Goal: Communication & Community: Answer question/provide support

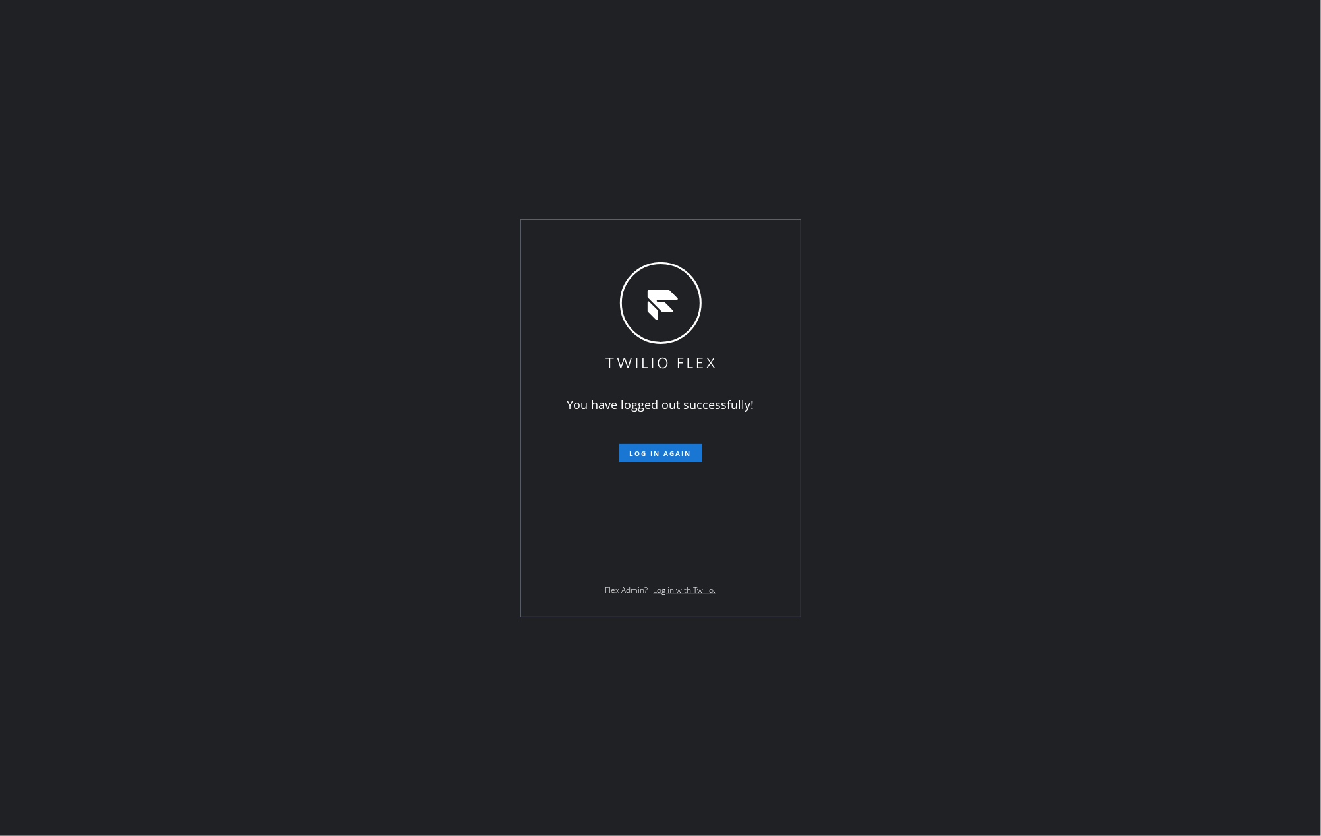
click at [389, 473] on div "You have logged out successfully! Log in again Flex Admin? Log in with Twilio." at bounding box center [660, 418] width 1321 height 836
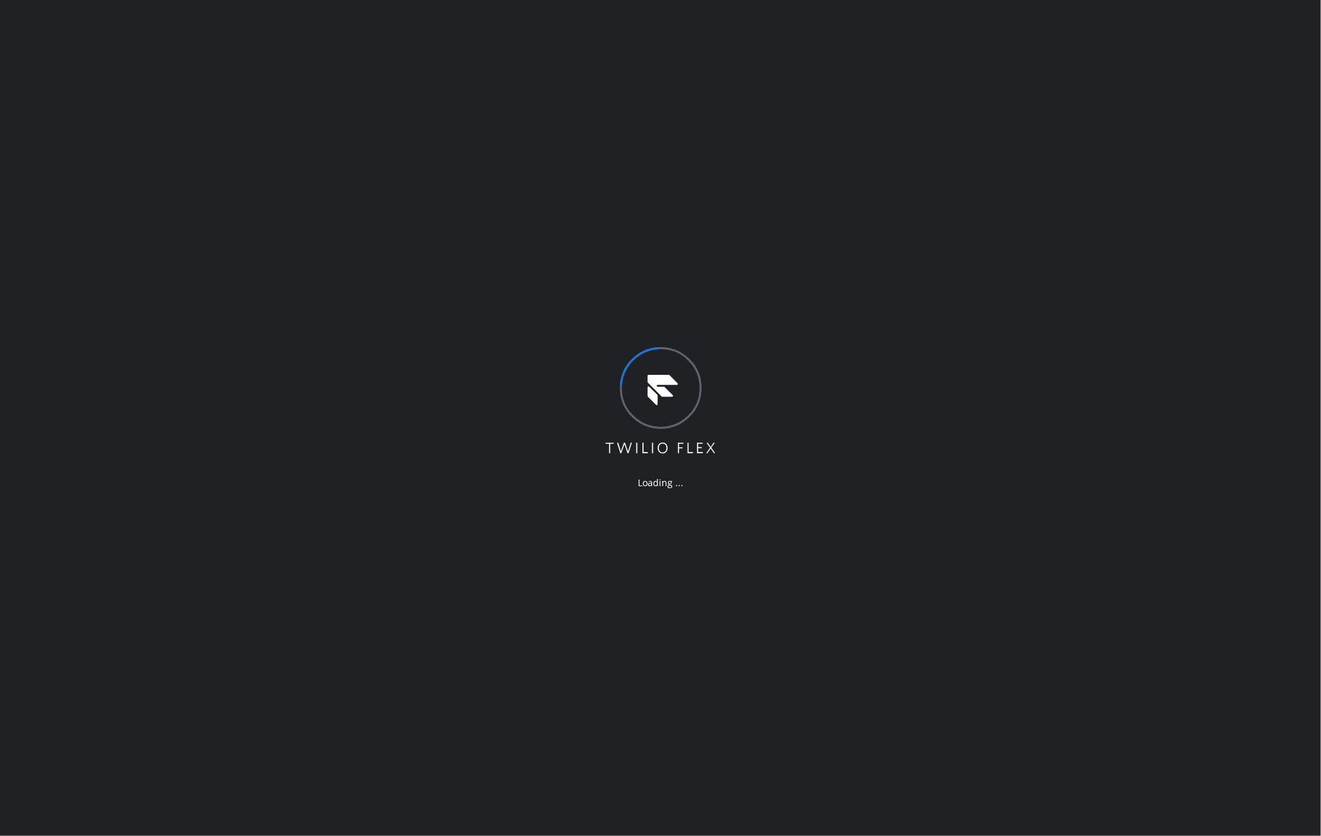
click at [330, 339] on div "Loading ..." at bounding box center [660, 418] width 1321 height 836
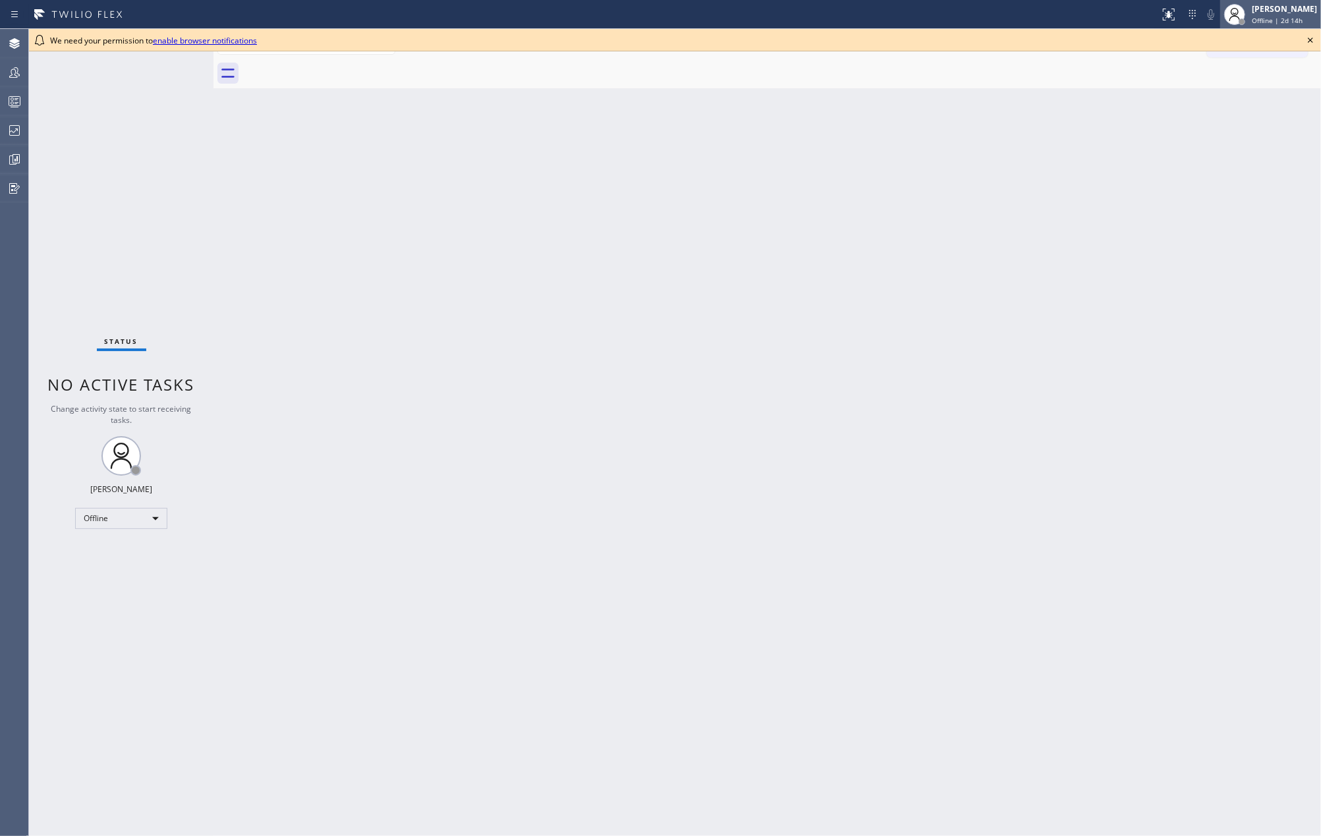
click at [1279, 17] on span "Offline | 2d 14h" at bounding box center [1277, 20] width 51 height 9
click at [1248, 82] on button "Unavailable" at bounding box center [1256, 86] width 132 height 17
click at [12, 69] on icon at bounding box center [14, 72] width 11 height 11
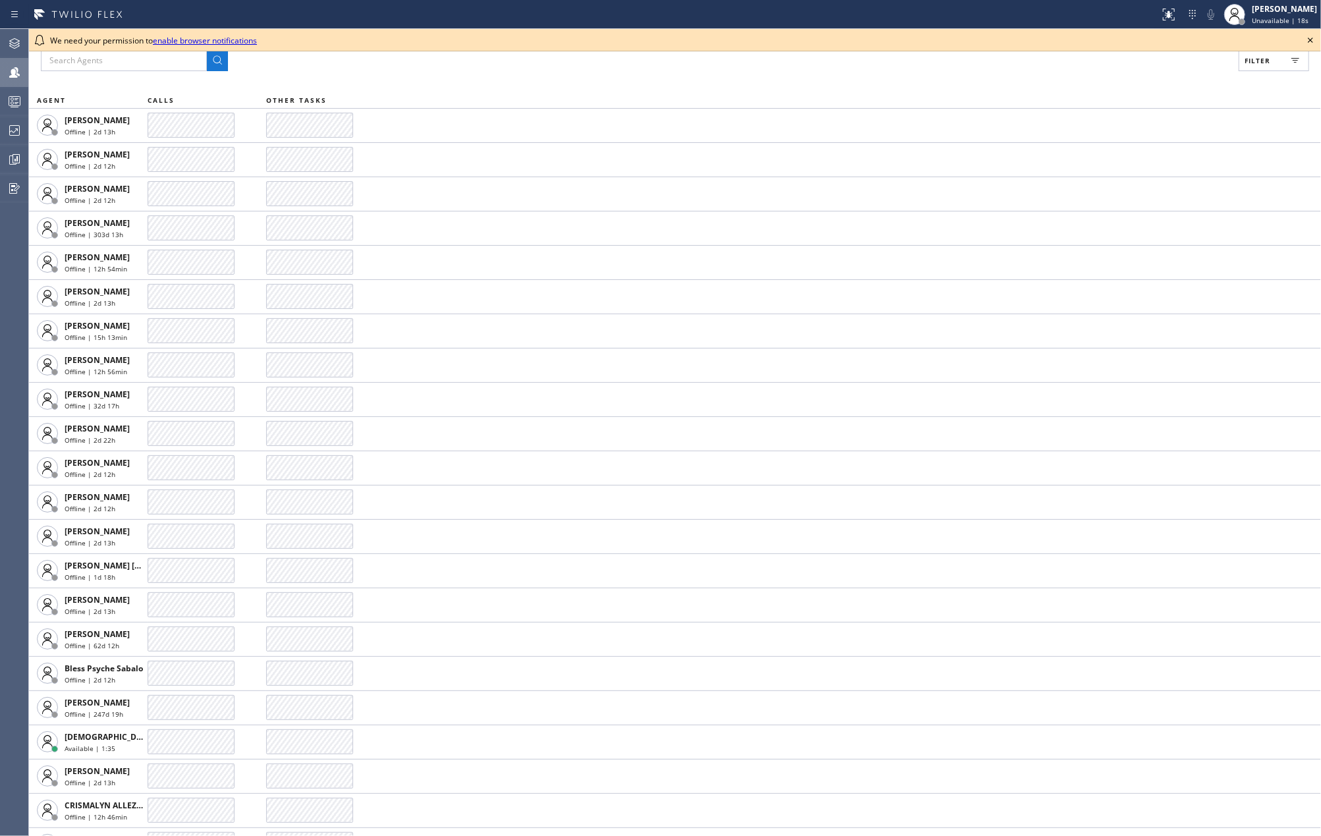
click at [1316, 40] on icon at bounding box center [1311, 40] width 16 height 16
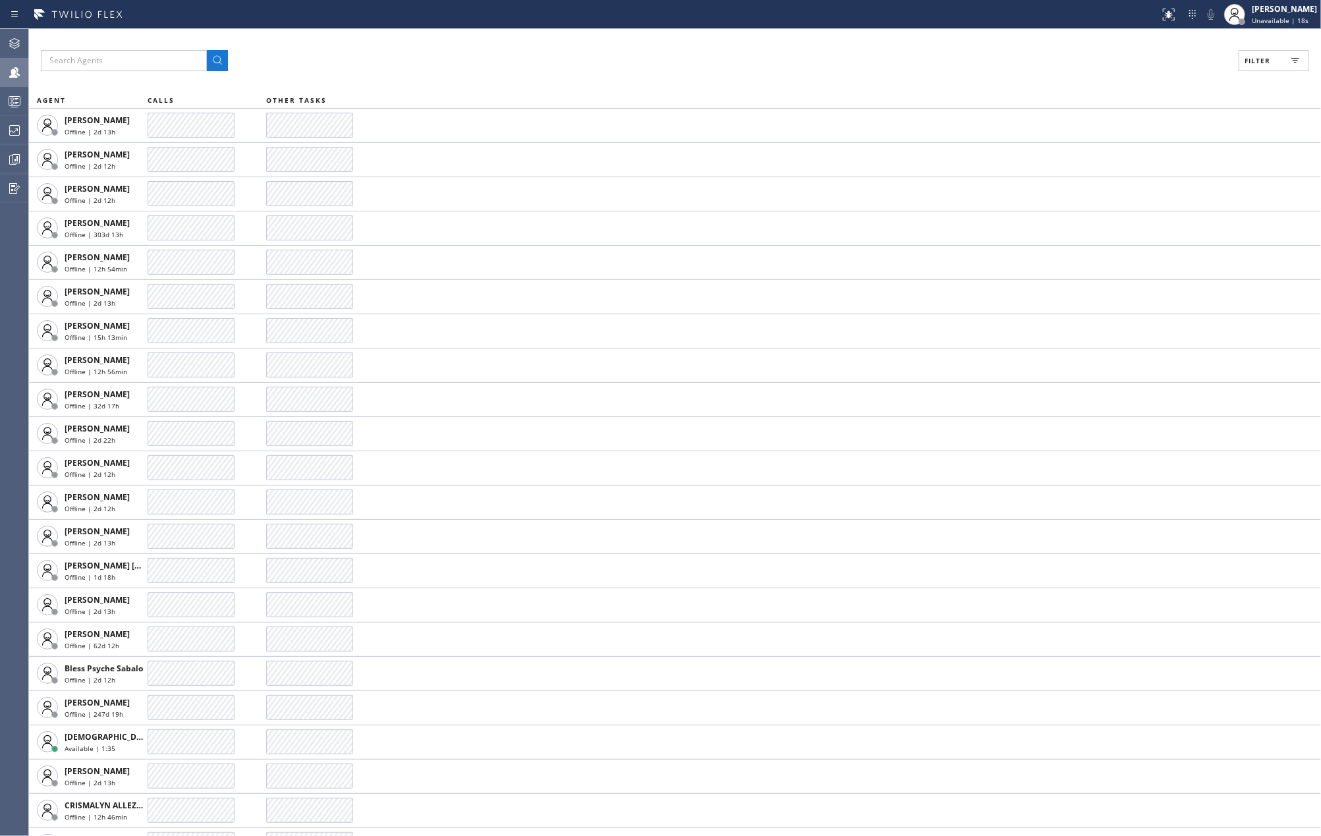
click at [1277, 57] on button "Filter" at bounding box center [1274, 60] width 71 height 21
click at [1130, 156] on input "Available" at bounding box center [1130, 156] width 16 height 16
checkbox input "true"
click at [1131, 180] on input "Unavailable" at bounding box center [1130, 177] width 16 height 16
checkbox input "true"
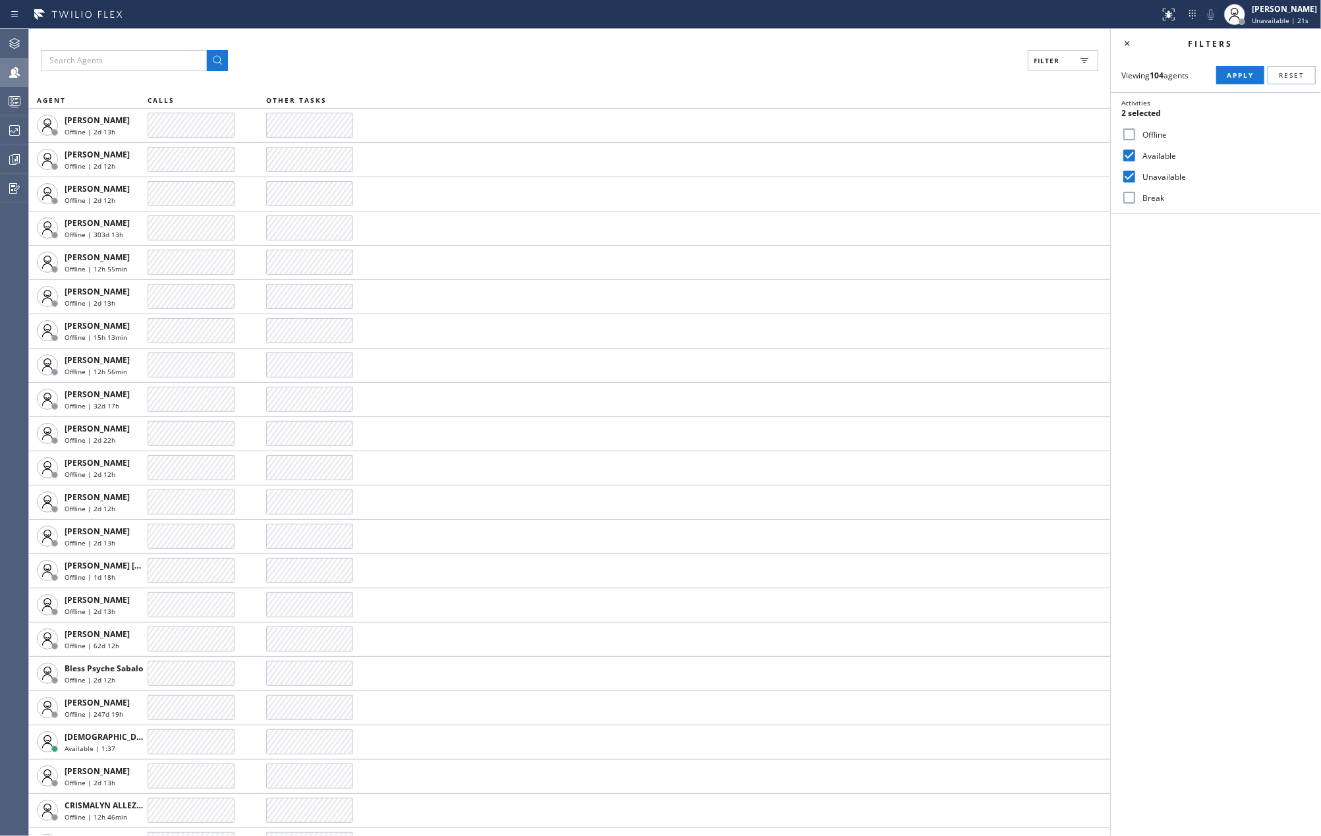
click at [1131, 204] on input "Break" at bounding box center [1130, 198] width 16 height 16
click at [1227, 71] on span "Apply" at bounding box center [1240, 75] width 27 height 9
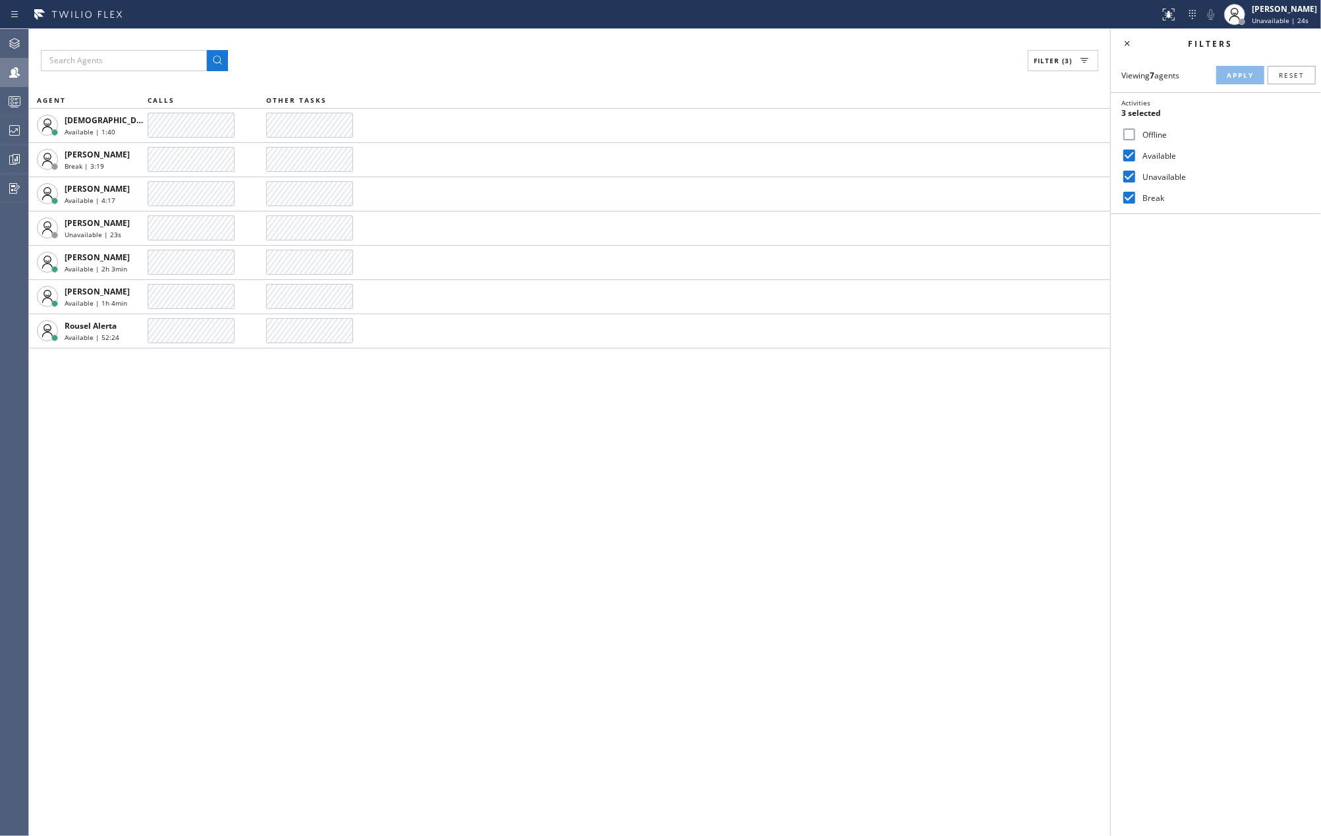
click at [569, 543] on div "Filter (3) AGENT CALLS OTHER TASKS Christian Cinco Available | 1:40 Esmael Jari…" at bounding box center [570, 432] width 1082 height 807
click at [14, 129] on icon at bounding box center [15, 131] width 16 height 16
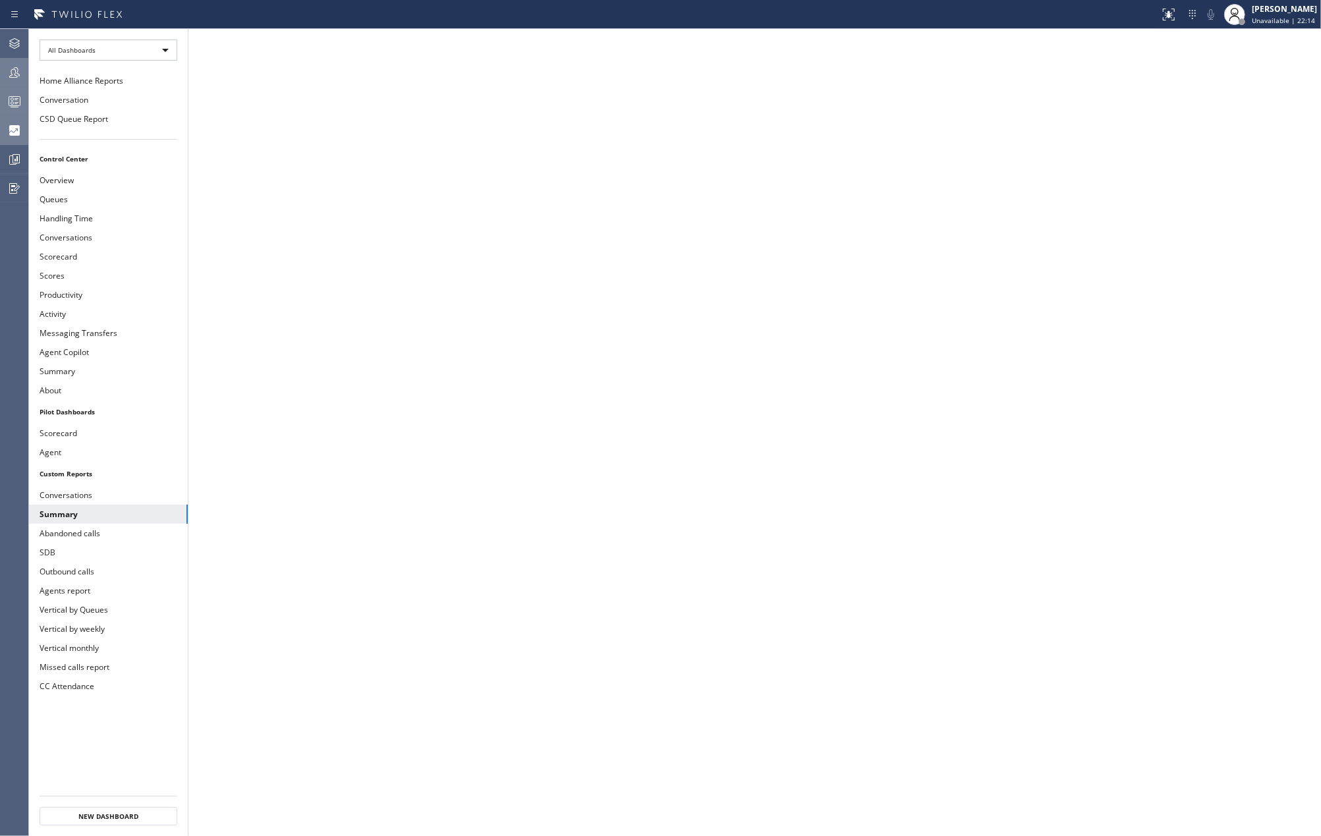
click at [25, 100] on div at bounding box center [14, 102] width 29 height 16
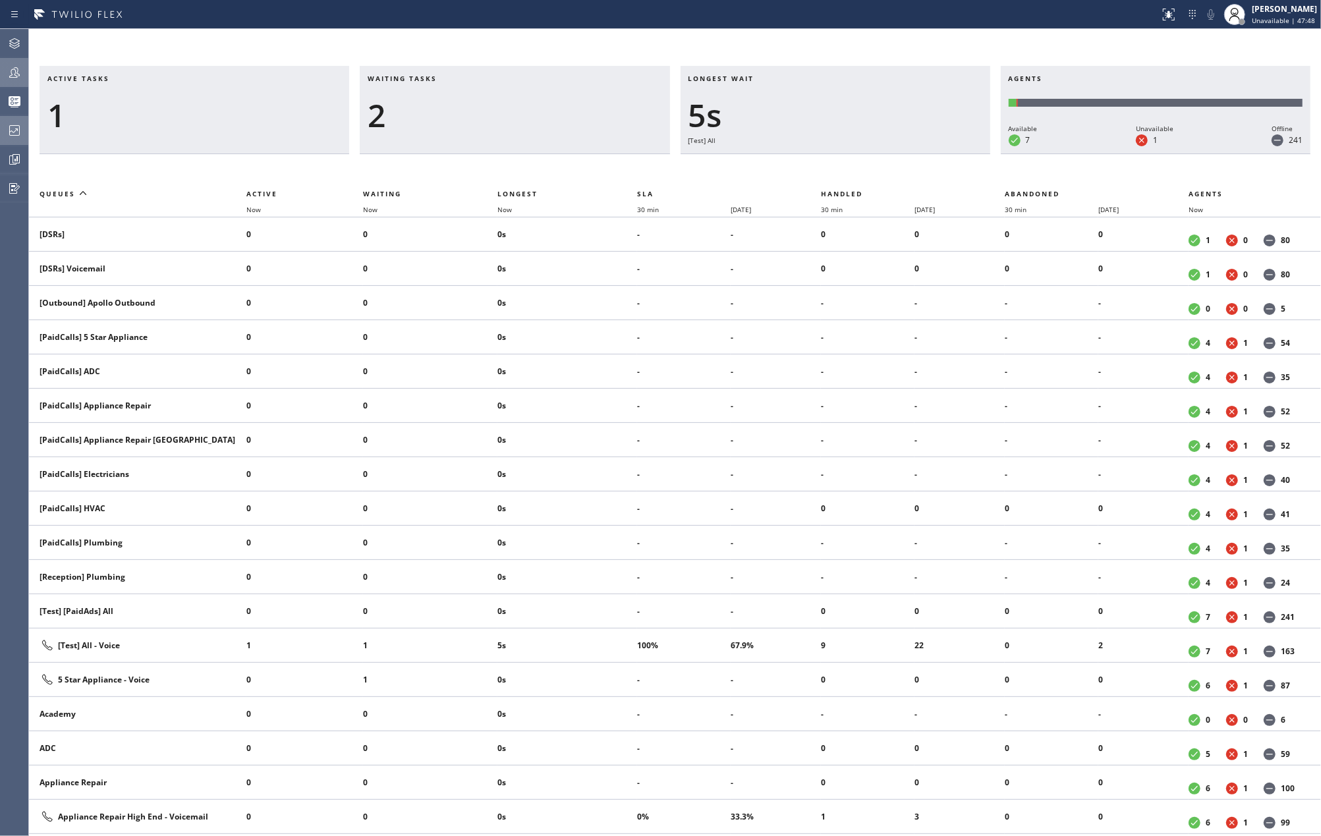
click at [14, 72] on icon at bounding box center [15, 73] width 16 height 16
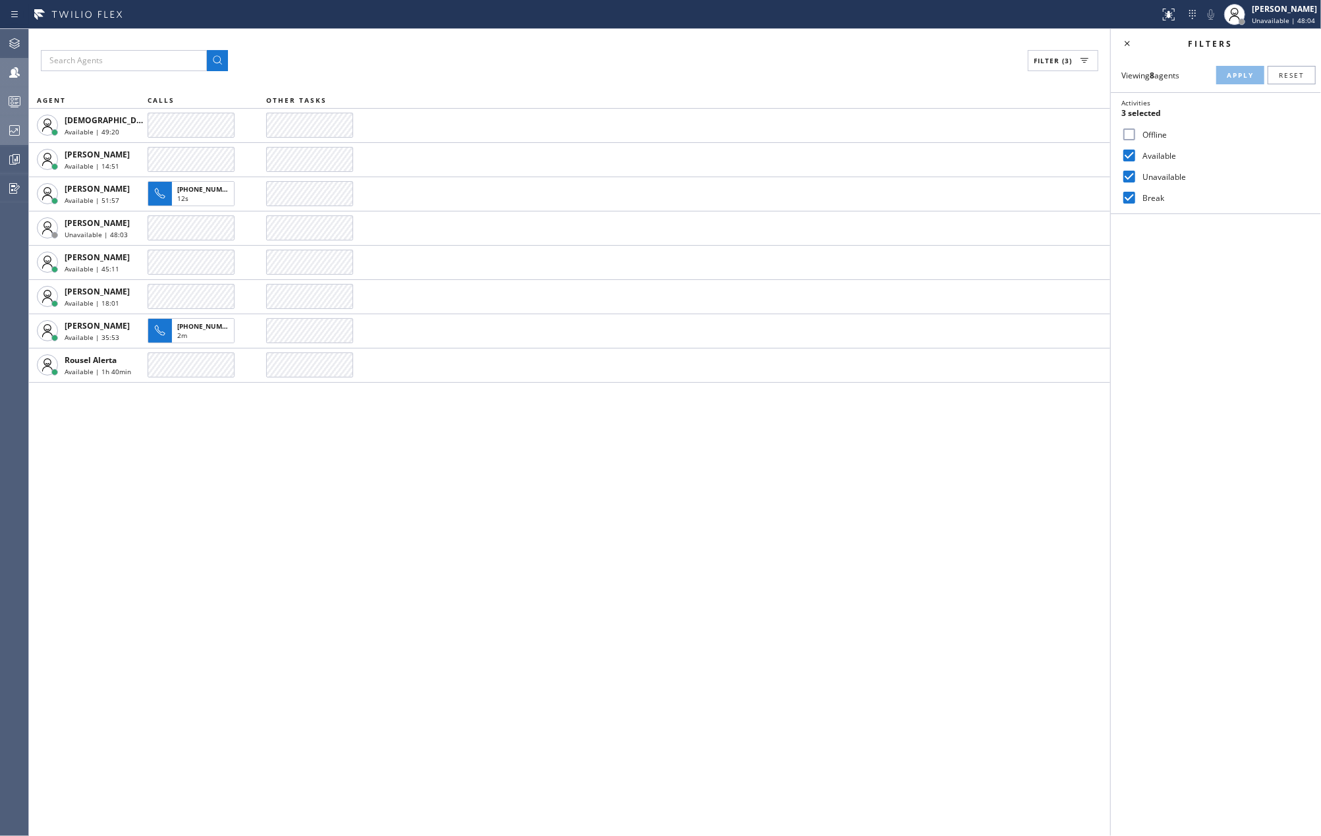
click at [13, 98] on icon at bounding box center [15, 102] width 16 height 16
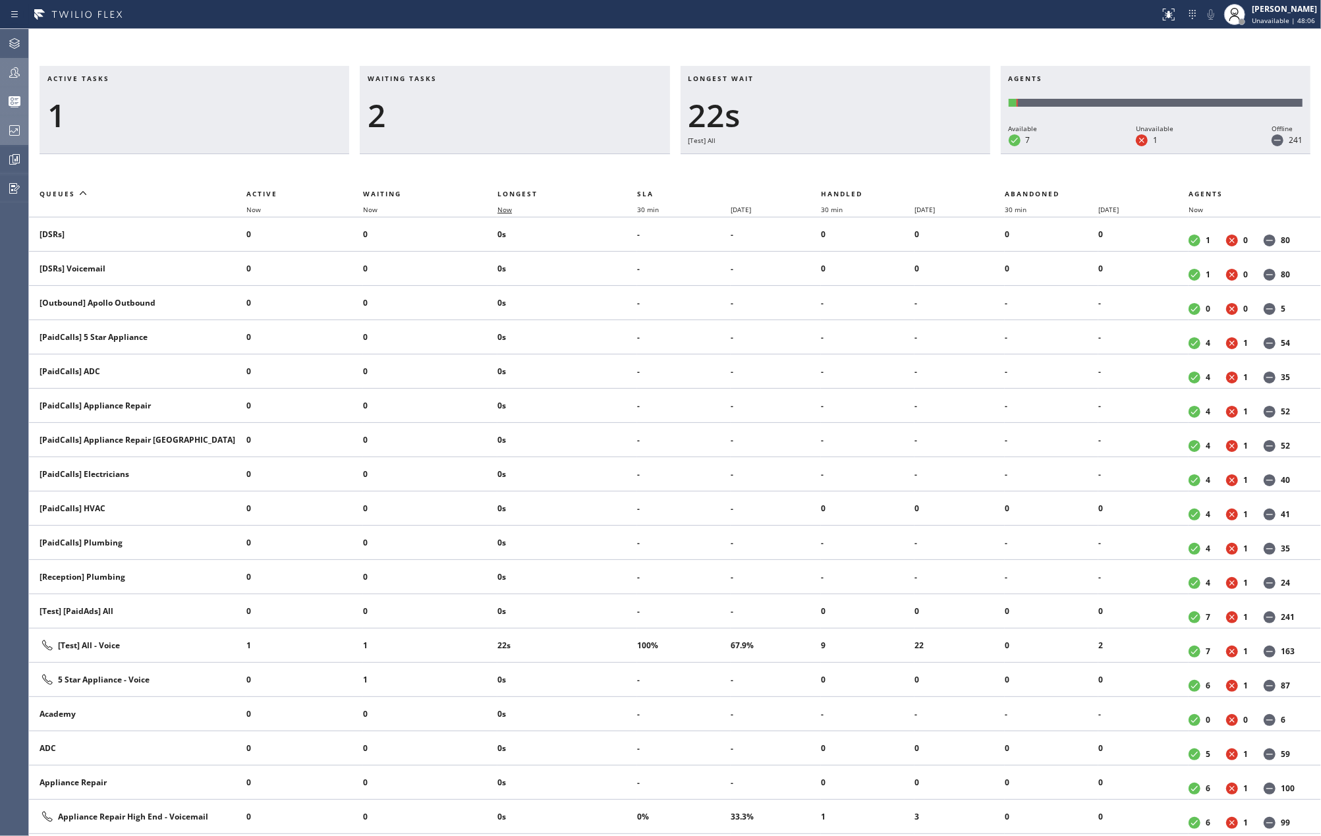
click at [506, 209] on span "Now" at bounding box center [505, 209] width 14 height 9
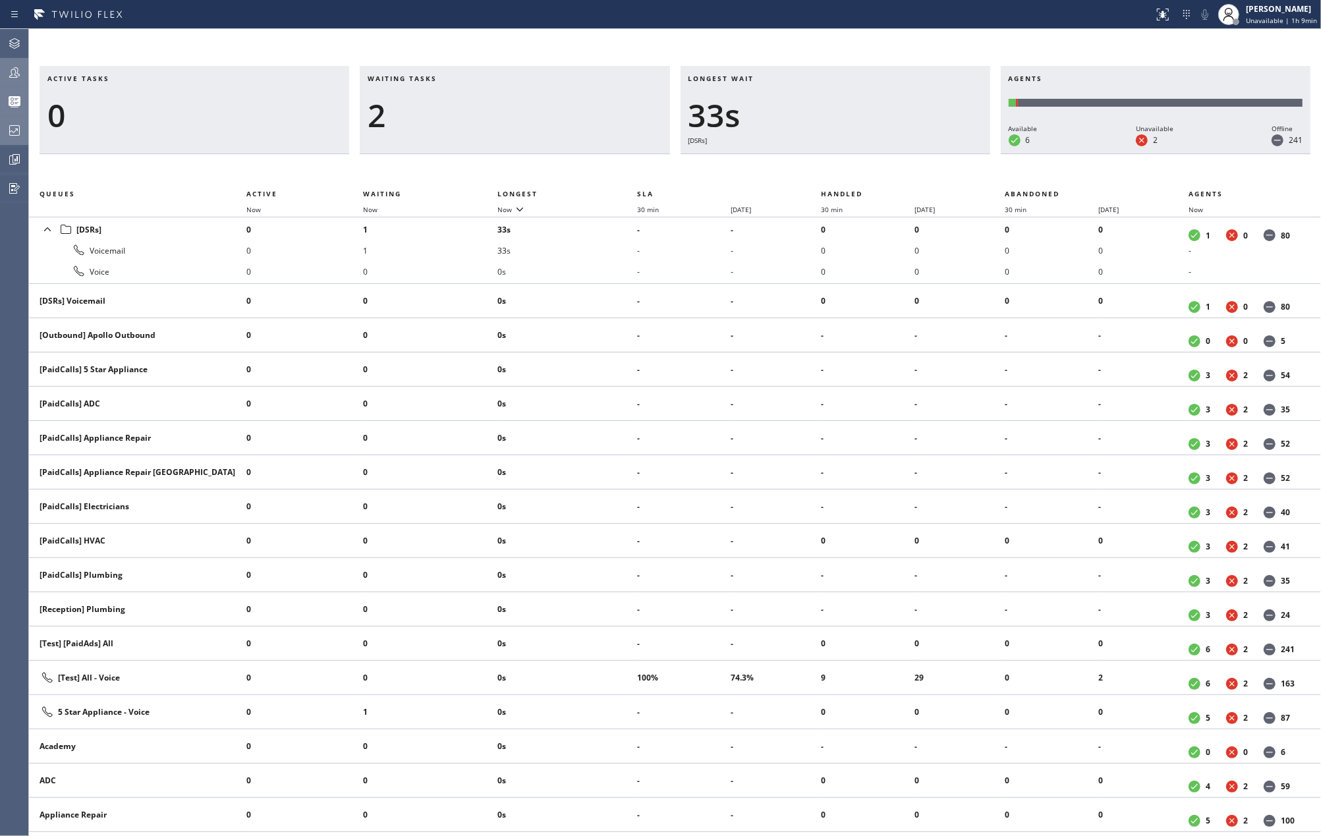
click at [3, 72] on div at bounding box center [14, 73] width 29 height 16
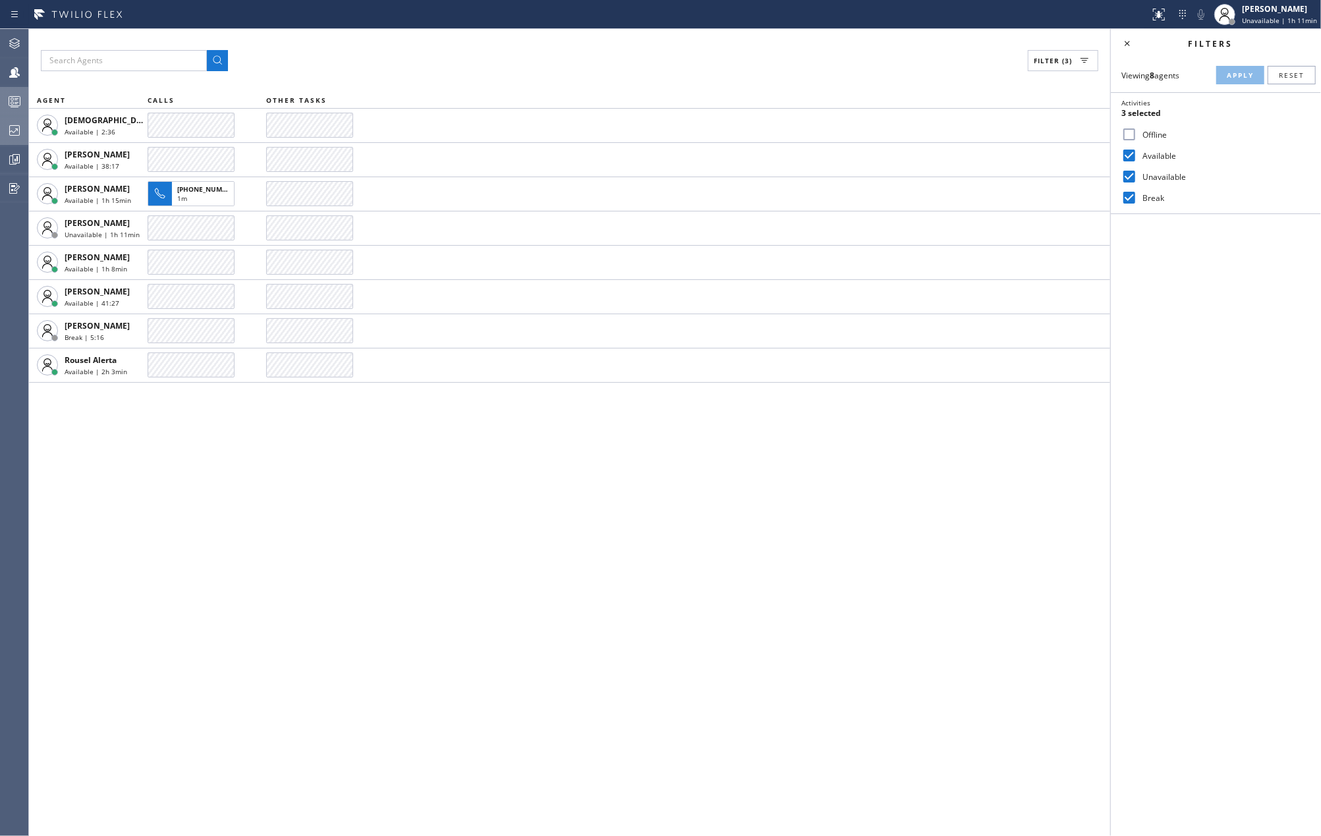
click at [13, 96] on icon at bounding box center [15, 102] width 16 height 16
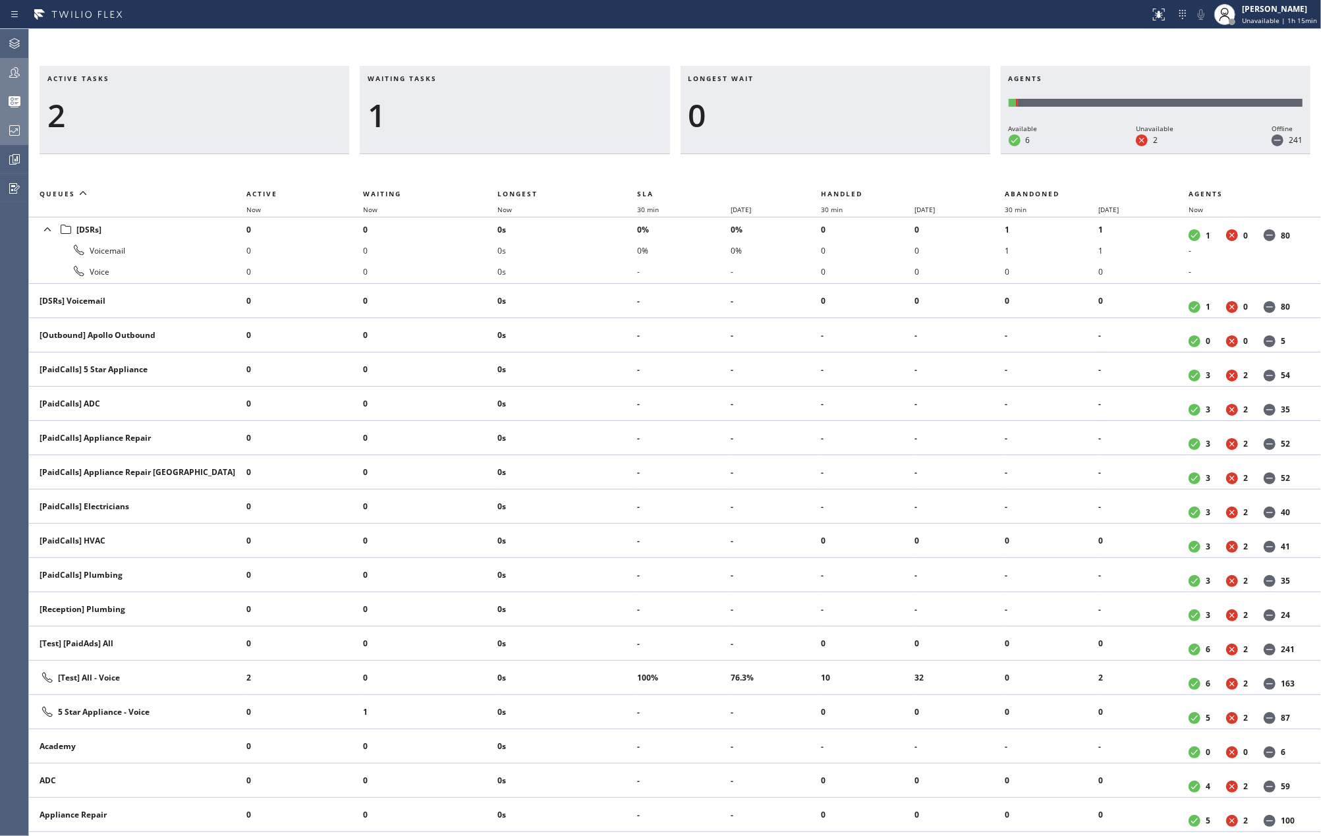
click at [9, 69] on icon at bounding box center [15, 73] width 16 height 16
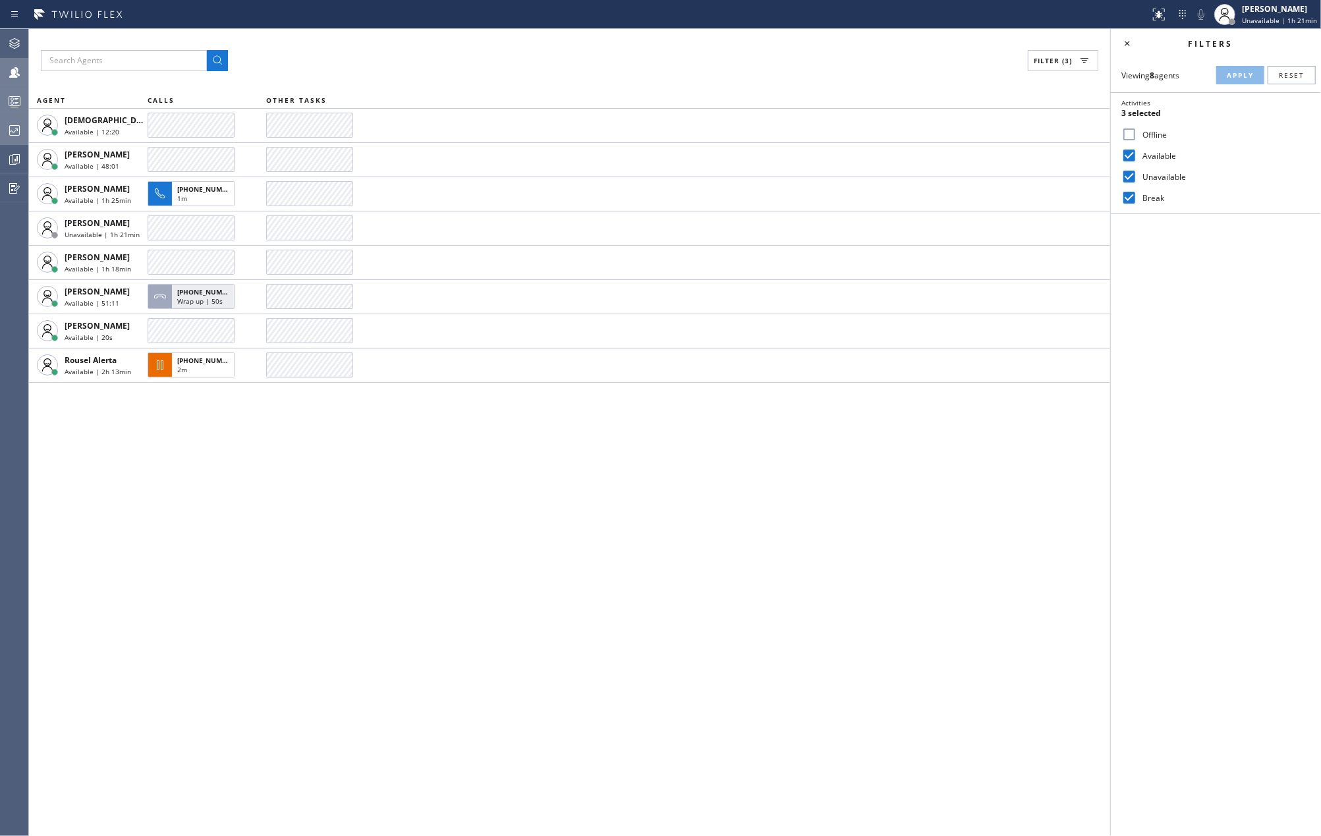
click at [11, 97] on rect at bounding box center [14, 101] width 11 height 9
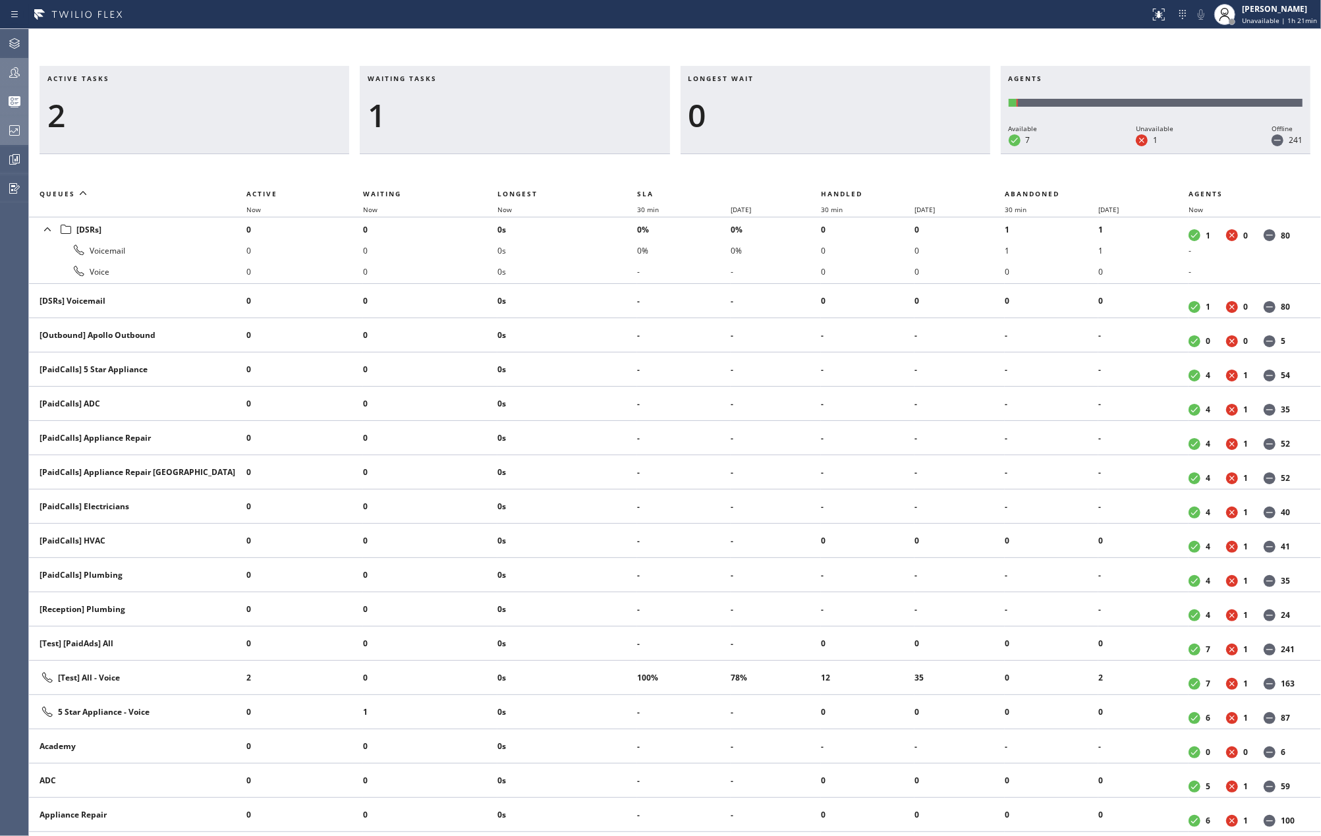
click at [22, 136] on icon at bounding box center [15, 131] width 16 height 16
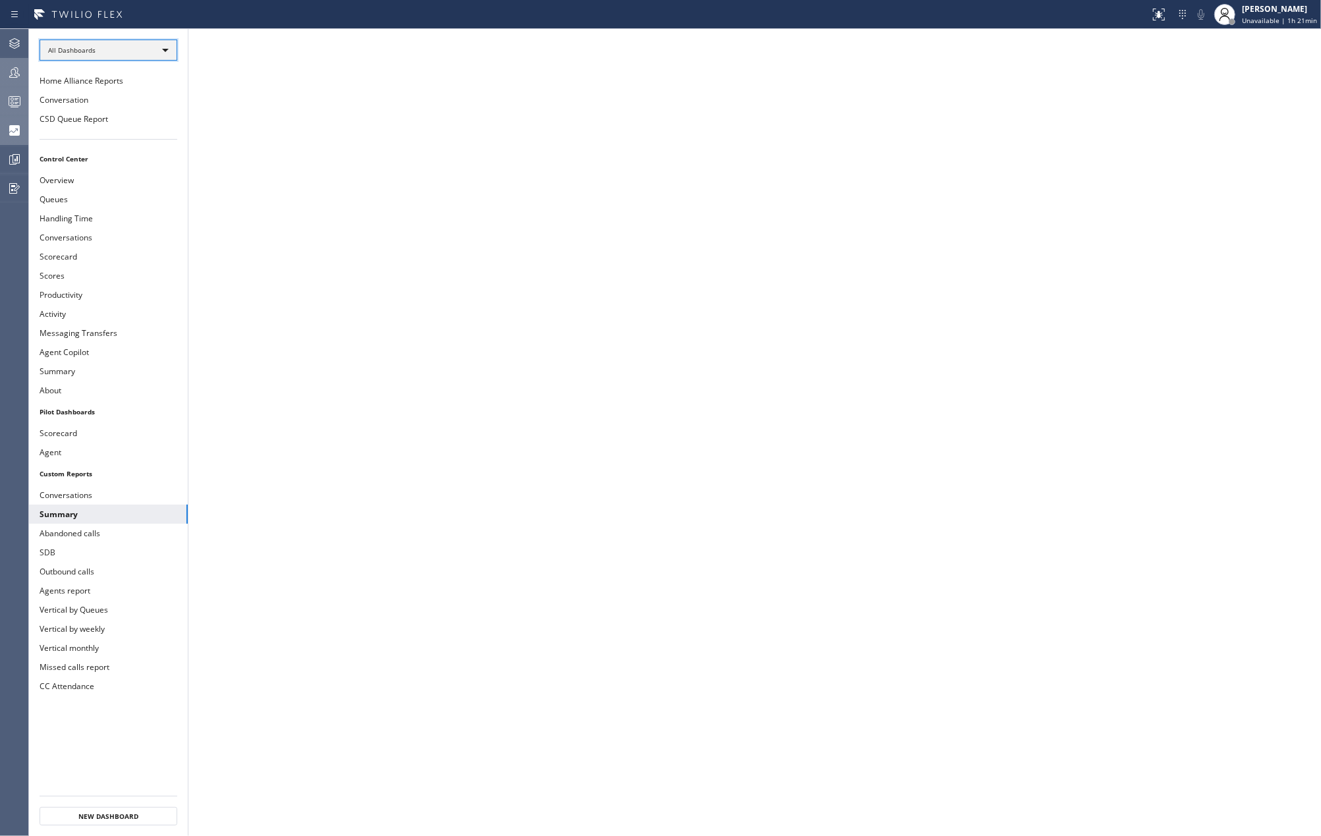
click at [134, 53] on div "All Dashboards" at bounding box center [109, 50] width 138 height 21
click at [103, 130] on li "Custom Reports" at bounding box center [107, 135] width 134 height 16
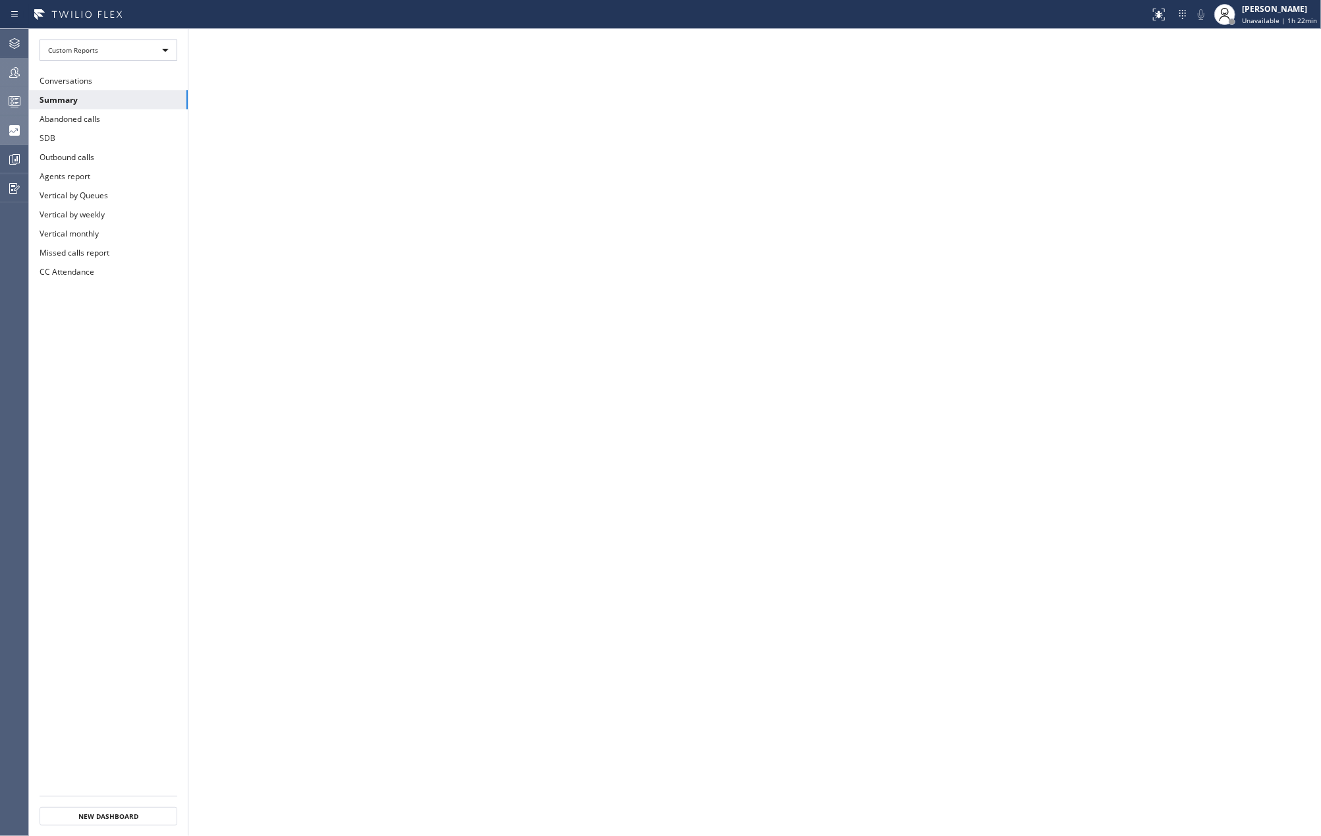
click at [14, 104] on icon at bounding box center [15, 102] width 16 height 16
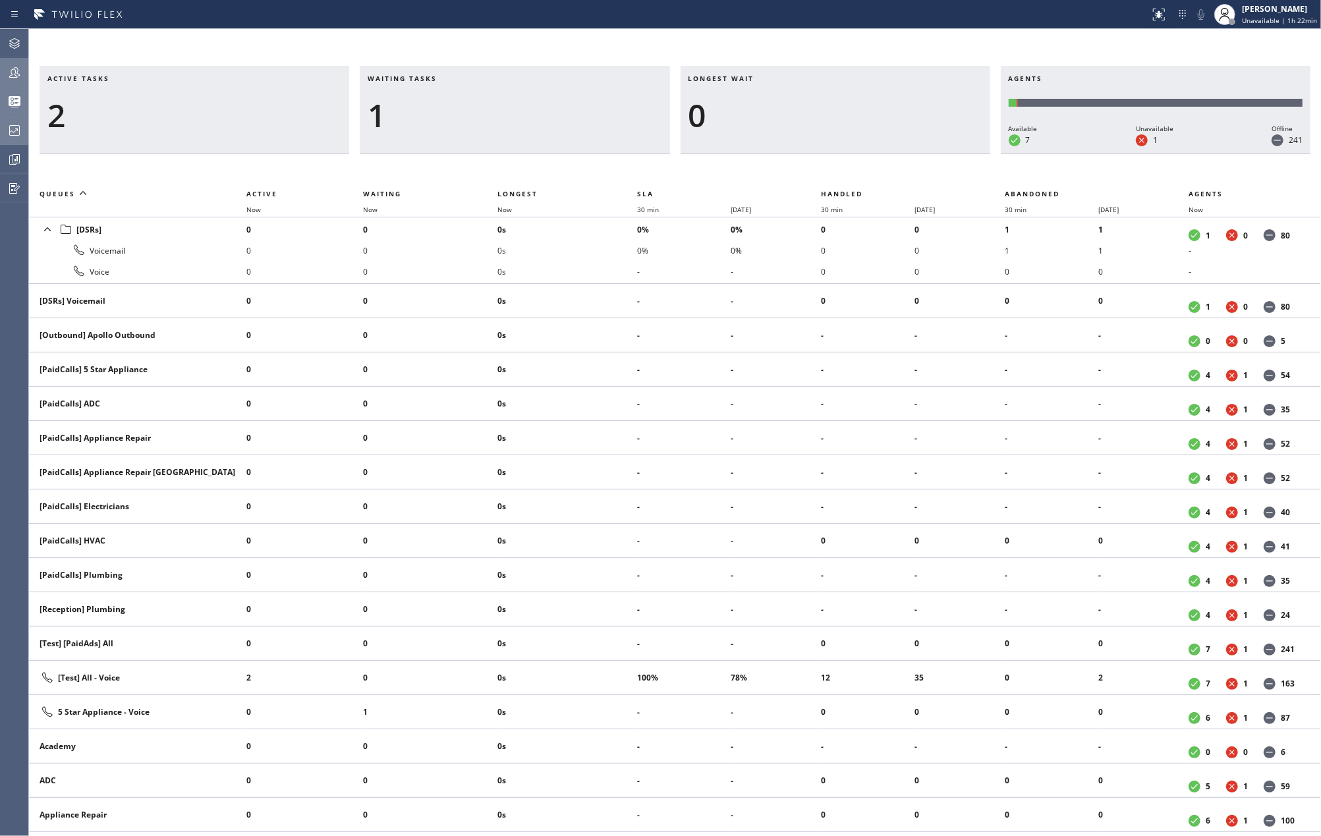
click at [22, 69] on div at bounding box center [14, 73] width 29 height 16
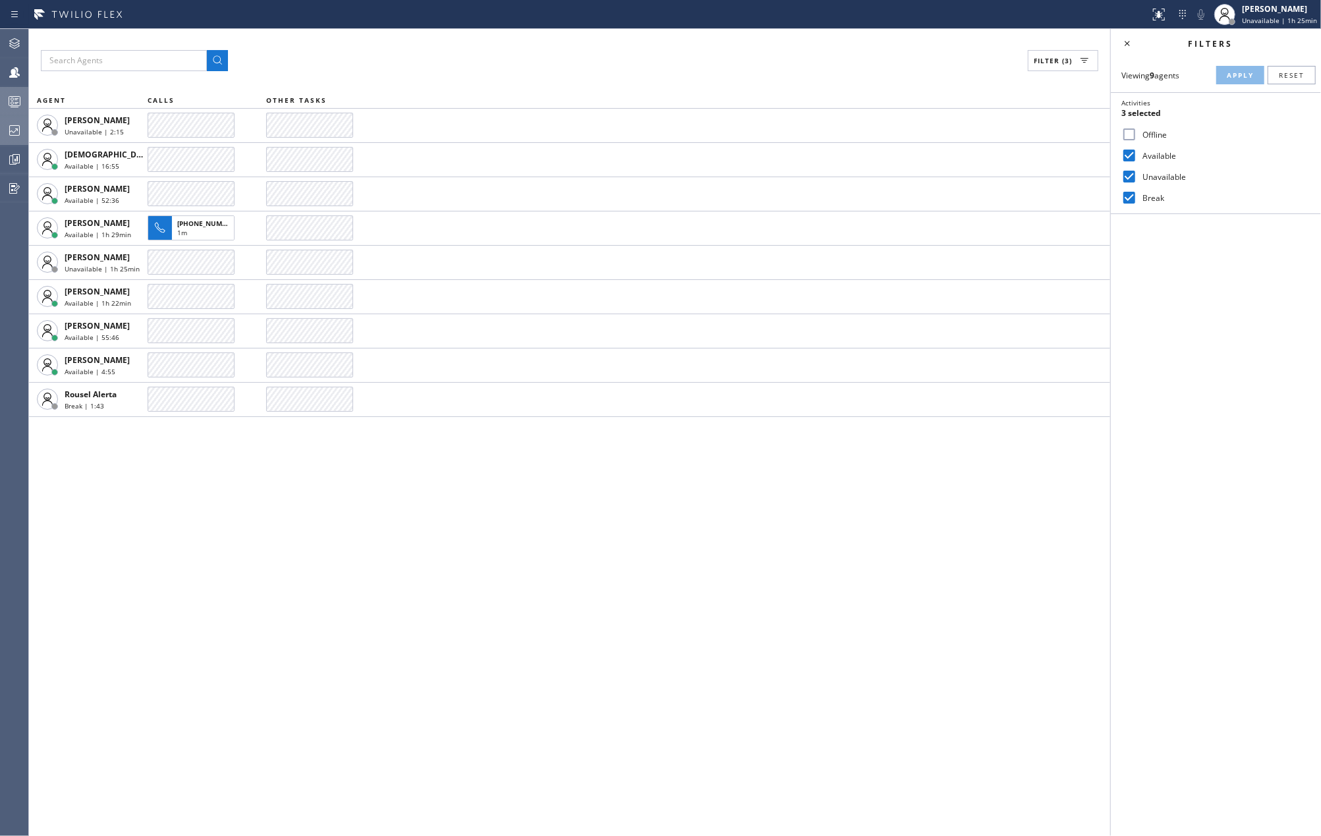
click at [9, 103] on icon at bounding box center [15, 102] width 16 height 16
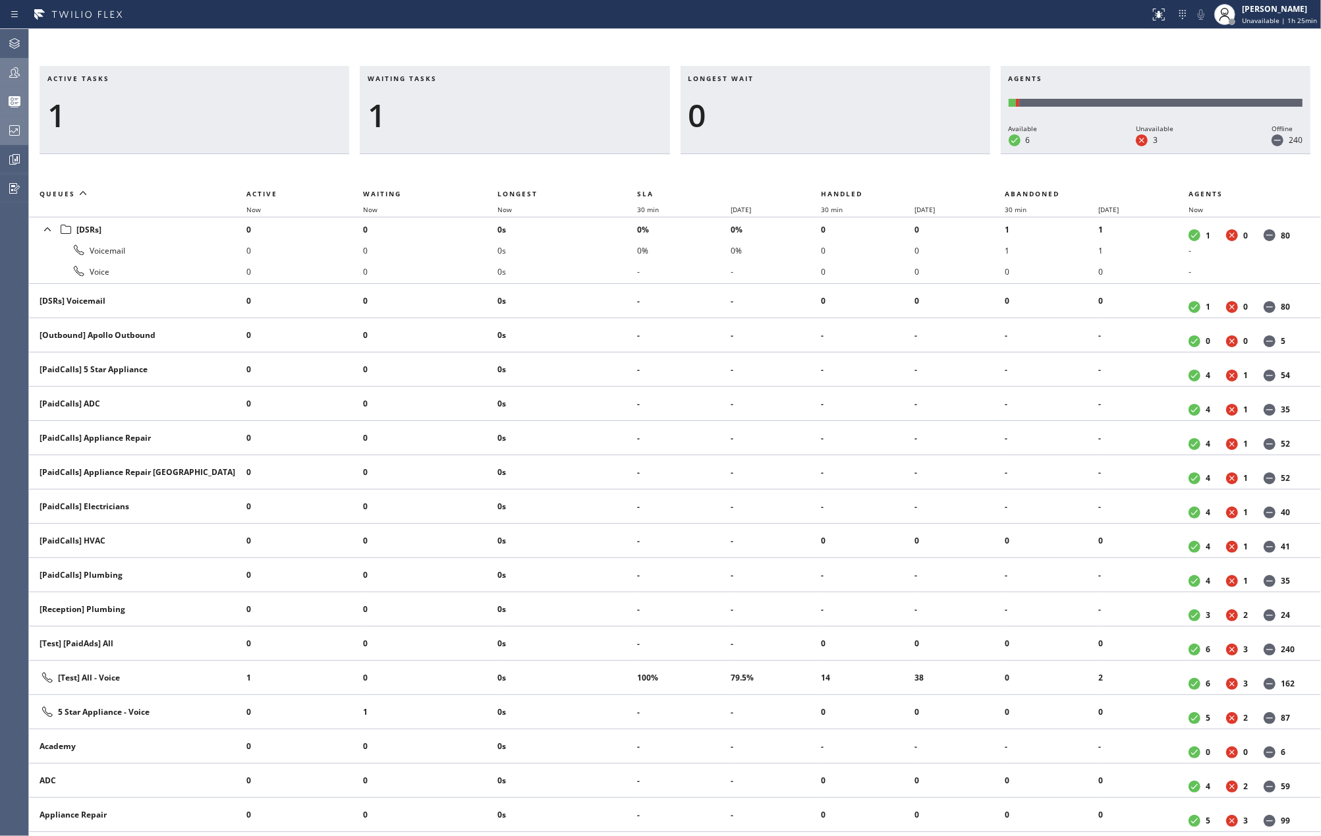
click at [16, 69] on icon at bounding box center [15, 73] width 16 height 16
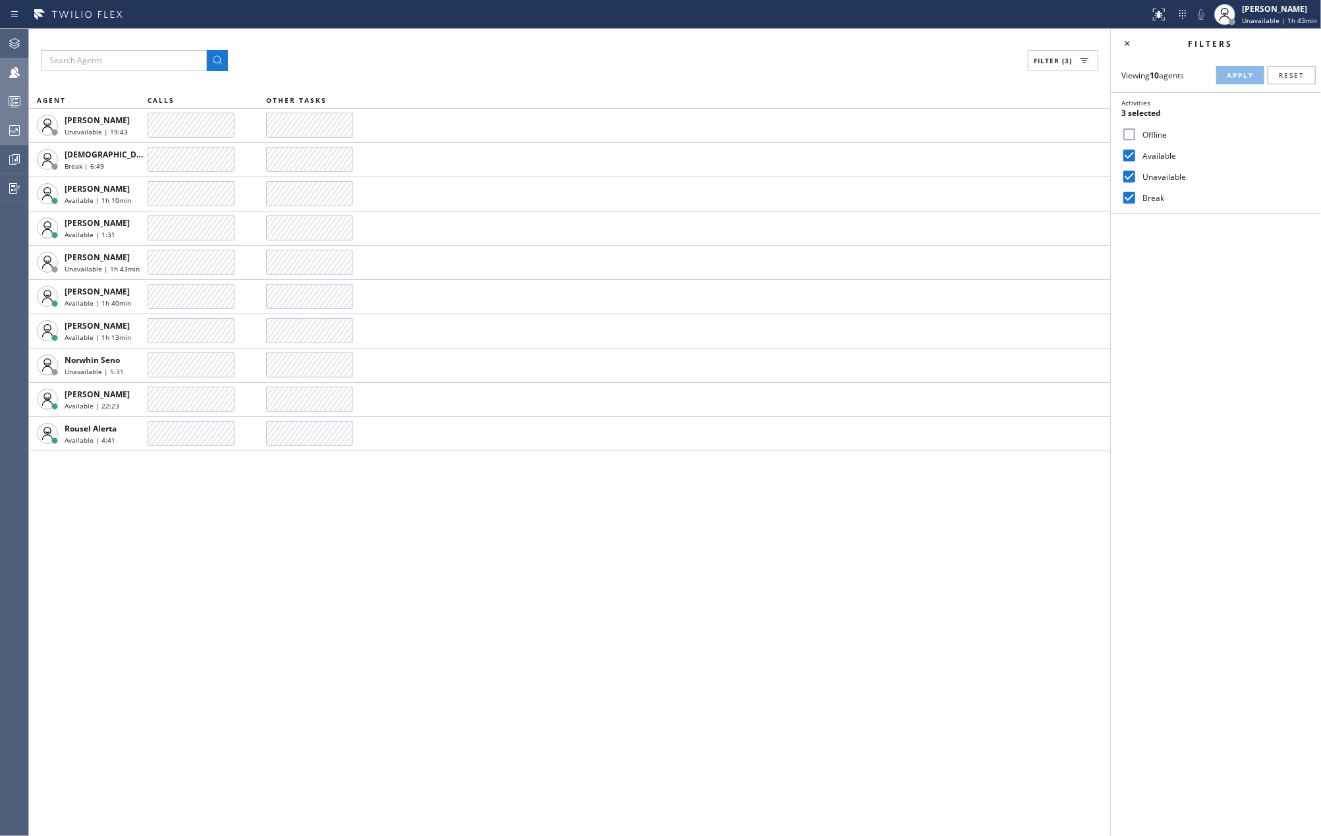
click at [7, 95] on icon at bounding box center [15, 102] width 16 height 16
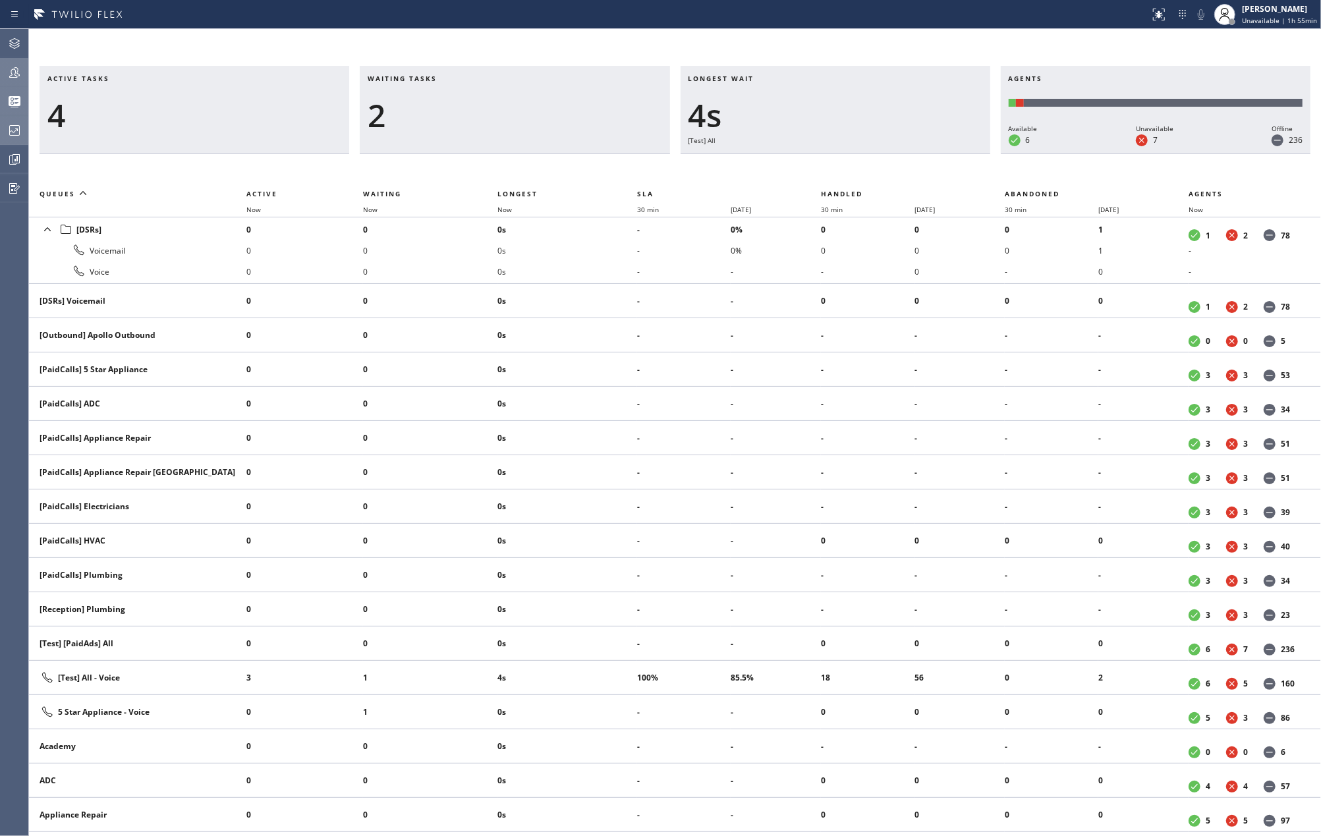
click at [5, 62] on div at bounding box center [14, 72] width 29 height 26
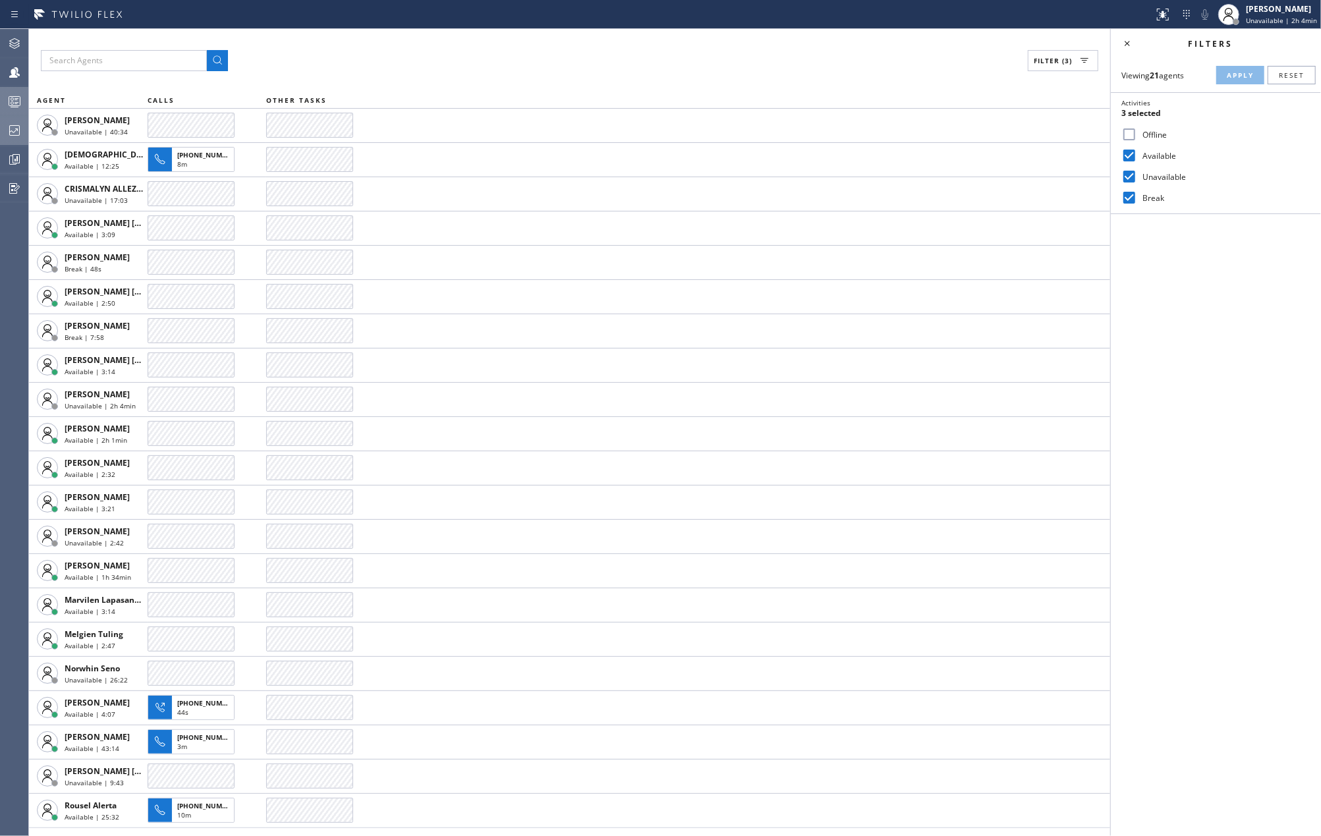
click at [17, 97] on rect at bounding box center [14, 101] width 11 height 9
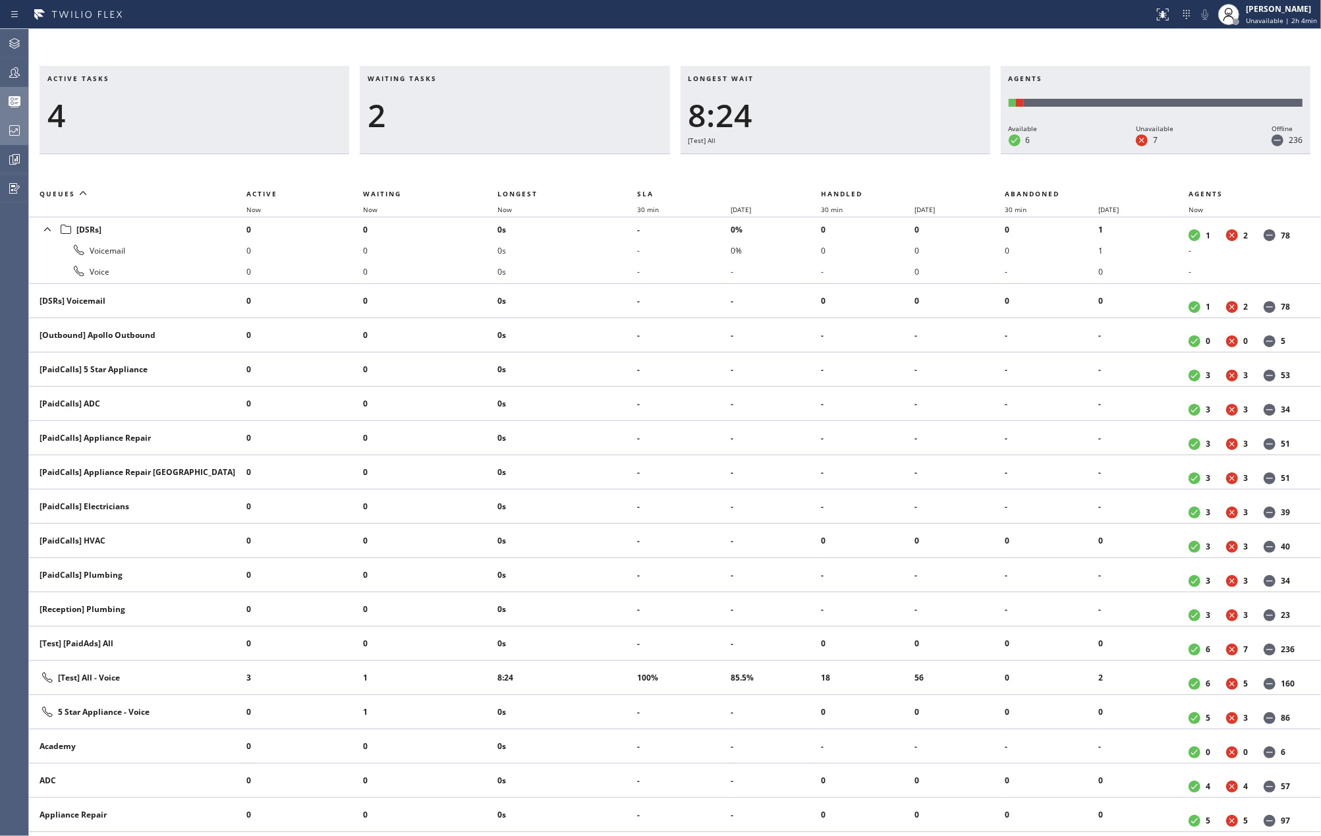
click at [16, 70] on icon at bounding box center [15, 73] width 16 height 16
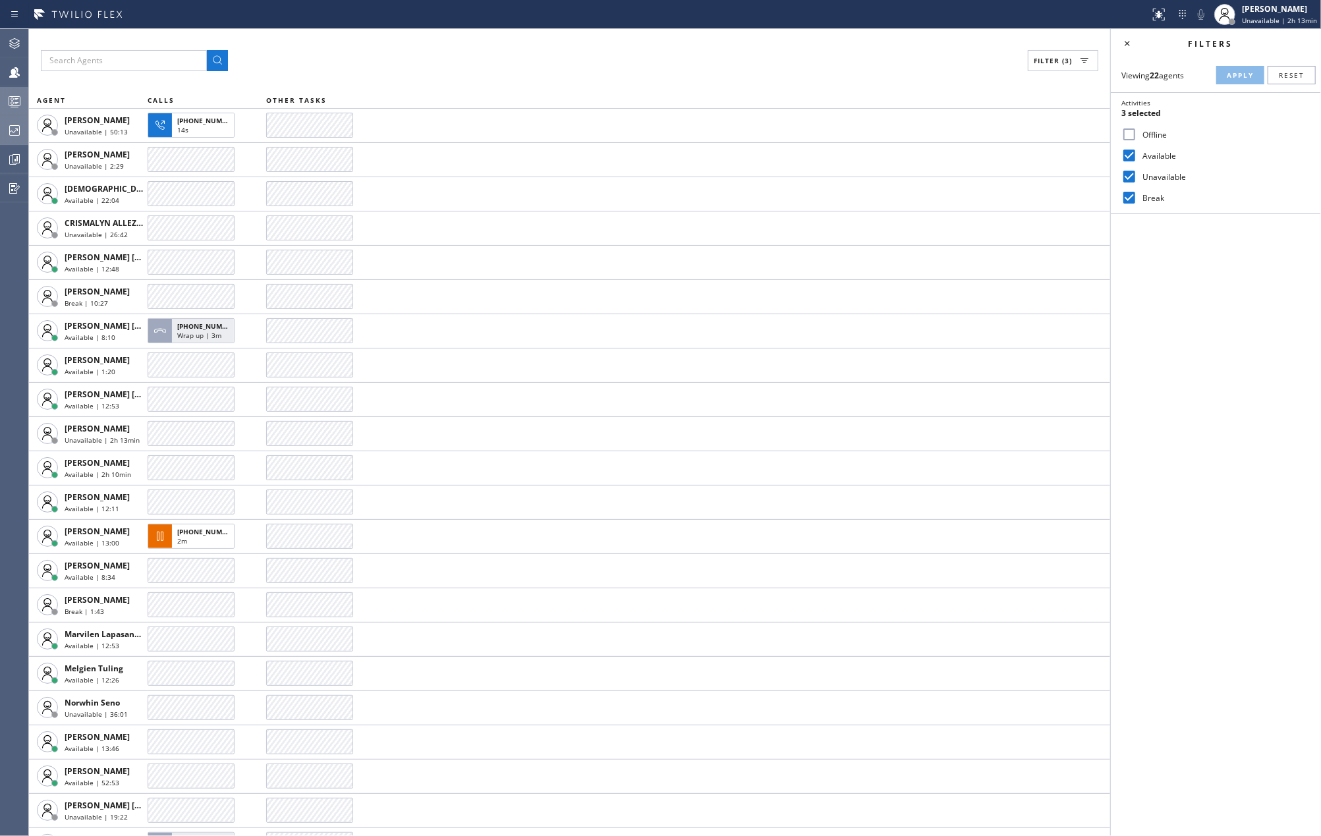
click at [393, 45] on div "Filter (3) AGENT CALLS OTHER TASKS Alynna Marie Pasumala Unavailable | 50:13 +1…" at bounding box center [570, 432] width 1082 height 807
click at [13, 96] on icon at bounding box center [15, 102] width 16 height 16
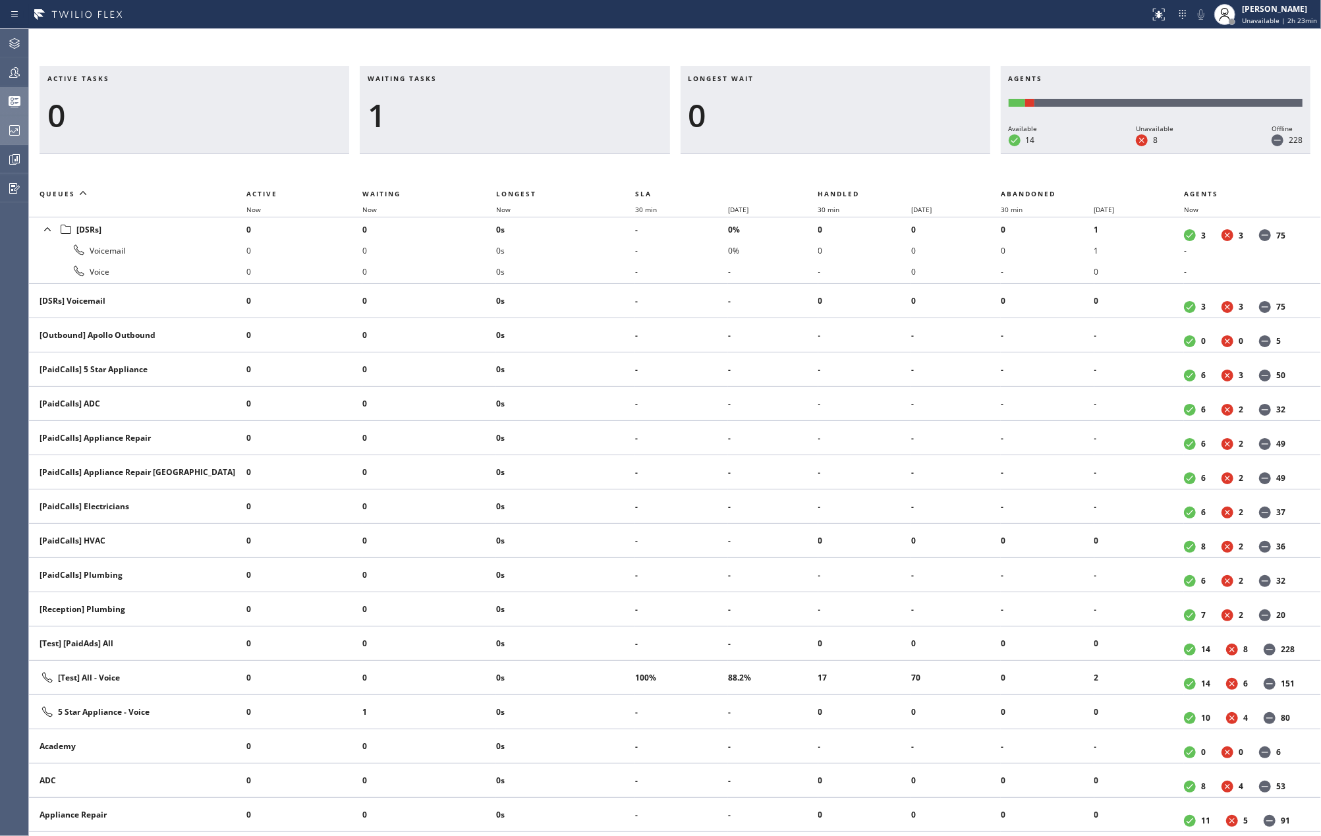
click at [11, 66] on icon at bounding box center [15, 73] width 16 height 16
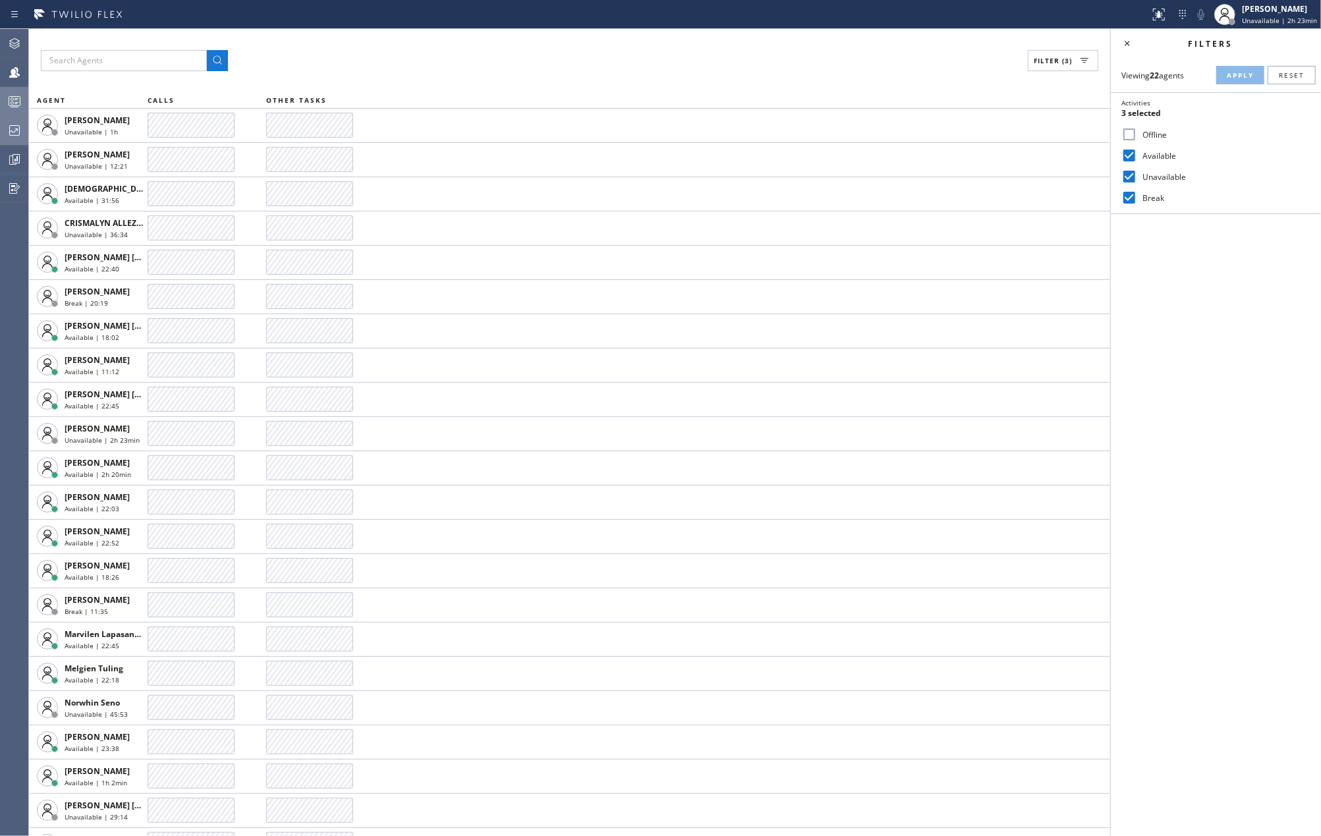
click at [9, 98] on rect at bounding box center [14, 101] width 11 height 9
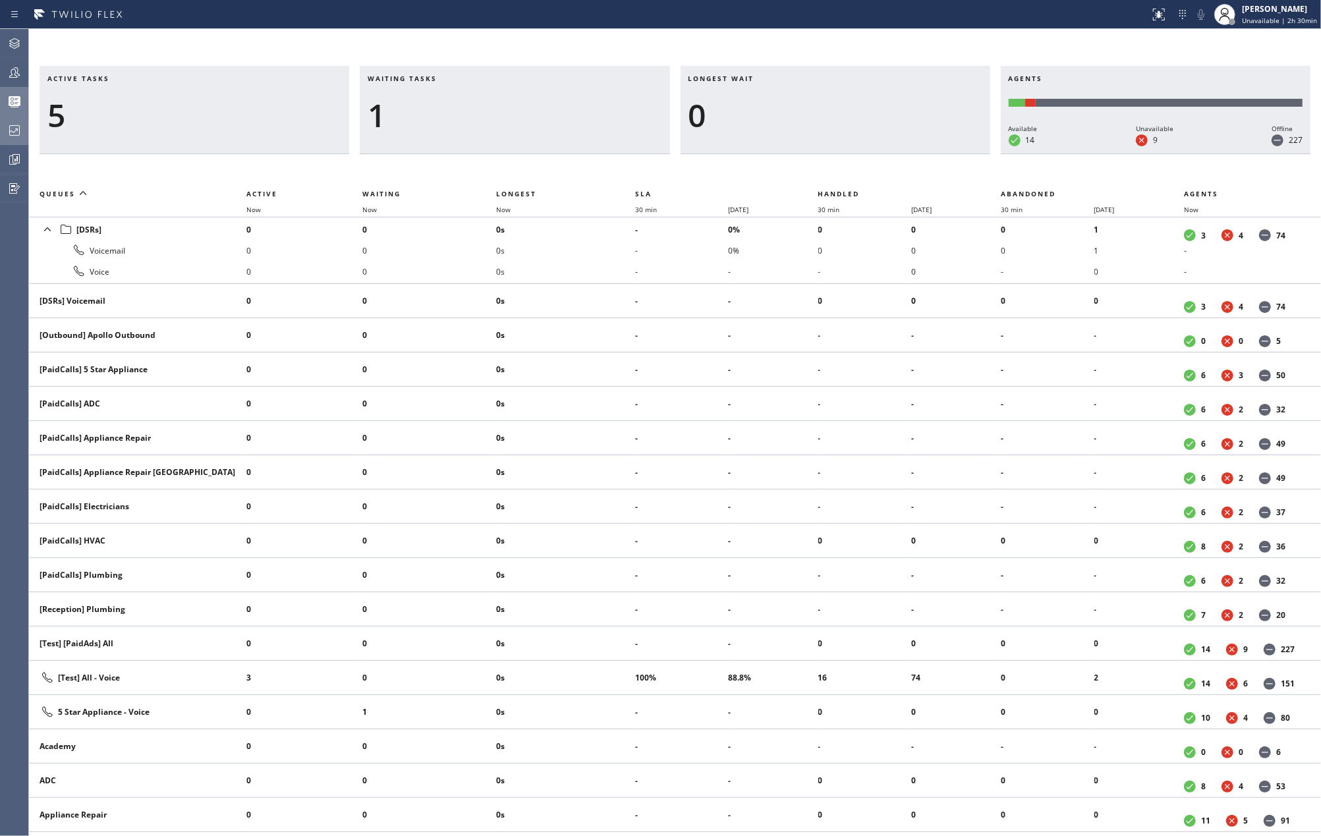
click at [9, 69] on icon at bounding box center [15, 73] width 16 height 16
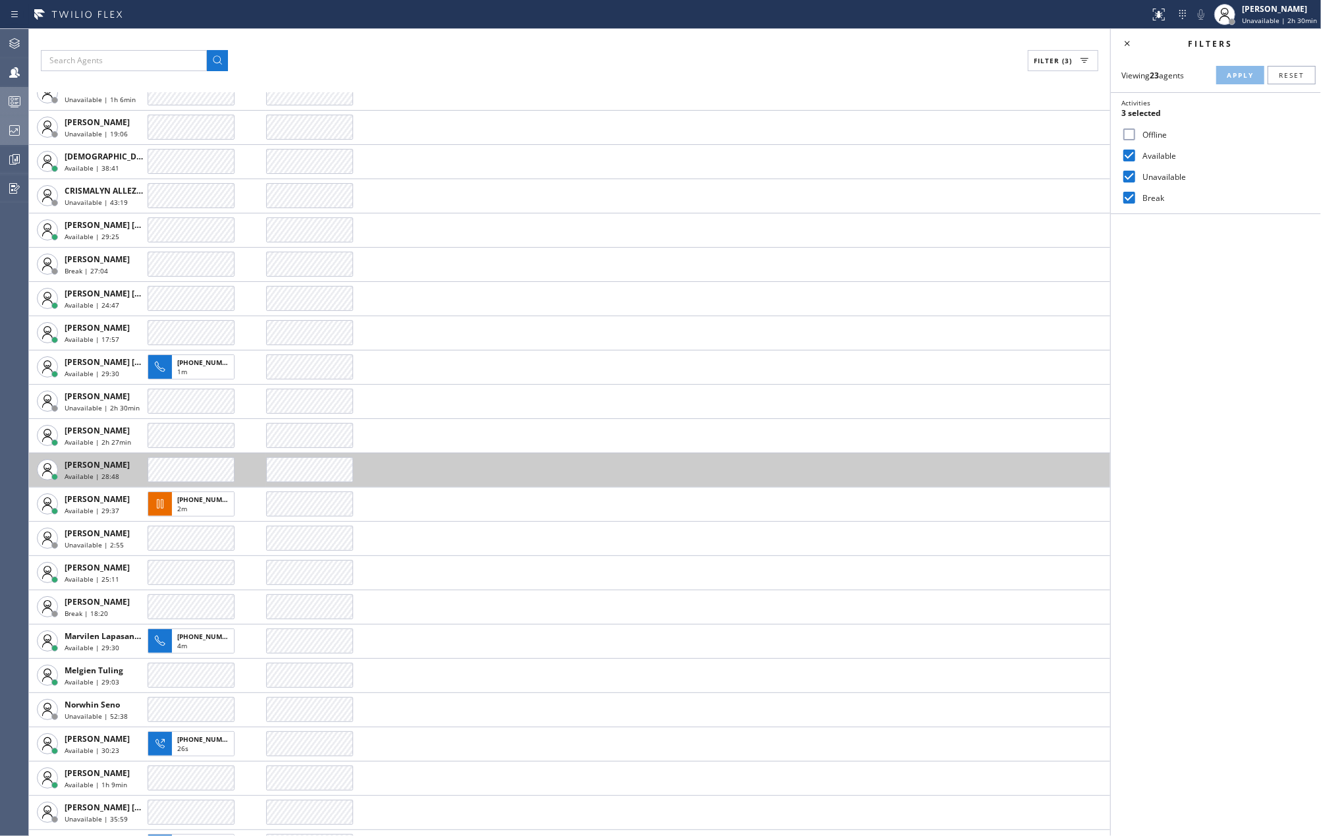
scroll to position [61, 0]
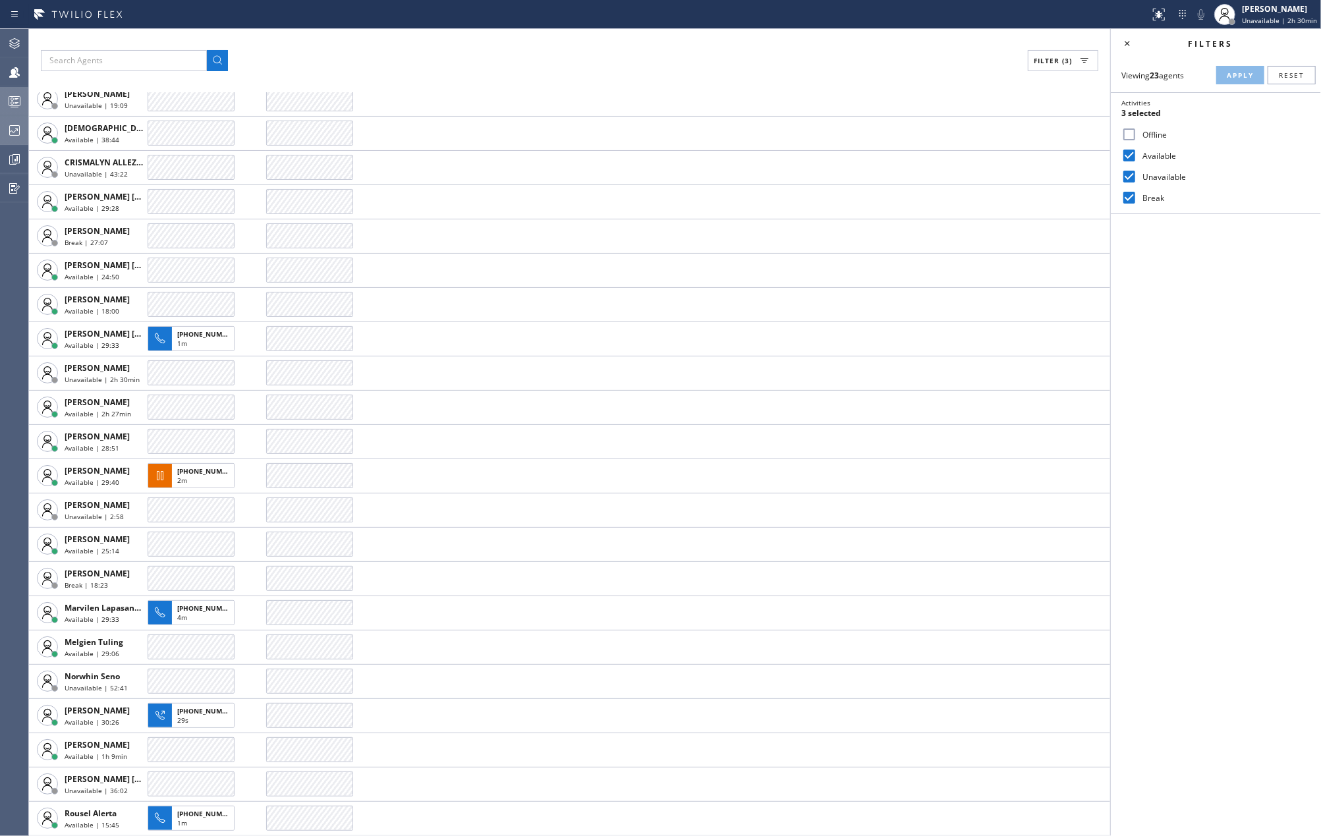
click at [1128, 193] on input "Break" at bounding box center [1130, 198] width 16 height 16
checkbox input "false"
click at [1128, 177] on input "Unavailable" at bounding box center [1130, 177] width 16 height 16
checkbox input "false"
click at [1237, 74] on span "Apply" at bounding box center [1240, 75] width 27 height 9
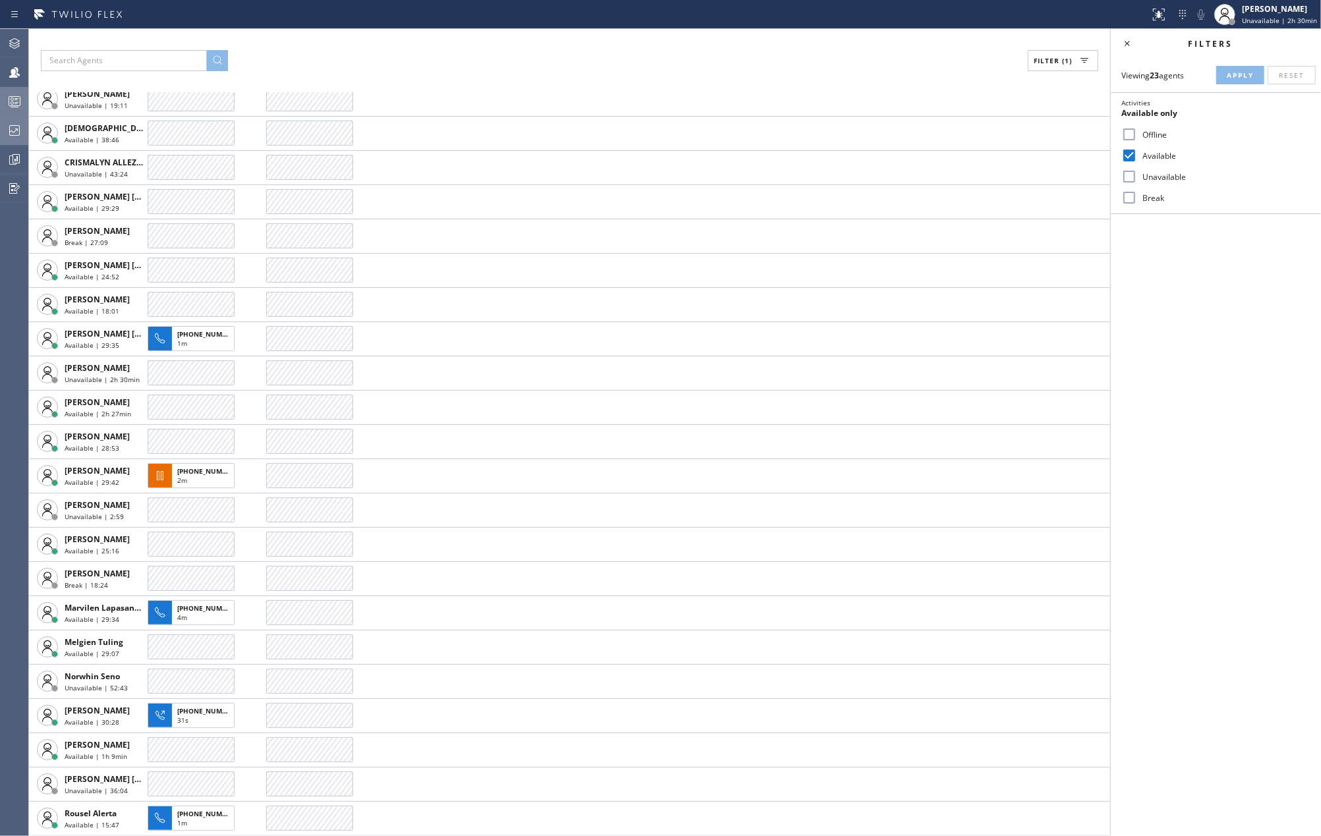
scroll to position [0, 0]
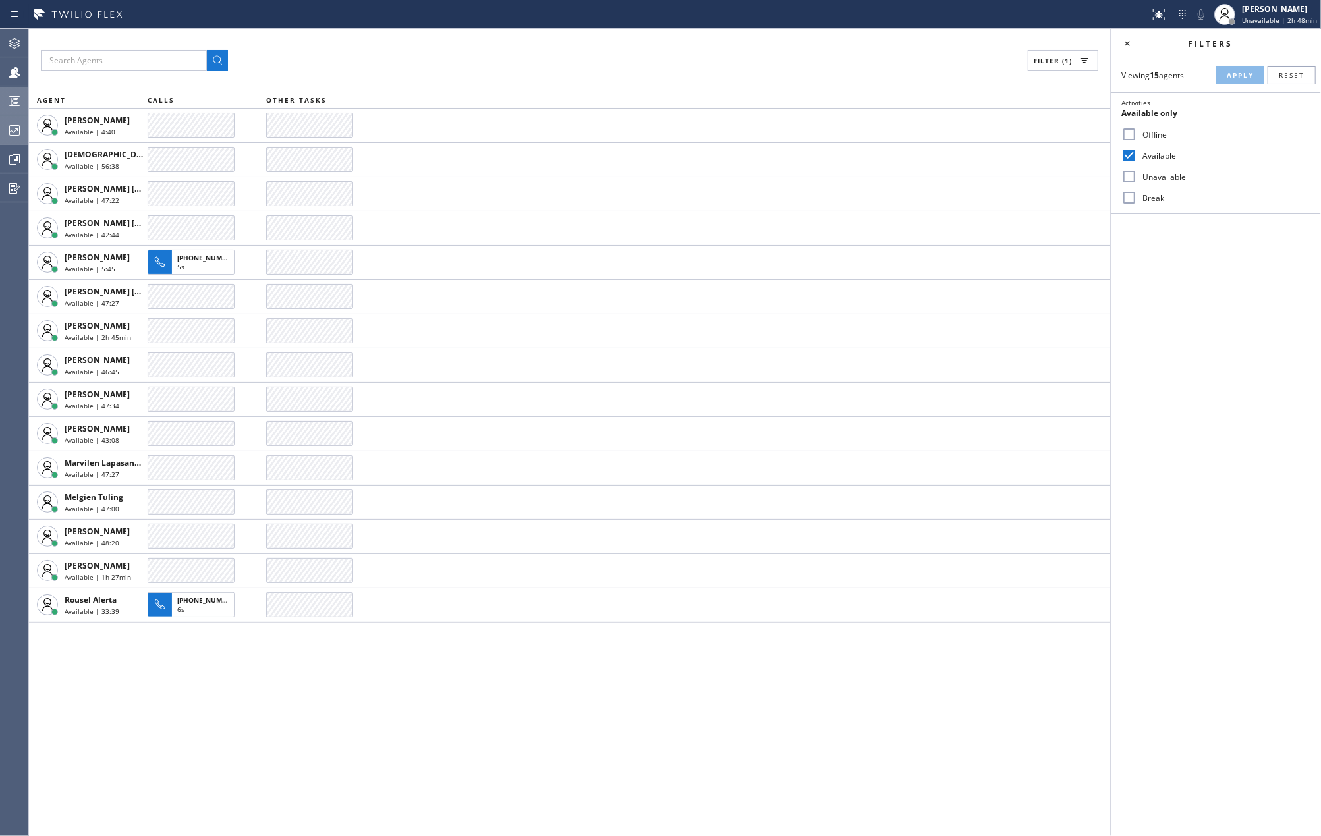
click at [341, 43] on div "Filter (1) AGENT CALLS OTHER TASKS Anton Ostapov Available | 4:40 Christian Cin…" at bounding box center [570, 432] width 1082 height 807
click at [16, 98] on icon at bounding box center [15, 102] width 16 height 16
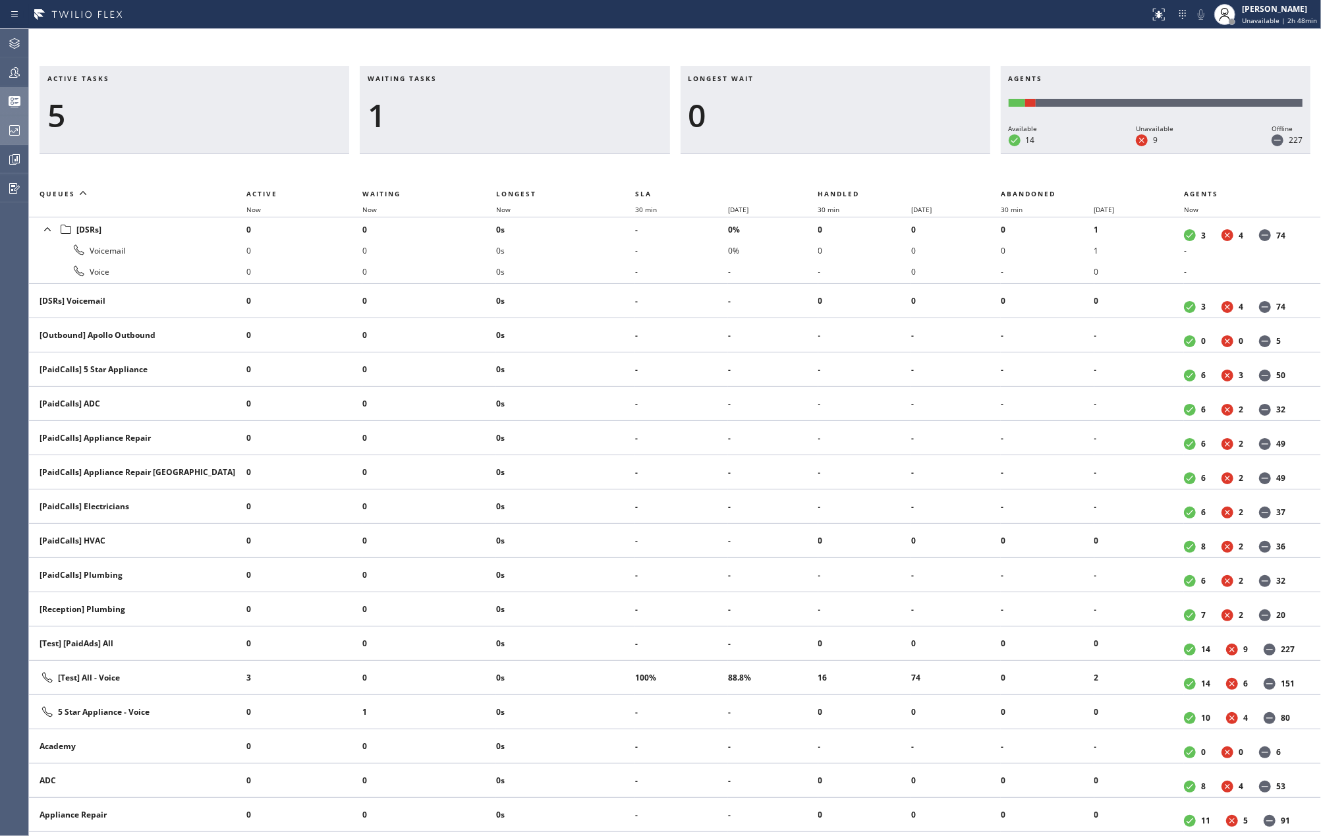
click at [17, 125] on icon at bounding box center [14, 130] width 11 height 11
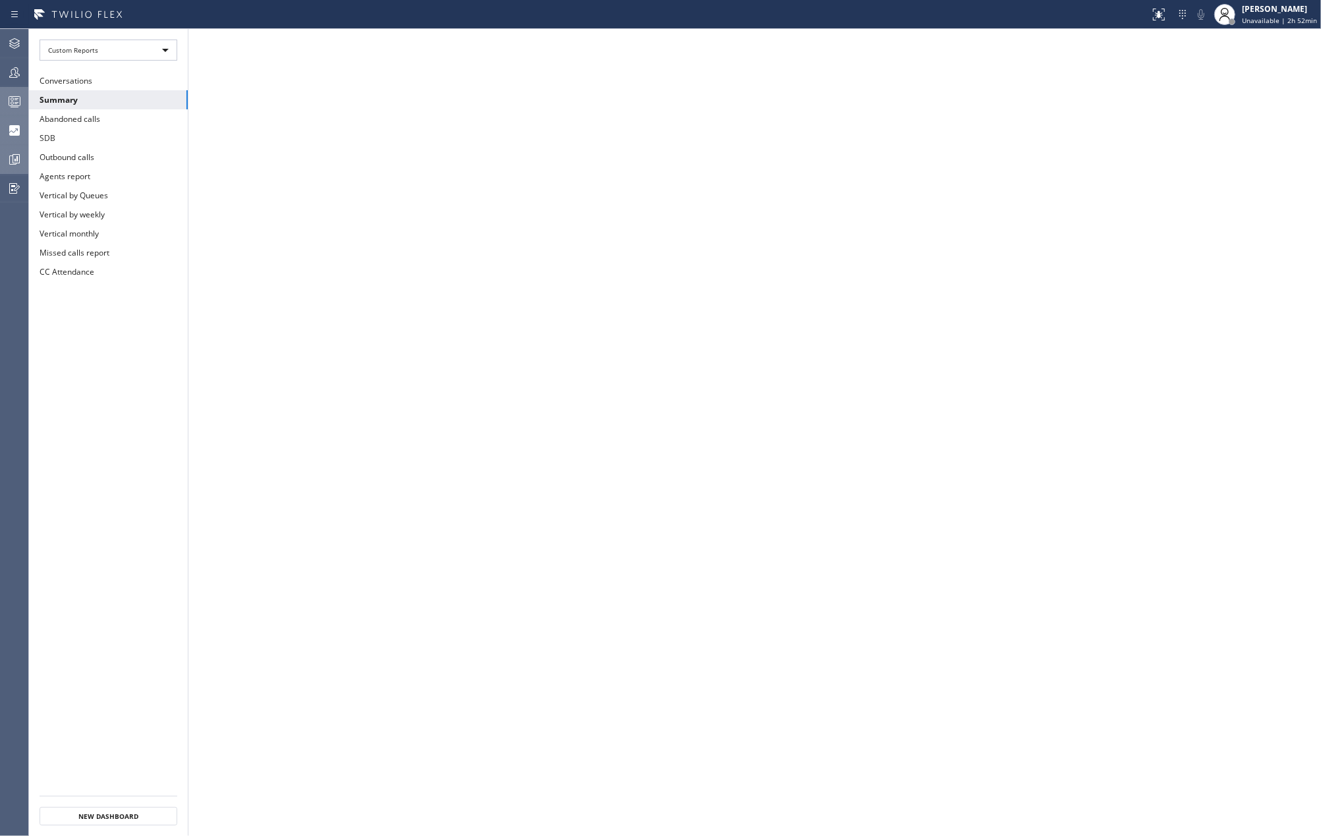
click at [16, 157] on icon at bounding box center [15, 158] width 3 height 5
click at [16, 130] on icon at bounding box center [15, 131] width 16 height 16
click at [55, 117] on button "Abandoned calls" at bounding box center [108, 118] width 159 height 19
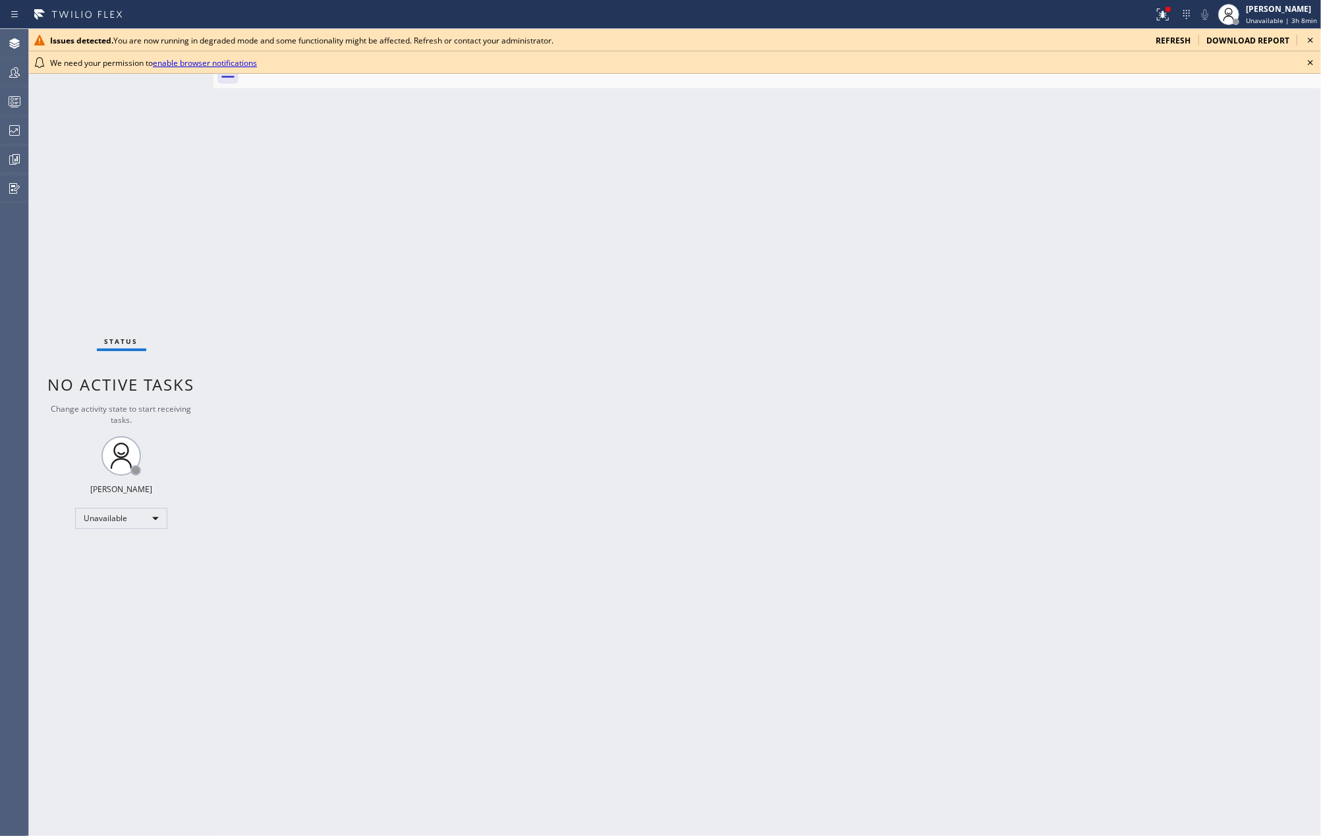
click at [757, 256] on div "Back to Dashboard Change Sender ID Customers Technicians Select a contact Outbo…" at bounding box center [768, 432] width 1108 height 807
click at [1158, 11] on icon at bounding box center [1163, 15] width 16 height 16
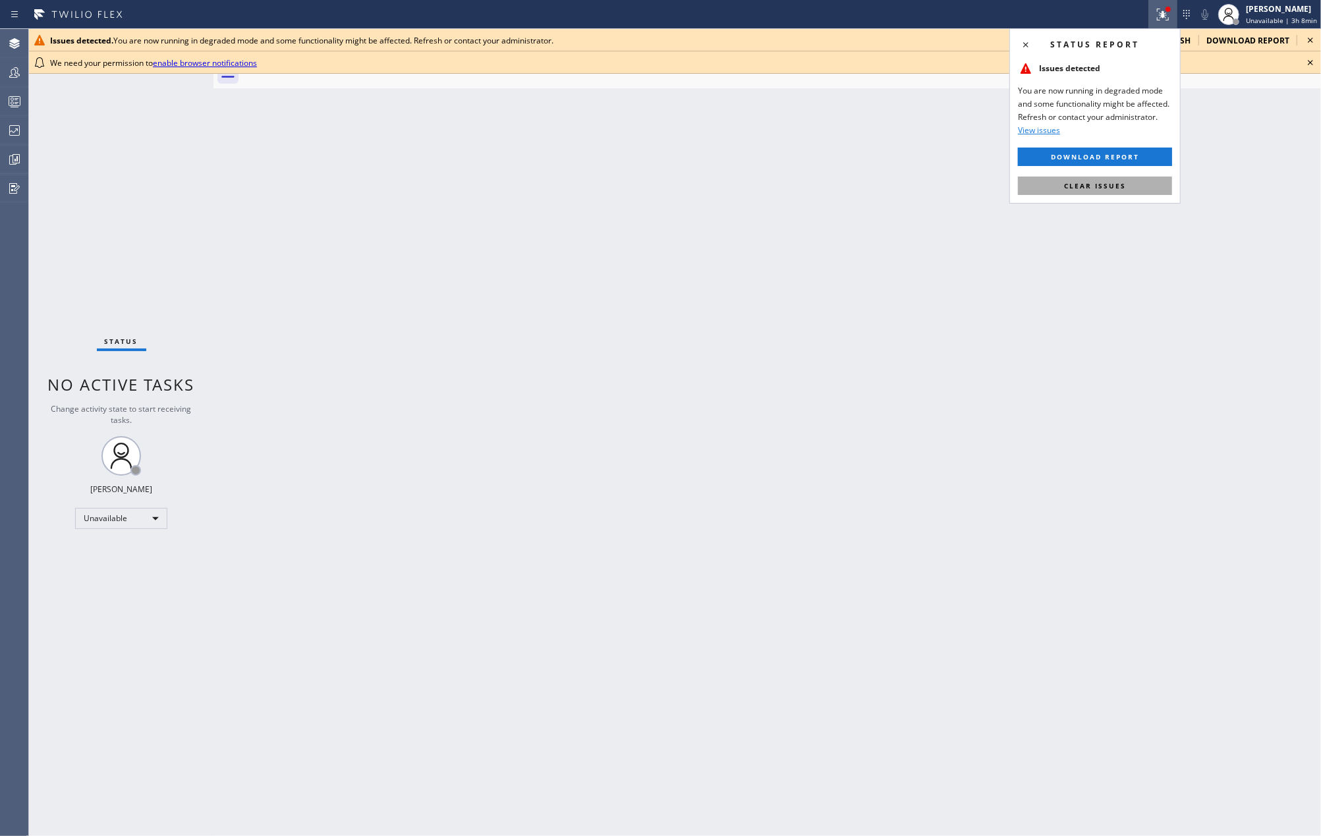
click at [1116, 186] on span "Clear issues" at bounding box center [1095, 185] width 62 height 9
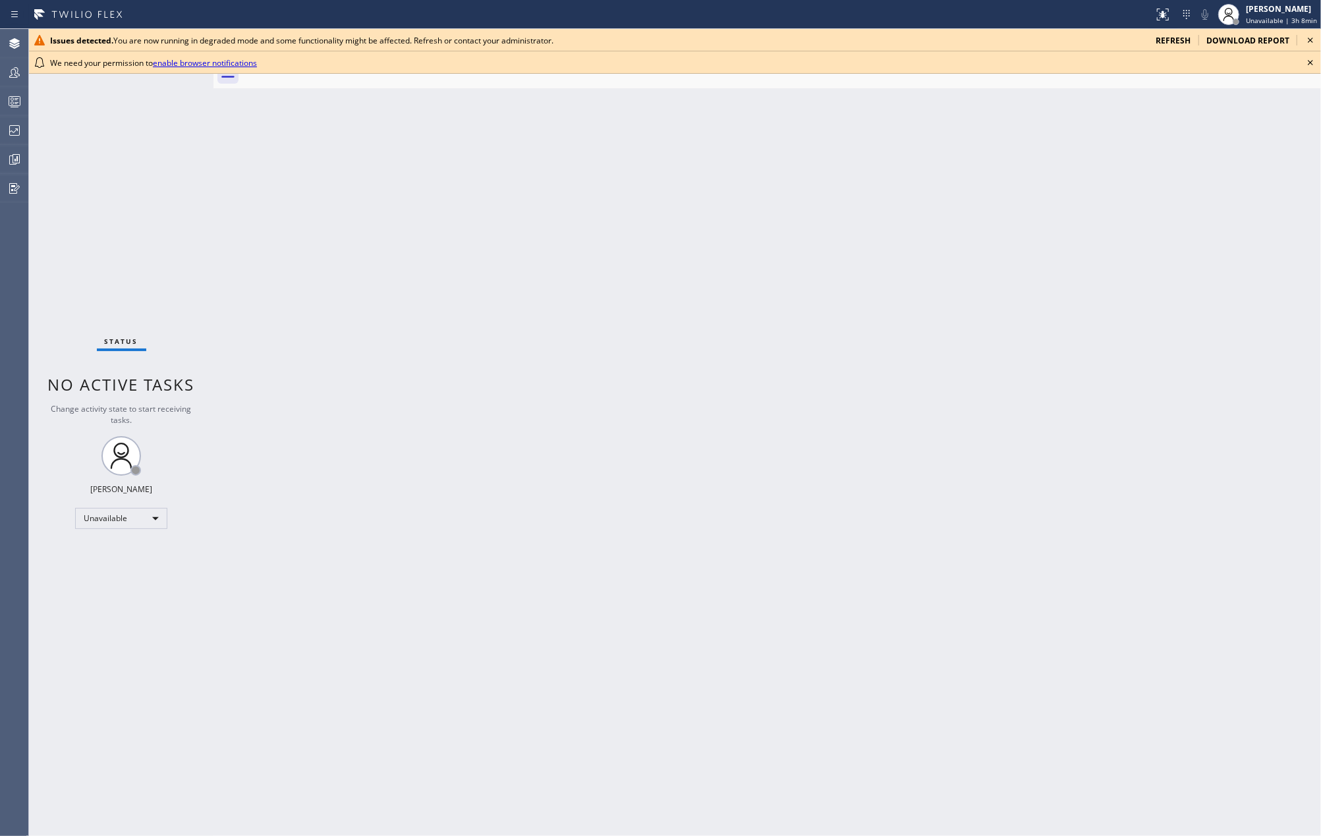
click at [1309, 59] on icon at bounding box center [1311, 63] width 16 height 16
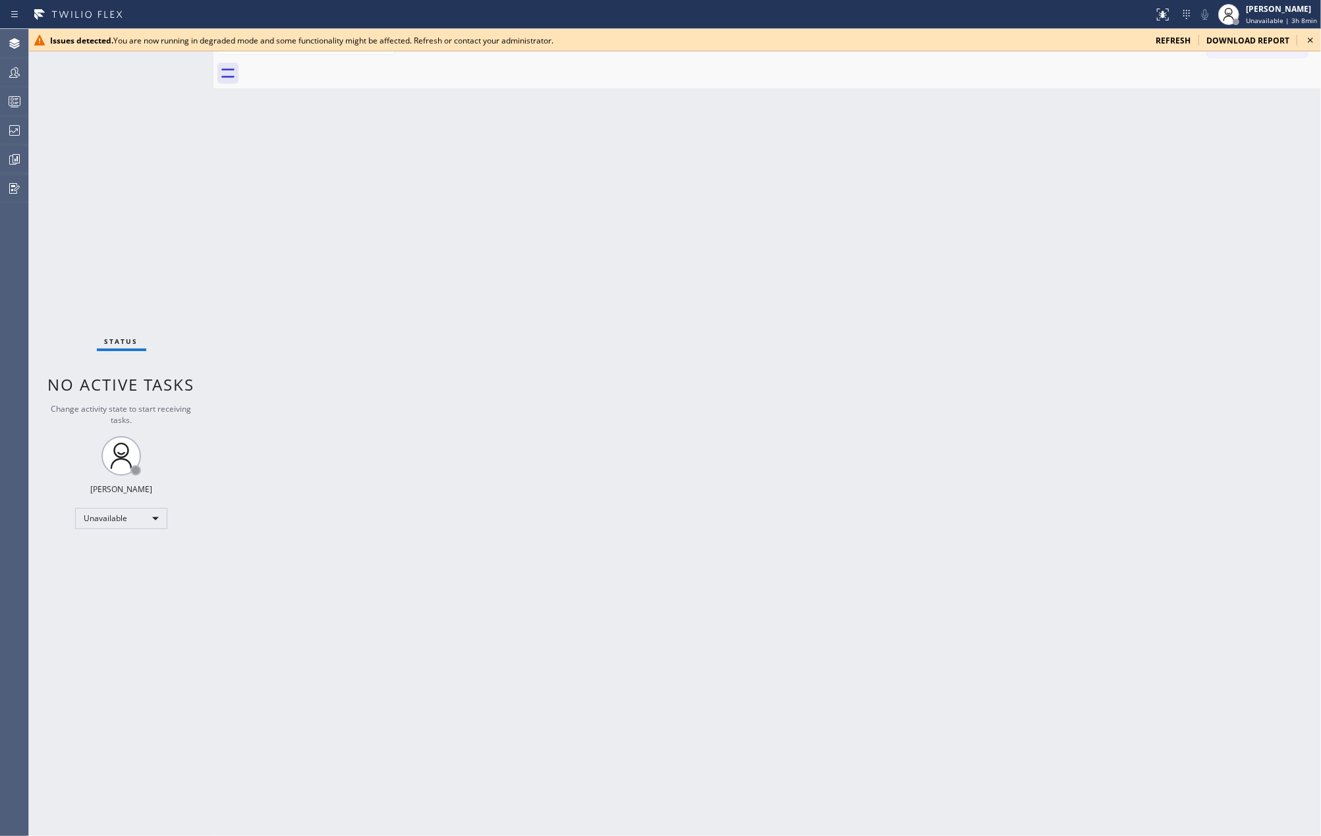
click at [1311, 36] on icon at bounding box center [1311, 40] width 16 height 16
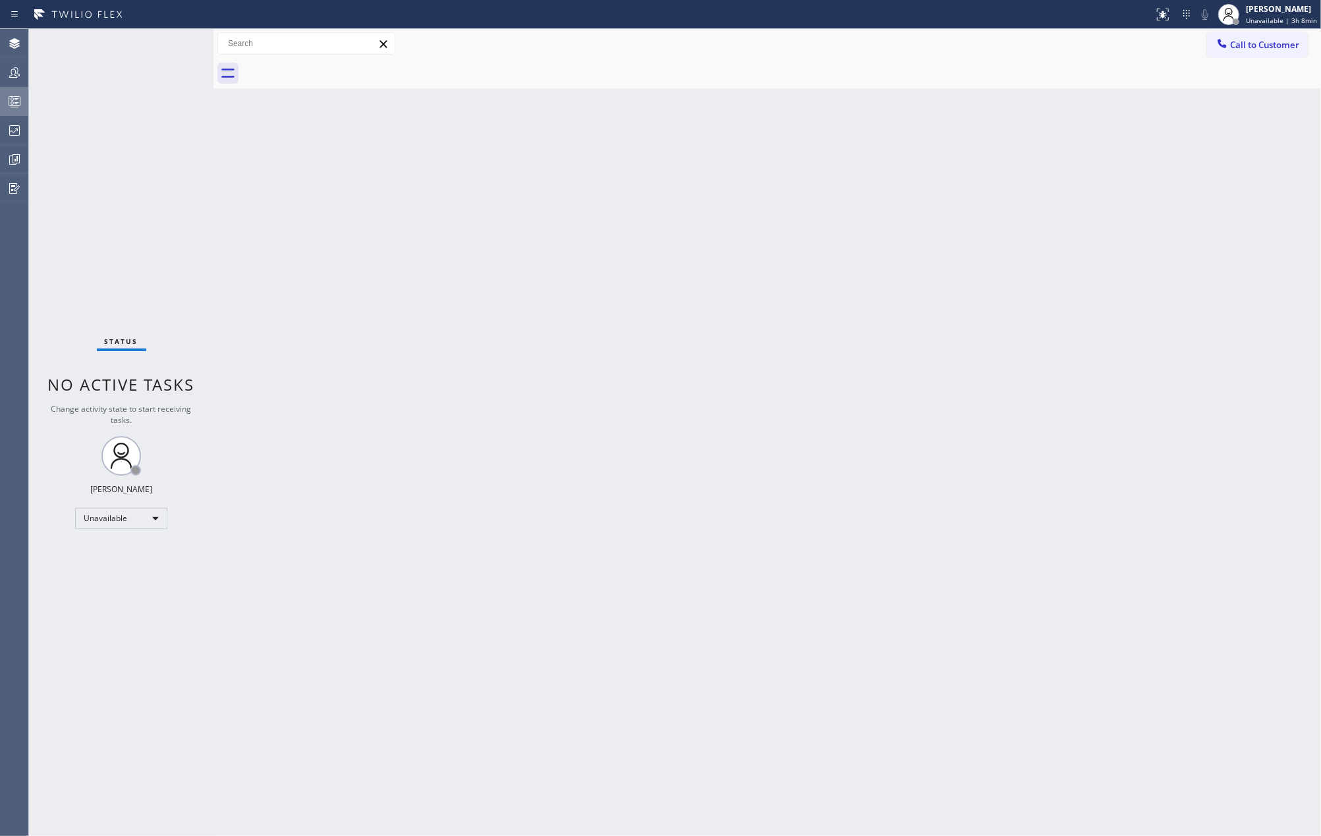
click at [14, 98] on icon at bounding box center [15, 102] width 16 height 16
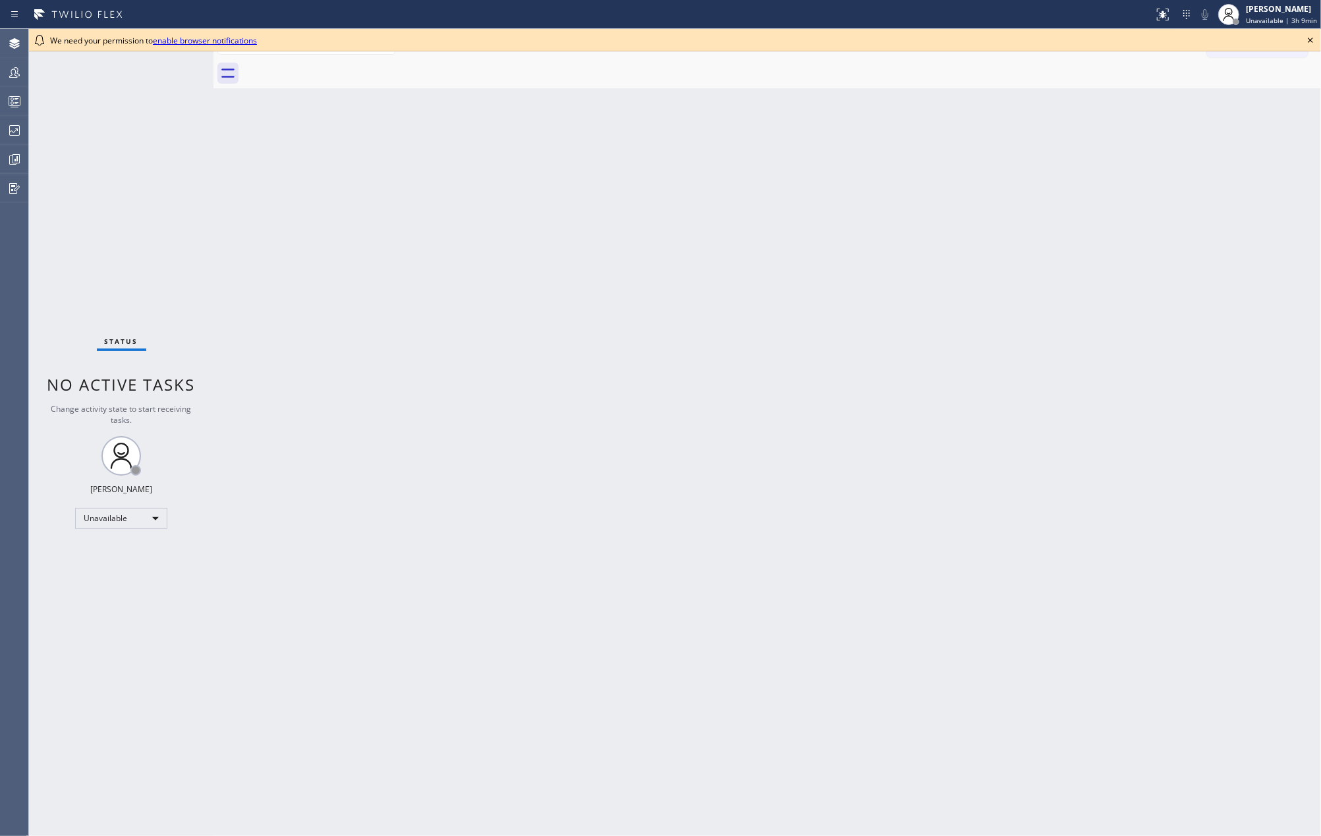
click at [1312, 38] on icon at bounding box center [1311, 40] width 16 height 16
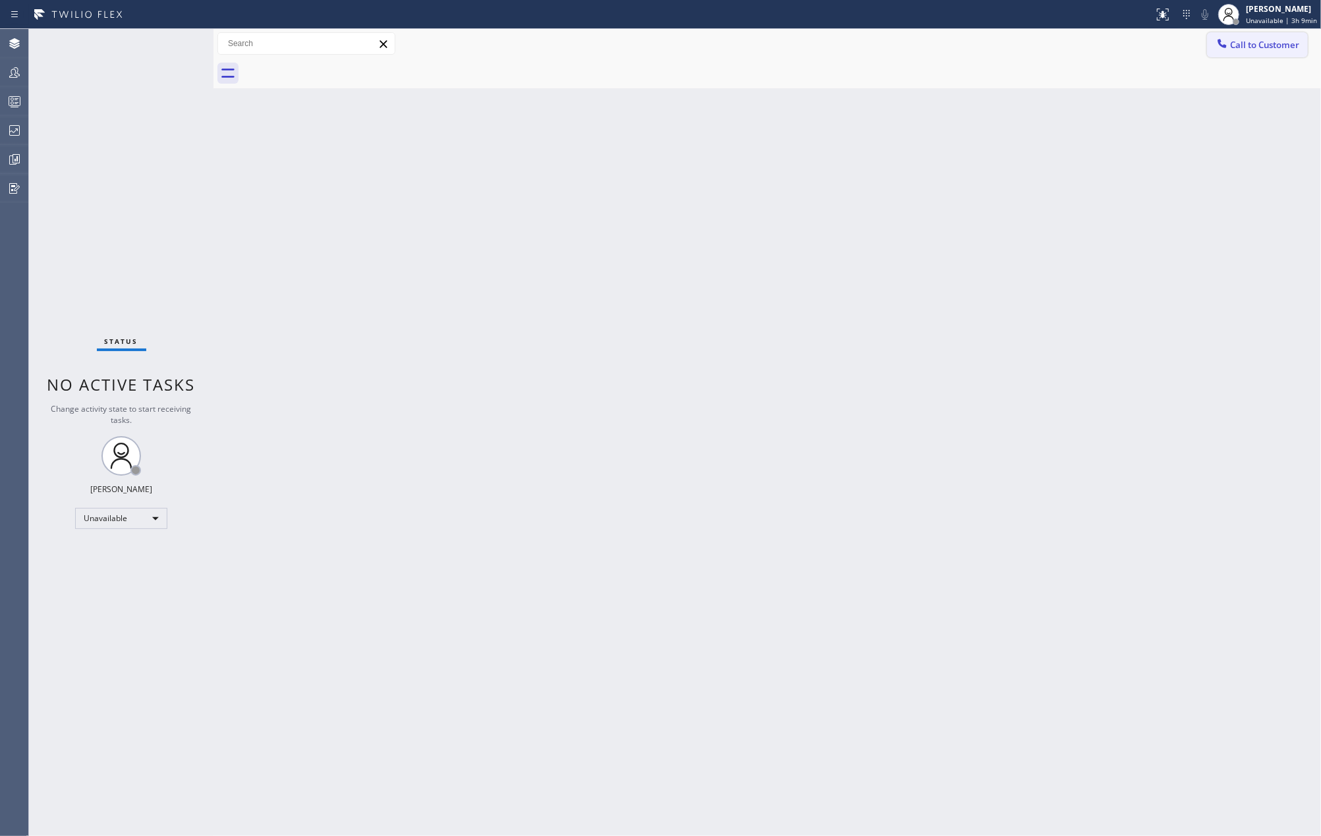
click at [1283, 50] on span "Call to Customer" at bounding box center [1264, 45] width 69 height 12
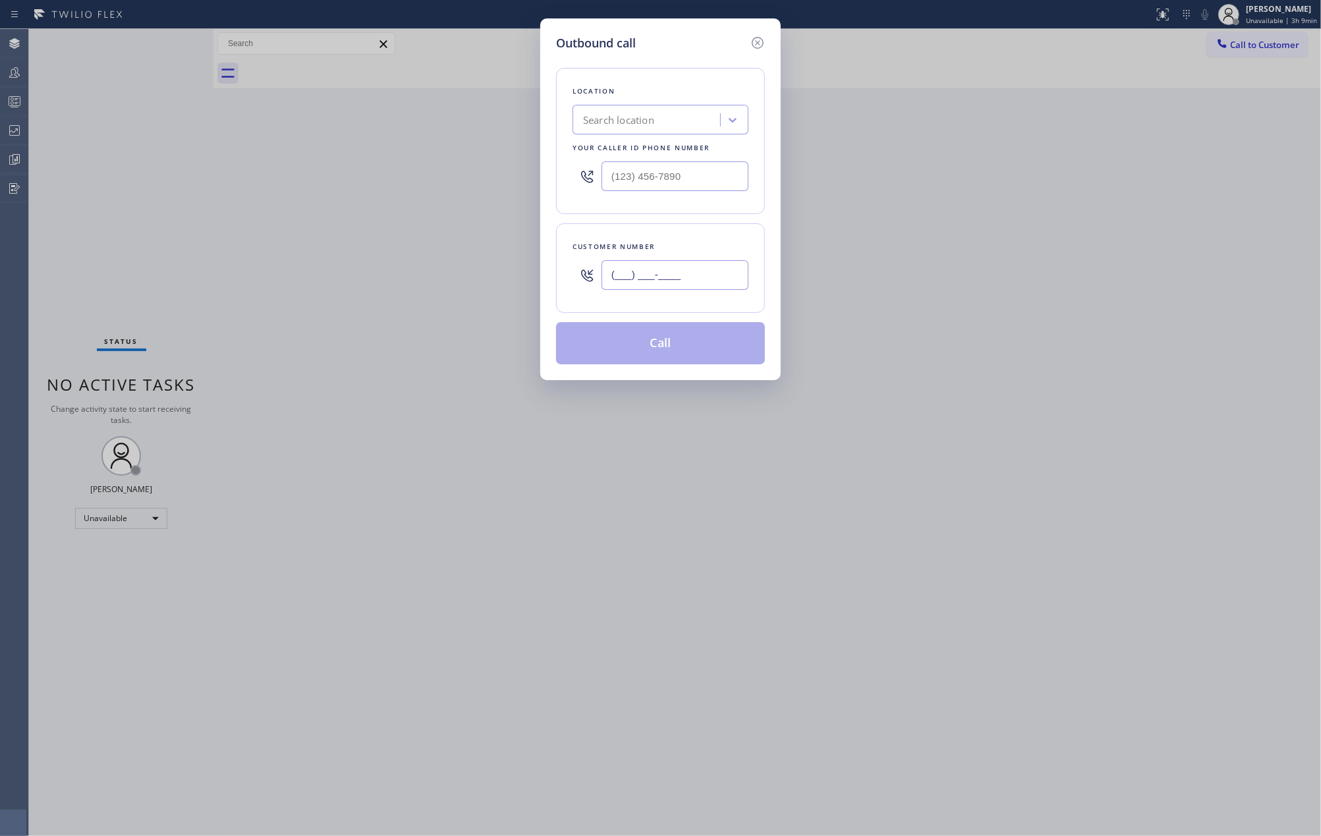
click at [670, 270] on input "(___) ___-____" at bounding box center [675, 275] width 147 height 30
paste input "714) 331-5654"
type input "(714) 331-5654"
click at [668, 171] on input "(___) ___-____" at bounding box center [675, 176] width 147 height 30
paste input "818) 208-4857"
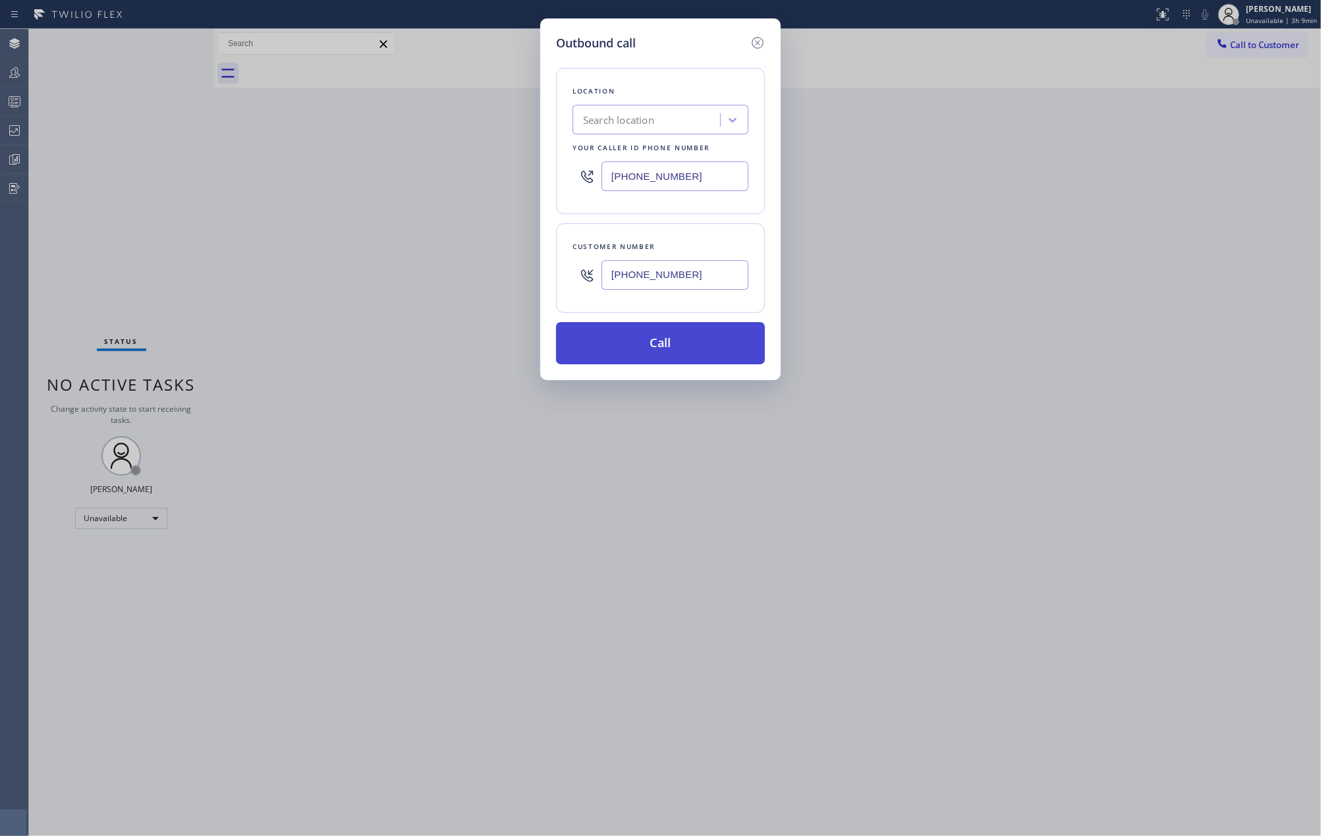
type input "(818) 208-4857"
click at [678, 347] on button "Call" at bounding box center [660, 343] width 209 height 42
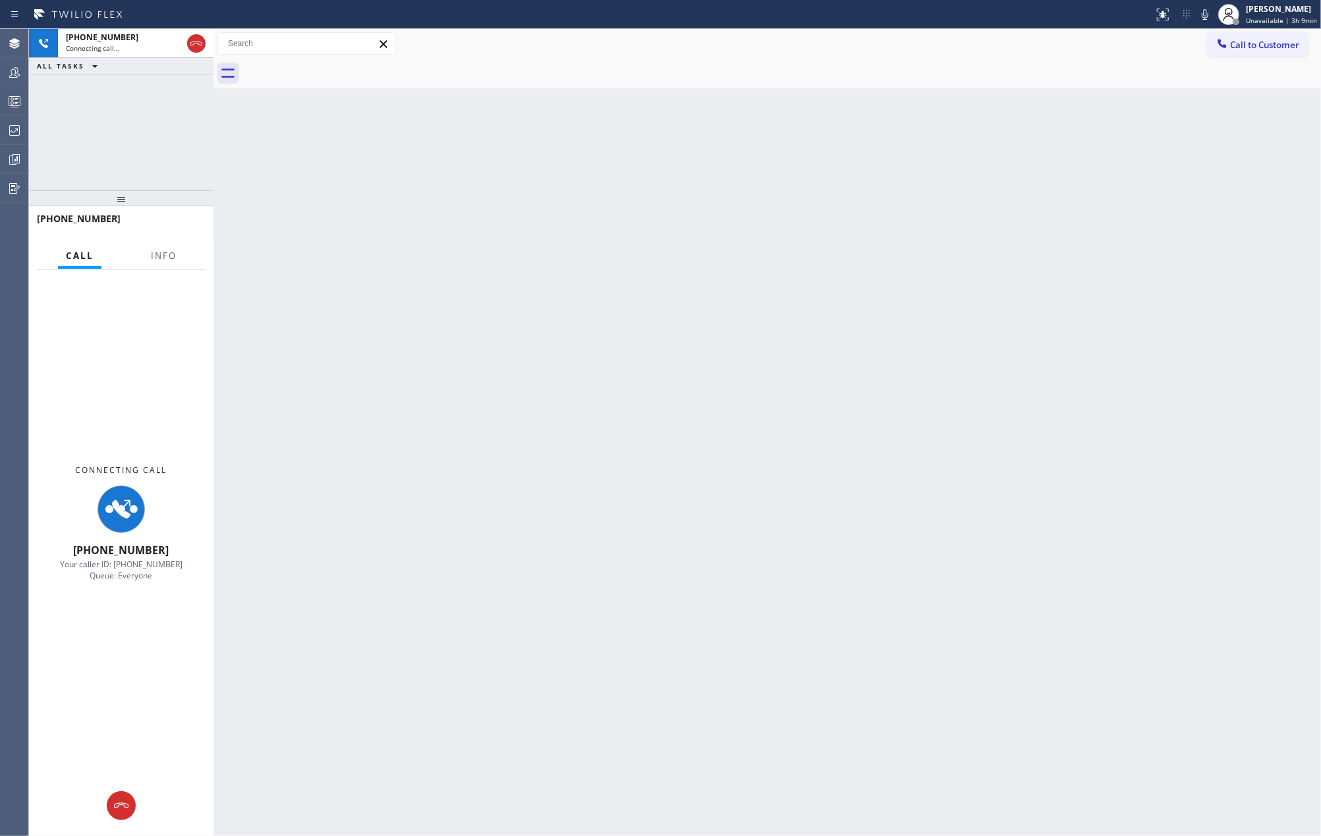
drag, startPoint x: 120, startPoint y: 319, endPoint x: 132, endPoint y: 130, distance: 189.6
click at [132, 130] on div "+17143315654 Connecting call… ALL TASKS ALL TASKS ACTIVE TASKS TASKS IN WRAP UP…" at bounding box center [121, 432] width 185 height 807
click at [161, 254] on span "Info" at bounding box center [164, 256] width 26 height 12
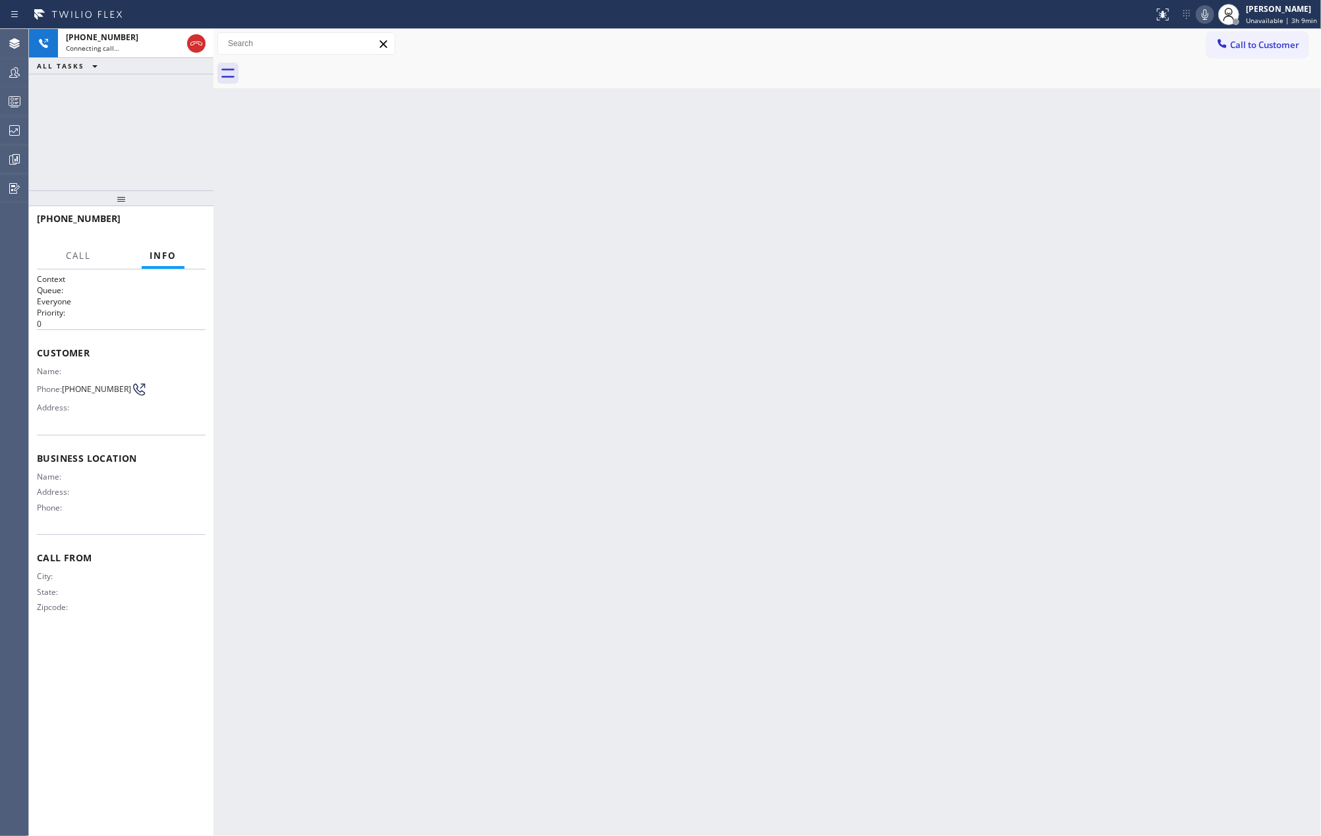
click at [1210, 16] on icon at bounding box center [1206, 15] width 16 height 16
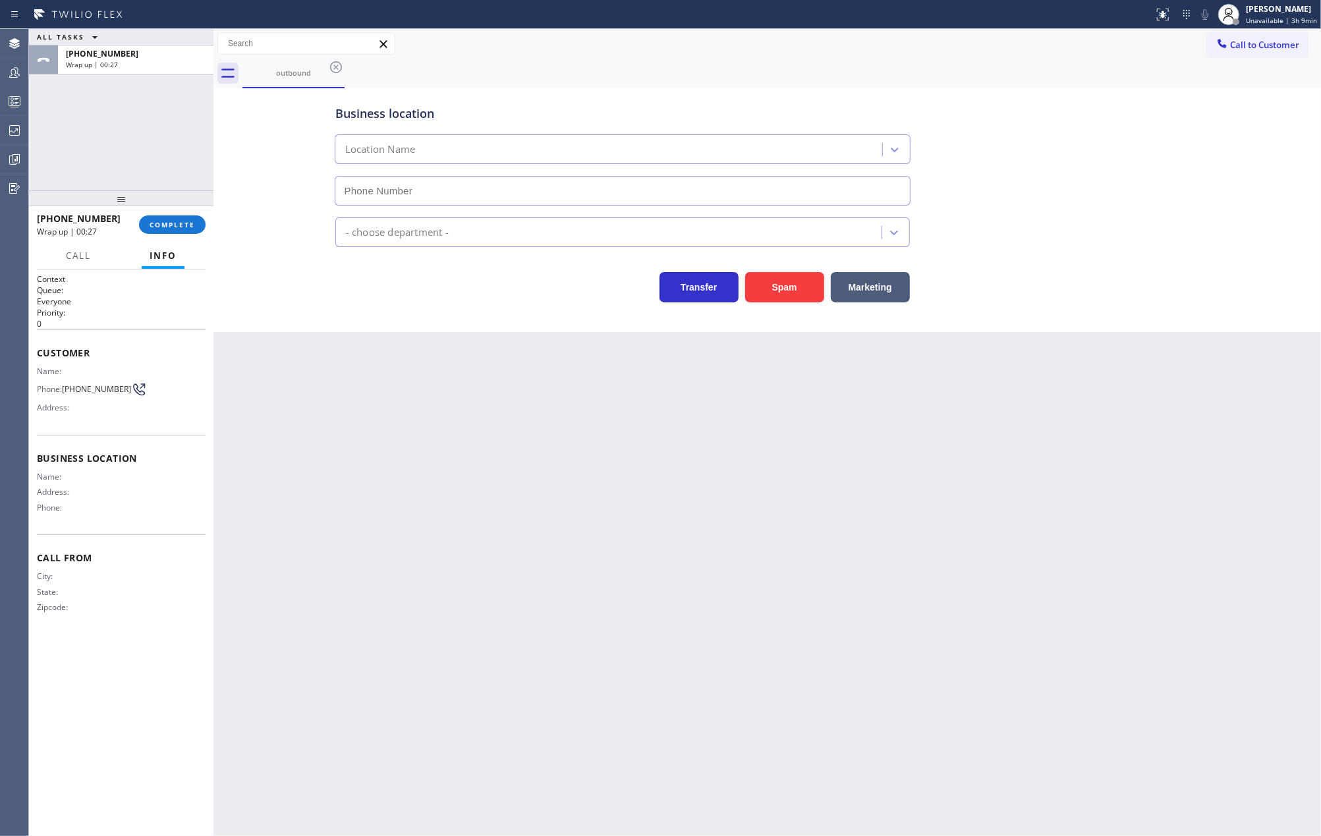
click at [1234, 43] on span "Call to Customer" at bounding box center [1264, 45] width 69 height 12
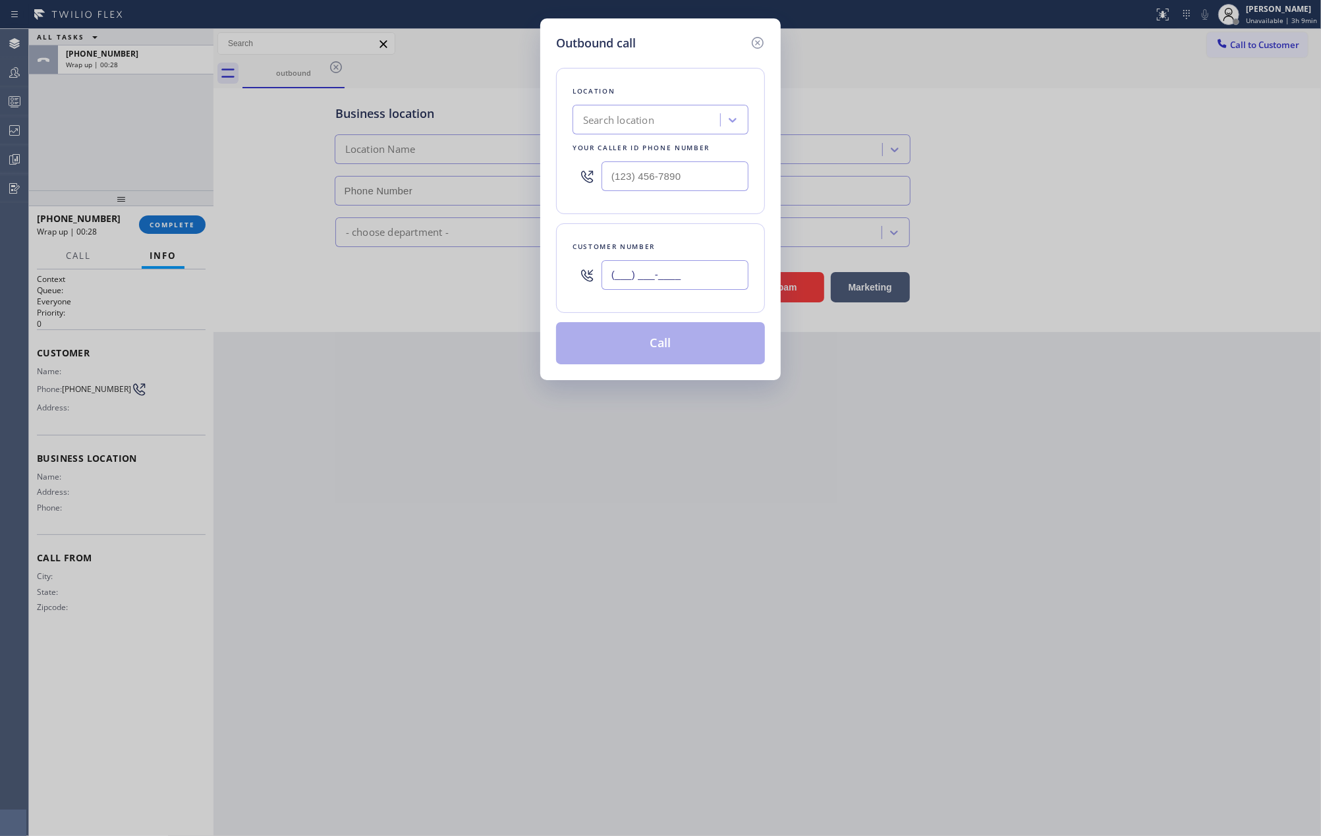
click at [699, 280] on input "(___) ___-____" at bounding box center [675, 275] width 147 height 30
paste input "954) 562-2787"
type input "(954) 562-2787"
click at [759, 40] on icon at bounding box center [758, 43] width 12 height 12
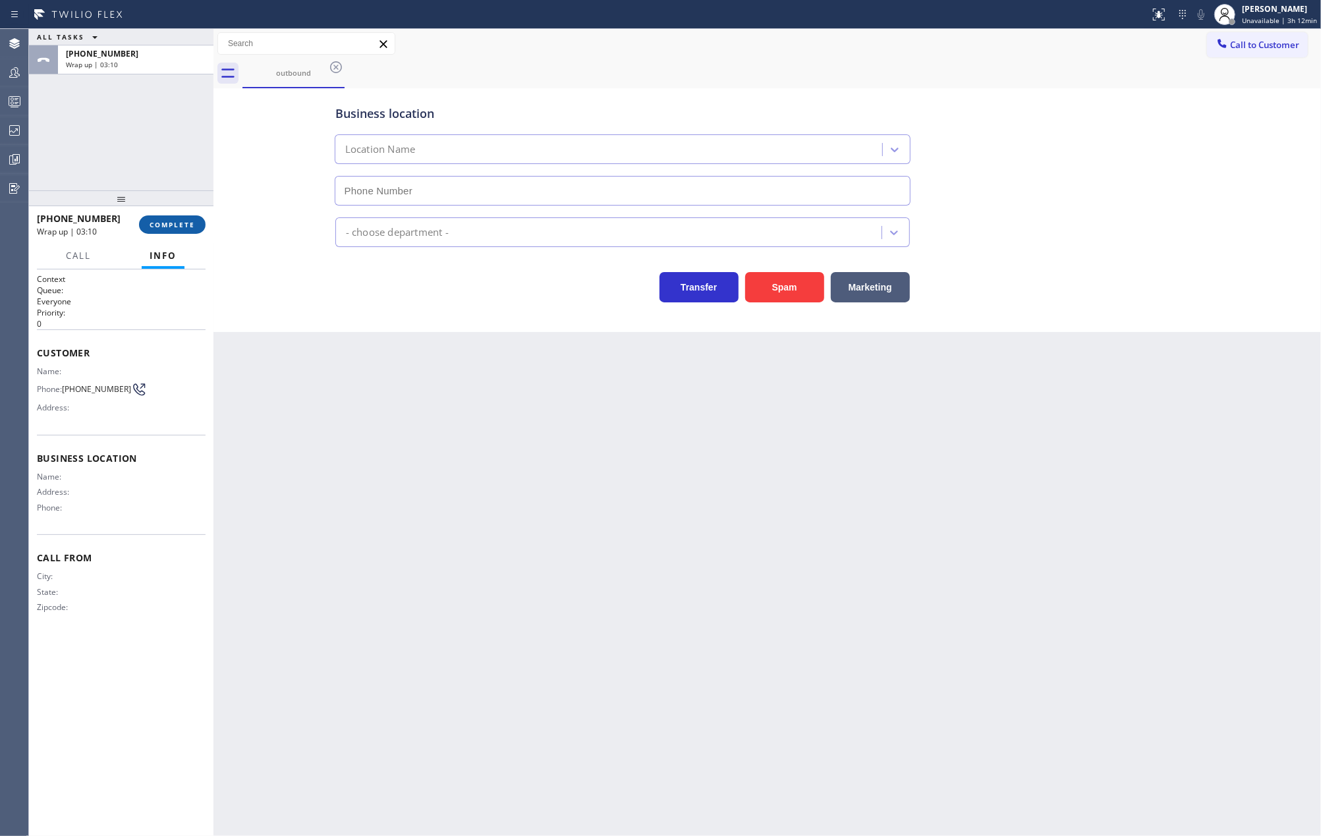
click at [166, 221] on span "COMPLETE" at bounding box center [172, 224] width 45 height 9
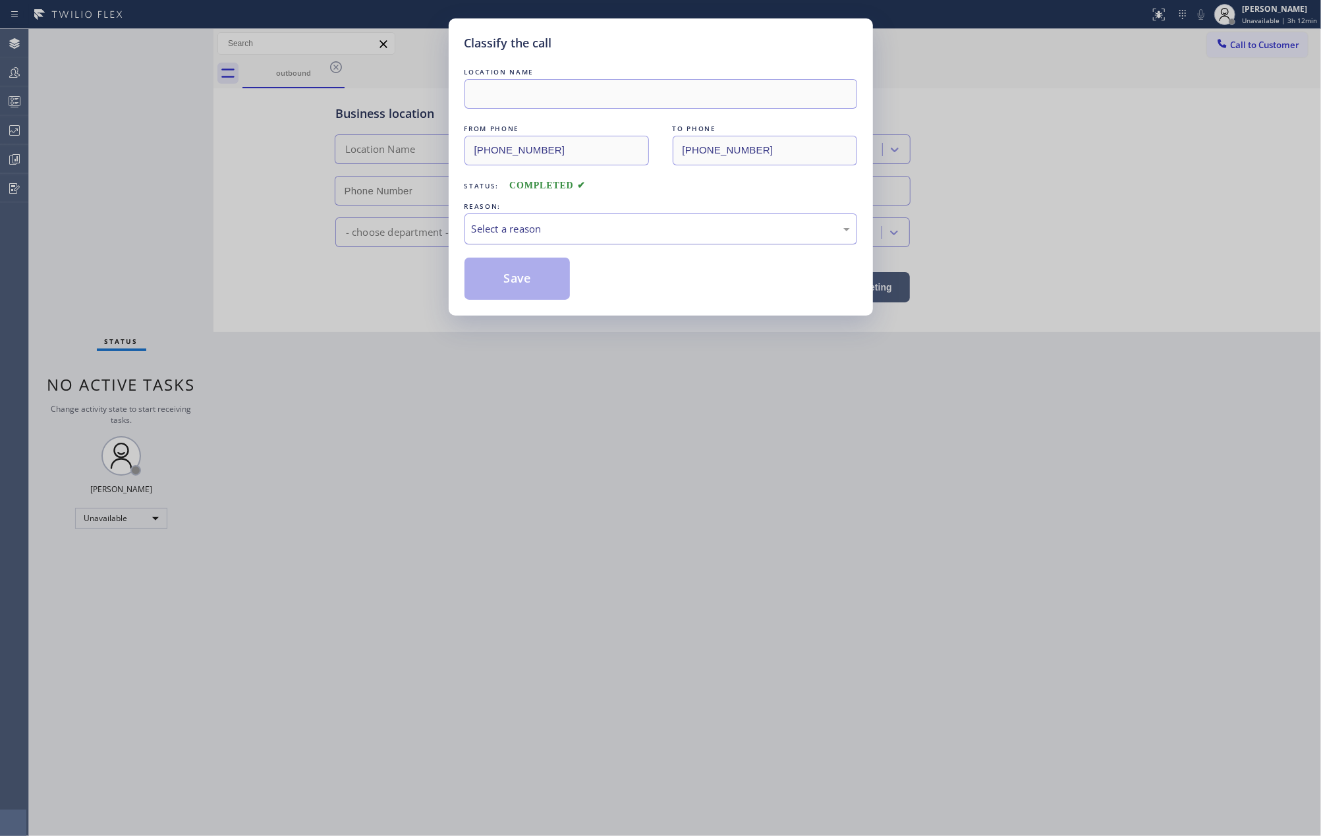
click at [523, 233] on div "Select a reason" at bounding box center [661, 228] width 378 height 15
click at [511, 283] on button "Save" at bounding box center [518, 279] width 106 height 42
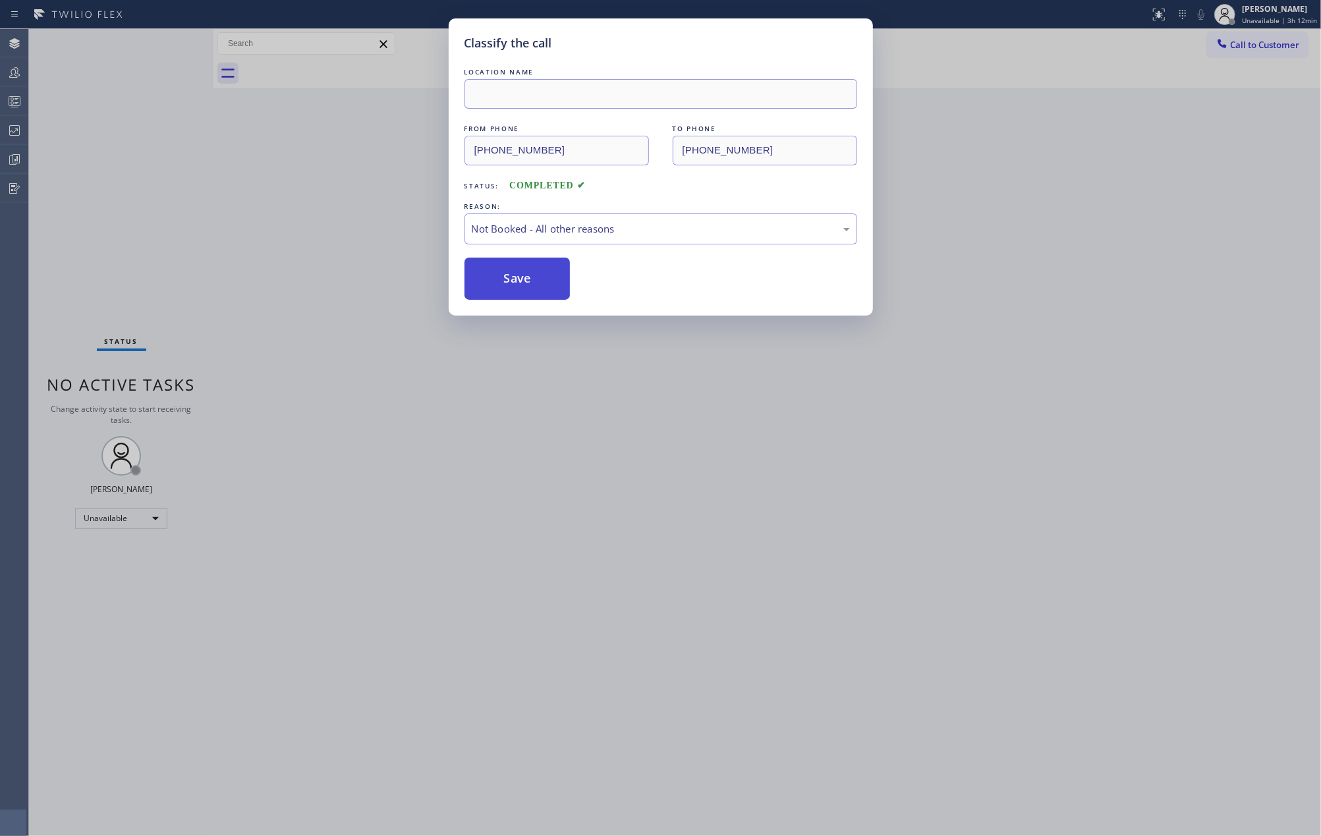
click at [511, 283] on button "Save" at bounding box center [518, 279] width 106 height 42
drag, startPoint x: 511, startPoint y: 283, endPoint x: 281, endPoint y: 223, distance: 238.3
click at [509, 283] on button "Save" at bounding box center [518, 279] width 106 height 42
click at [265, 215] on div "Back to Dashboard Change Sender ID Customers Technicians Select a contact Outbo…" at bounding box center [768, 432] width 1108 height 807
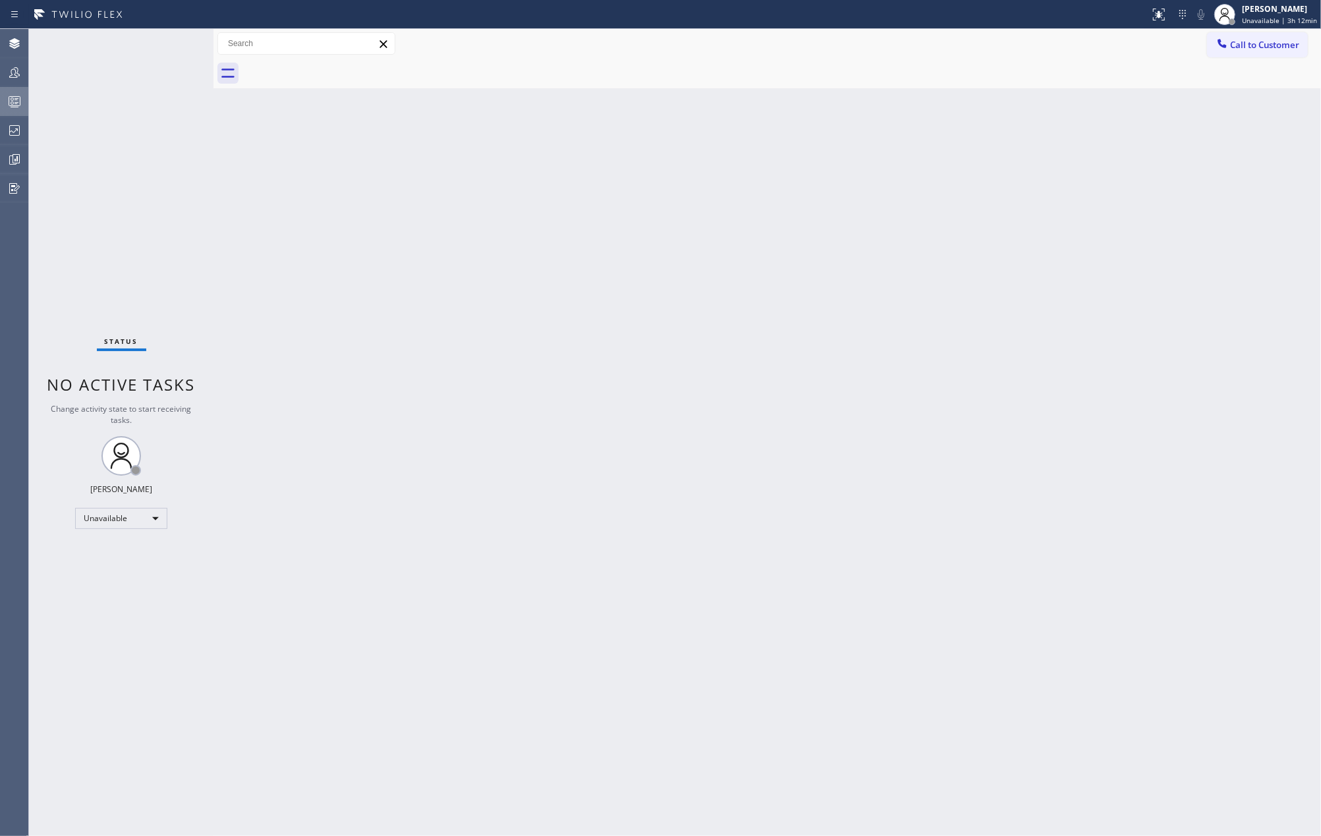
click at [12, 107] on icon at bounding box center [14, 103] width 7 height 9
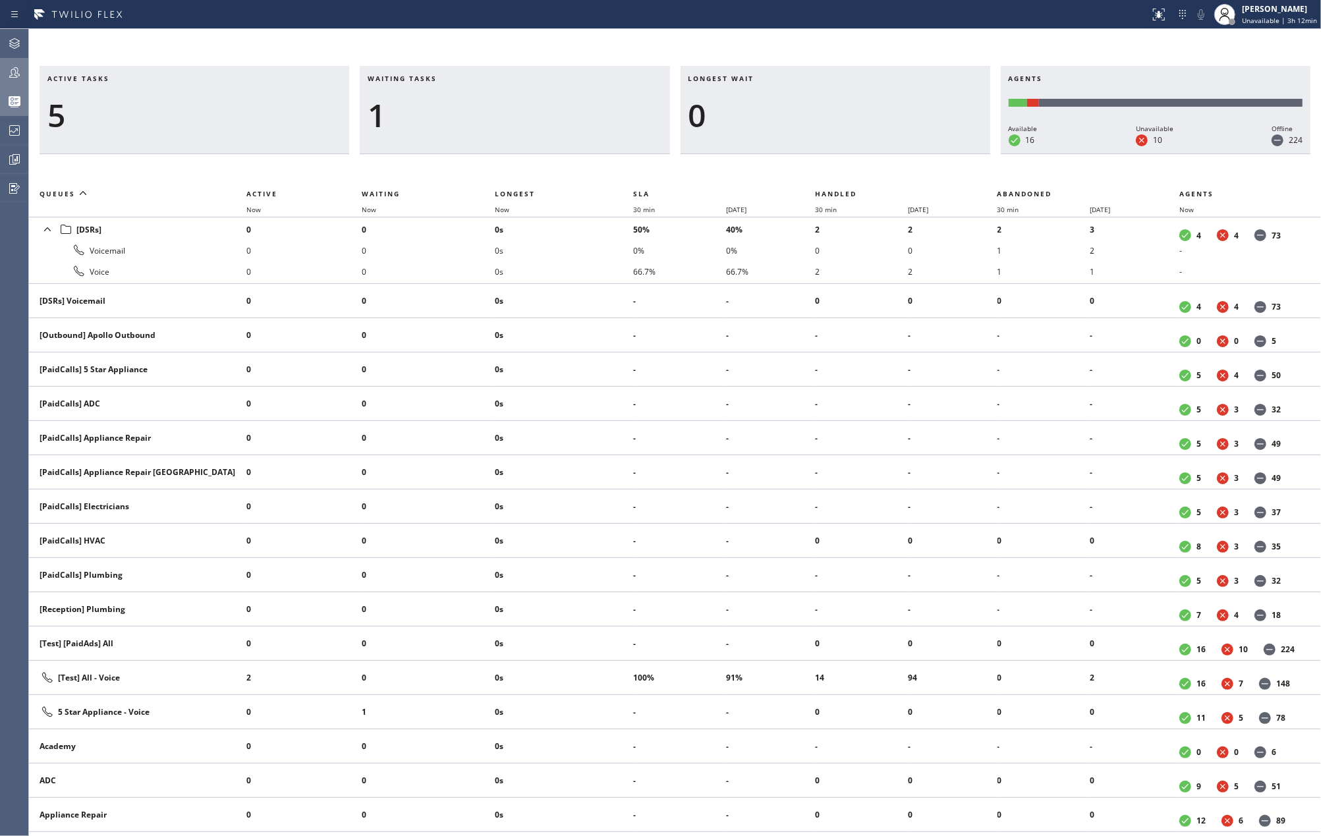
click at [14, 70] on icon at bounding box center [15, 73] width 16 height 16
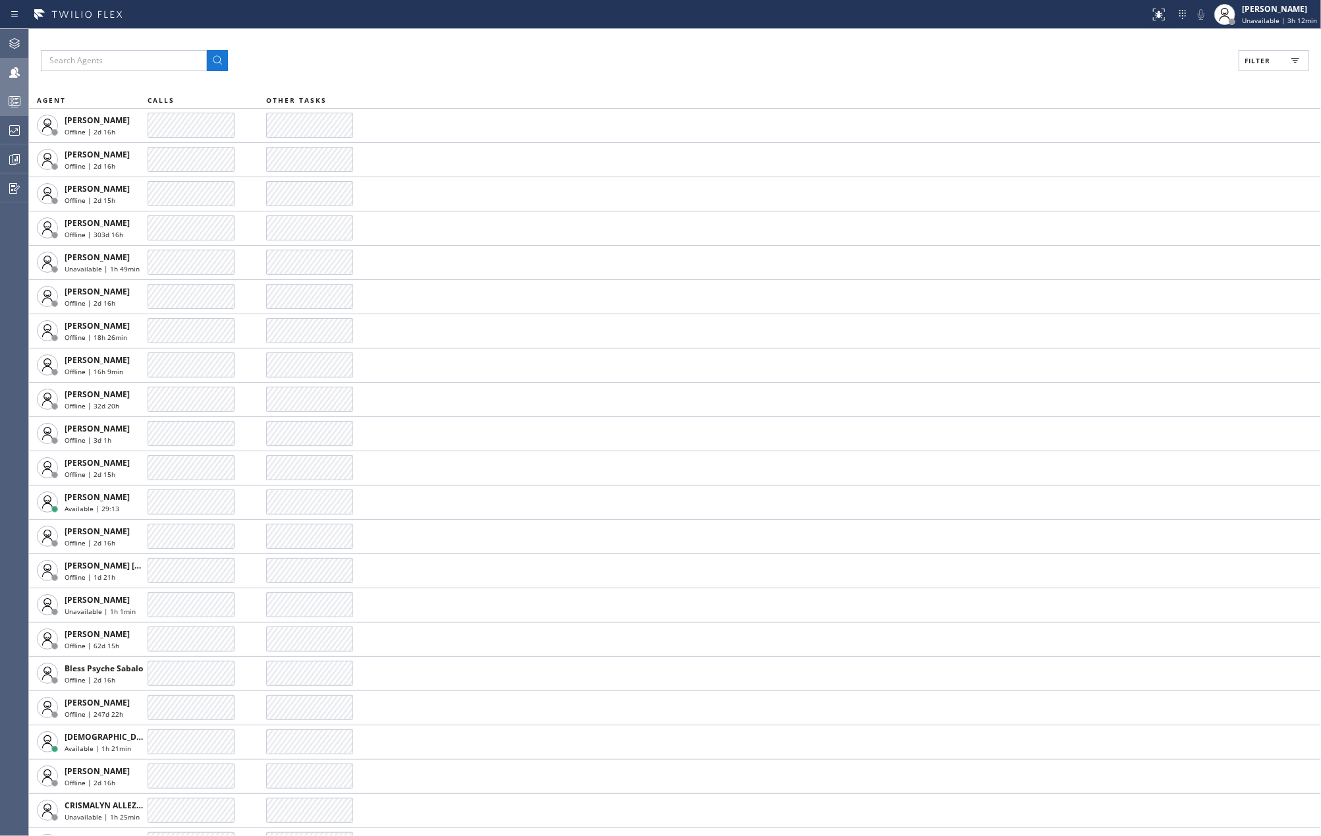
click at [1252, 59] on span "Filter" at bounding box center [1258, 60] width 26 height 9
click at [1132, 154] on input "Available" at bounding box center [1130, 156] width 16 height 16
checkbox input "true"
click at [1240, 74] on span "Apply" at bounding box center [1240, 75] width 27 height 9
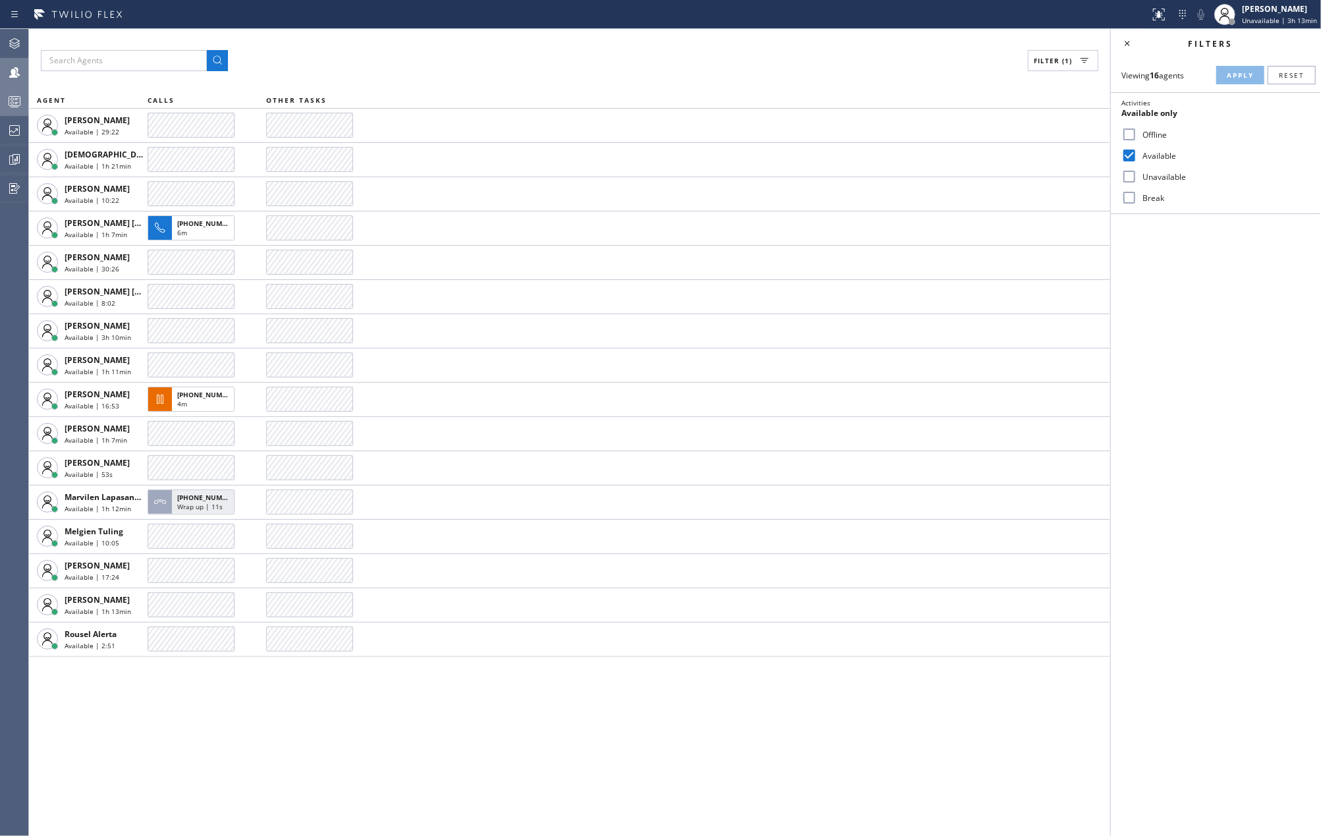
click at [504, 702] on div "Filter (1) AGENT CALLS OTHER TASKS Anton Ostapov Available | 29:22 Christian Ci…" at bounding box center [570, 432] width 1082 height 807
click at [14, 45] on icon at bounding box center [14, 43] width 11 height 11
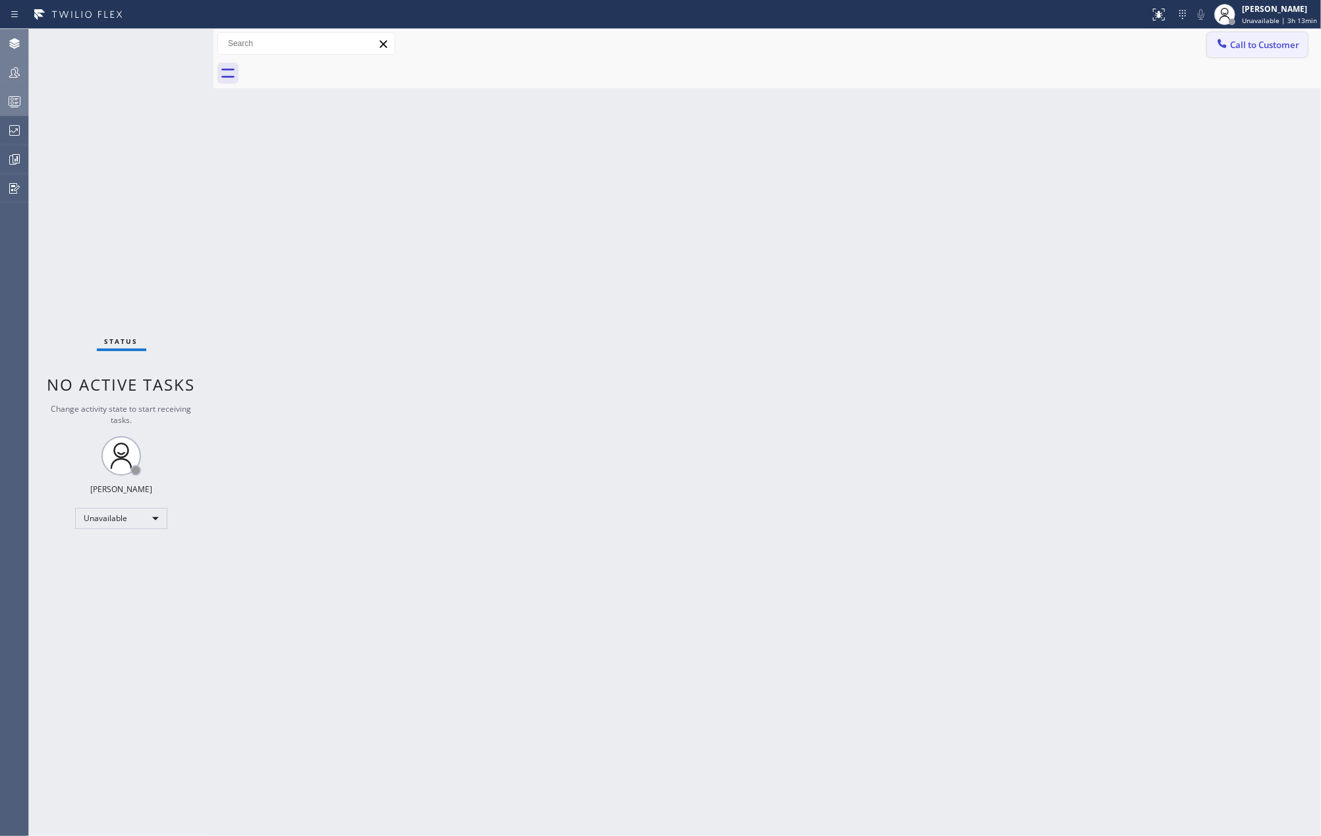
click at [1261, 46] on span "Call to Customer" at bounding box center [1264, 45] width 69 height 12
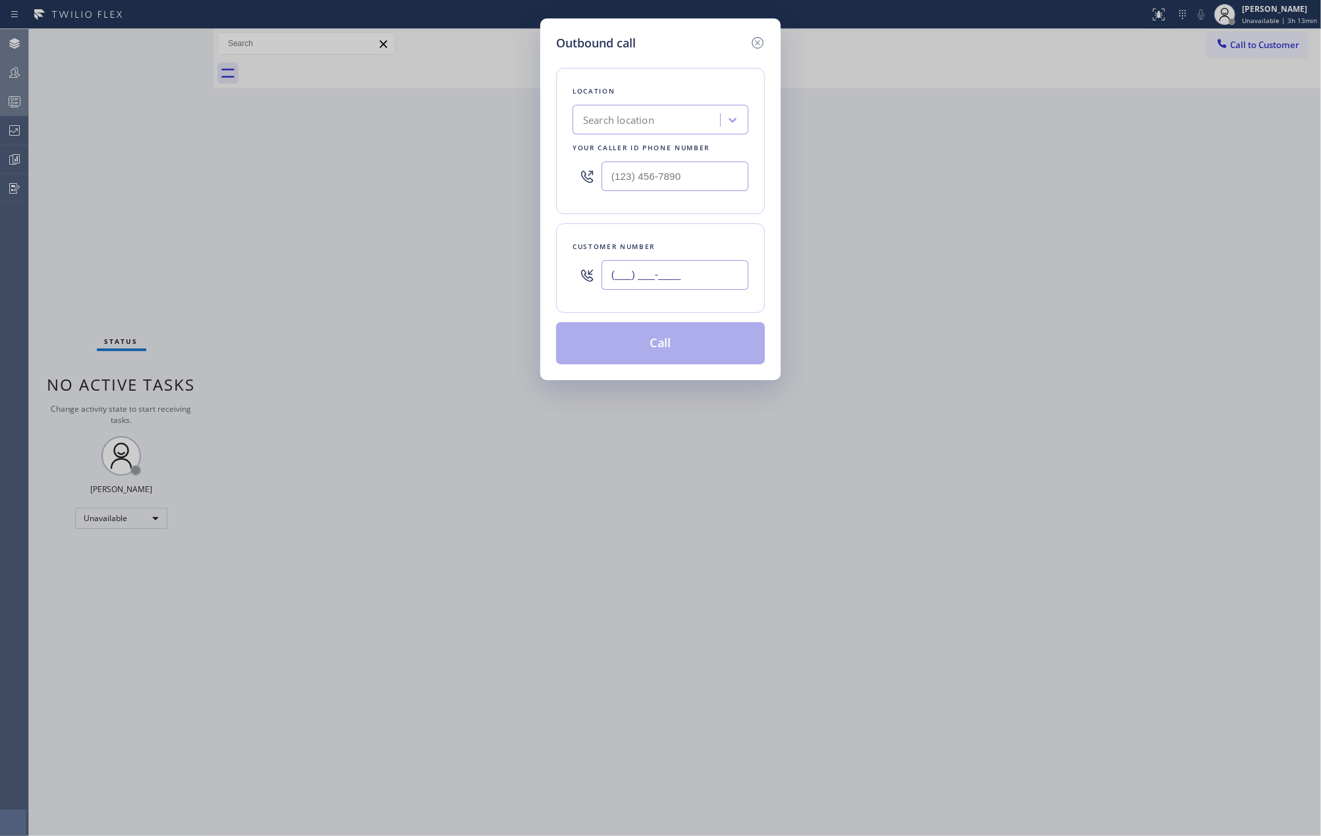
click at [721, 283] on input "(___) ___-____" at bounding box center [675, 275] width 147 height 30
paste input "951) 255-5428"
type input "(951) 255-5428"
click at [686, 183] on input "(___) ___-____" at bounding box center [675, 176] width 147 height 30
paste input "213) 238-6352"
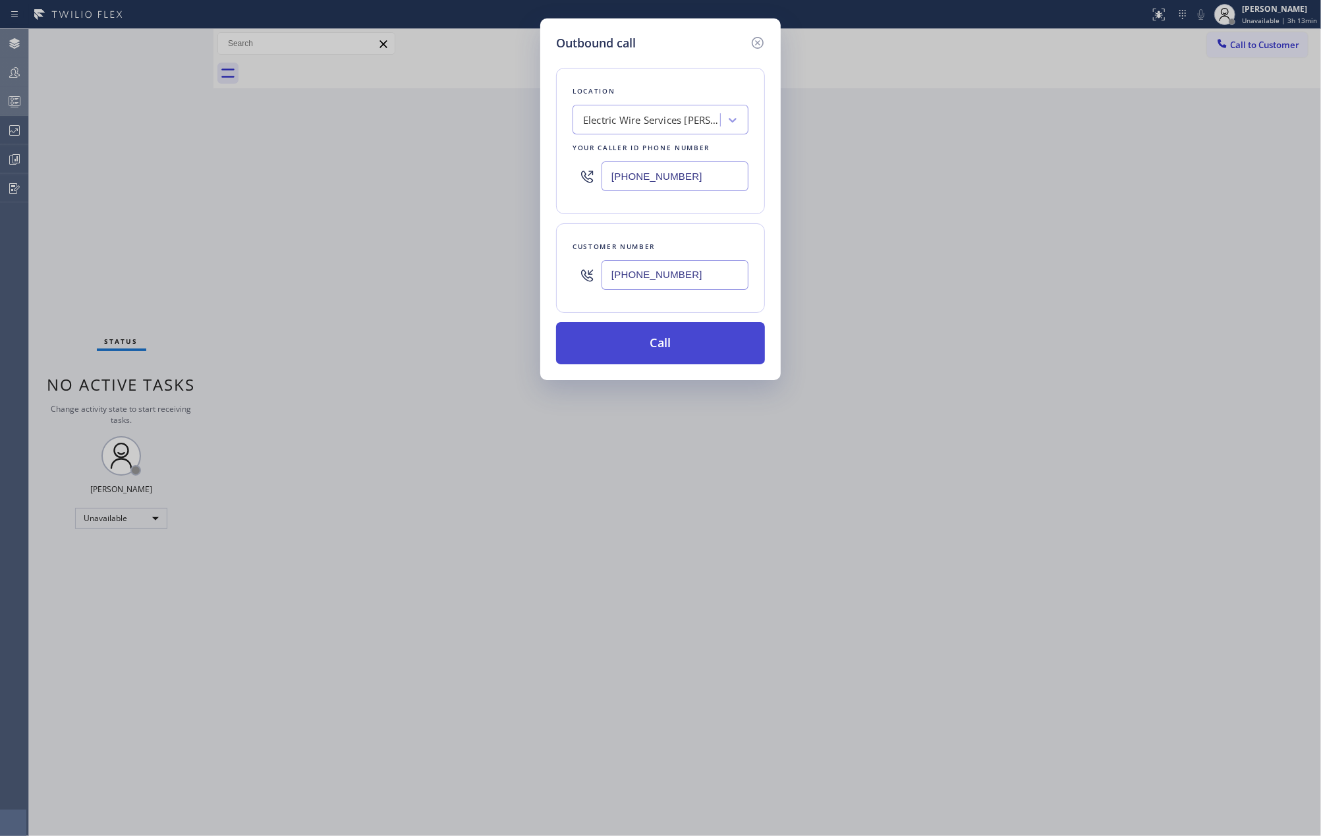
type input "(213) 238-6352"
click at [704, 344] on button "Call" at bounding box center [660, 343] width 209 height 42
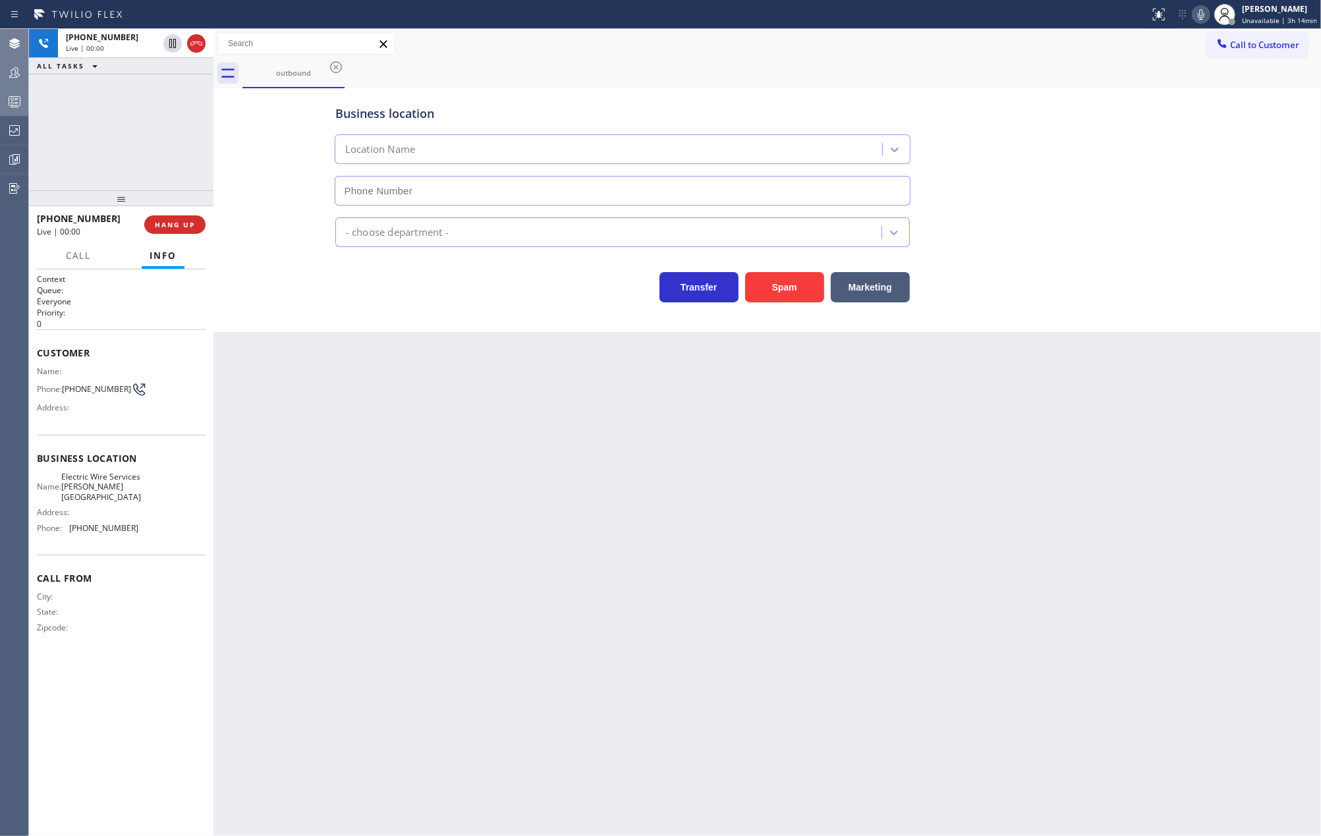
type input "(213) 238-6352"
click at [190, 47] on icon at bounding box center [196, 44] width 16 height 16
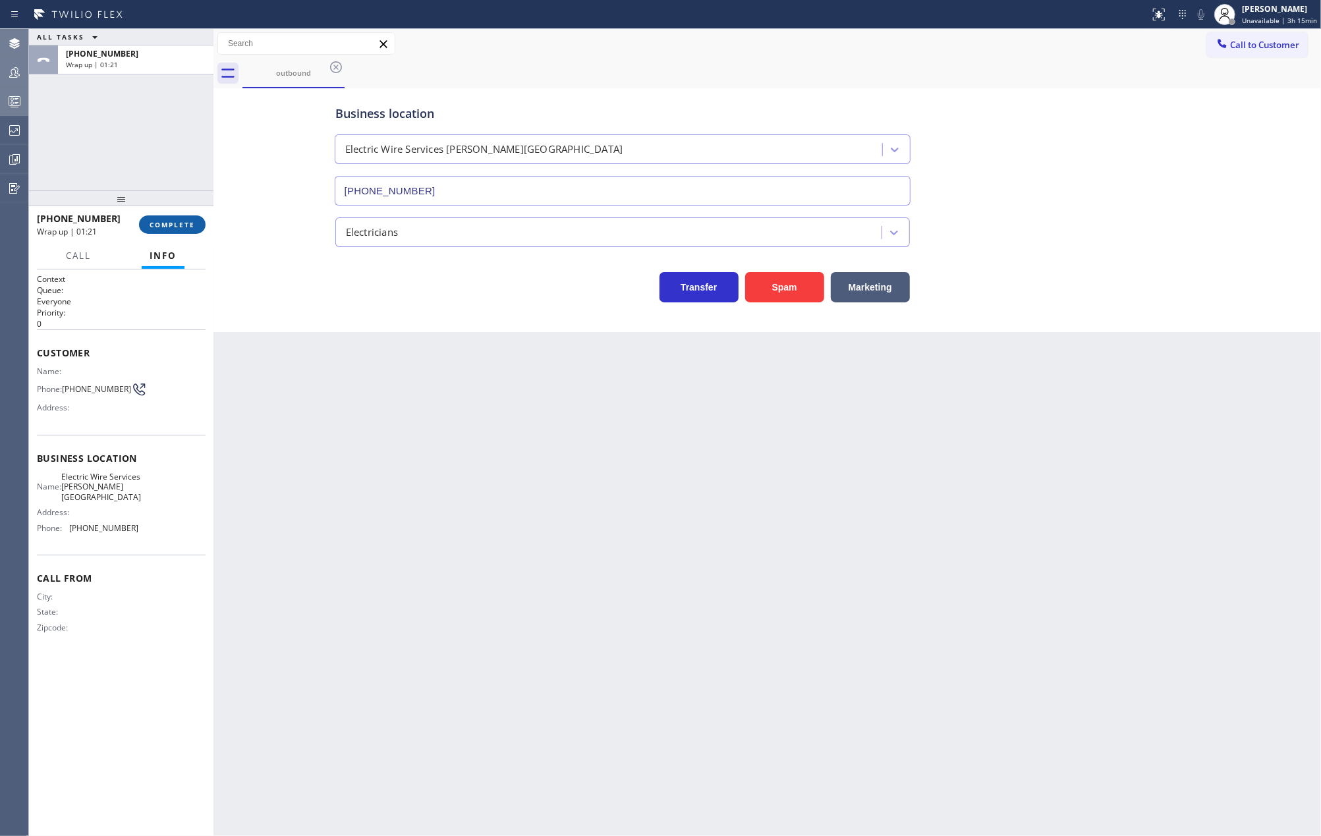
click at [167, 223] on span "COMPLETE" at bounding box center [172, 224] width 45 height 9
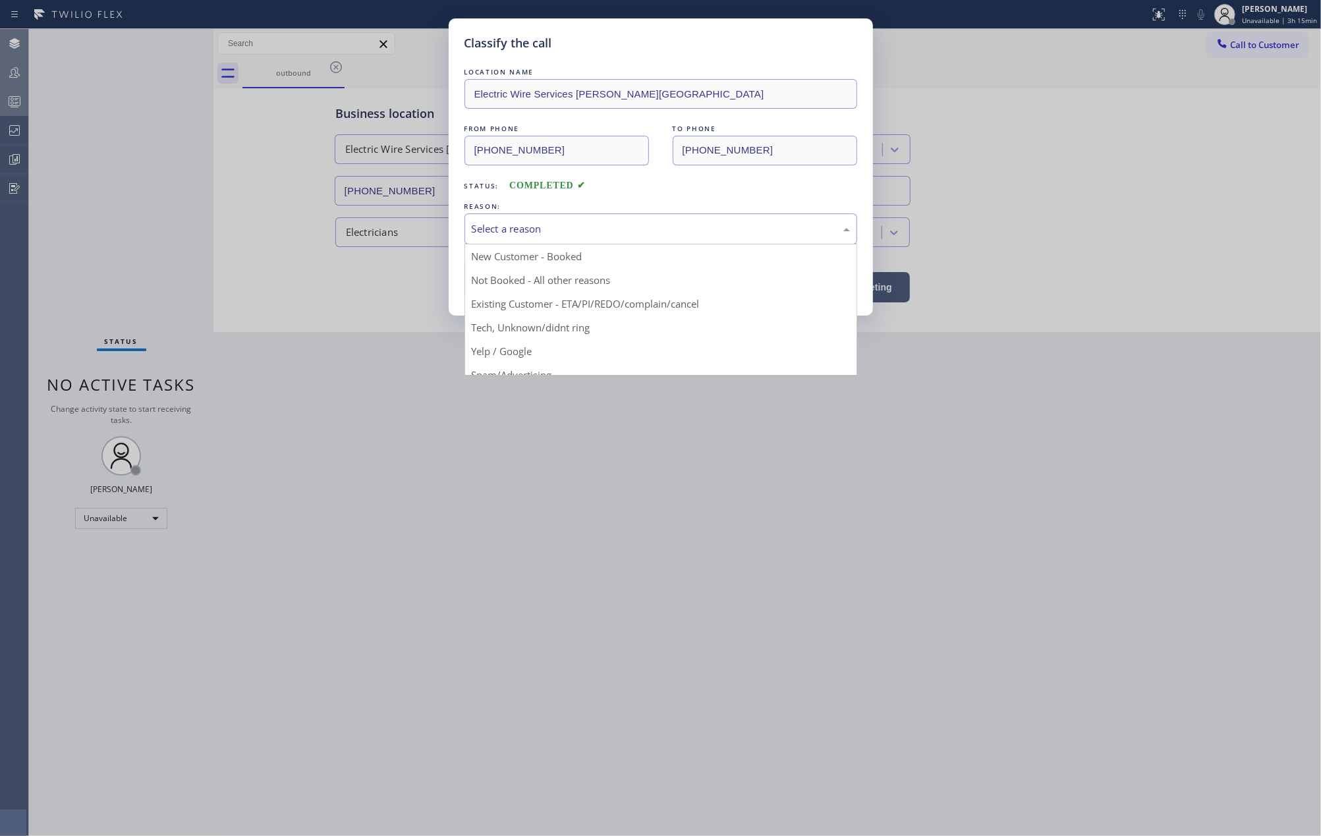
click at [527, 233] on div "Select a reason" at bounding box center [661, 228] width 378 height 15
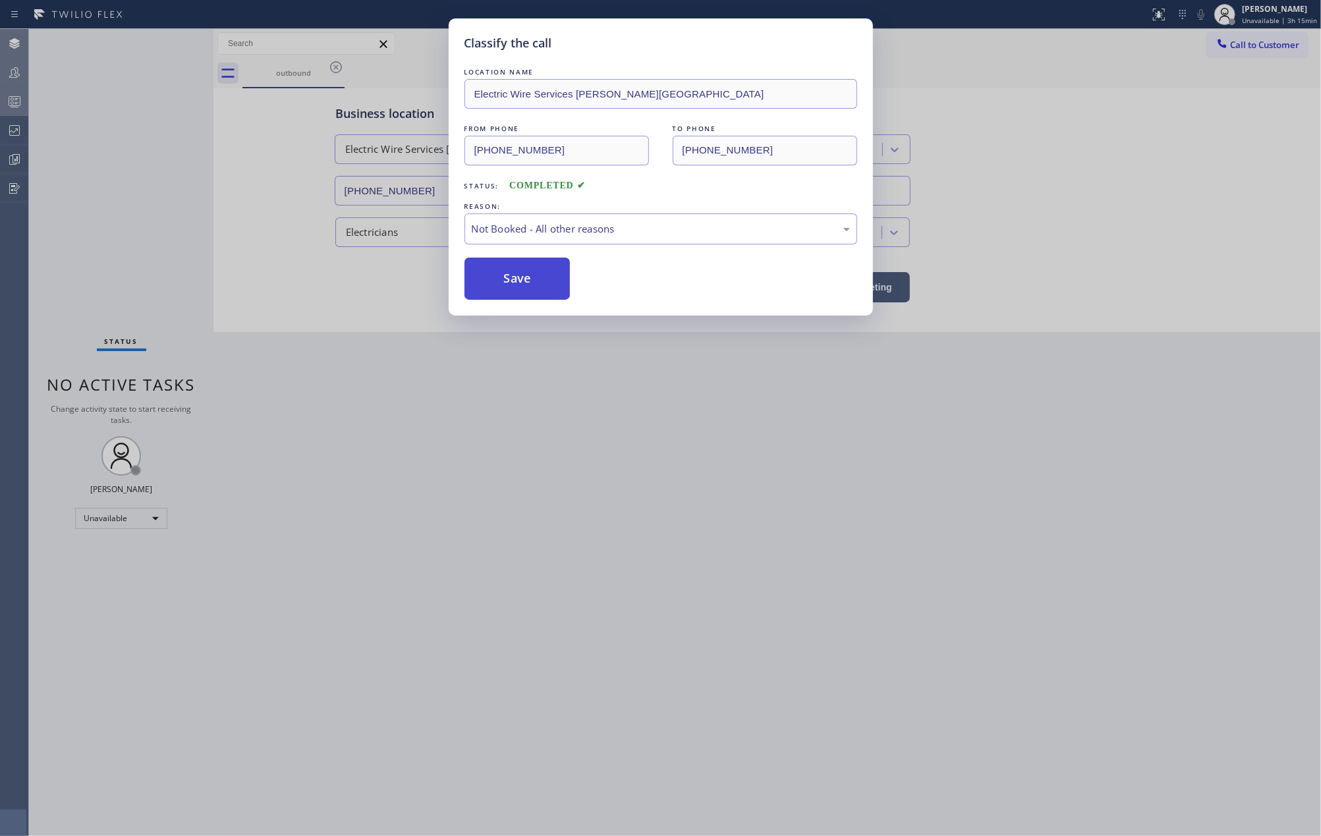
click at [515, 288] on button "Save" at bounding box center [518, 279] width 106 height 42
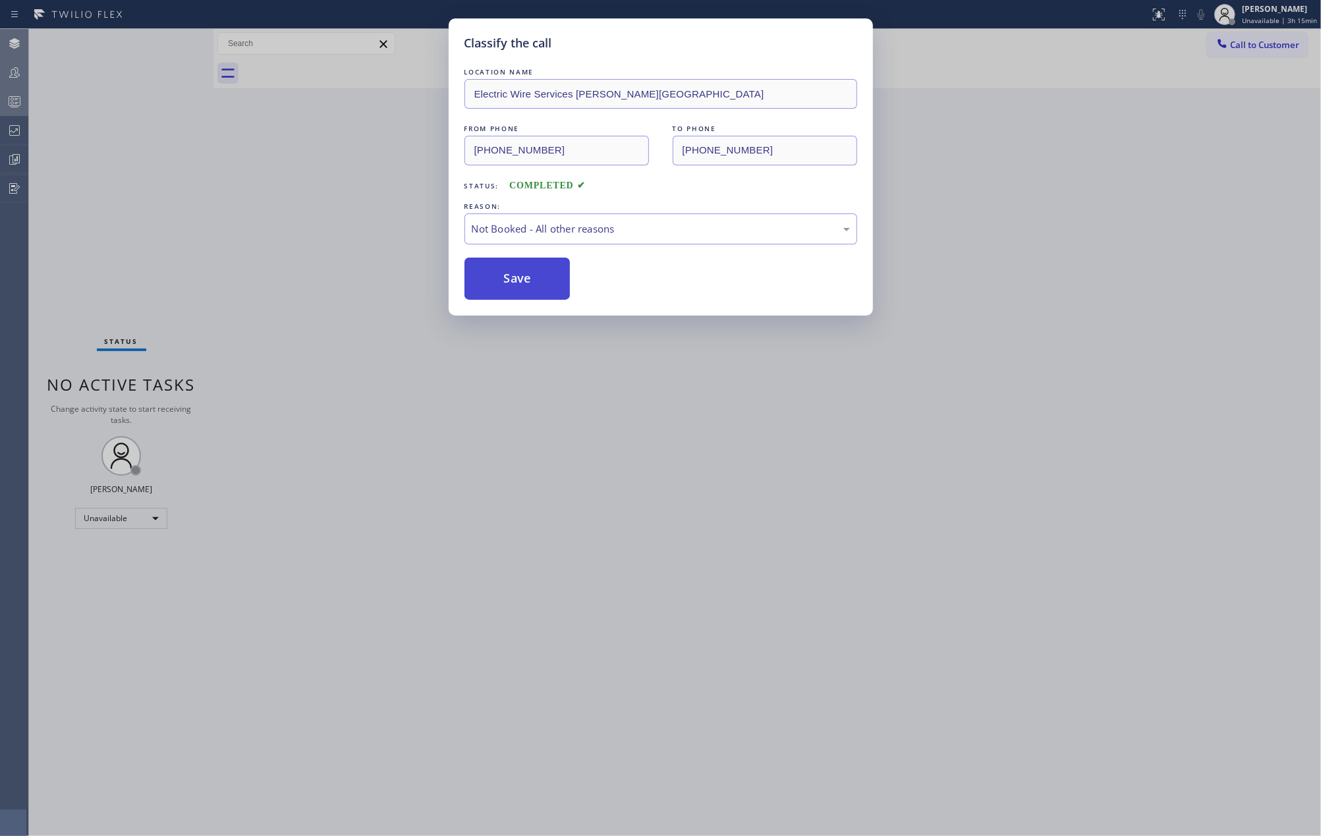
click at [507, 294] on button "Save" at bounding box center [518, 279] width 106 height 42
click at [504, 300] on button "Save" at bounding box center [518, 279] width 106 height 42
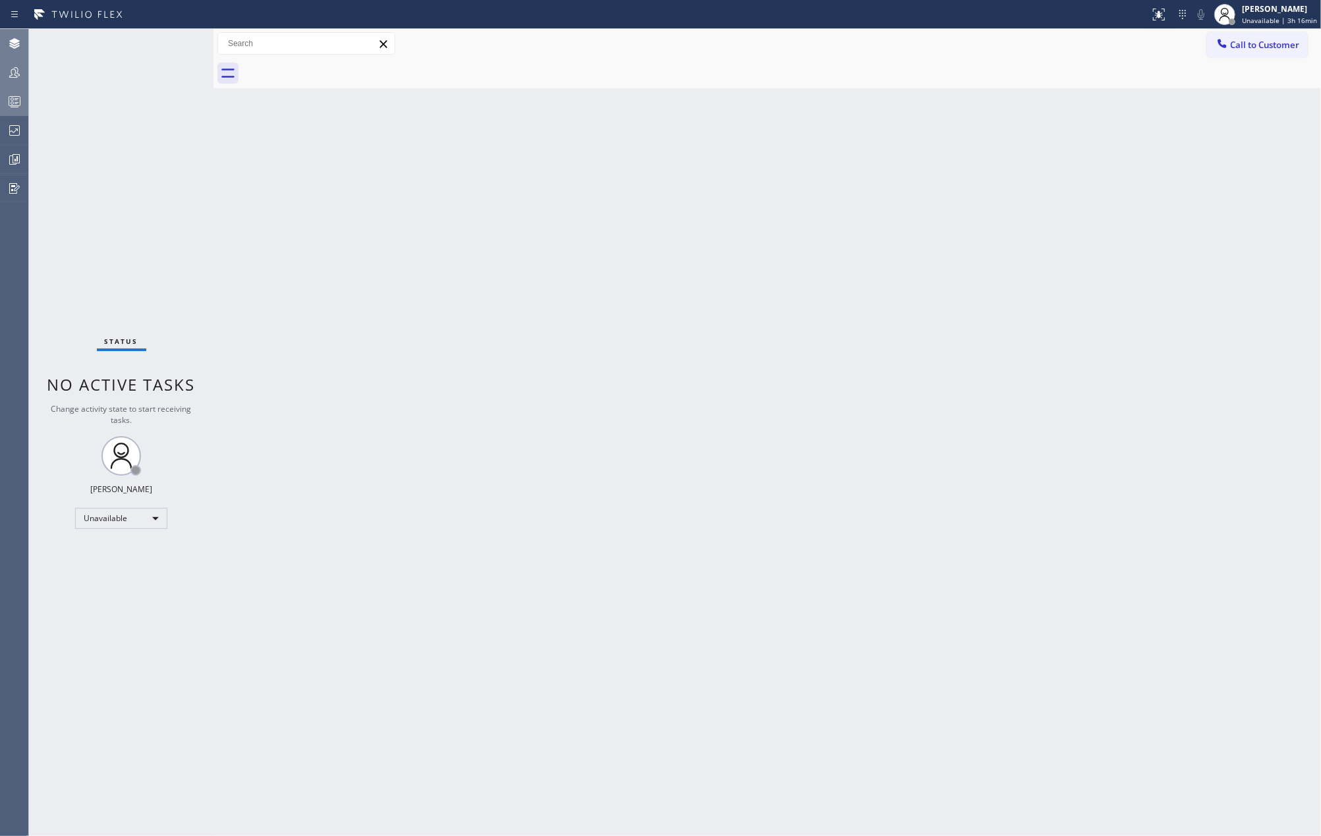
click at [13, 102] on circle at bounding box center [12, 103] width 3 height 3
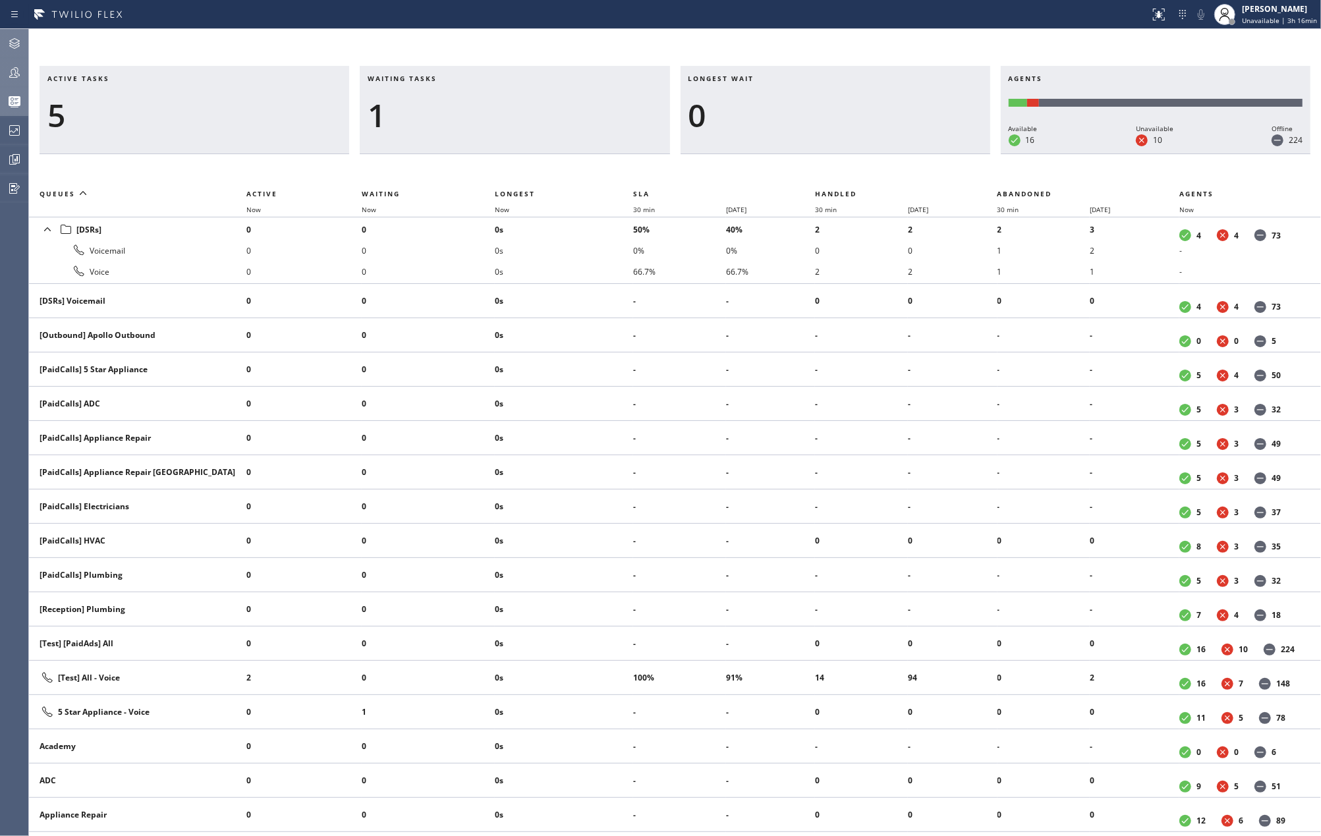
click at [19, 67] on icon at bounding box center [15, 73] width 16 height 16
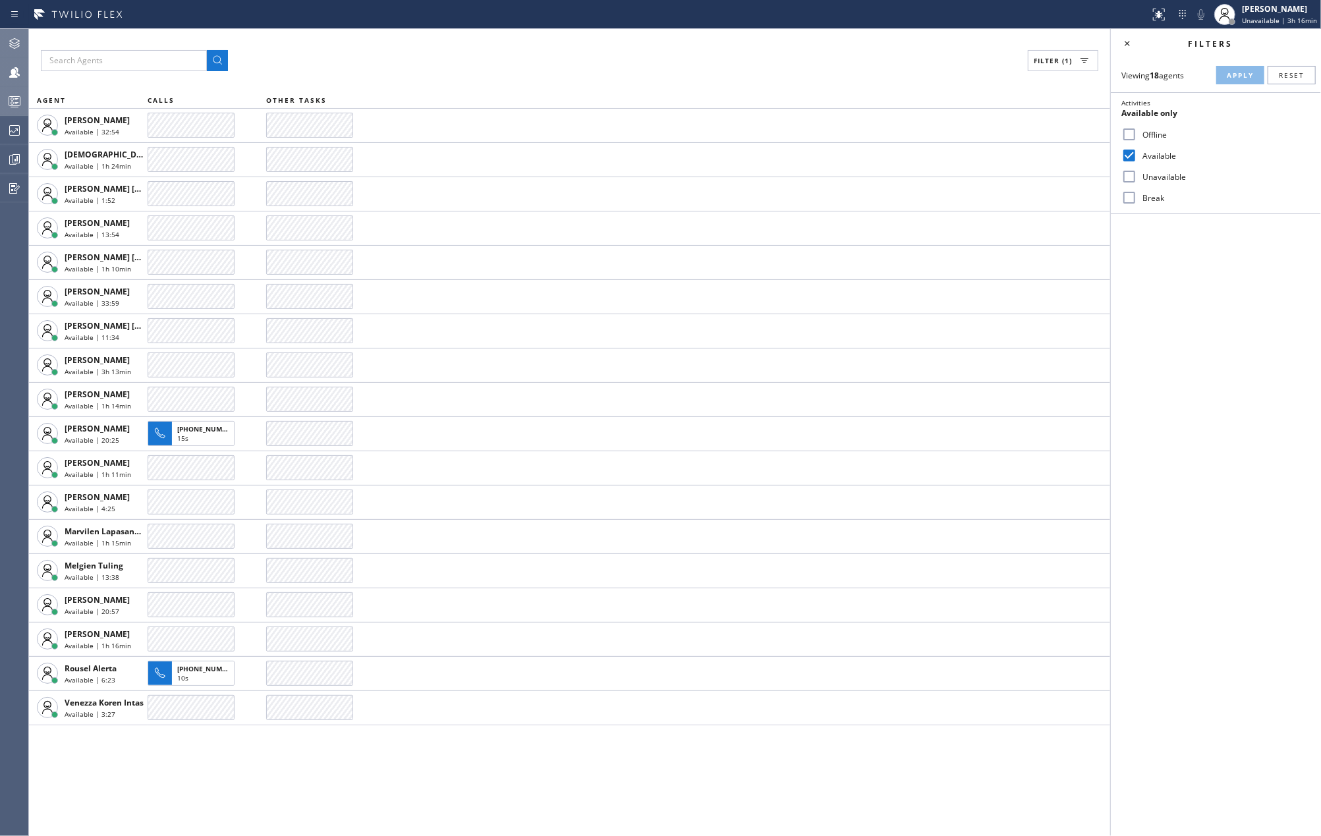
click at [12, 96] on icon at bounding box center [15, 102] width 16 height 16
click at [11, 69] on icon at bounding box center [15, 73] width 16 height 16
click at [1132, 179] on input "Unavailable" at bounding box center [1130, 177] width 16 height 16
checkbox input "true"
click at [1229, 76] on span "Apply" at bounding box center [1240, 75] width 27 height 9
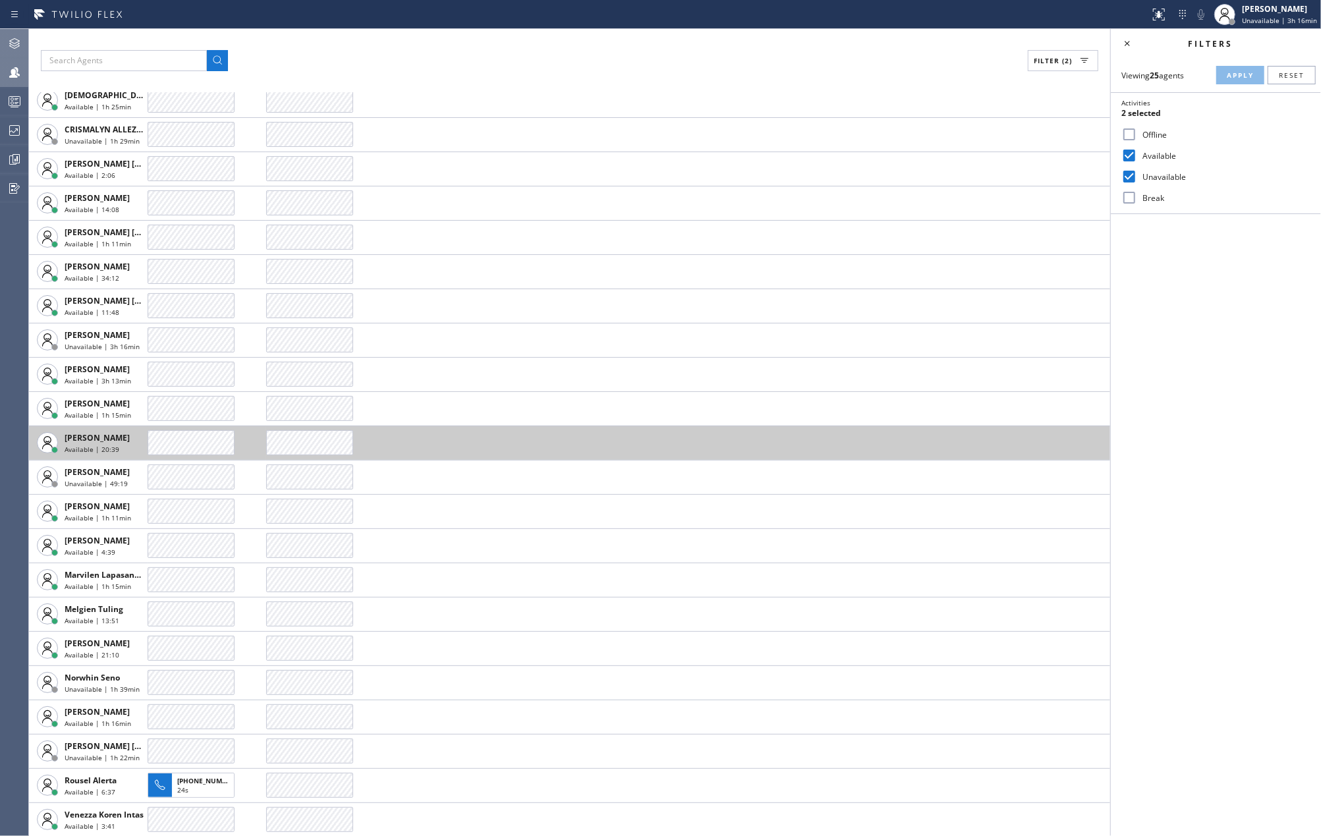
scroll to position [129, 0]
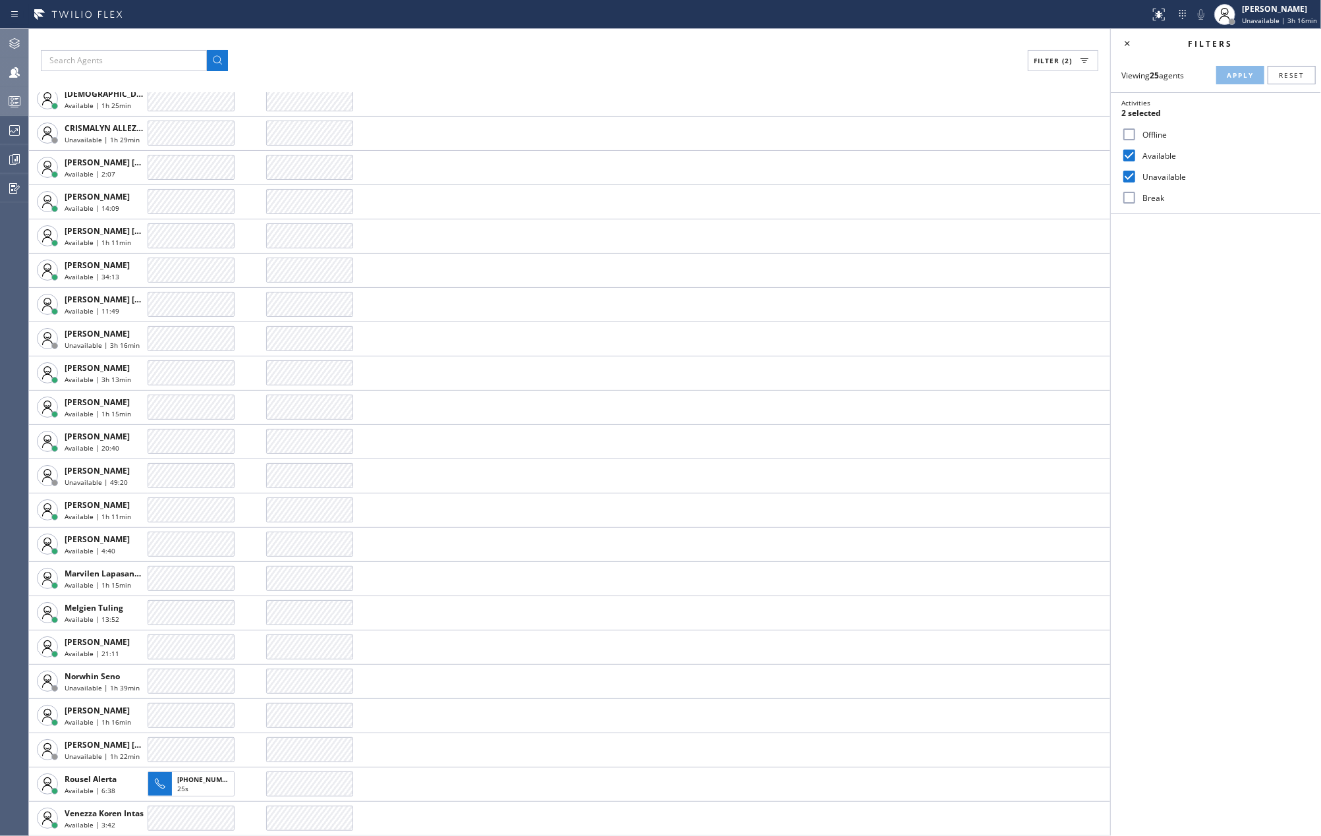
click at [13, 101] on icon at bounding box center [15, 102] width 16 height 16
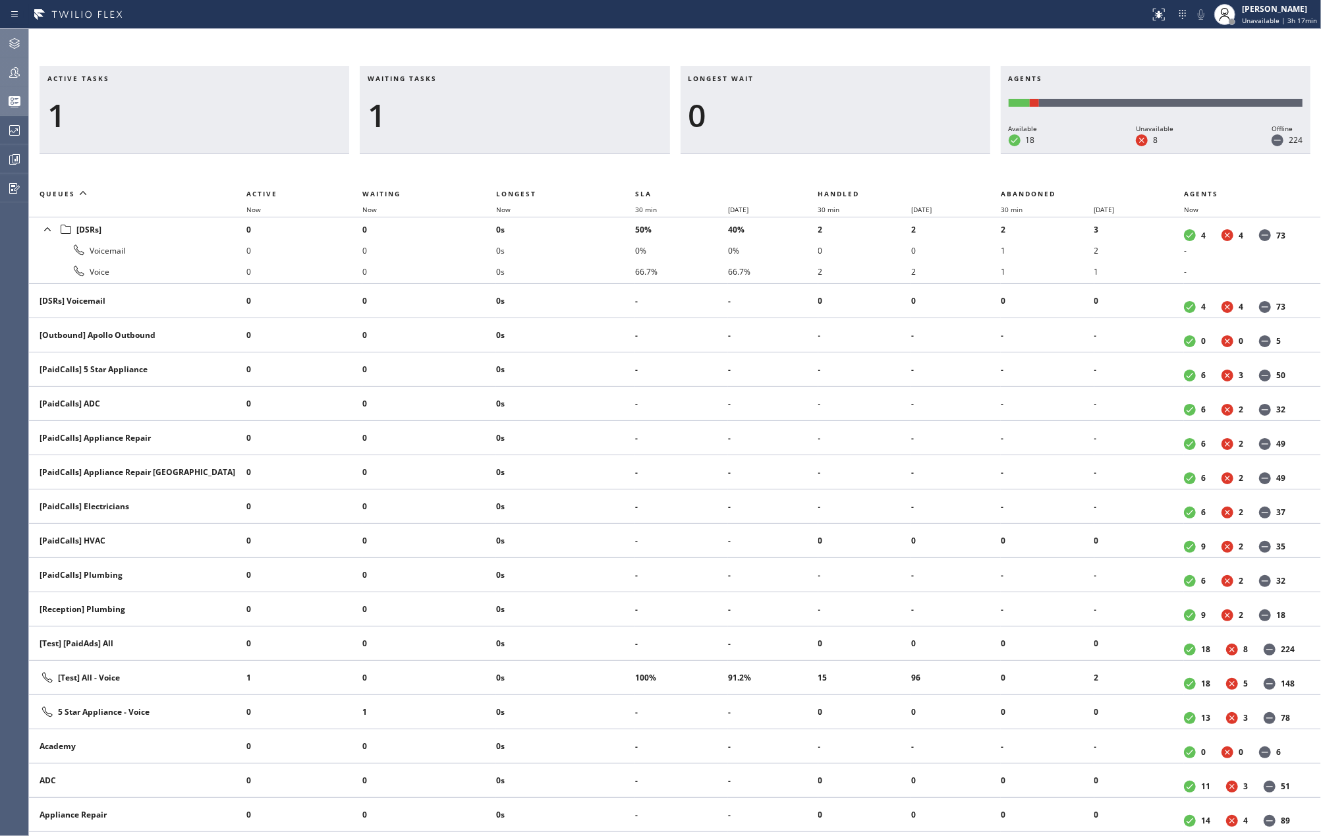
click at [565, 53] on div "Active tasks 1 Waiting tasks 1 Longest wait 0 Agents Available 18 Unavailable 8…" at bounding box center [675, 432] width 1292 height 807
click at [12, 40] on icon at bounding box center [14, 43] width 11 height 11
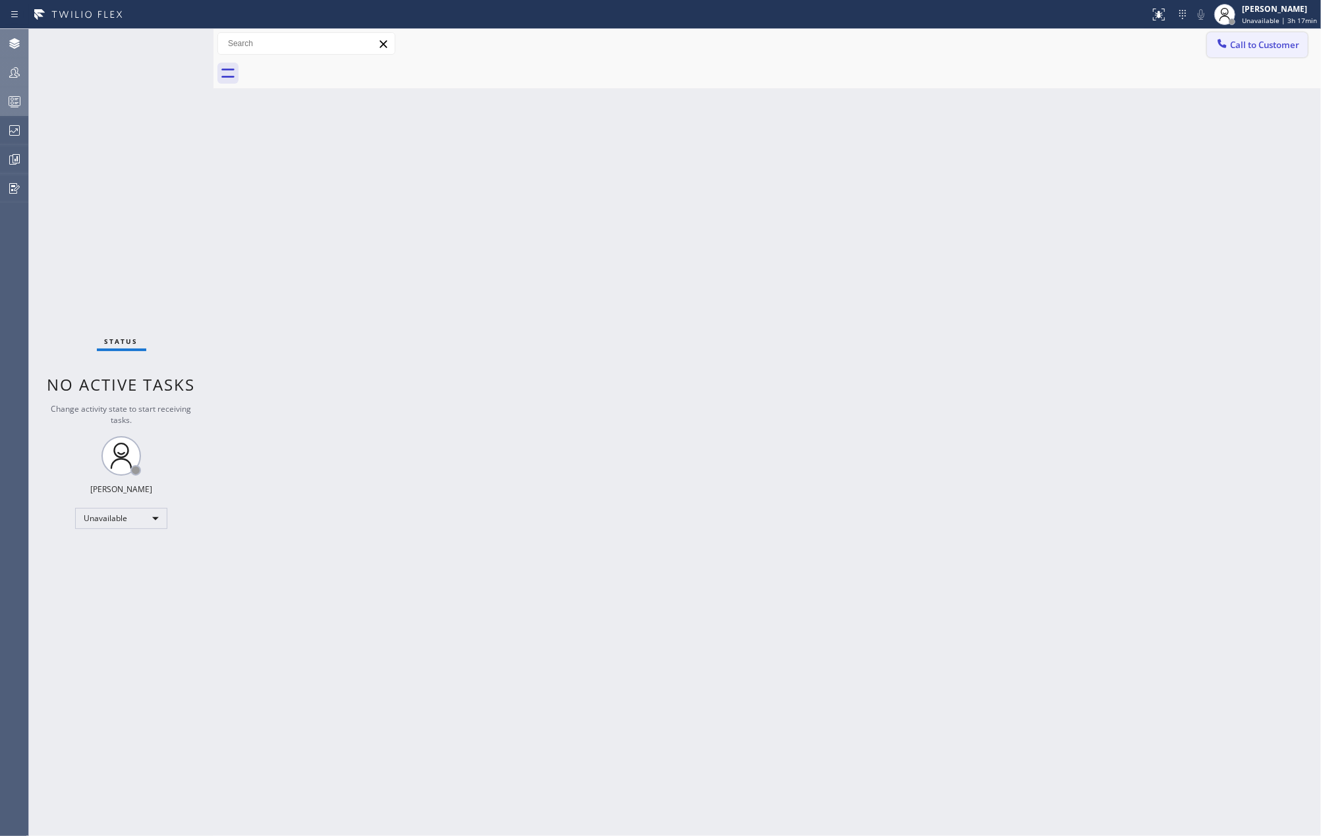
click at [1285, 45] on span "Call to Customer" at bounding box center [1264, 45] width 69 height 12
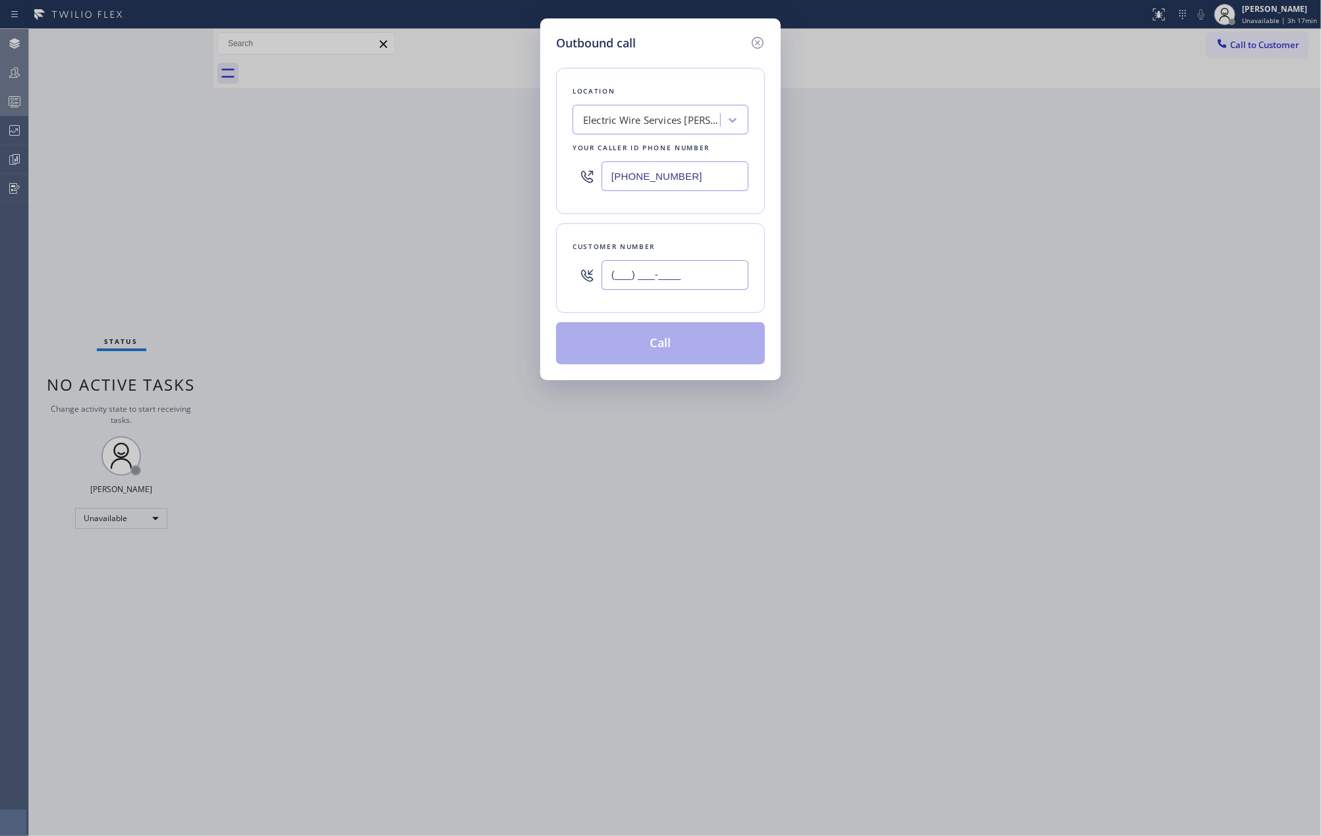
click at [620, 278] on input "(___) ___-____" at bounding box center [675, 275] width 147 height 30
paste input "786) 474-7573"
type input "(786) 474-7573"
click at [670, 171] on input "(213) 238-6352" at bounding box center [675, 176] width 147 height 30
drag, startPoint x: 683, startPoint y: 179, endPoint x: 573, endPoint y: 182, distance: 110.1
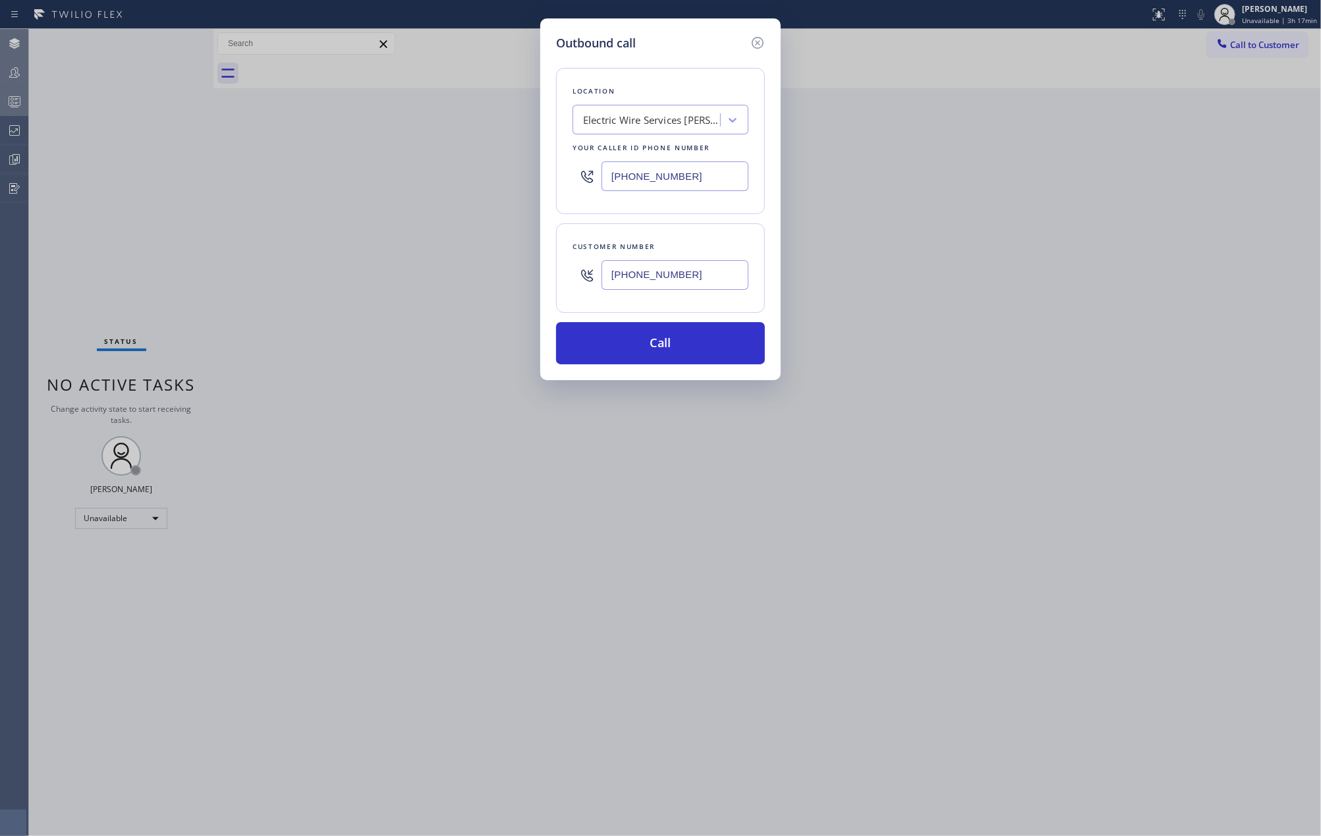
click at [573, 182] on div "(213) 238-6352" at bounding box center [661, 176] width 176 height 43
paste input "786) 442-1903"
type input "(786) 442-1903"
click at [657, 349] on button "Call" at bounding box center [660, 343] width 209 height 42
click at [674, 343] on button "Call" at bounding box center [660, 343] width 209 height 42
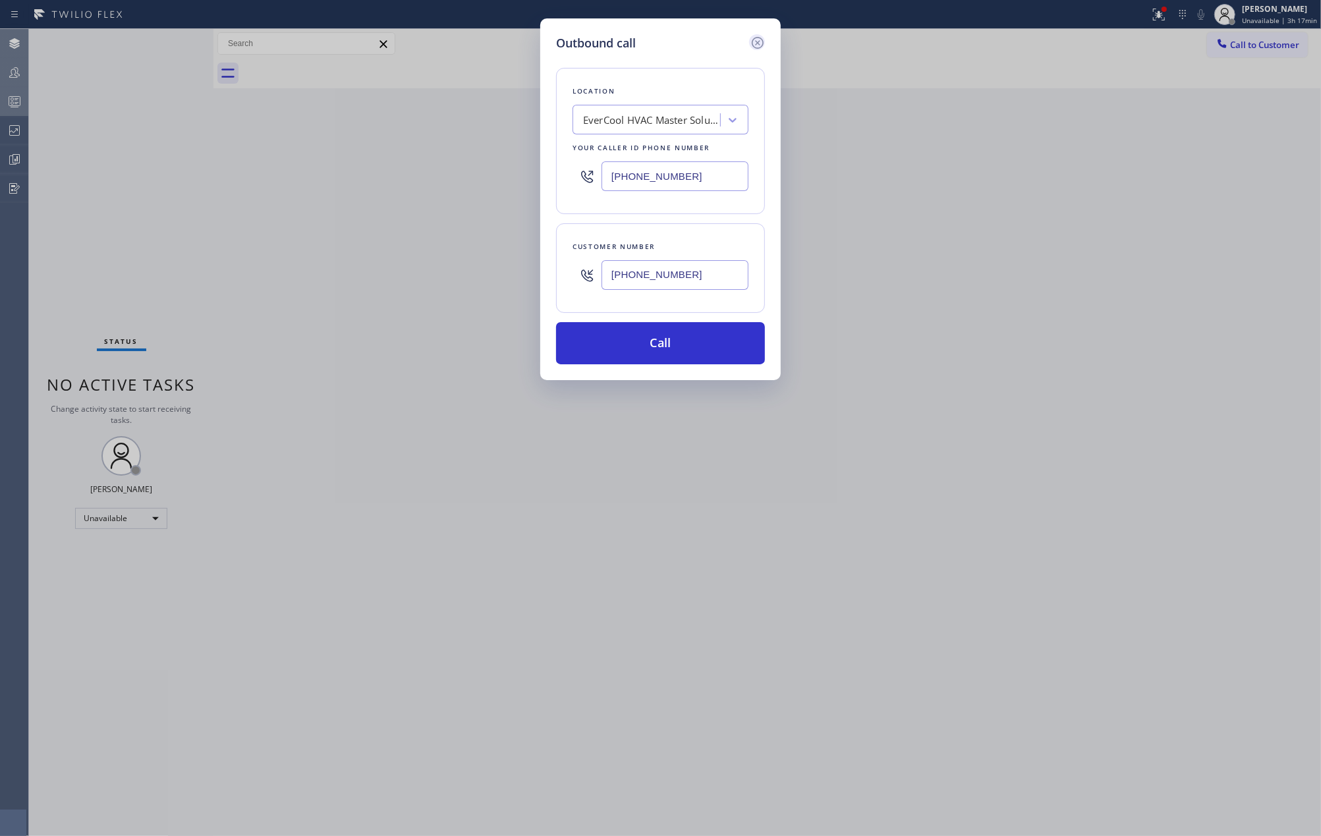
click at [760, 40] on icon at bounding box center [758, 43] width 12 height 12
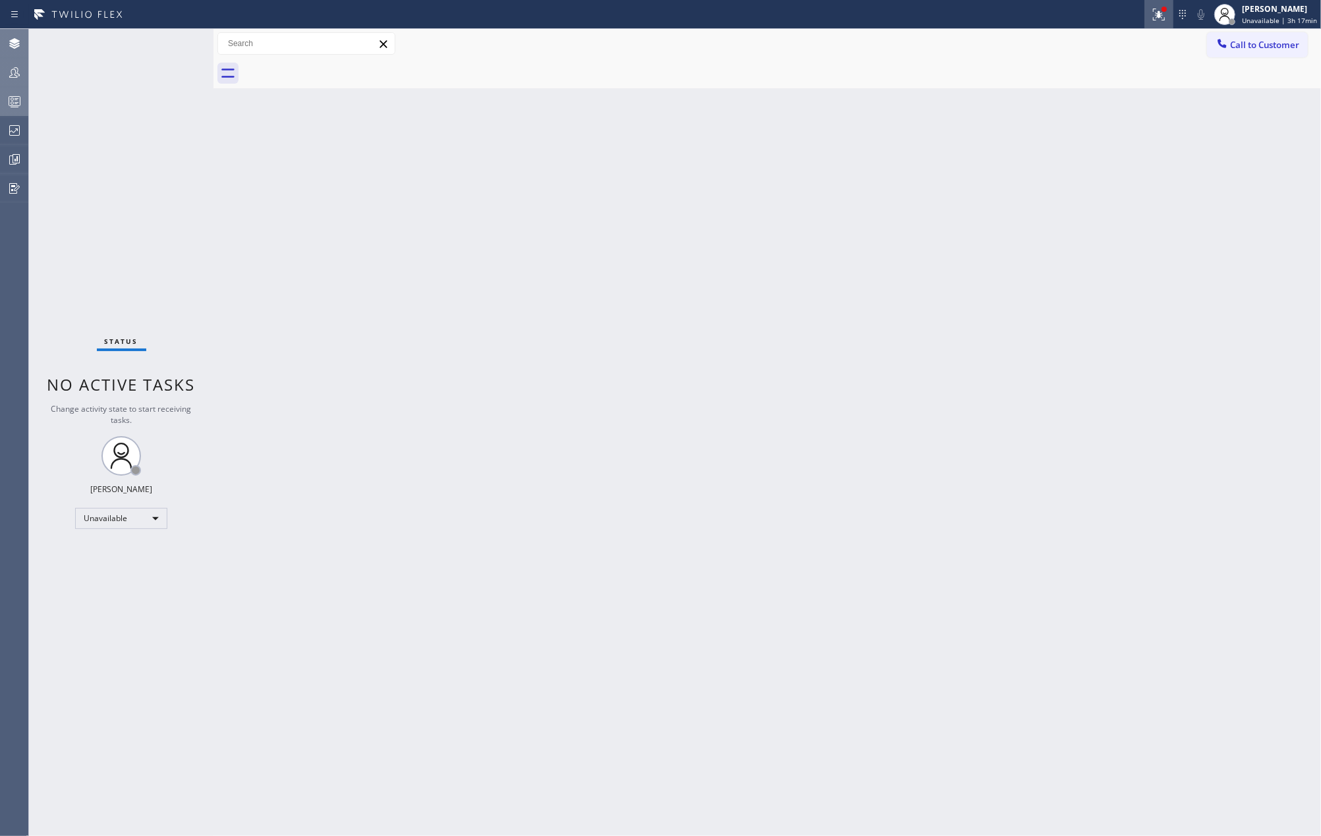
click at [1158, 13] on icon at bounding box center [1159, 15] width 16 height 16
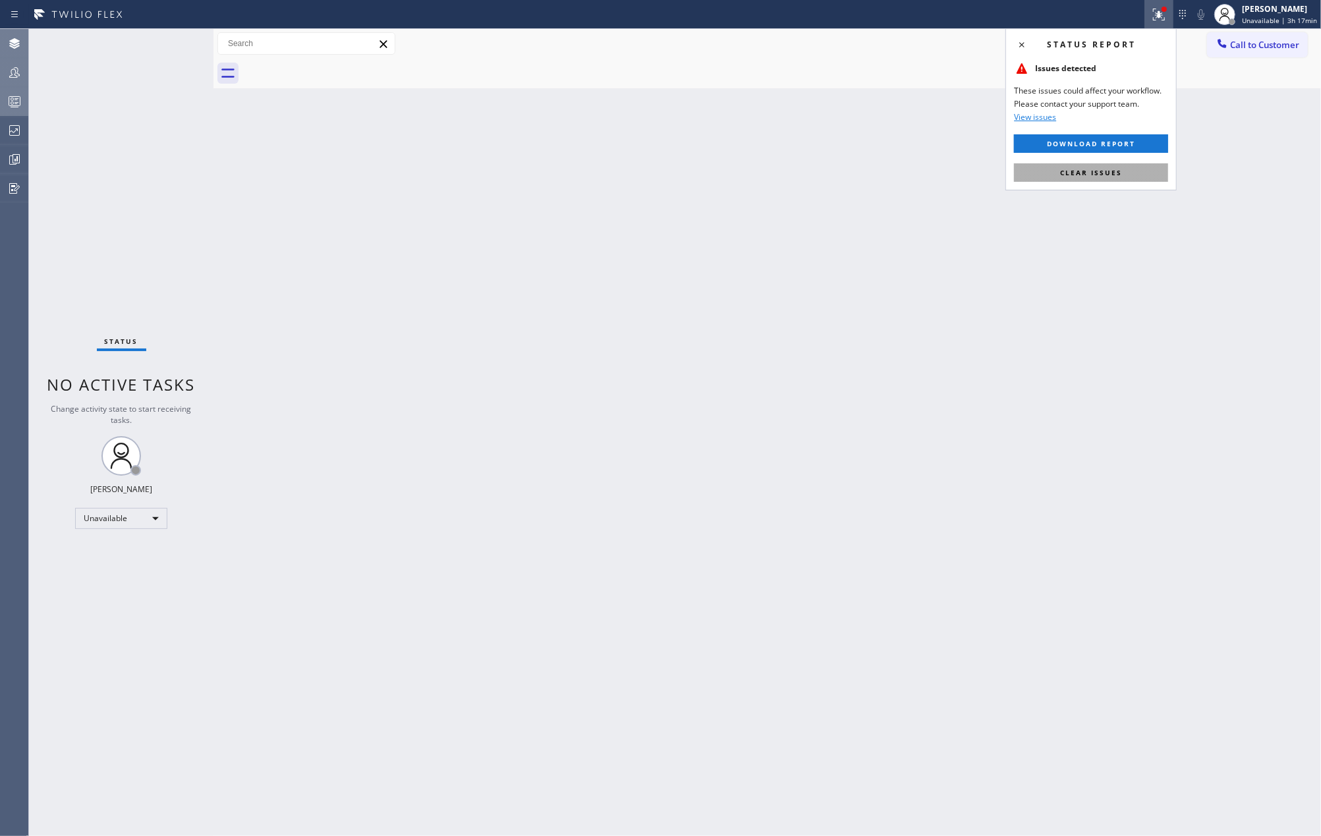
click at [1087, 167] on button "Clear issues" at bounding box center [1091, 172] width 154 height 18
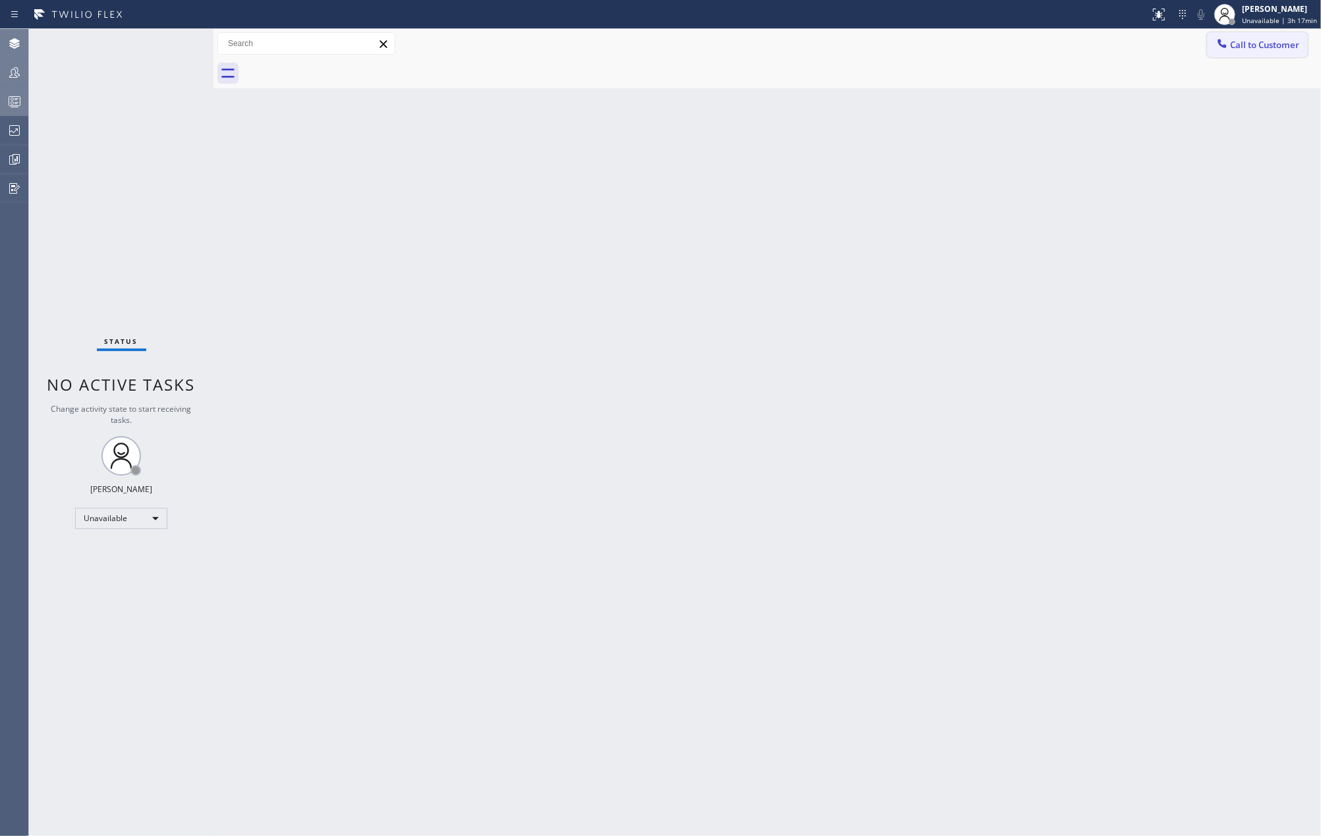
click at [1280, 45] on span "Call to Customer" at bounding box center [1264, 45] width 69 height 12
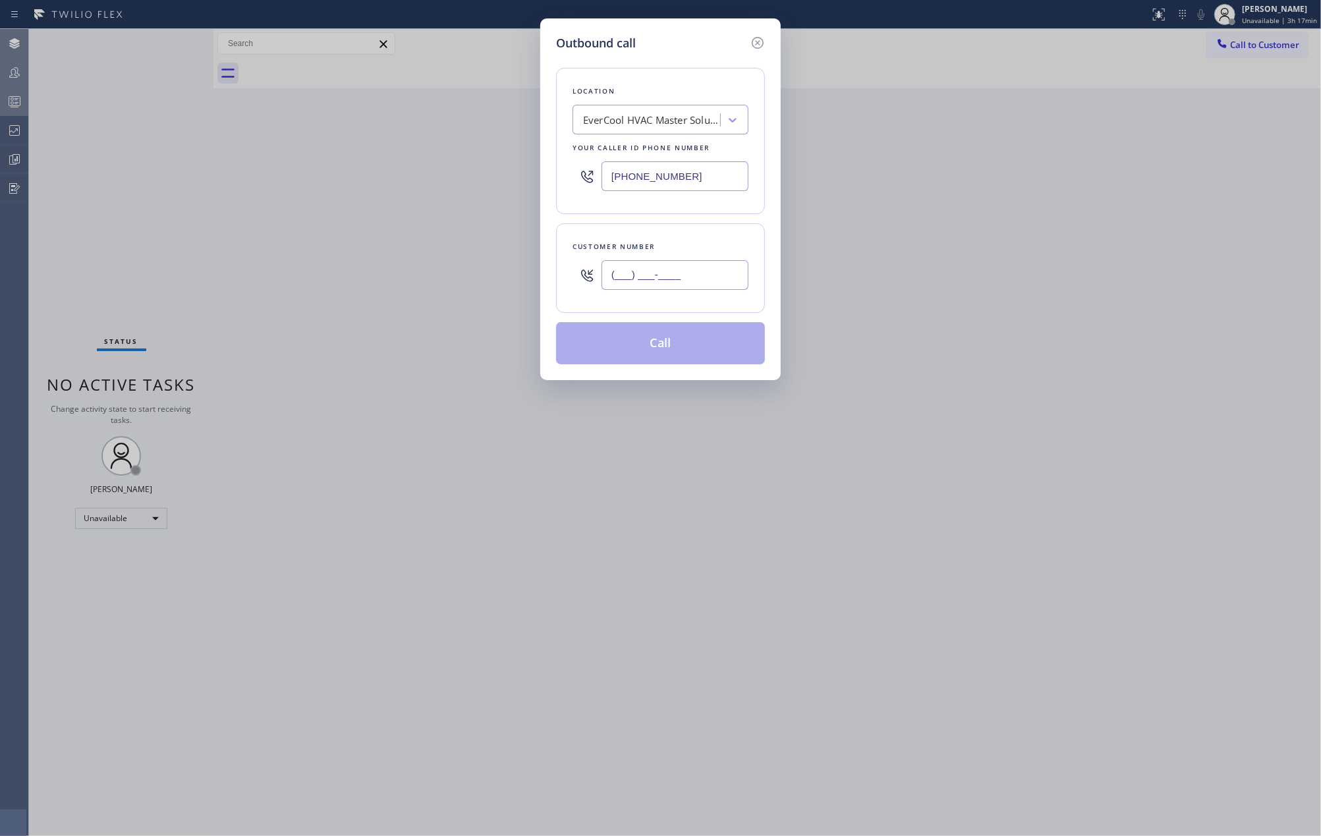
click at [683, 269] on input "(___) ___-____" at bounding box center [675, 275] width 147 height 30
paste input "786) 474-7573"
type input "(786) 474-7573"
click at [684, 343] on button "Call" at bounding box center [660, 343] width 209 height 42
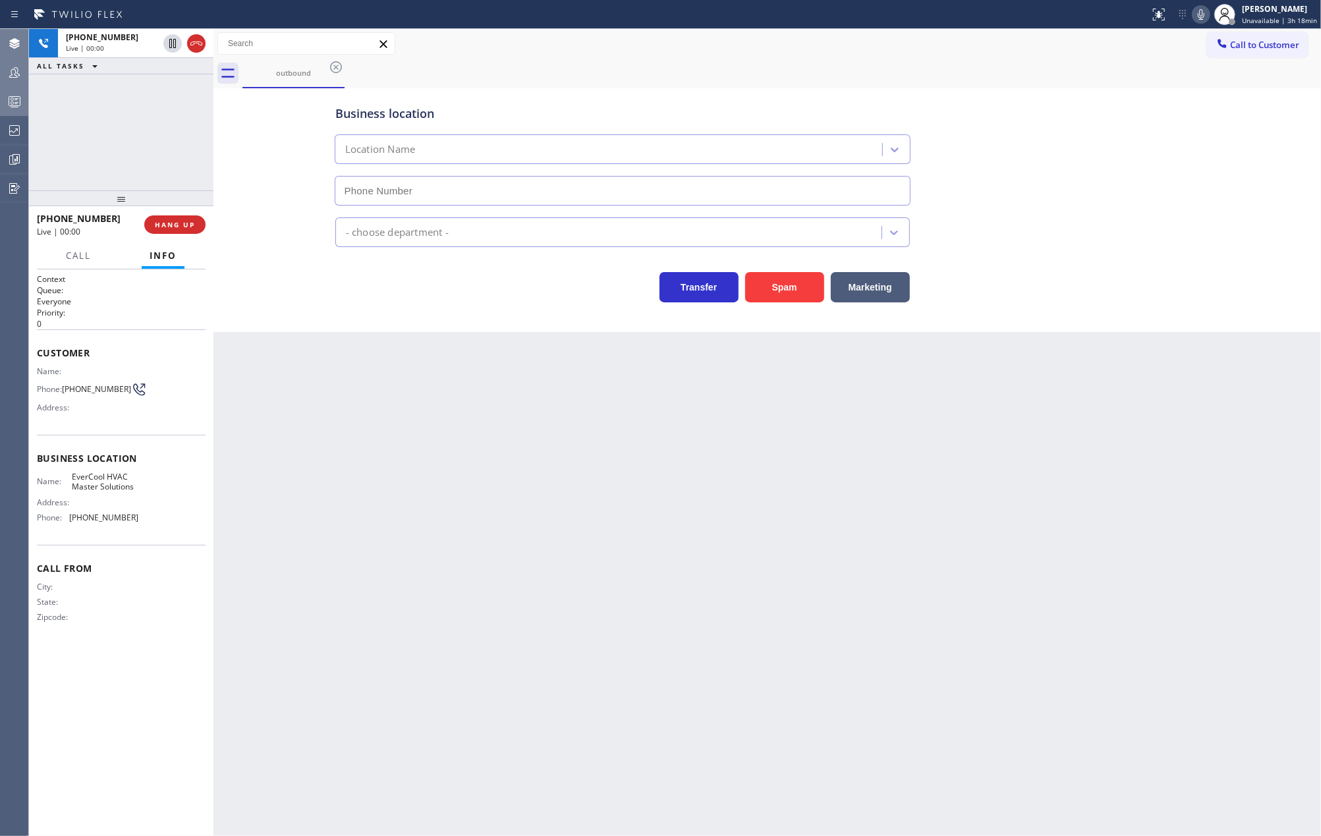
type input "(786) 442-1903"
drag, startPoint x: 117, startPoint y: 201, endPoint x: 124, endPoint y: 158, distance: 43.3
click at [124, 158] on div "+17864747573 Live | 00:10 ALL TASKS ALL TASKS ACTIVE TASKS TASKS IN WRAP UP +17…" at bounding box center [121, 432] width 185 height 807
drag, startPoint x: 125, startPoint y: 194, endPoint x: 130, endPoint y: 161, distance: 32.7
click at [130, 161] on div "+17864747573 Live | 00:15 ALL TASKS ALL TASKS ACTIVE TASKS TASKS IN WRAP UP +17…" at bounding box center [121, 432] width 185 height 807
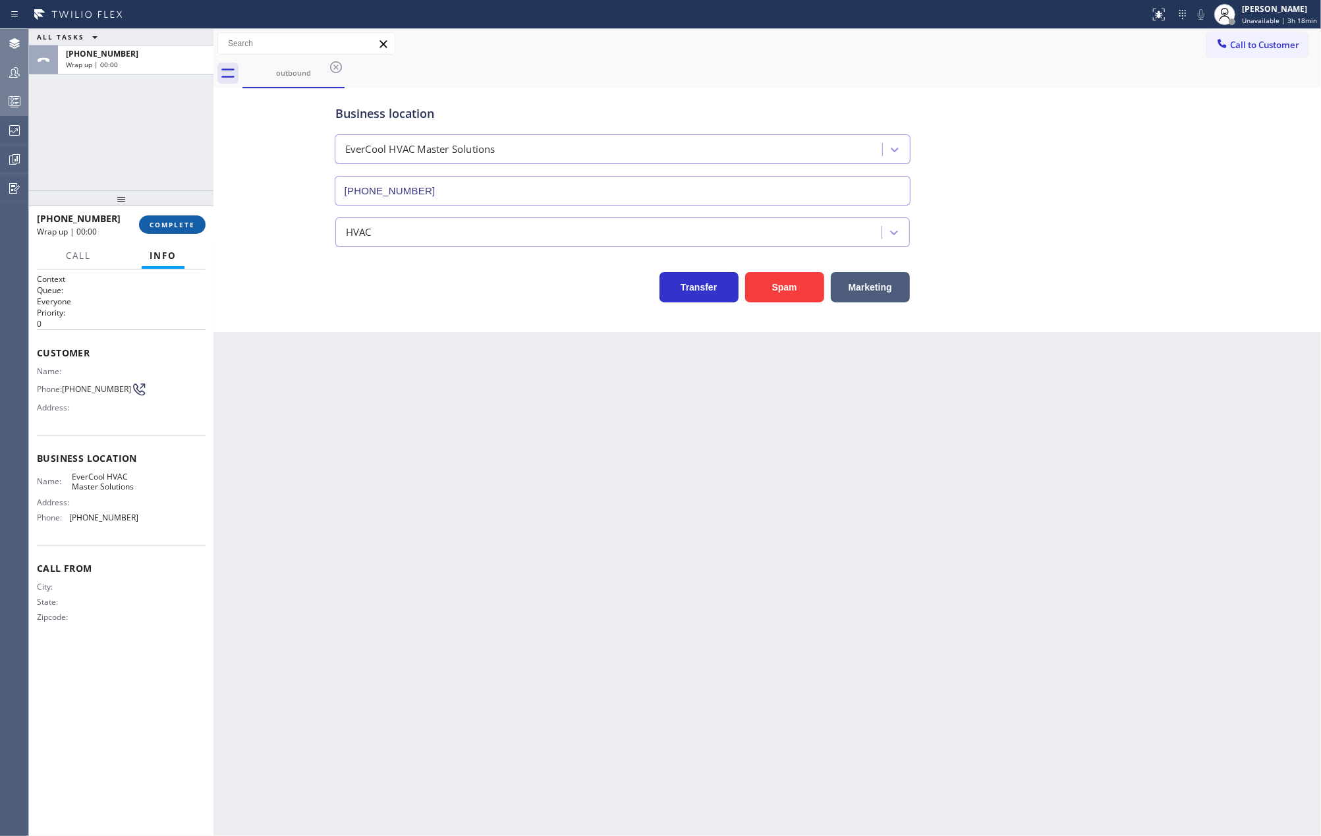
click at [190, 223] on span "COMPLETE" at bounding box center [172, 224] width 45 height 9
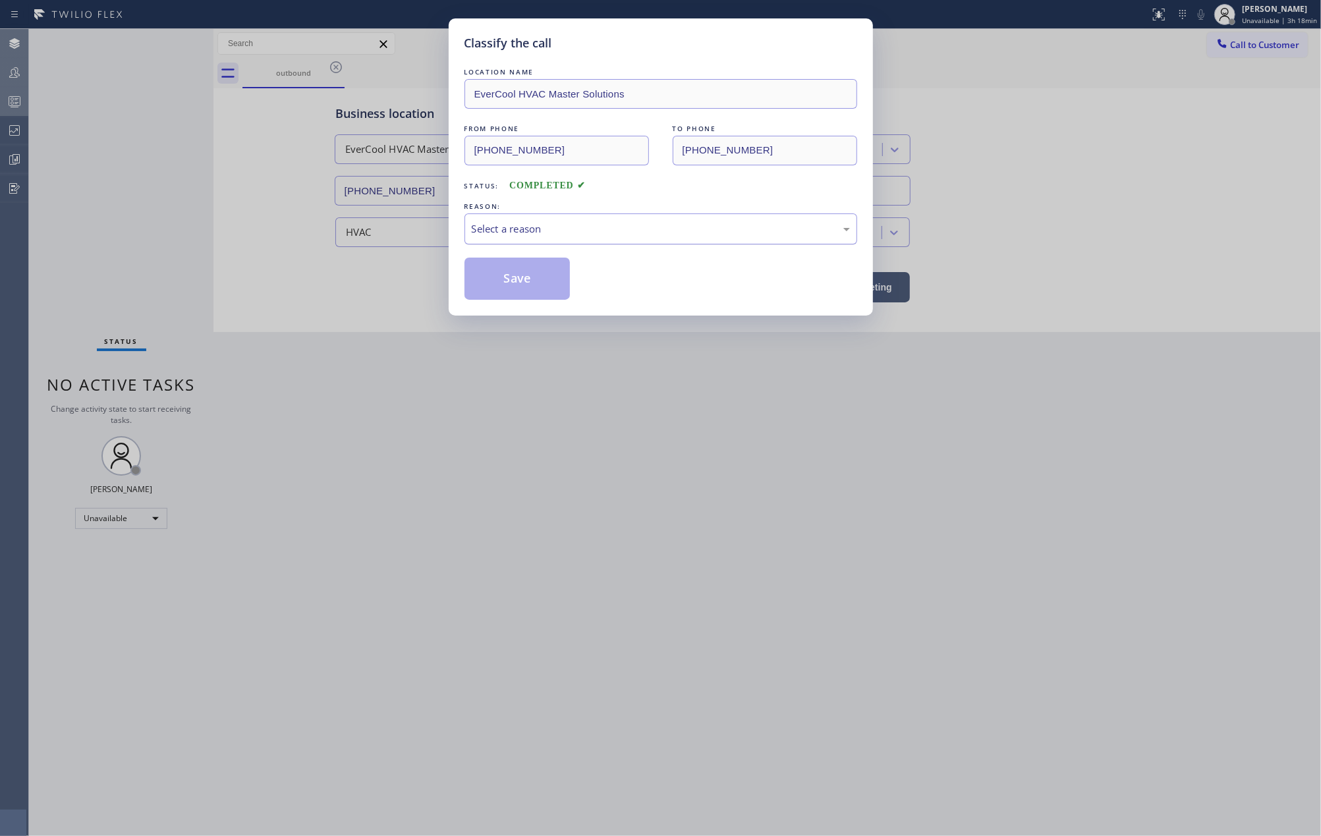
click at [504, 225] on div "Select a reason" at bounding box center [661, 228] width 378 height 15
click at [517, 275] on button "Save" at bounding box center [518, 279] width 106 height 42
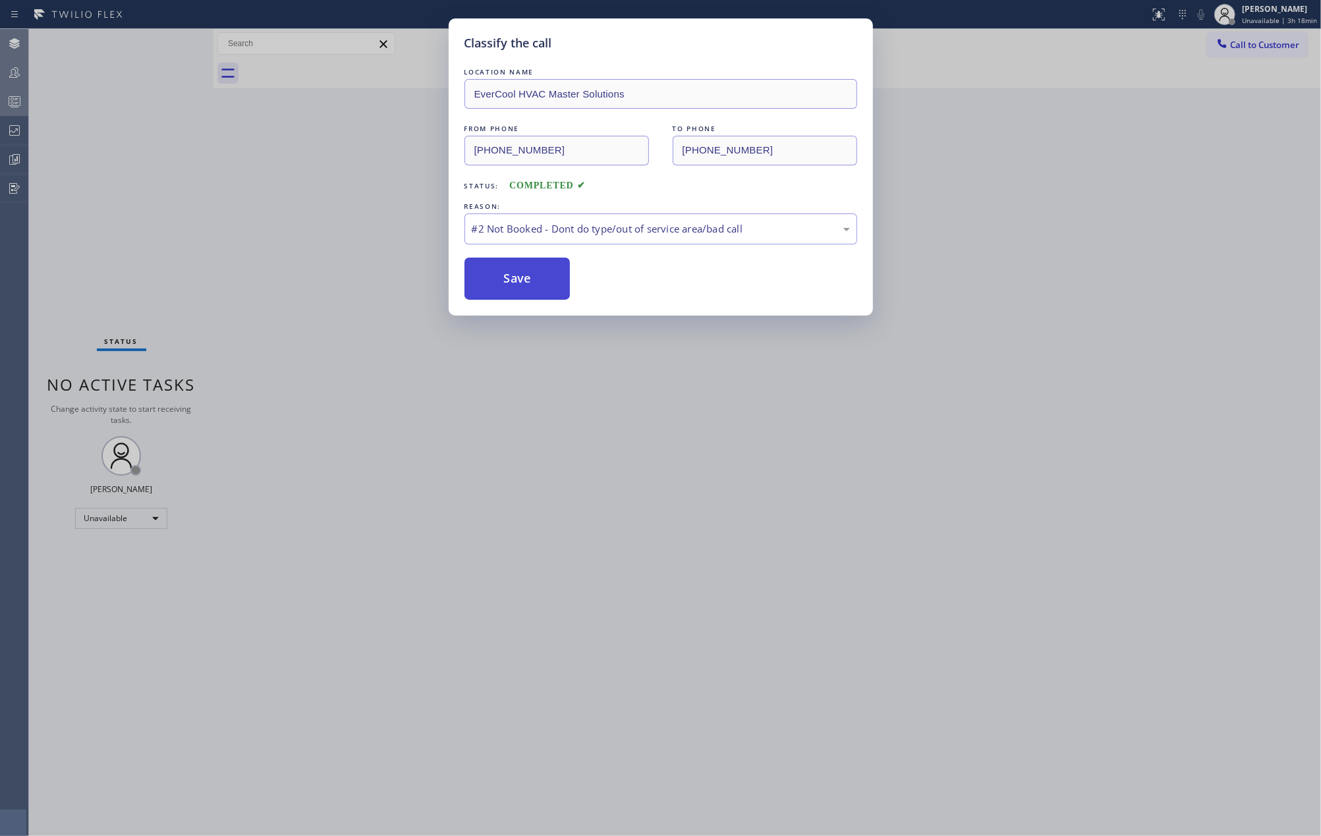
click at [517, 275] on button "Save" at bounding box center [518, 279] width 106 height 42
click at [518, 275] on button "Save" at bounding box center [518, 279] width 106 height 42
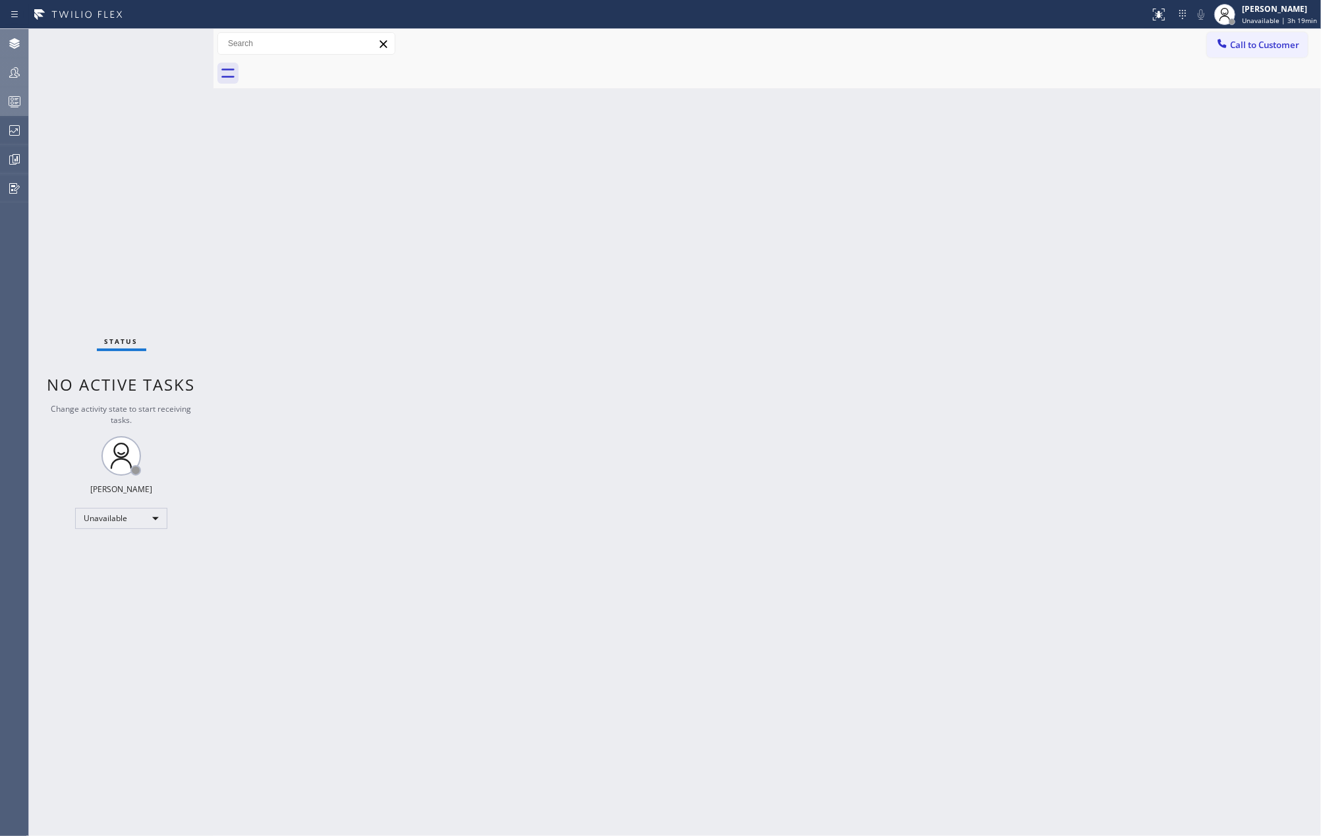
click at [3, 101] on div at bounding box center [14, 102] width 29 height 16
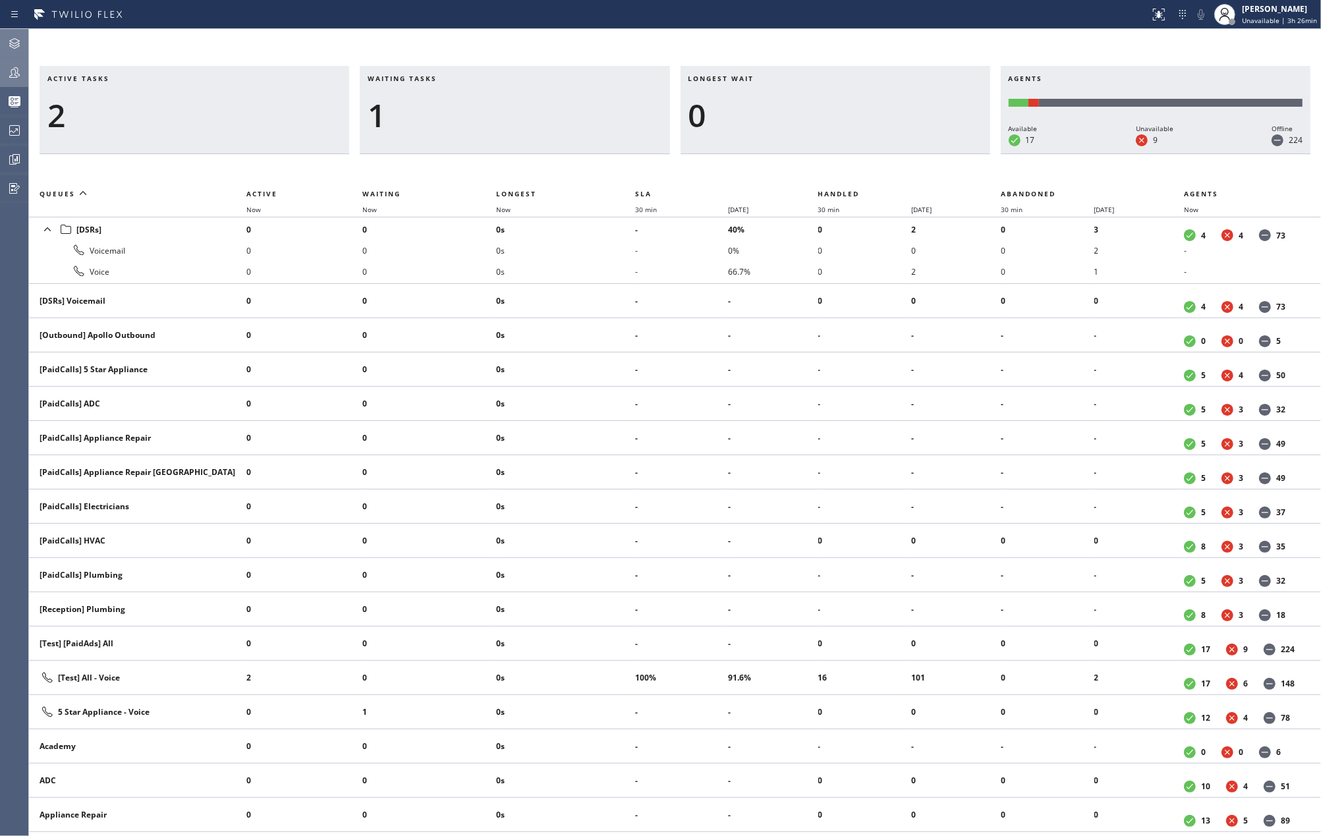
click at [12, 74] on icon at bounding box center [15, 73] width 16 height 16
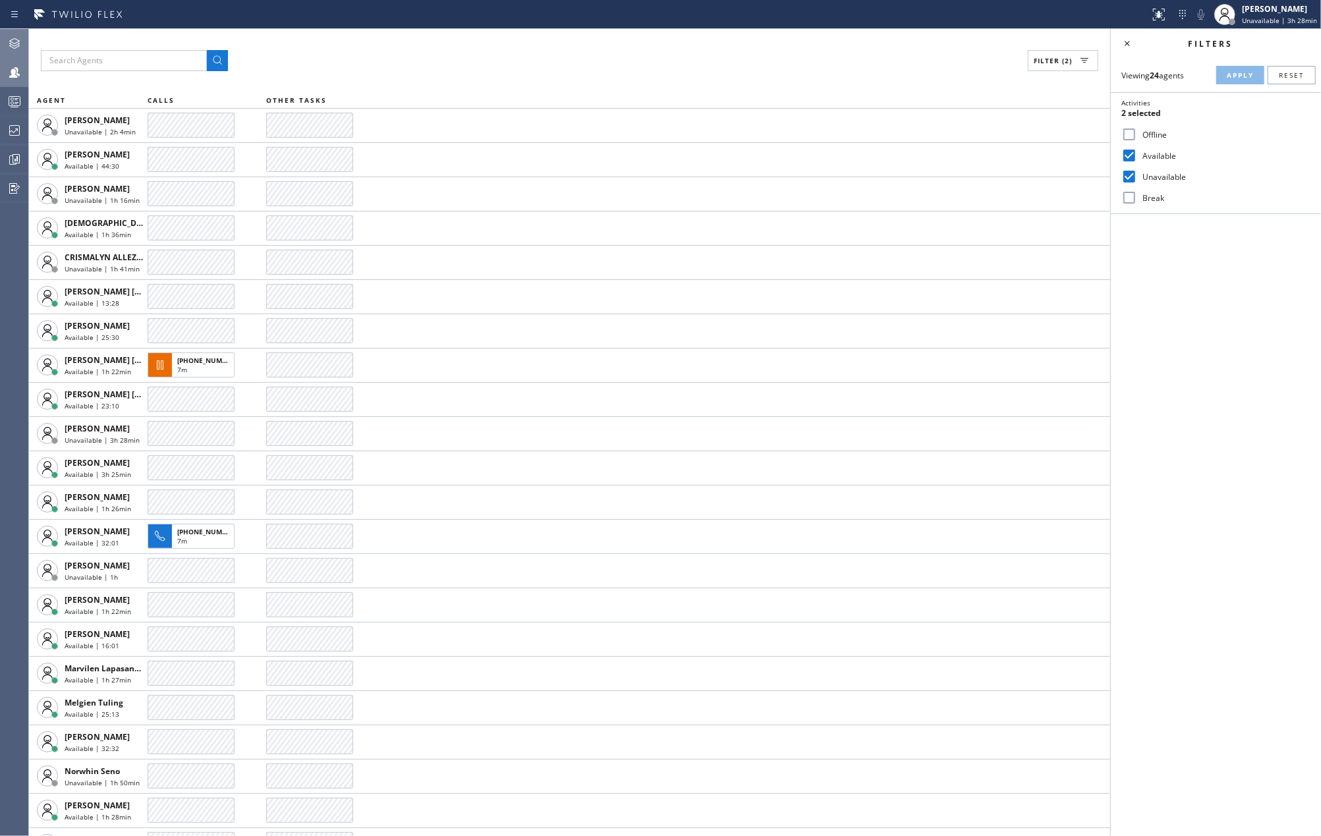
click at [1124, 40] on icon at bounding box center [1128, 44] width 16 height 16
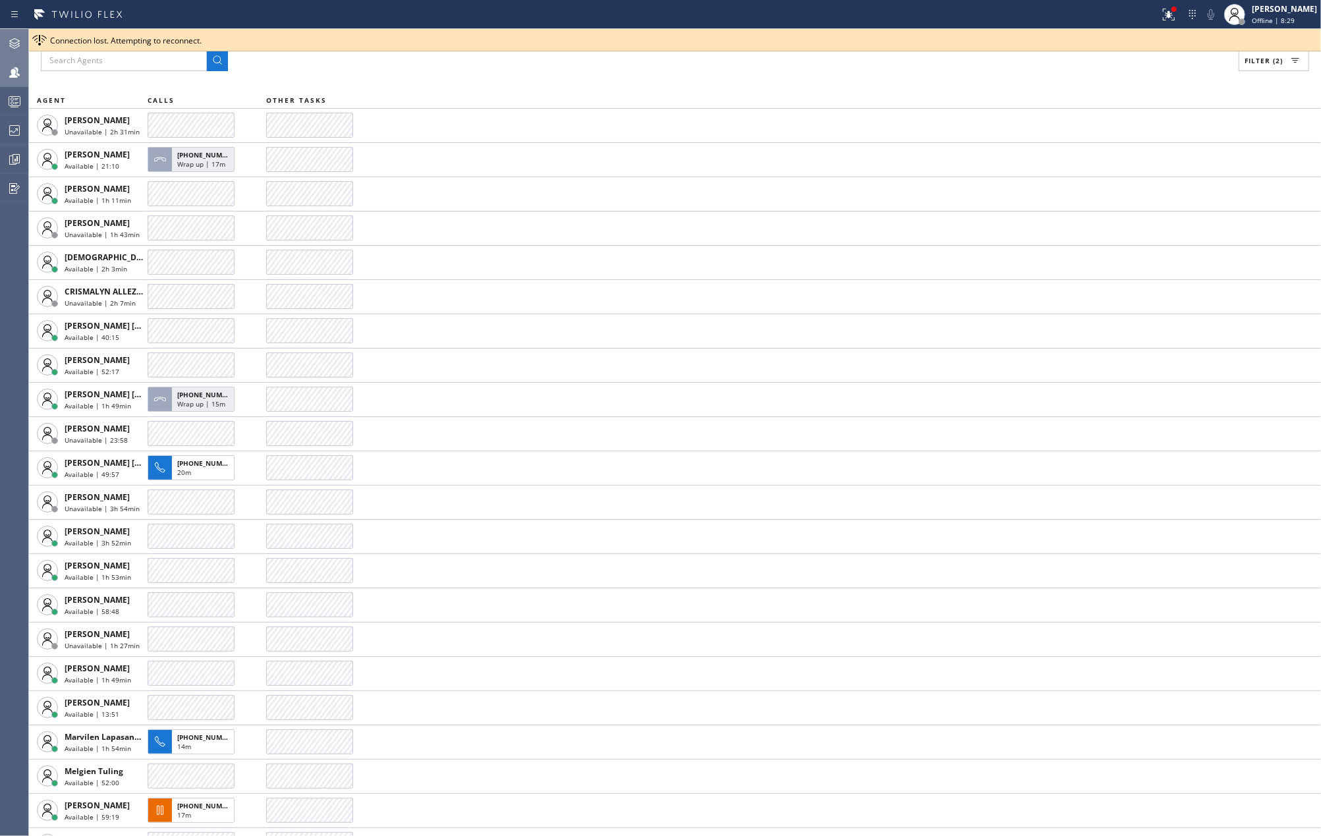
click at [666, 56] on div "Filter (2)" at bounding box center [675, 60] width 1269 height 21
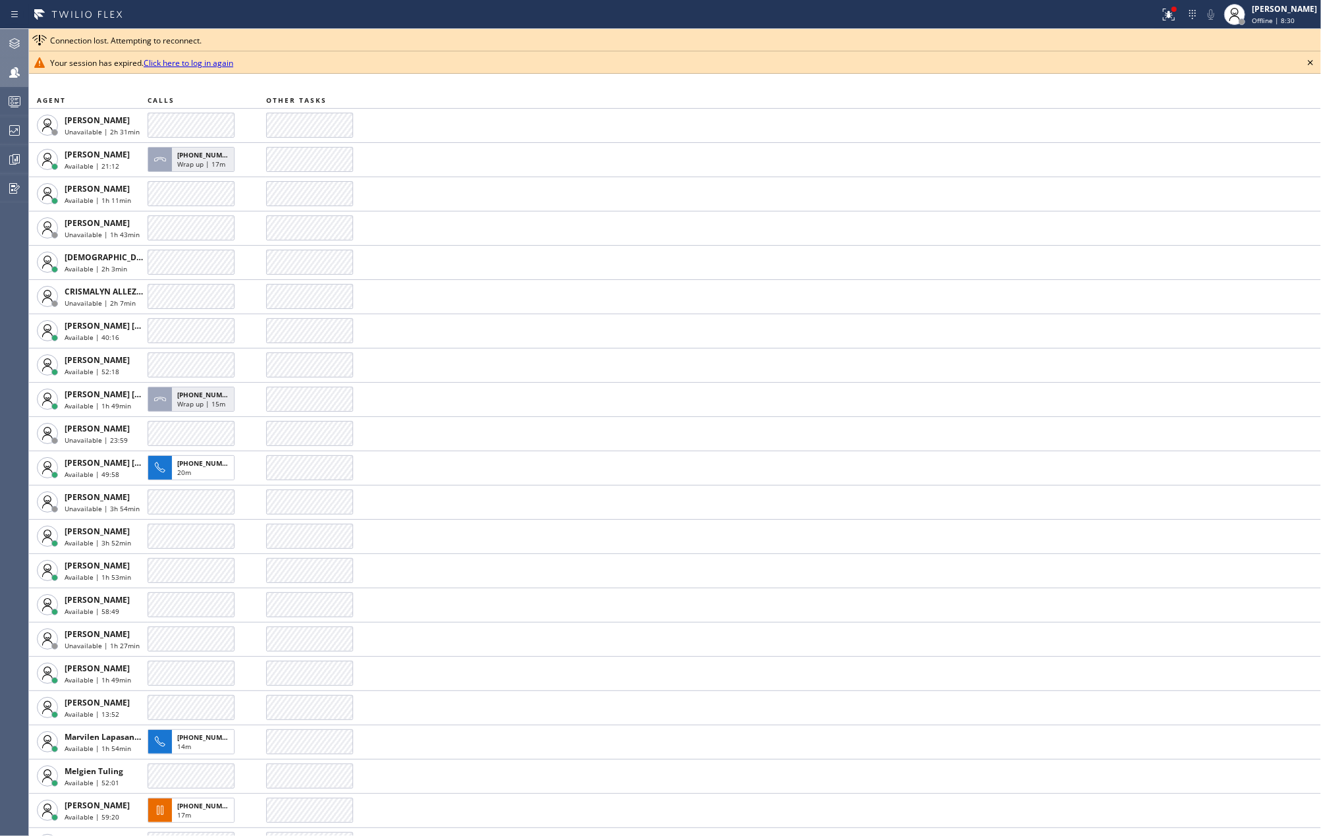
click at [1310, 58] on icon at bounding box center [1311, 63] width 16 height 16
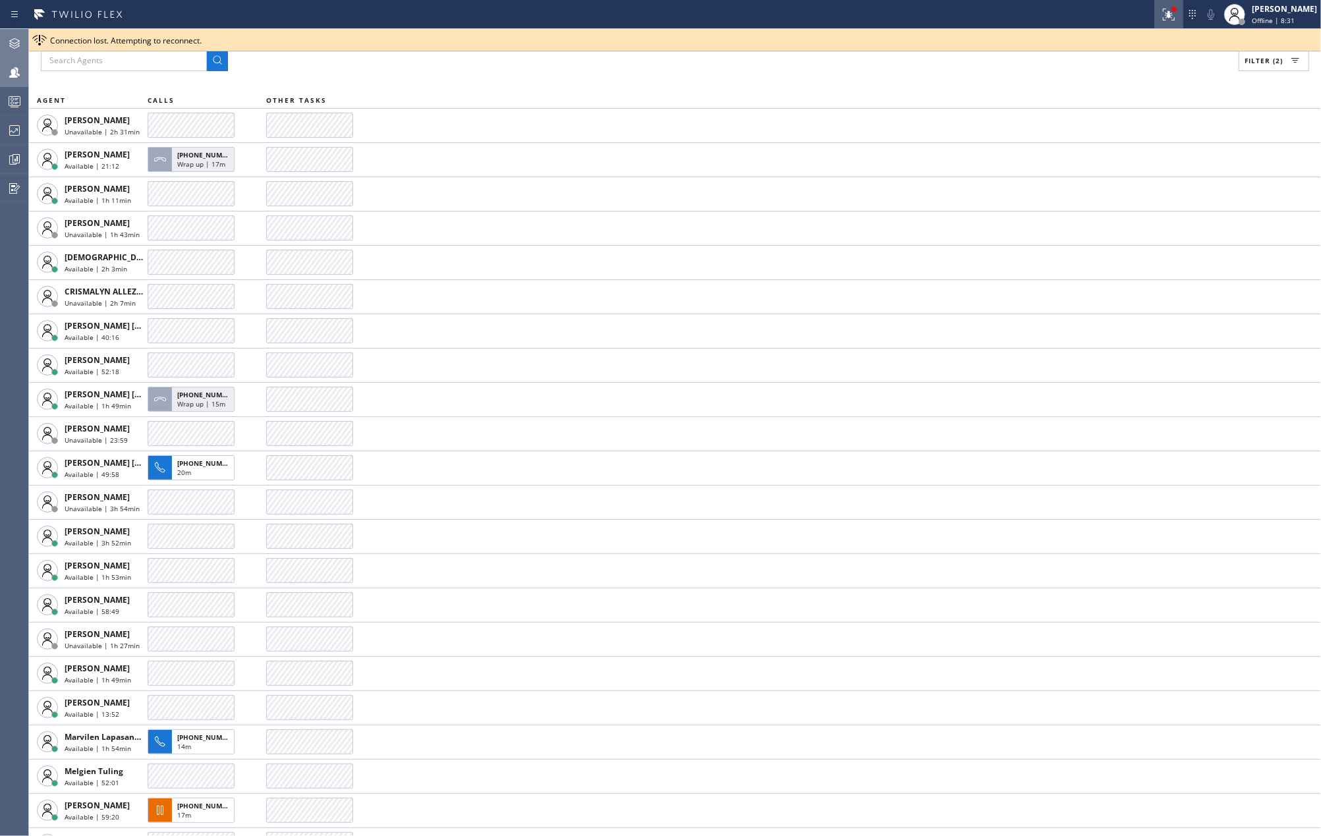
click at [1176, 16] on icon at bounding box center [1169, 15] width 16 height 16
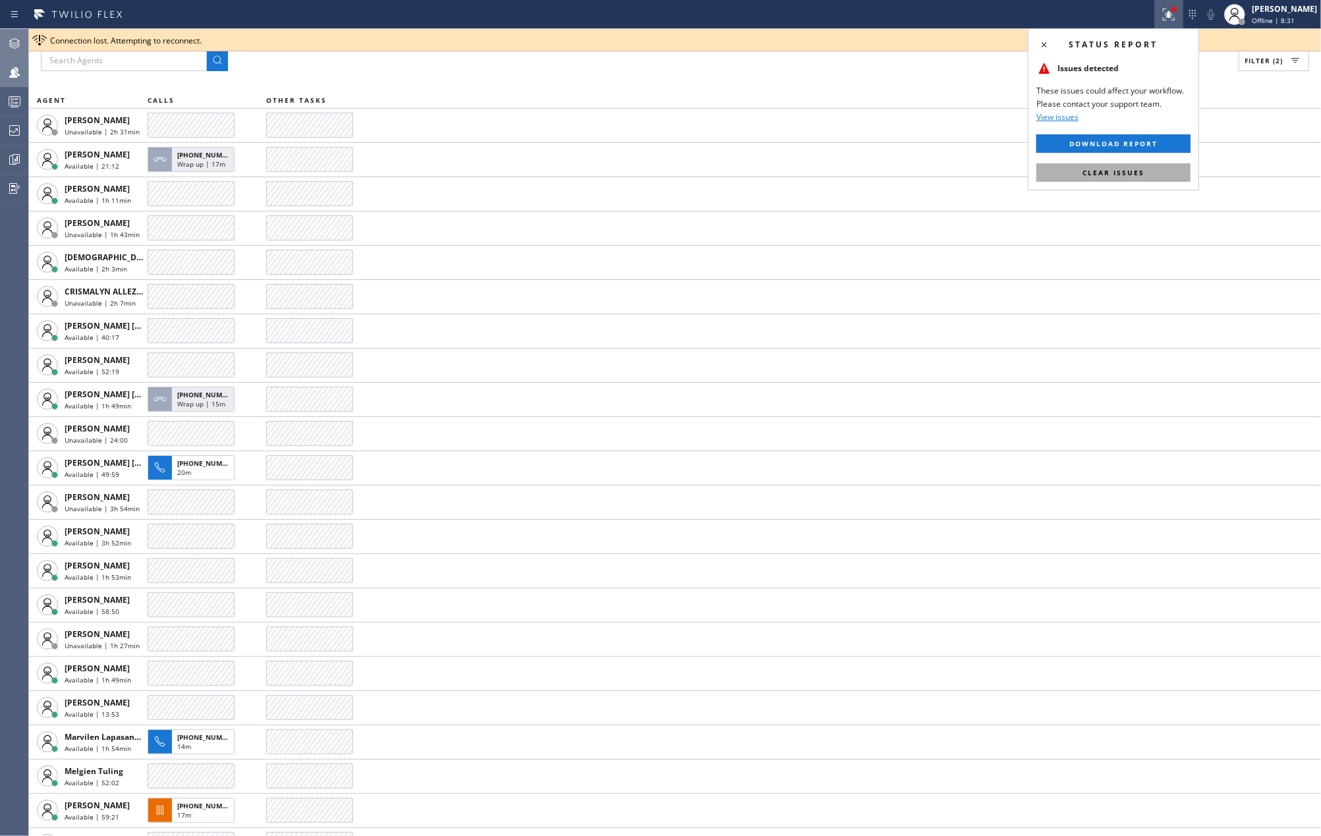
click at [1144, 165] on button "Clear issues" at bounding box center [1114, 172] width 154 height 18
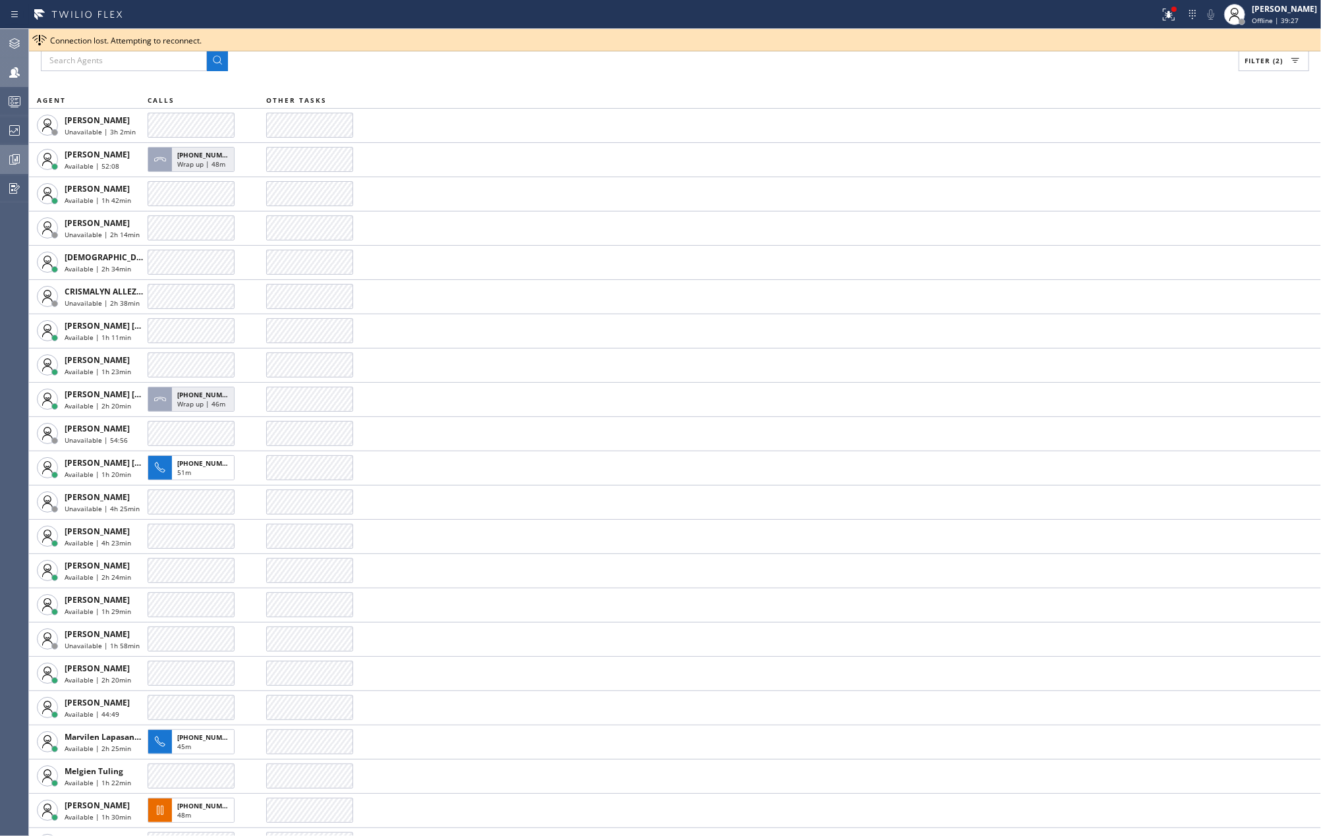
click at [13, 158] on icon at bounding box center [16, 158] width 7 height 9
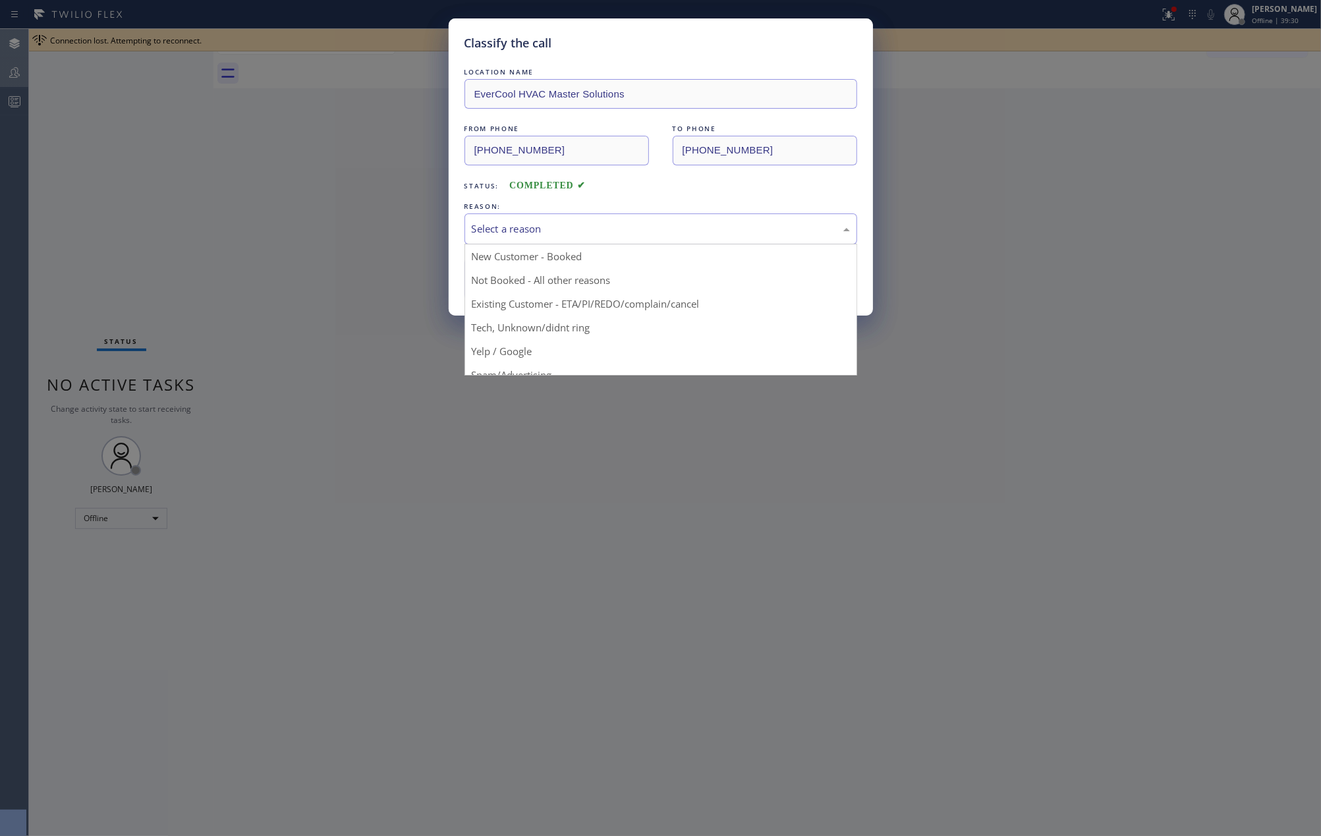
click at [554, 231] on div "Select a reason" at bounding box center [661, 228] width 378 height 15
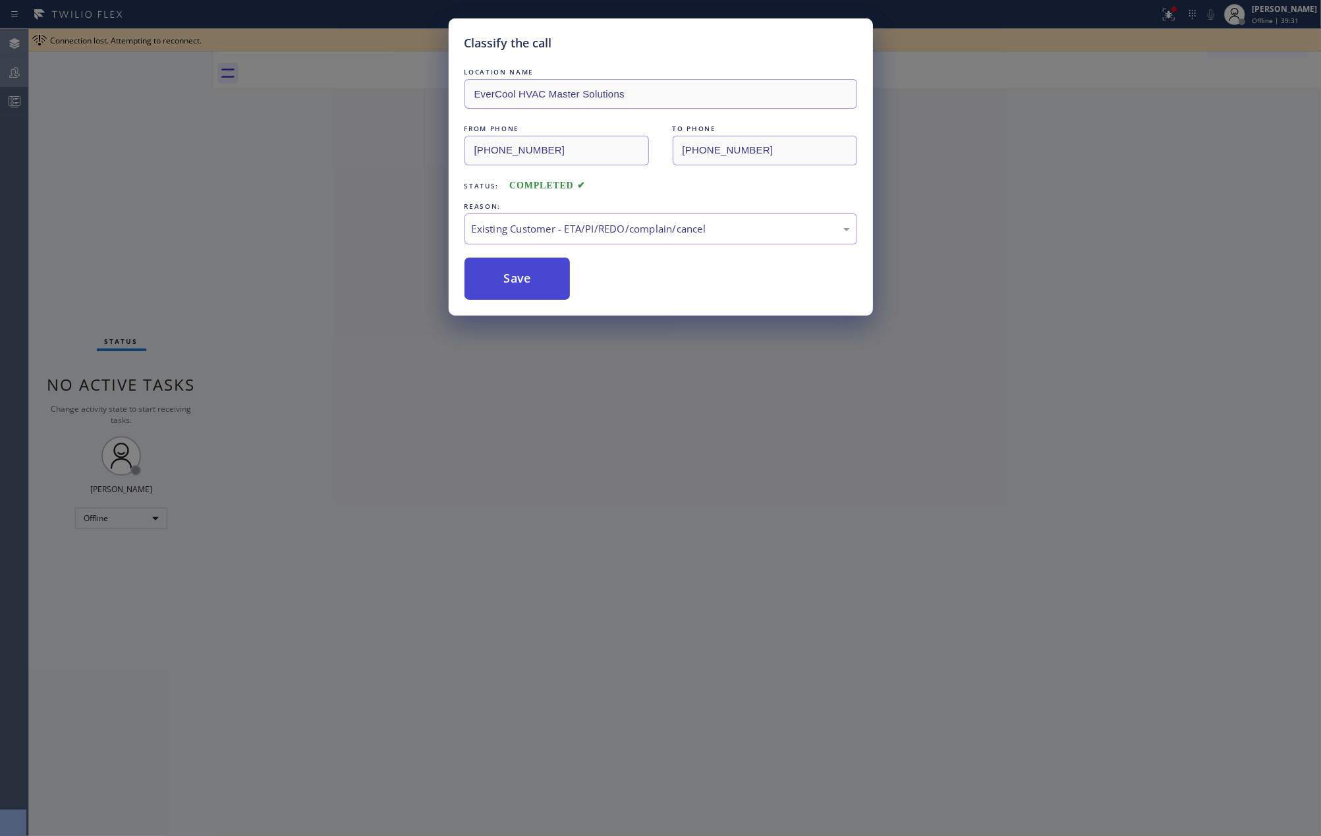
click at [527, 279] on button "Save" at bounding box center [518, 279] width 106 height 42
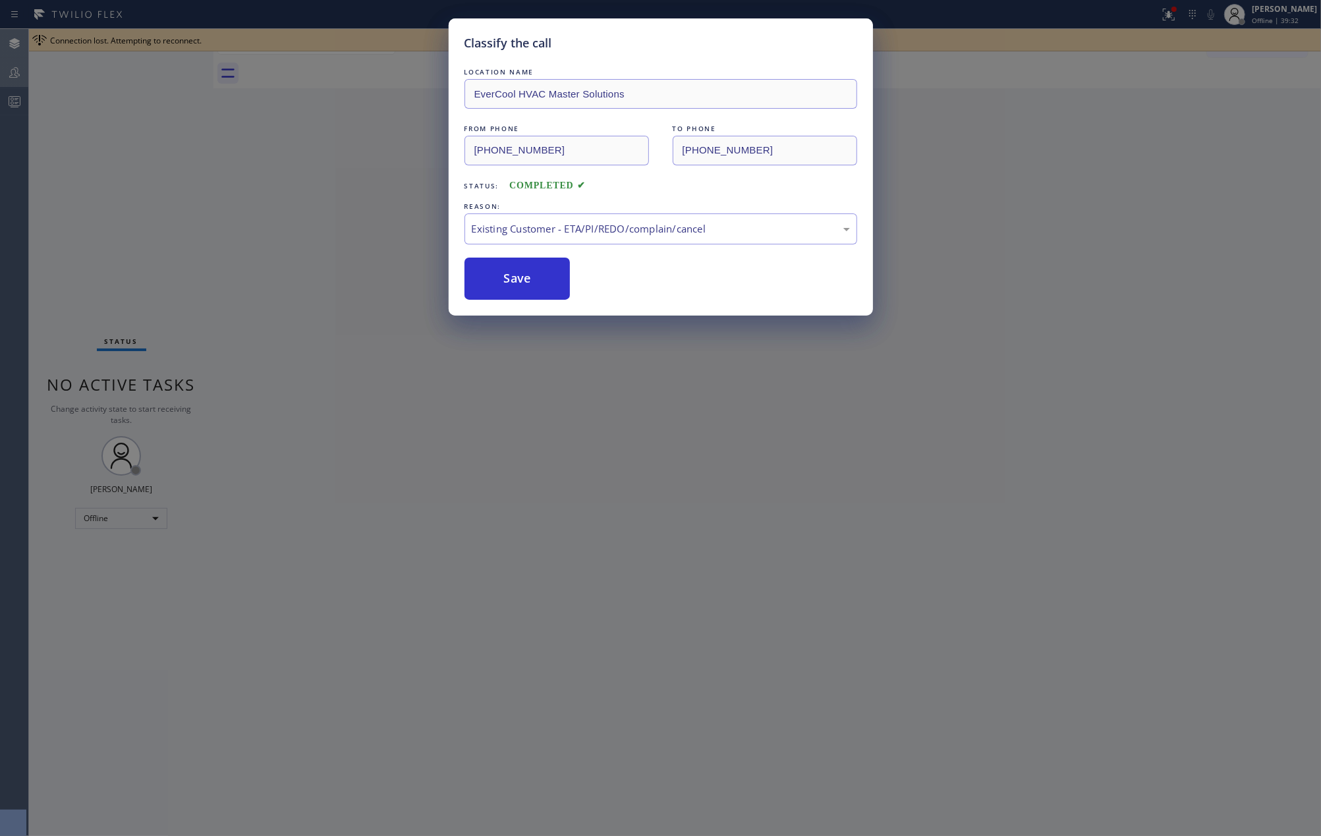
click at [377, 251] on div "Classify the call LOCATION NAME EverCool HVAC Master Solutions FROM PHONE (786)…" at bounding box center [660, 418] width 1321 height 836
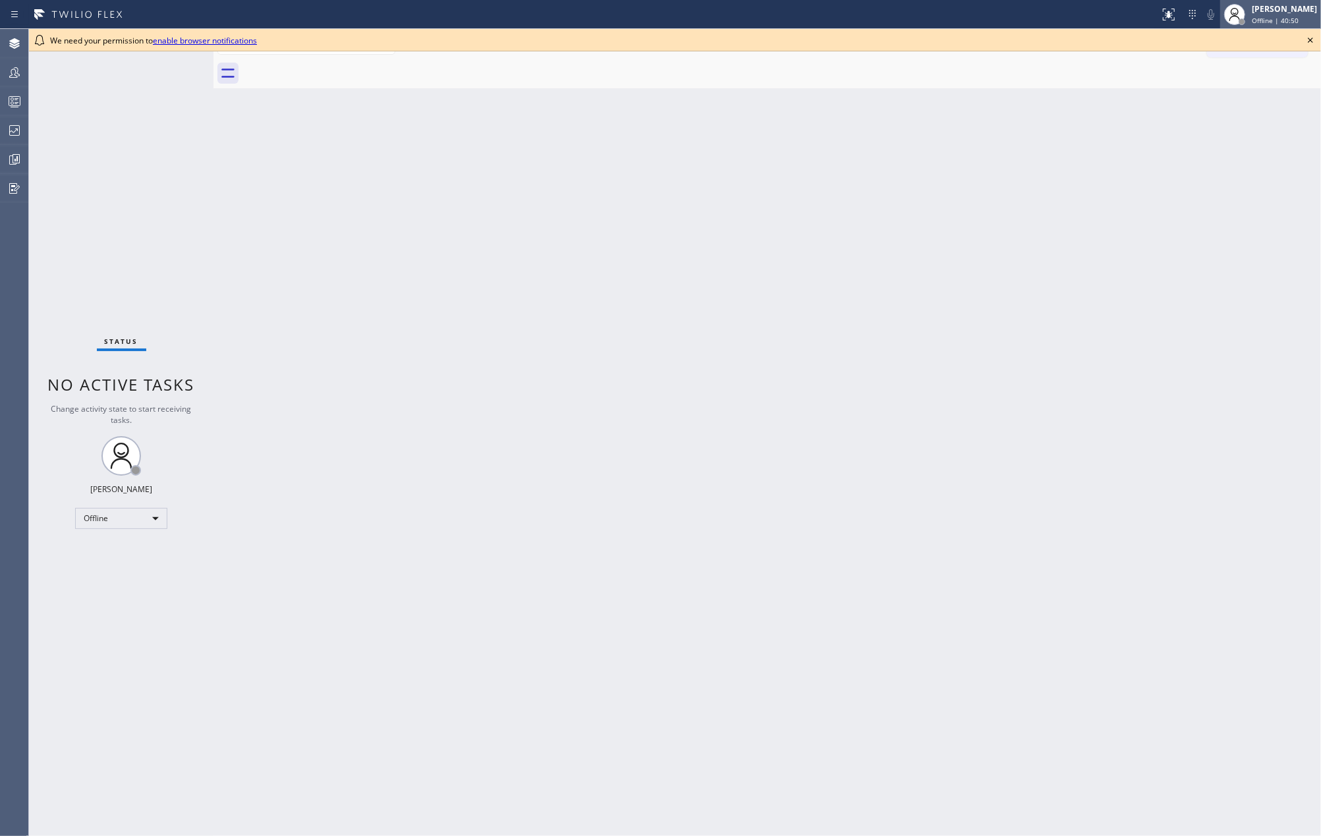
click at [1276, 9] on div "[PERSON_NAME]" at bounding box center [1284, 8] width 65 height 11
click at [1230, 86] on button "Unavailable" at bounding box center [1256, 86] width 132 height 17
click at [4, 154] on div at bounding box center [14, 160] width 29 height 16
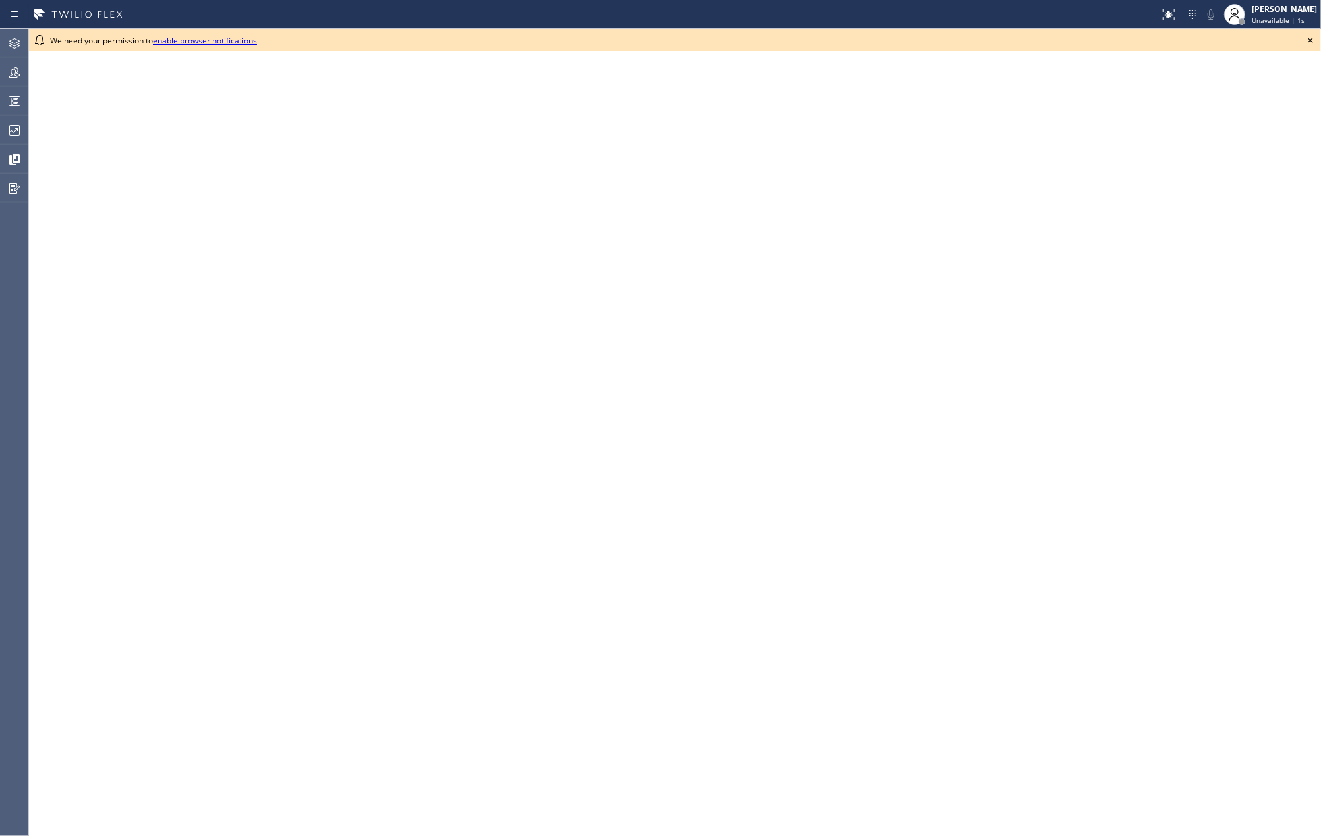
click at [1313, 38] on icon at bounding box center [1311, 40] width 16 height 16
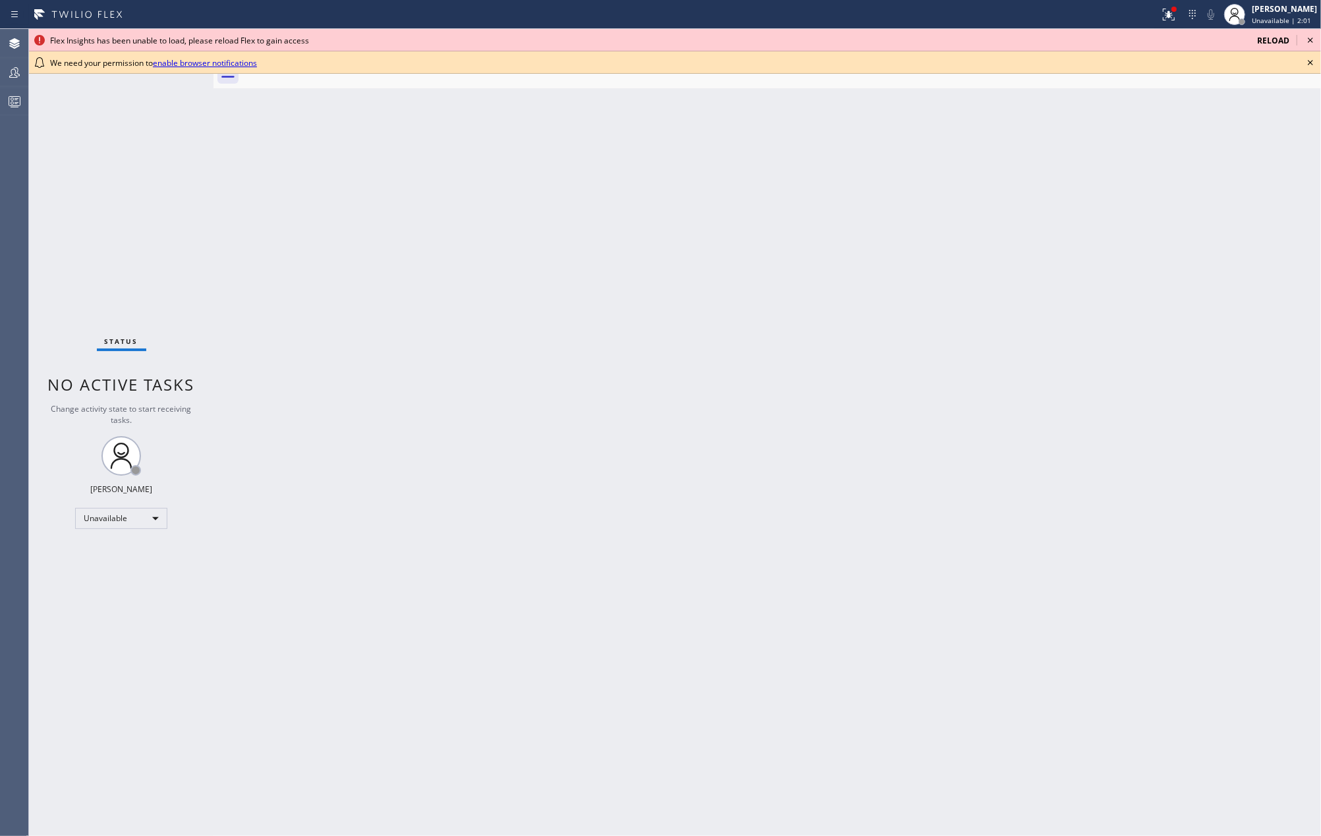
click at [659, 178] on div "Back to Dashboard Change Sender ID Customers Technicians Select a contact Outbo…" at bounding box center [768, 432] width 1108 height 807
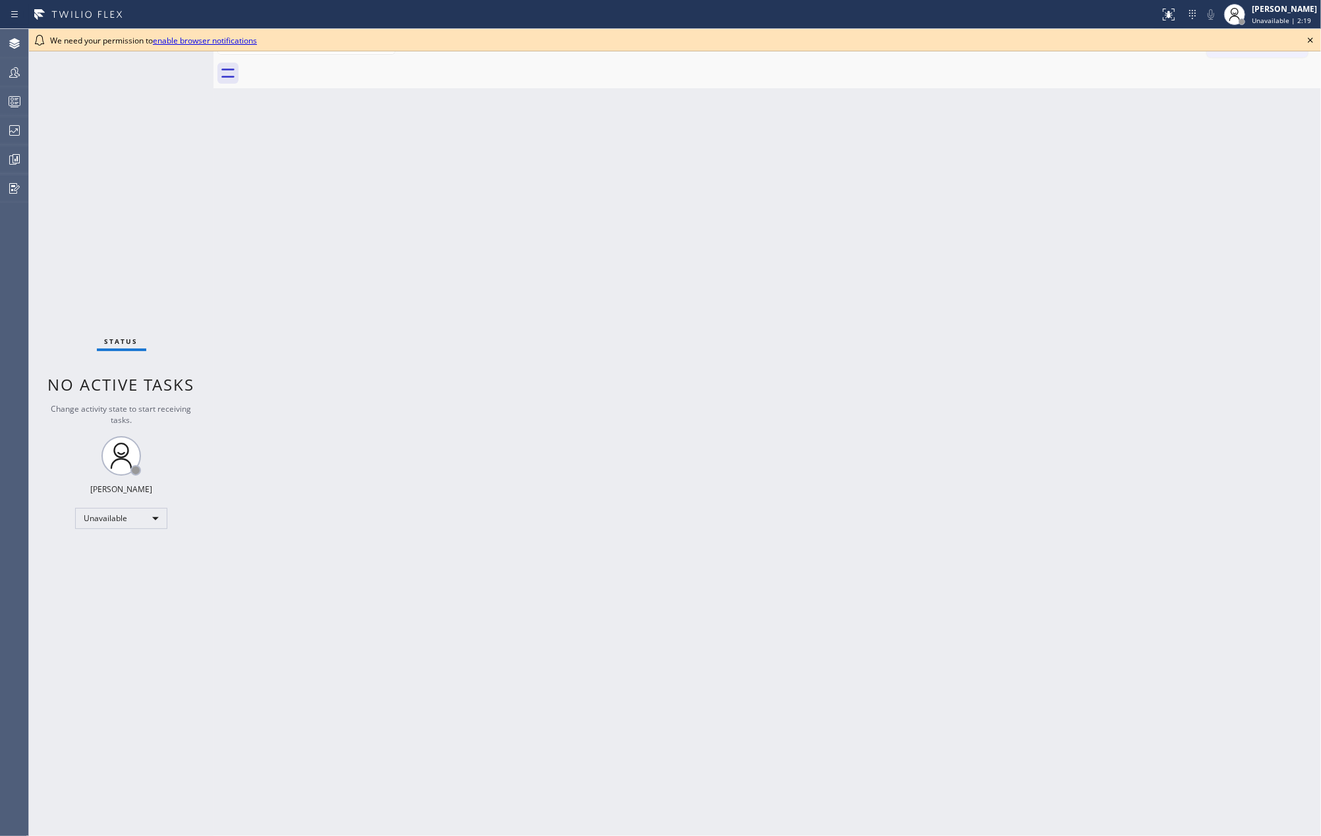
click at [616, 233] on div "Back to Dashboard Change Sender ID Customers Technicians Select a contact Outbo…" at bounding box center [768, 432] width 1108 height 807
click at [1306, 36] on icon at bounding box center [1311, 40] width 16 height 16
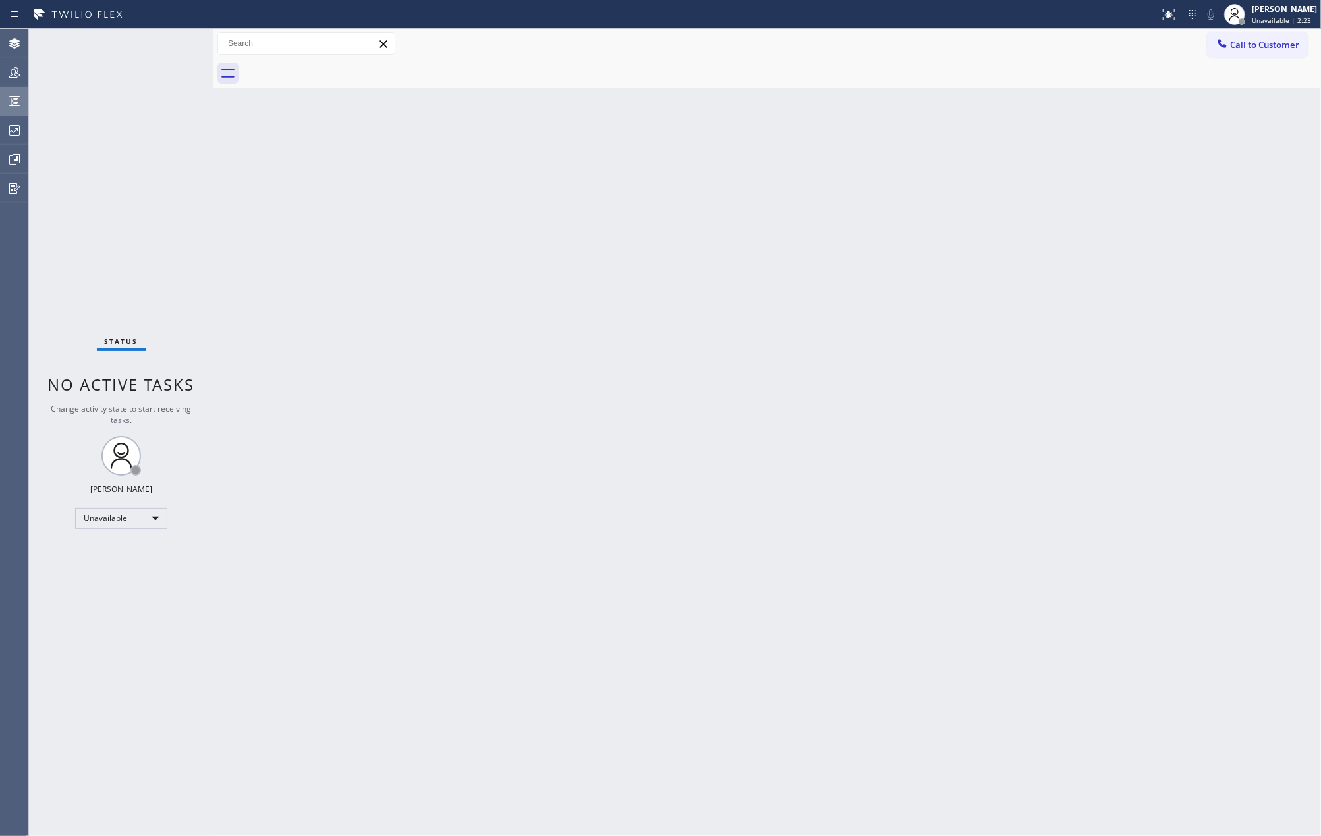
click at [11, 100] on circle at bounding box center [12, 99] width 3 height 3
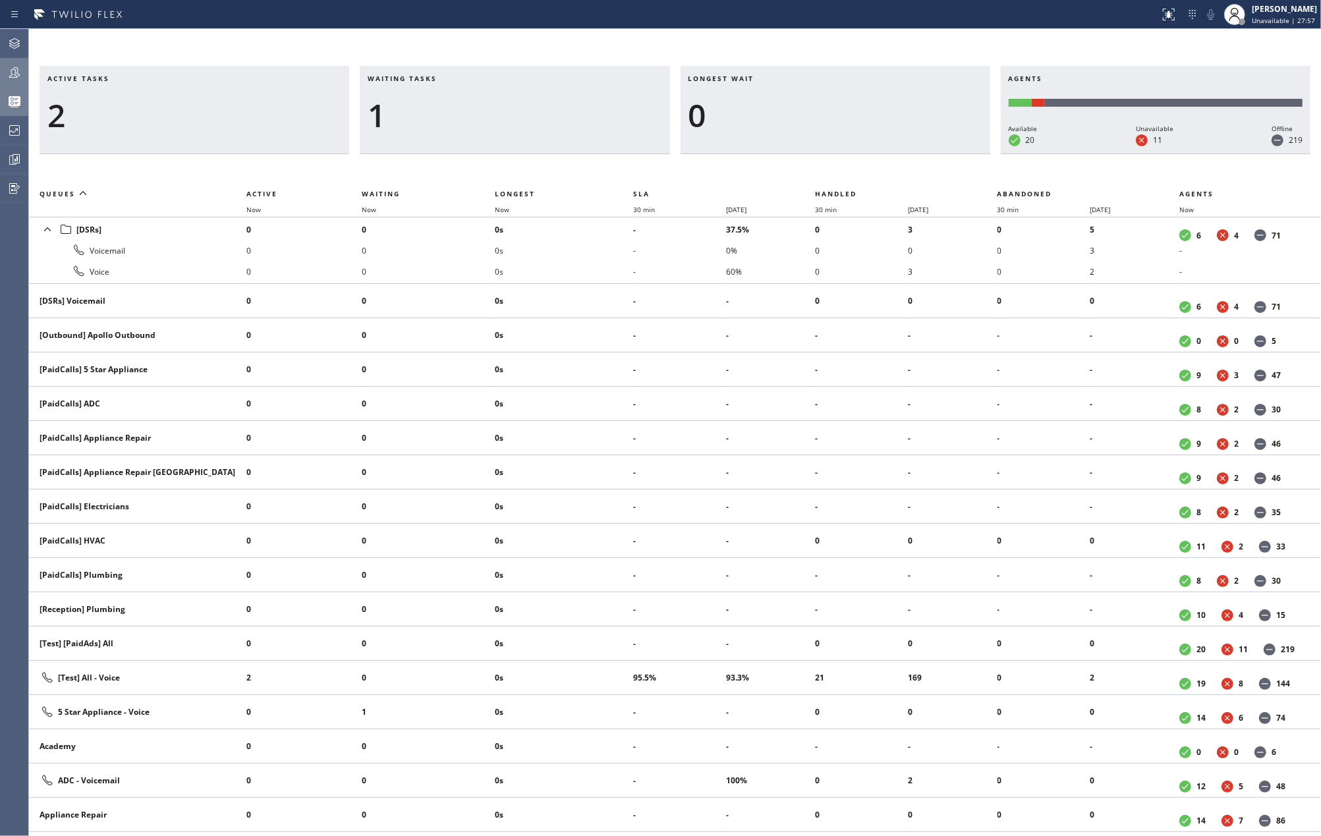
click at [9, 72] on icon at bounding box center [15, 73] width 16 height 16
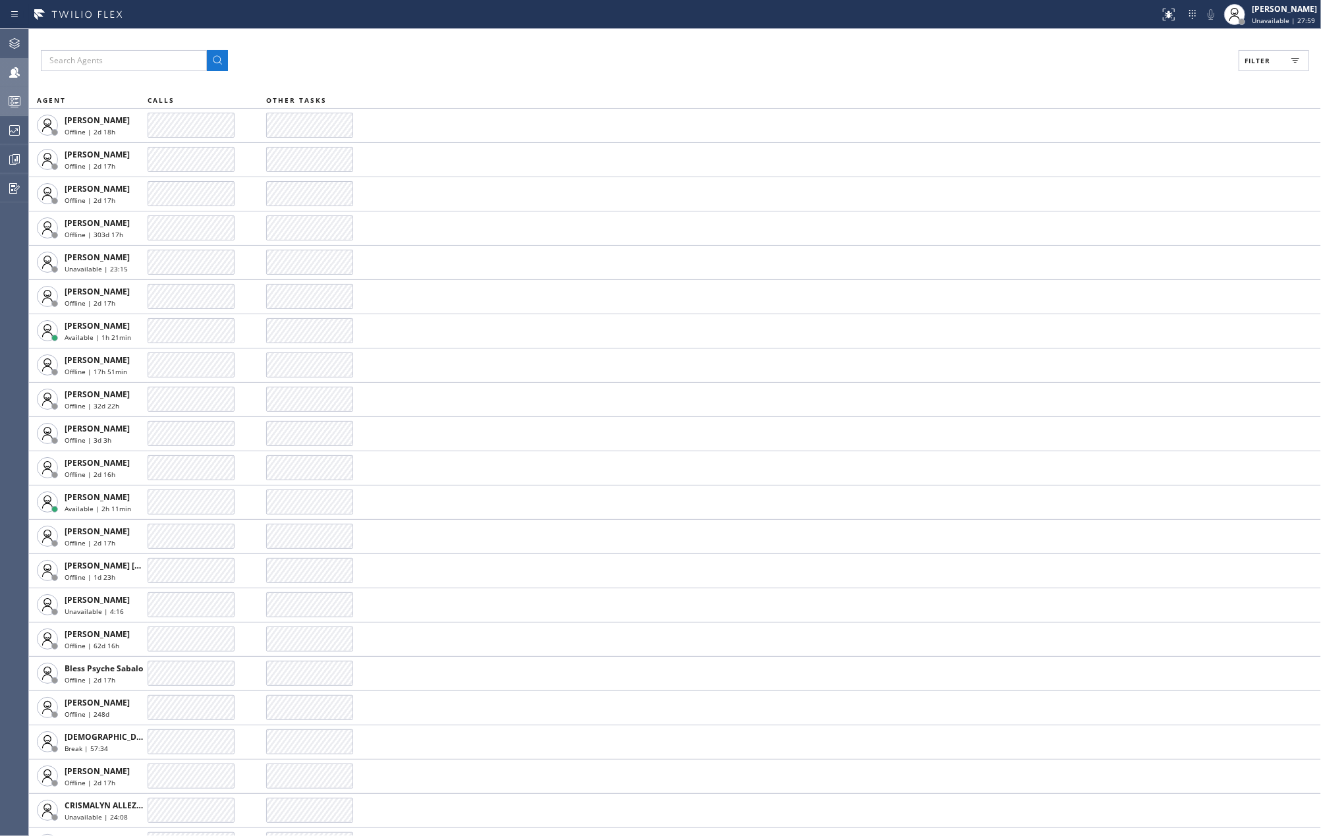
click at [1254, 62] on span "Filter" at bounding box center [1258, 60] width 26 height 9
click at [1132, 154] on input "Available" at bounding box center [1130, 156] width 16 height 16
checkbox input "true"
click at [1221, 75] on button "Apply" at bounding box center [1241, 75] width 48 height 18
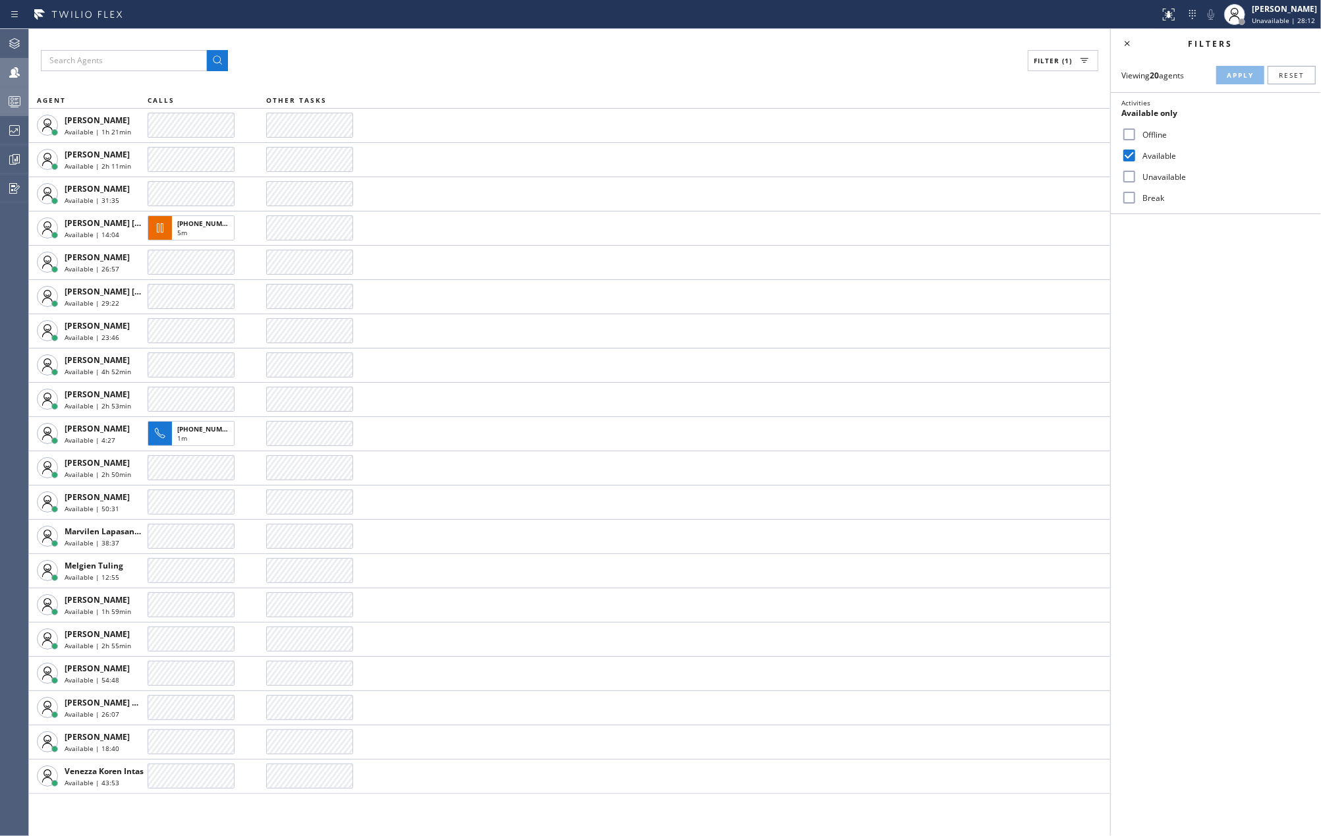
click at [1130, 193] on input "Break" at bounding box center [1130, 198] width 16 height 16
checkbox input "true"
click at [1235, 71] on span "Apply" at bounding box center [1240, 75] width 27 height 9
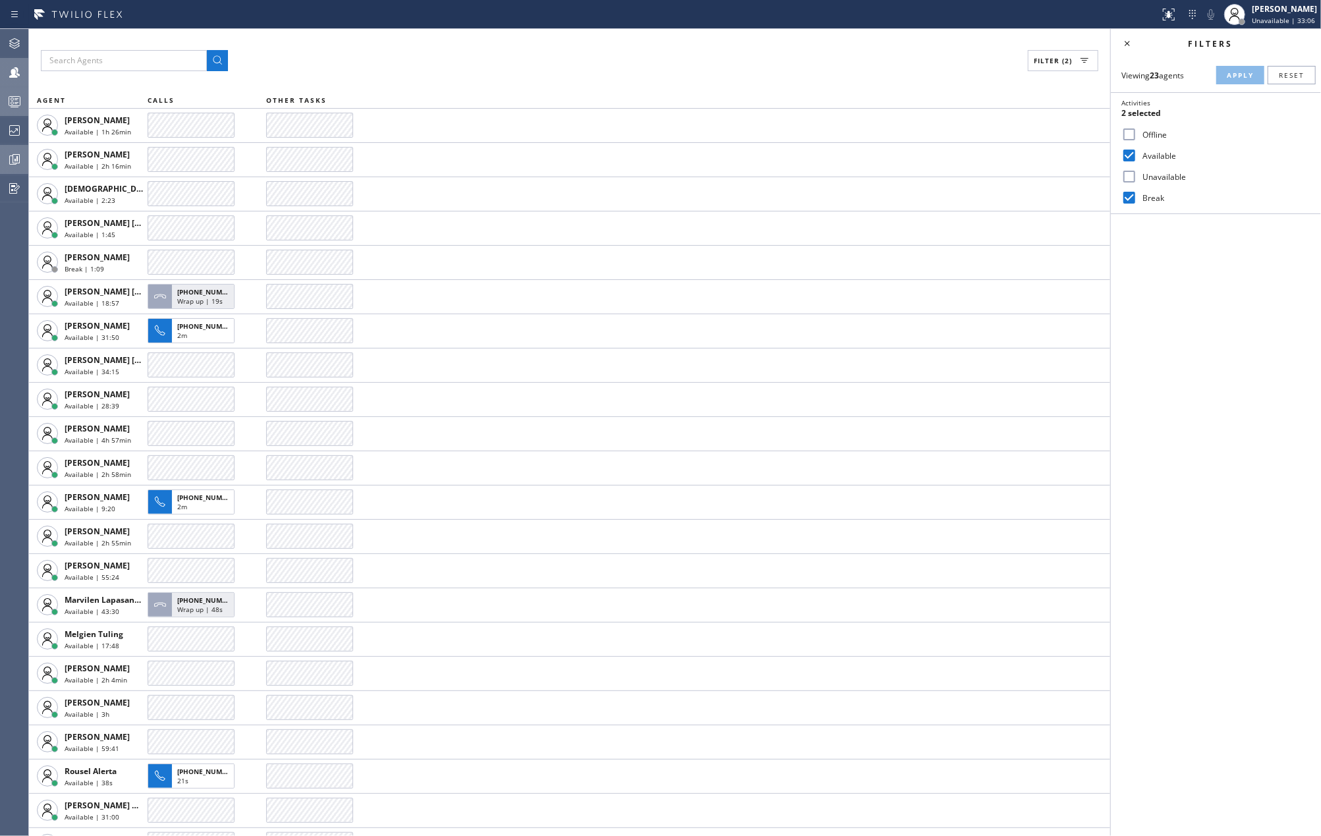
click at [17, 158] on icon at bounding box center [15, 158] width 3 height 5
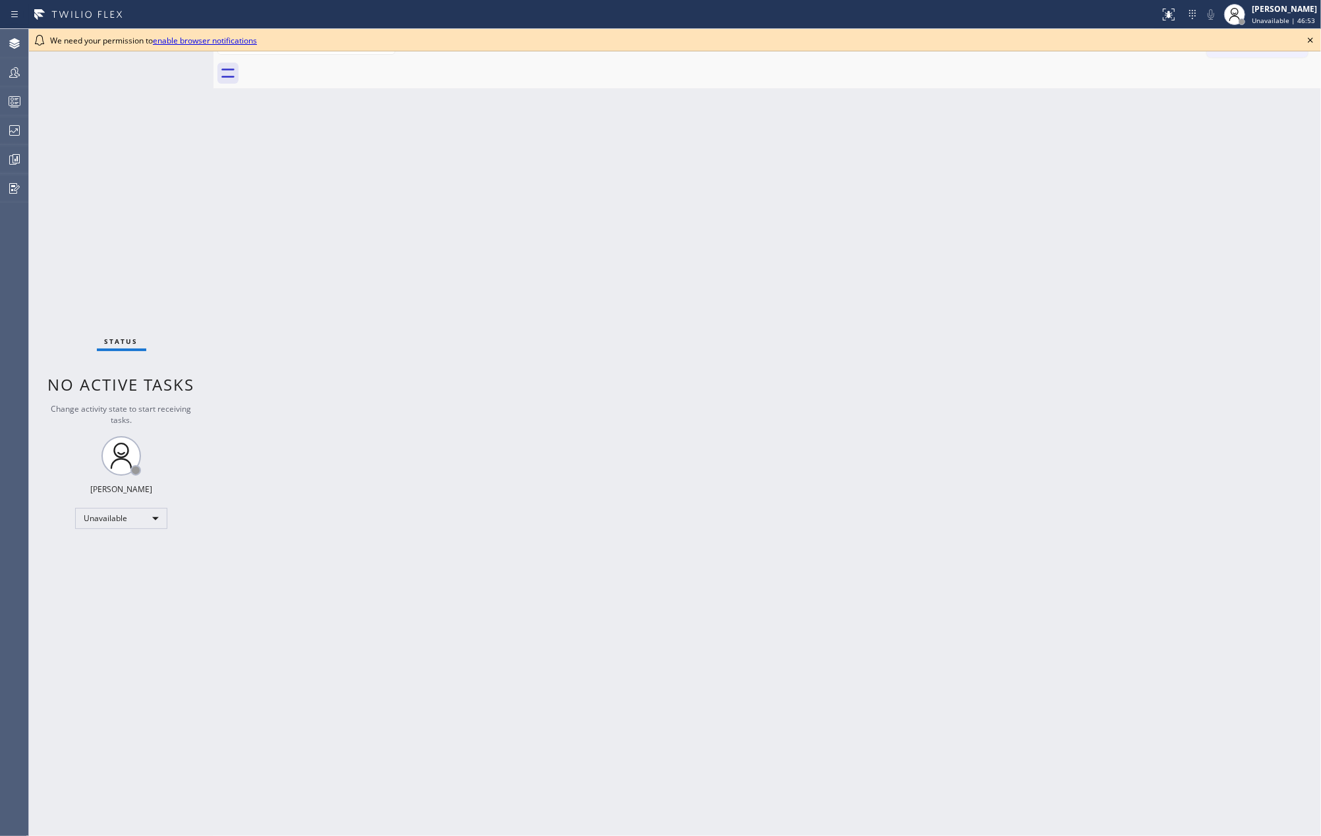
drag, startPoint x: 749, startPoint y: 302, endPoint x: 1300, endPoint y: 82, distance: 593.7
click at [749, 302] on div "Back to Dashboard Change Sender ID Customers Technicians Select a contact Outbo…" at bounding box center [768, 432] width 1108 height 807
click at [1313, 41] on icon at bounding box center [1311, 40] width 16 height 16
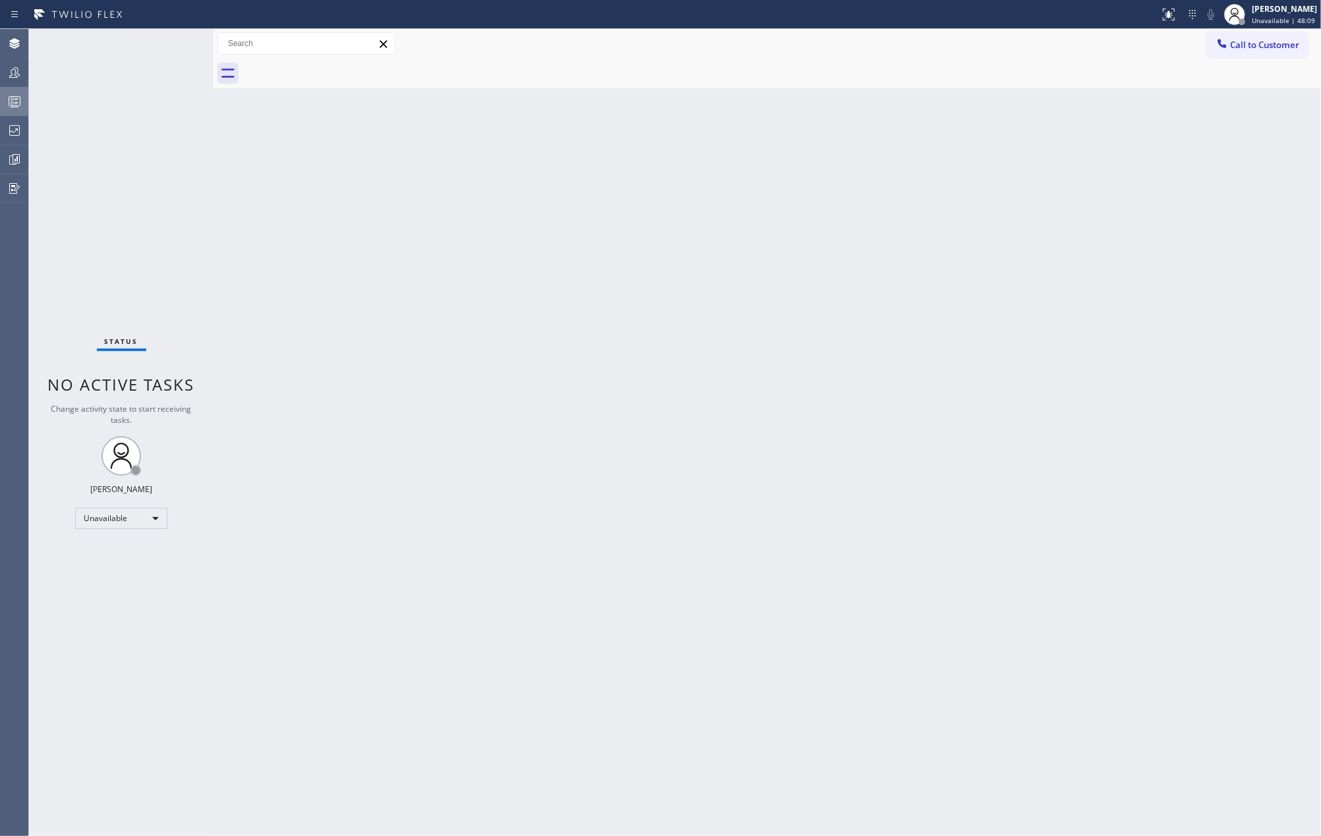
click at [7, 98] on icon at bounding box center [15, 102] width 16 height 16
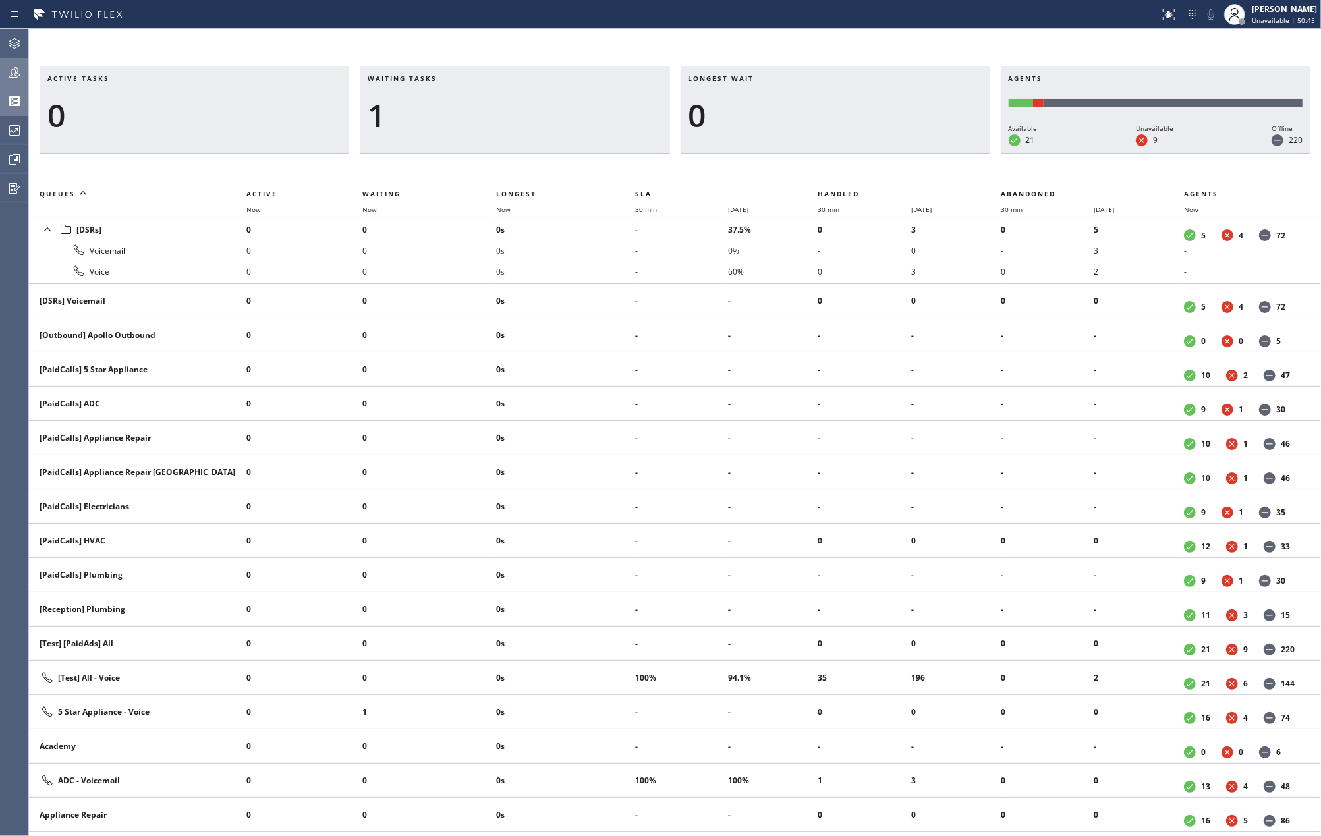
click at [16, 74] on icon at bounding box center [15, 73] width 16 height 16
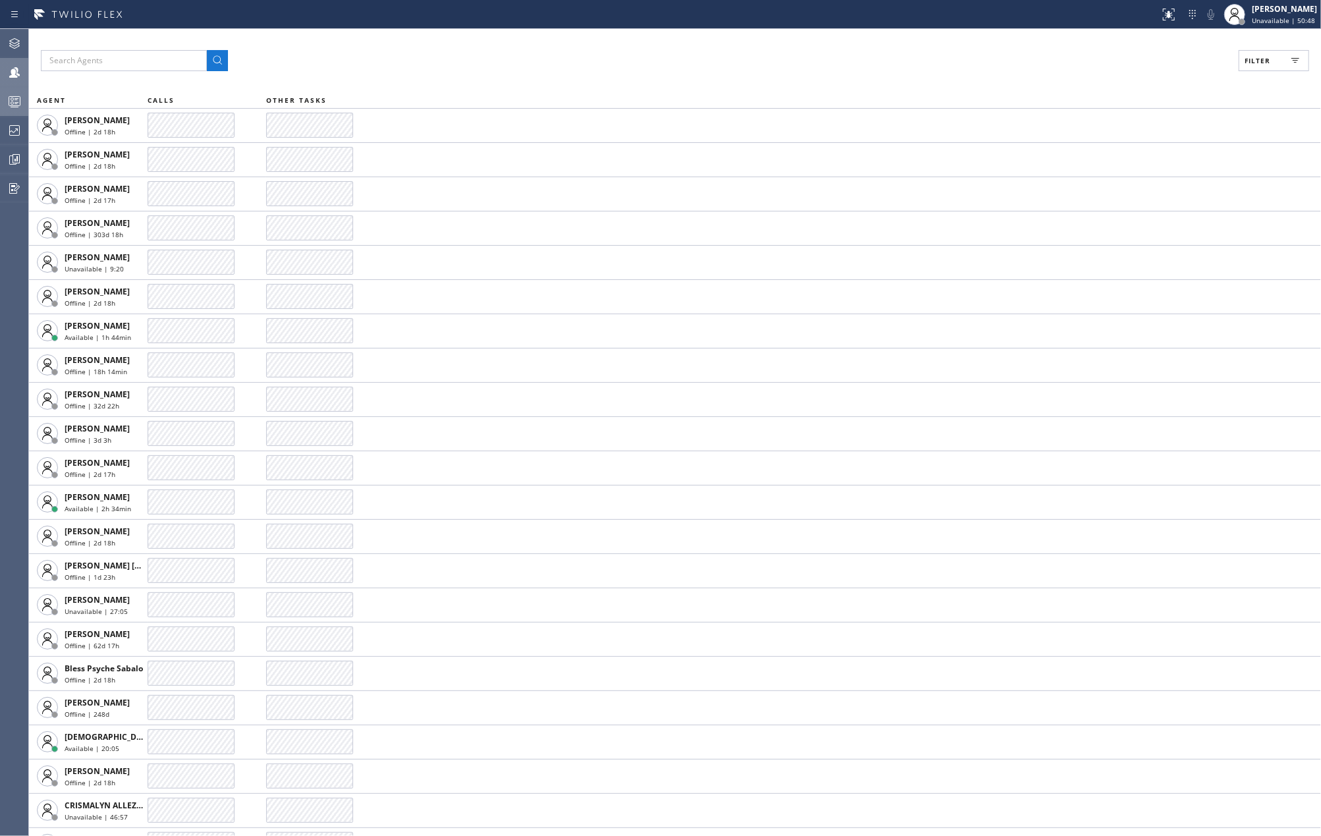
click at [1272, 66] on button "Filter" at bounding box center [1274, 60] width 71 height 21
click at [1132, 154] on input "Available" at bounding box center [1130, 156] width 16 height 16
checkbox input "true"
click at [1242, 78] on span "Apply" at bounding box center [1240, 75] width 27 height 9
click at [1131, 198] on input "Break" at bounding box center [1130, 198] width 16 height 16
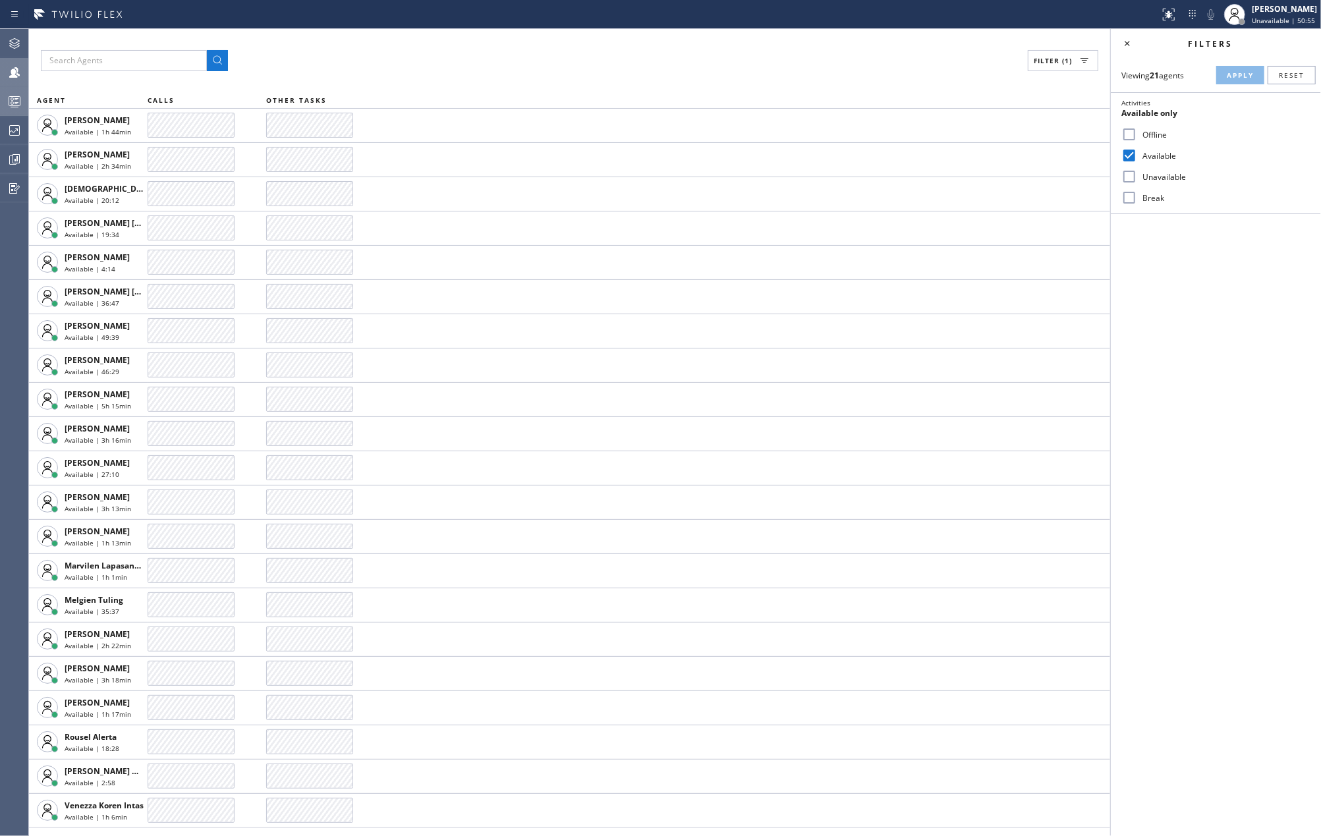
checkbox input "true"
click at [1237, 71] on span "Apply" at bounding box center [1240, 75] width 27 height 9
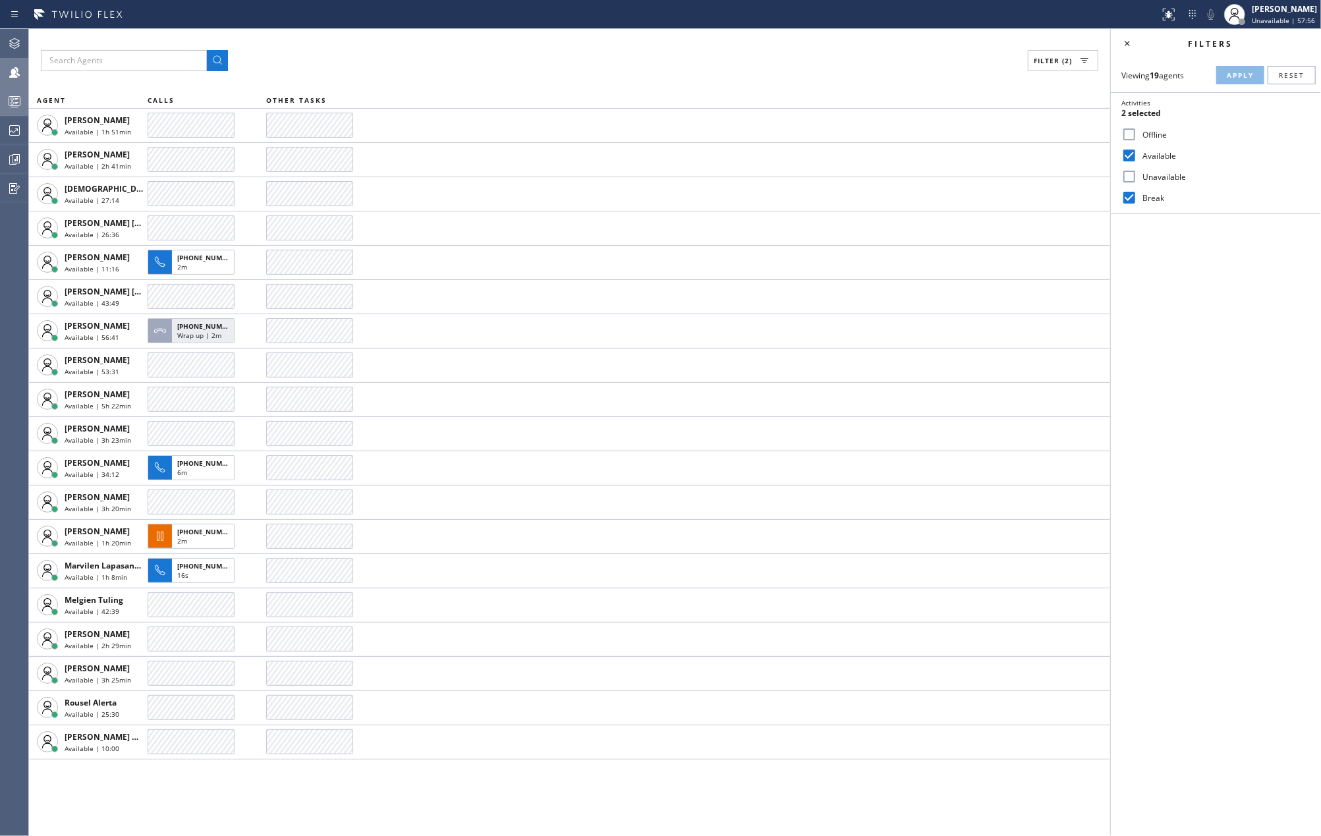
click at [486, 61] on div "Filter (2)" at bounding box center [570, 60] width 1058 height 21
click at [770, 47] on div "Filter (2) AGENT CALLS OTHER TASKS [PERSON_NAME] Available | 1h 52min [PERSON_N…" at bounding box center [570, 432] width 1082 height 807
click at [5, 103] on div at bounding box center [14, 102] width 29 height 16
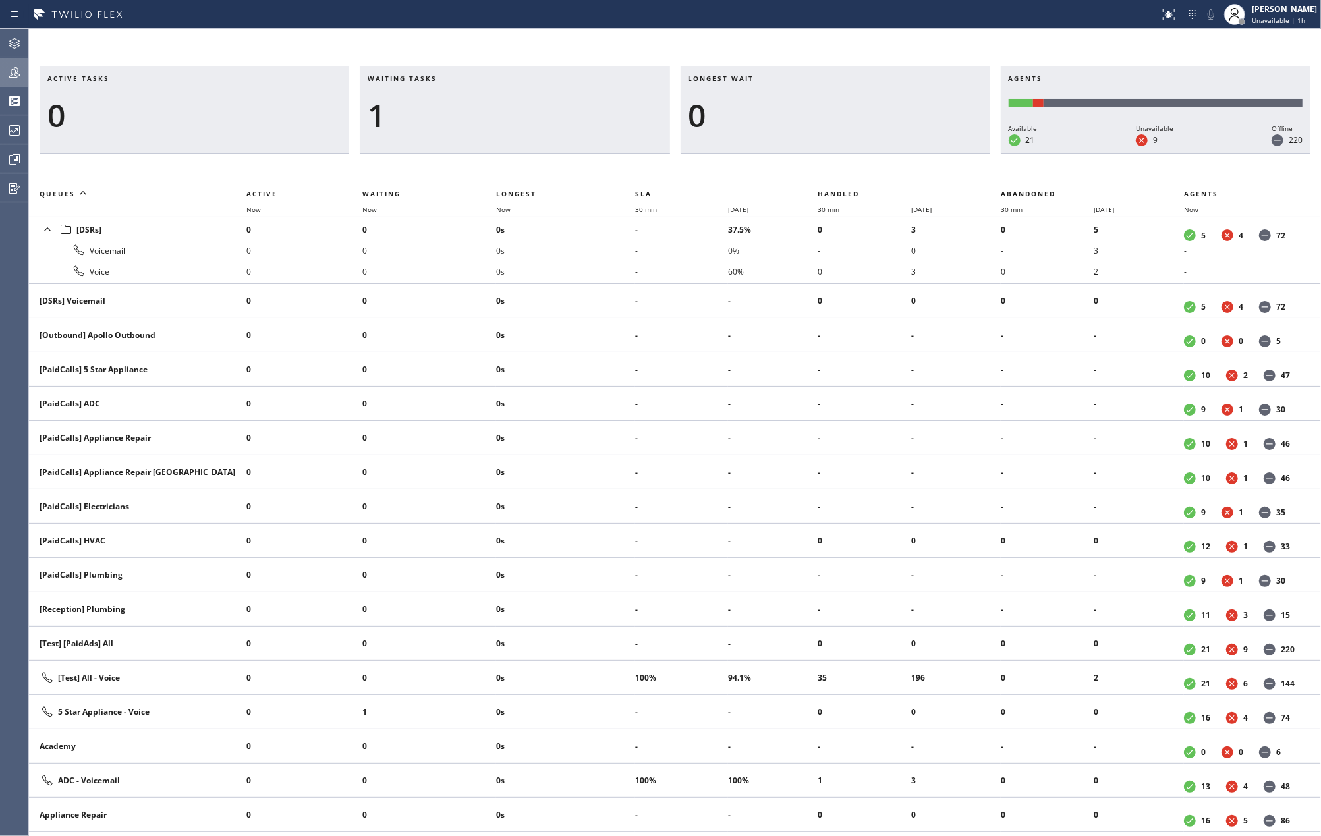
click at [14, 67] on icon at bounding box center [15, 73] width 16 height 16
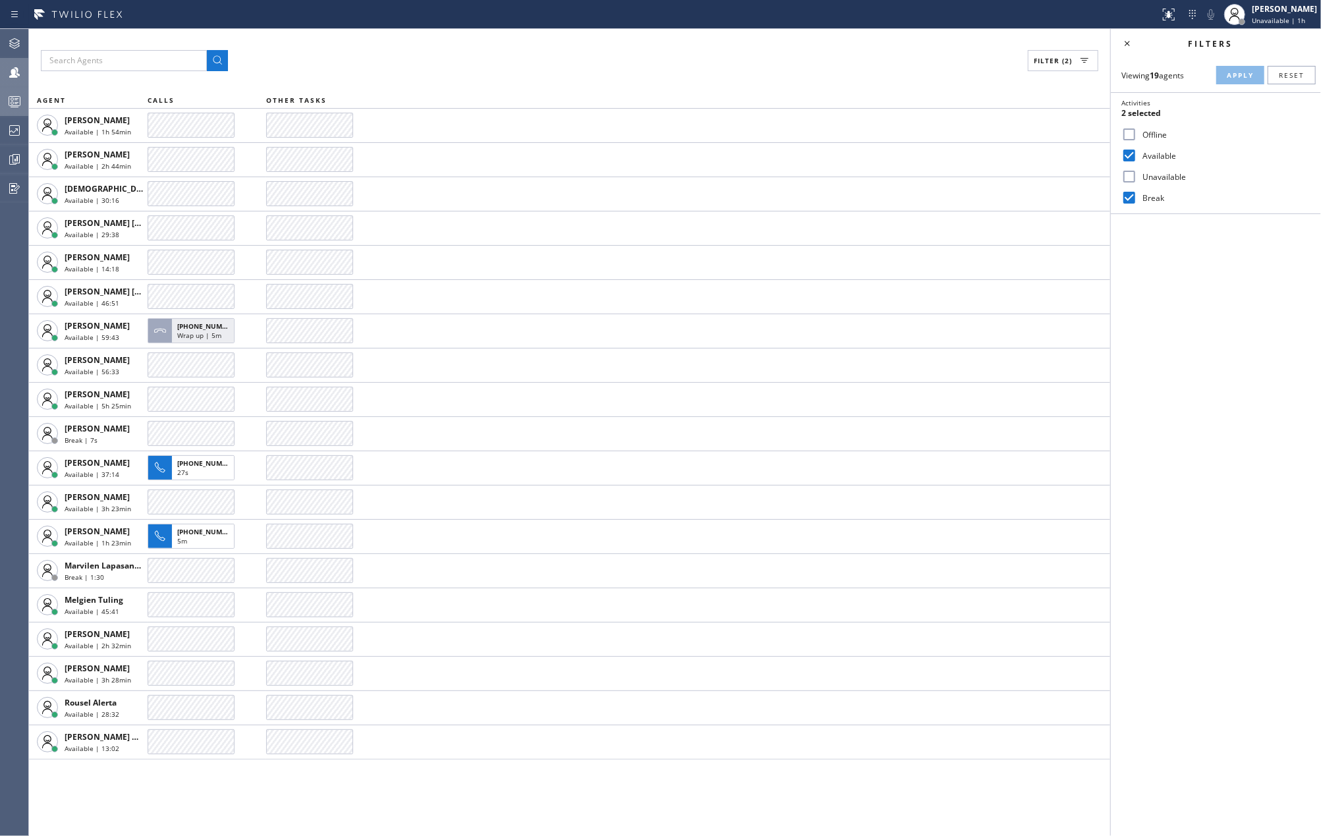
click at [11, 94] on icon at bounding box center [15, 102] width 16 height 16
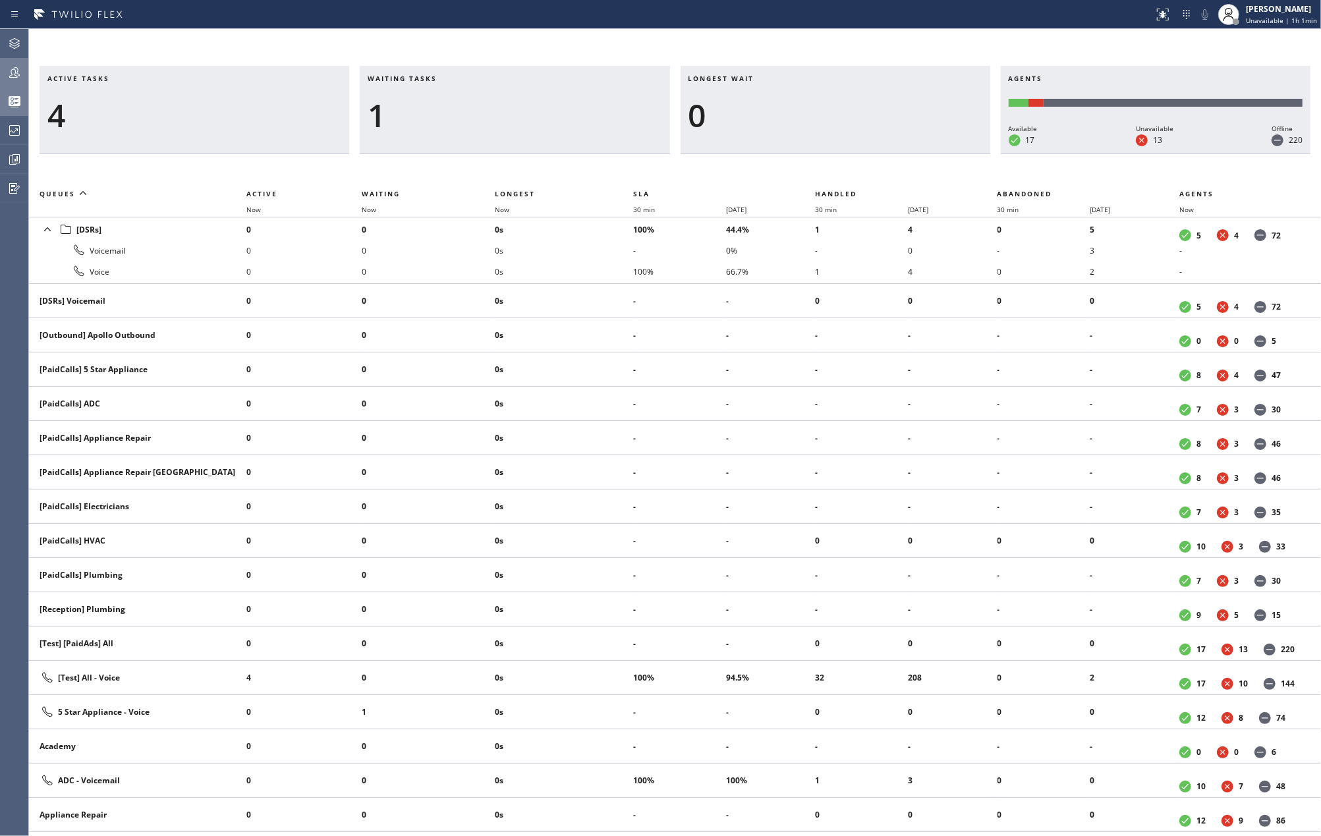
click at [589, 47] on div "Active tasks 4 Waiting tasks 1 Longest wait 0 Agents Available 17 Unavailable 1…" at bounding box center [675, 432] width 1292 height 807
click at [589, 48] on div "Active tasks 4 Waiting tasks 1 Longest wait 0 Agents Available 17 Unavailable 1…" at bounding box center [675, 432] width 1292 height 807
click at [559, 48] on div "Active tasks 4 Waiting tasks 1 Longest wait 0 Agents Available 17 Unavailable 1…" at bounding box center [675, 432] width 1292 height 807
click at [18, 77] on icon at bounding box center [15, 73] width 16 height 16
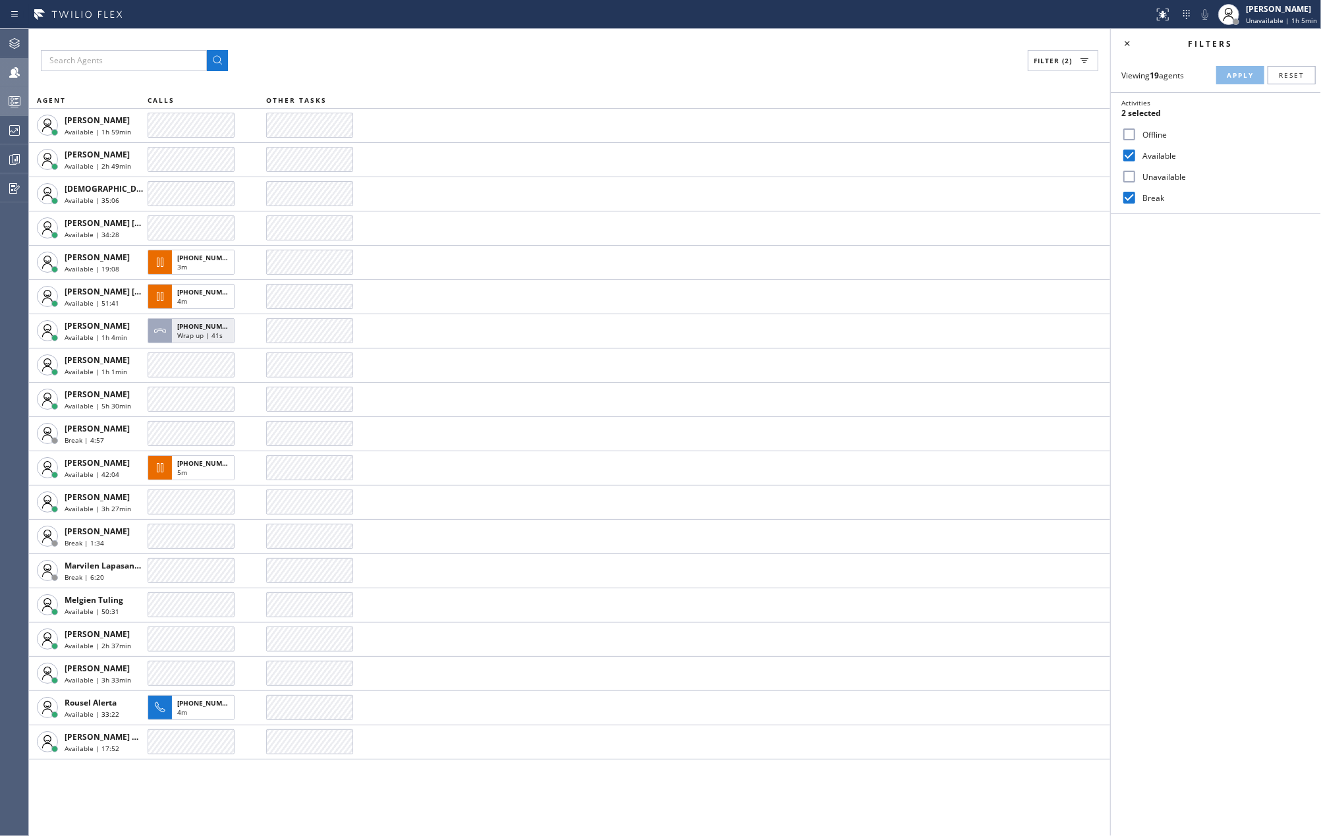
click at [618, 62] on div "Filter (2)" at bounding box center [570, 60] width 1058 height 21
click at [16, 100] on icon at bounding box center [14, 103] width 7 height 9
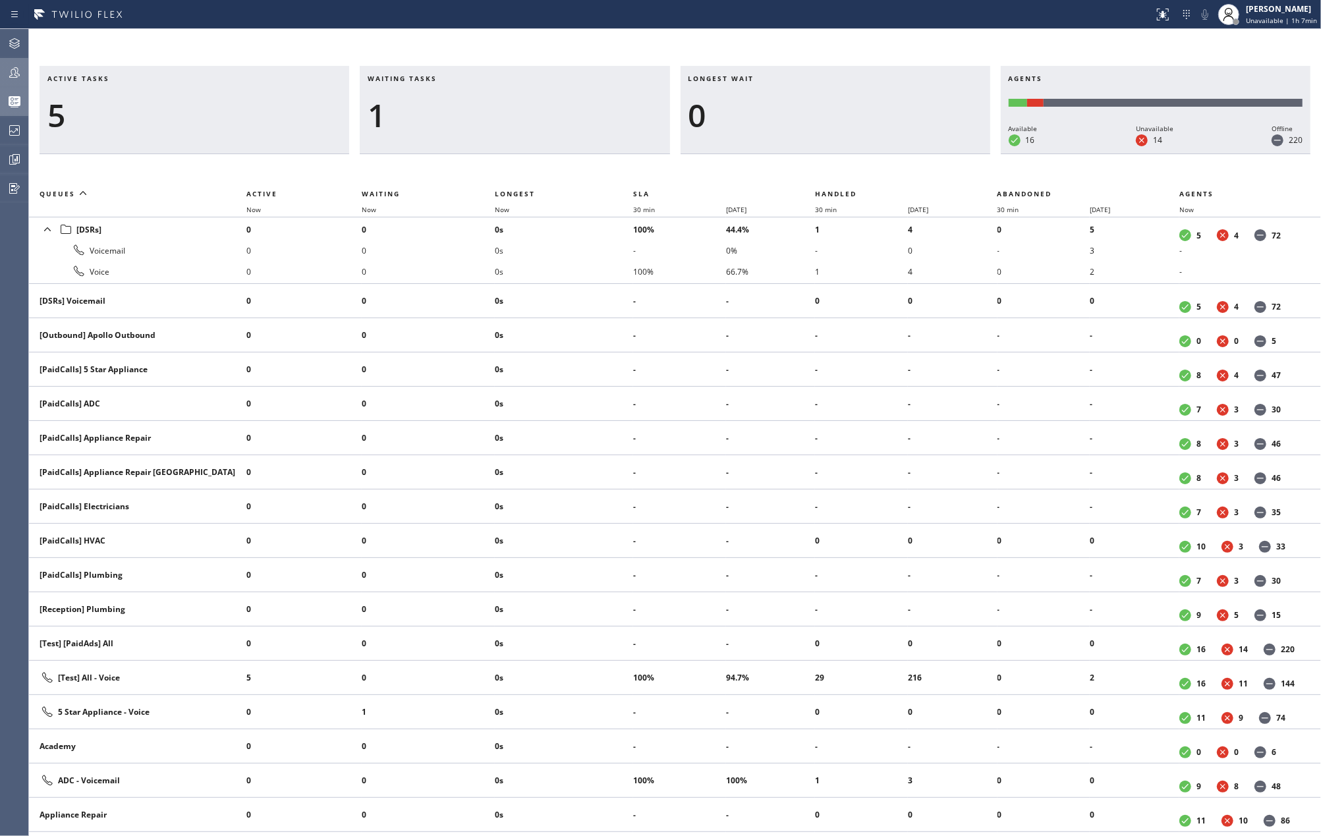
click at [881, 40] on div "Active tasks 5 Waiting tasks 1 Longest wait 0 Agents Available 16 Unavailable 1…" at bounding box center [675, 432] width 1292 height 807
click at [838, 38] on div "Active tasks 7 Waiting tasks 1 Longest wait 0 Agents Available 20 Unavailable 1…" at bounding box center [675, 432] width 1292 height 807
click at [494, 51] on div "Active tasks 8 Waiting tasks 2 Longest wait 9s Everyone Agents Available 18 Una…" at bounding box center [675, 432] width 1292 height 807
click at [22, 158] on div at bounding box center [14, 160] width 29 height 16
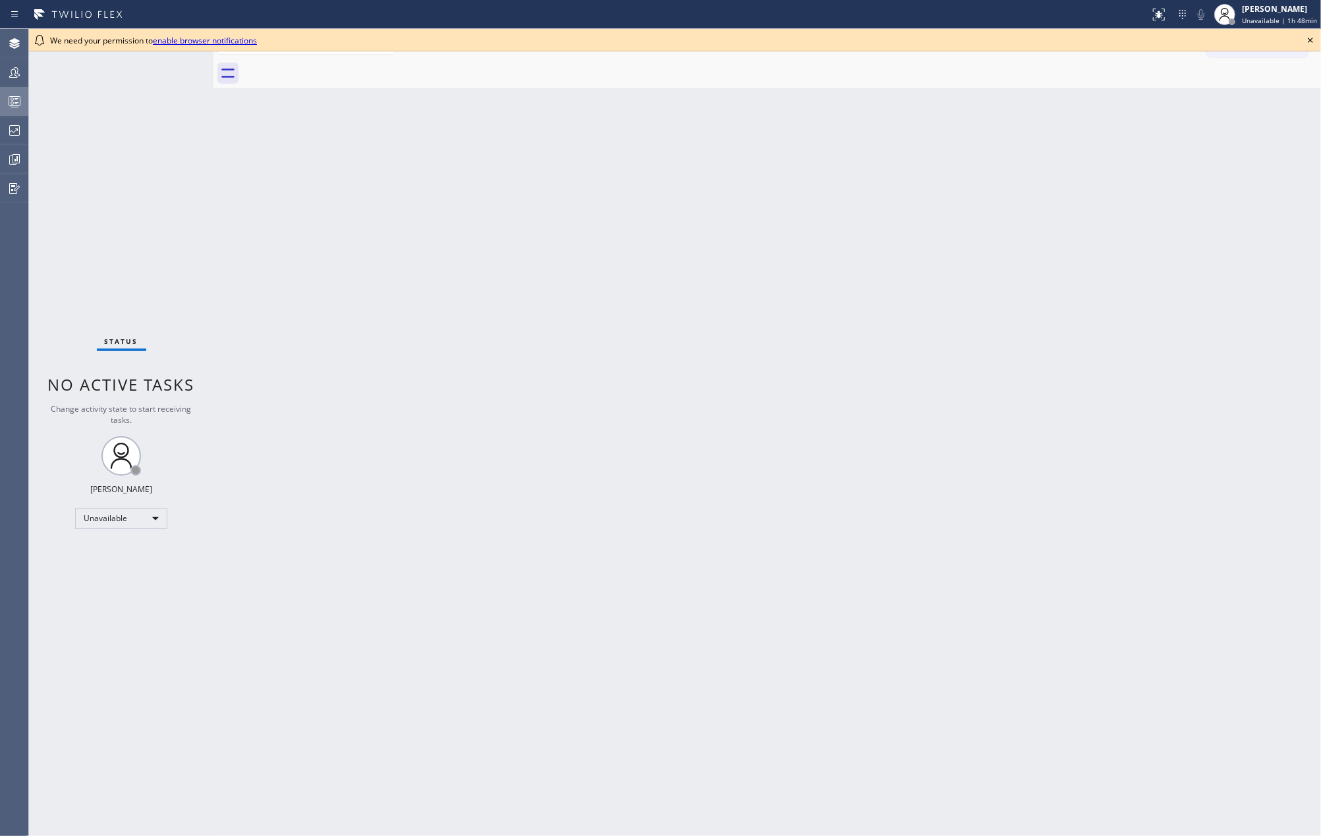
click at [13, 103] on circle at bounding box center [12, 103] width 3 height 3
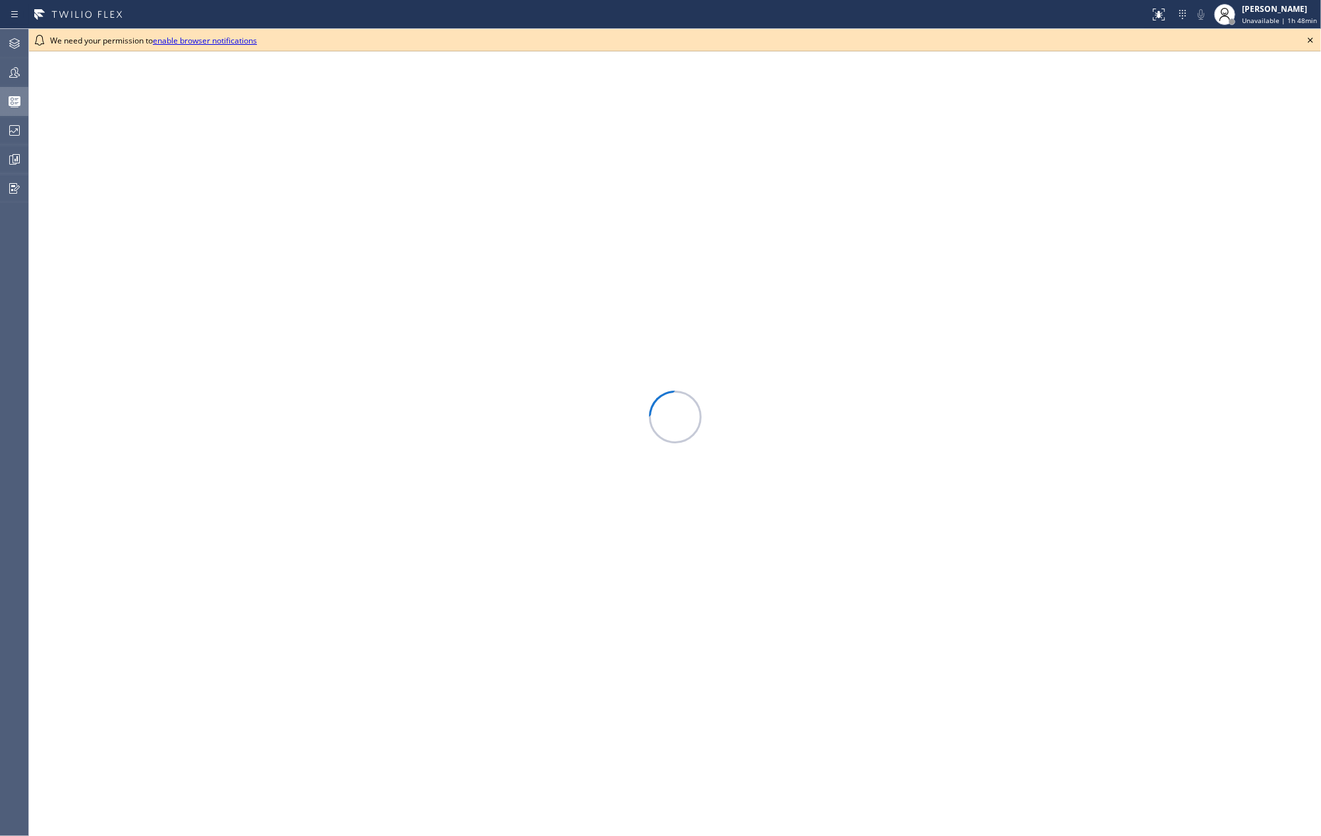
click at [1310, 34] on icon at bounding box center [1311, 40] width 16 height 16
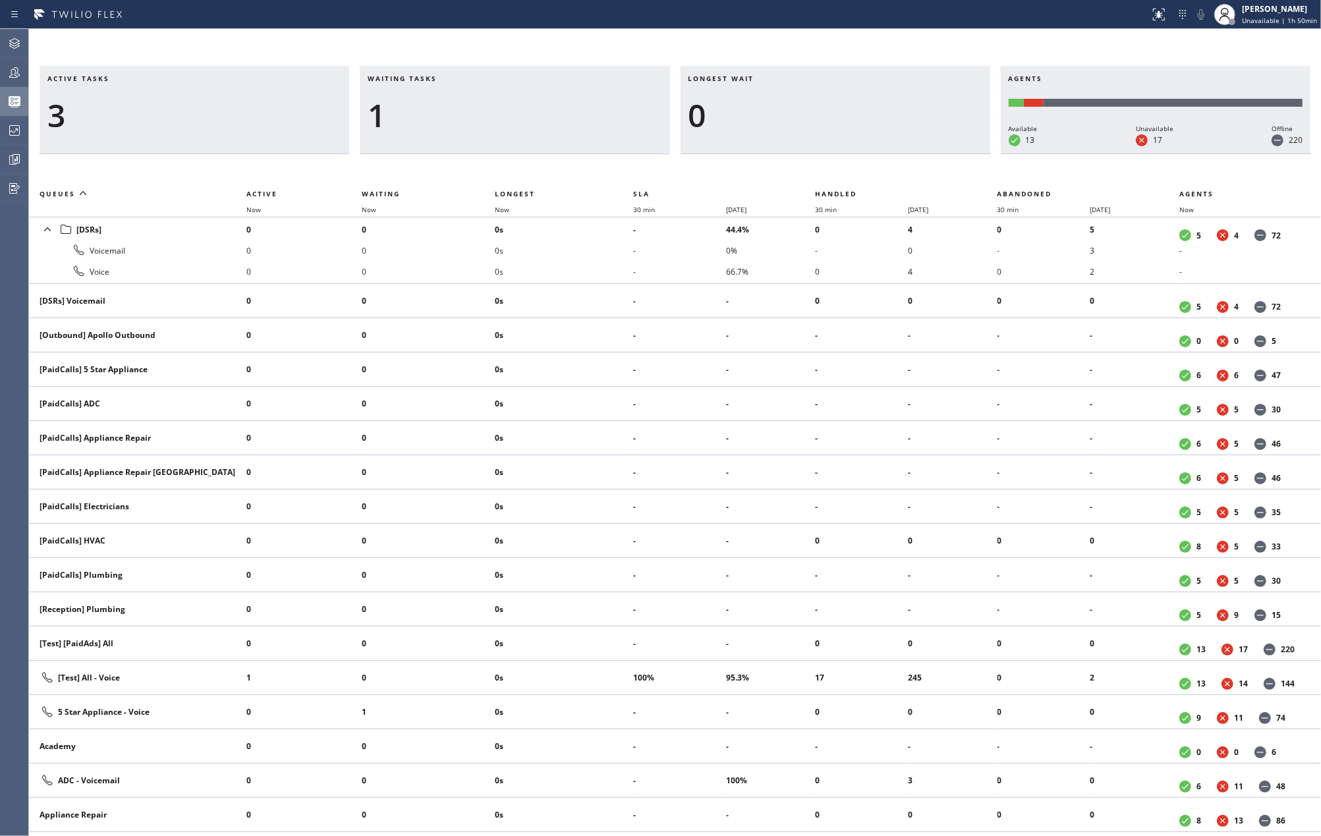
click at [235, 33] on div "Active tasks 3 Waiting tasks 1 Longest wait 0 Agents Available 13 Unavailable 1…" at bounding box center [675, 432] width 1292 height 807
click at [7, 65] on icon at bounding box center [15, 73] width 16 height 16
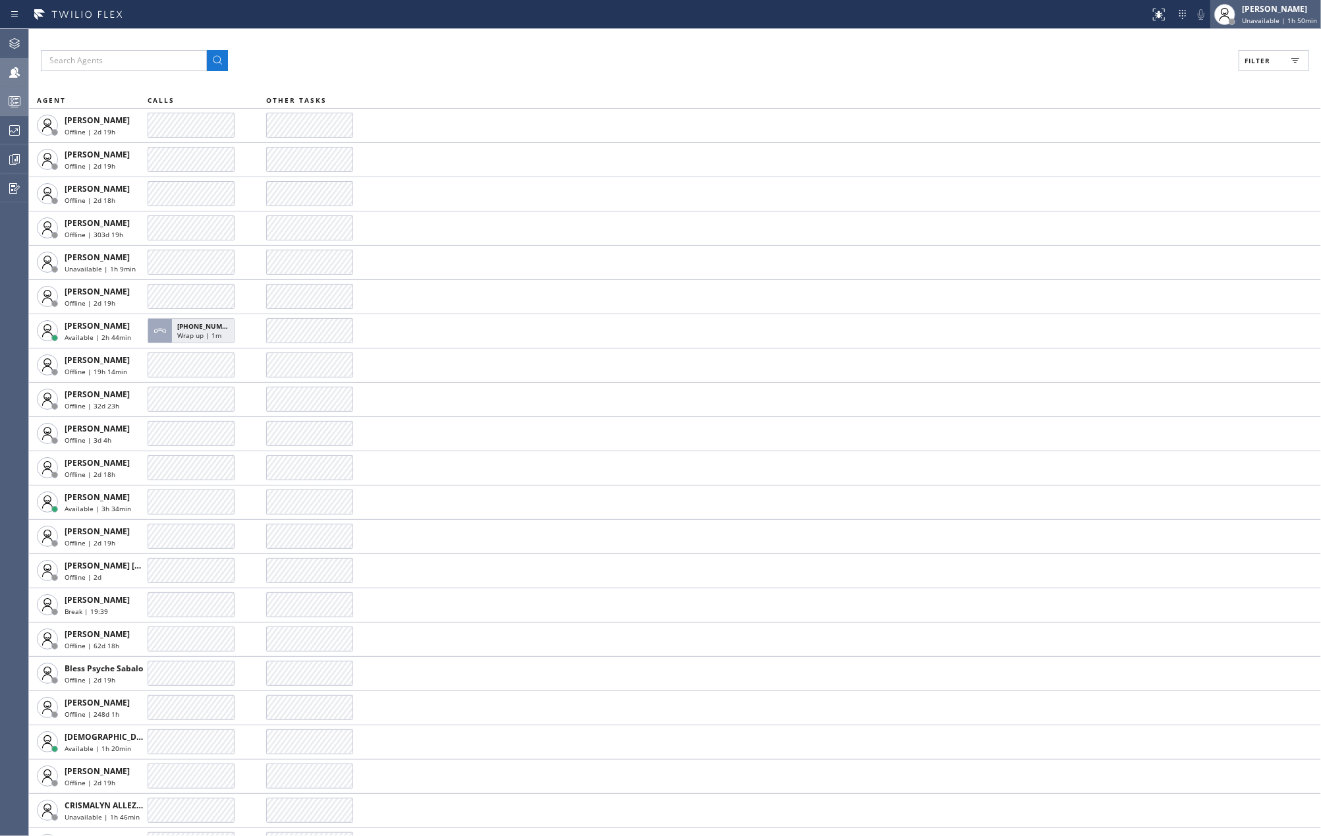
click at [1263, 14] on div "[PERSON_NAME] Unavailable | 1h 50min" at bounding box center [1281, 14] width 82 height 23
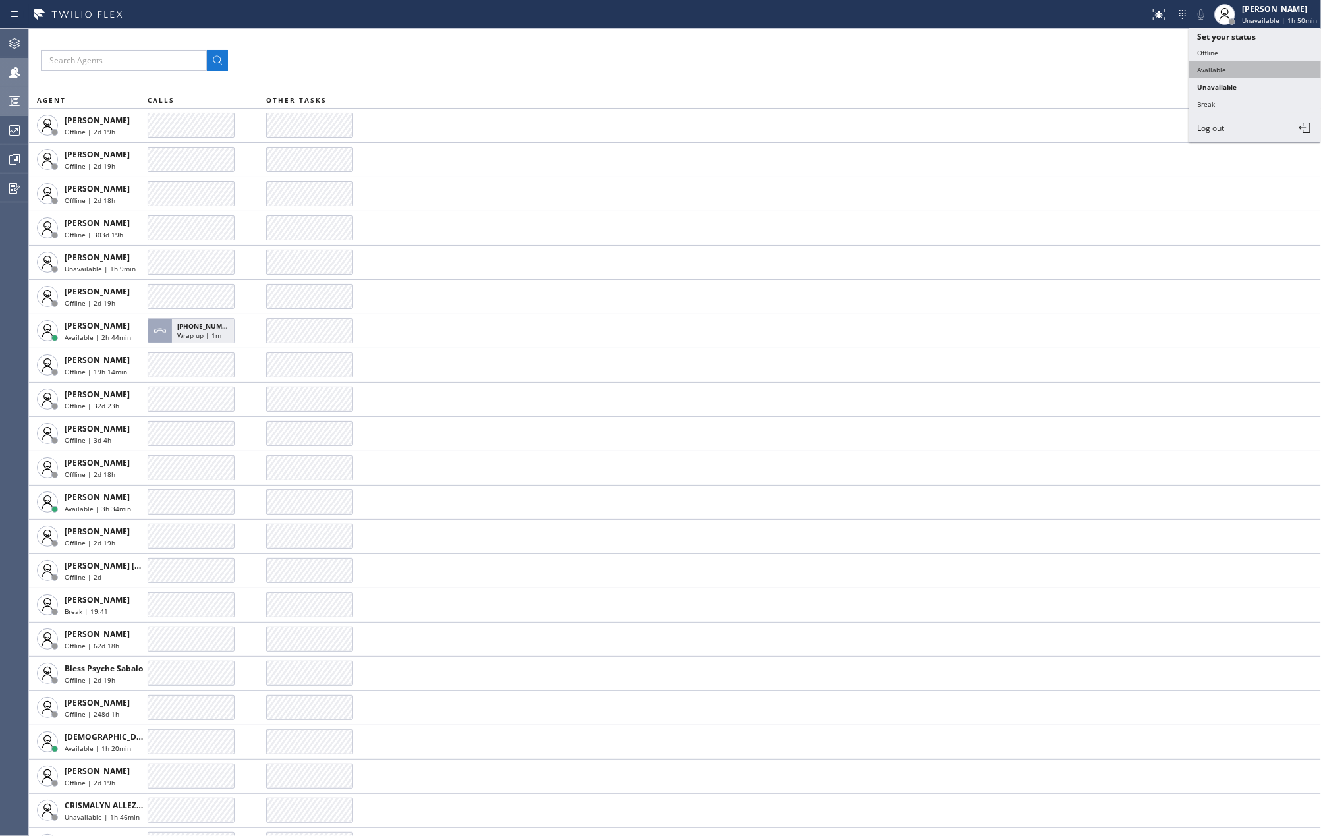
click at [1216, 67] on button "Available" at bounding box center [1256, 69] width 132 height 17
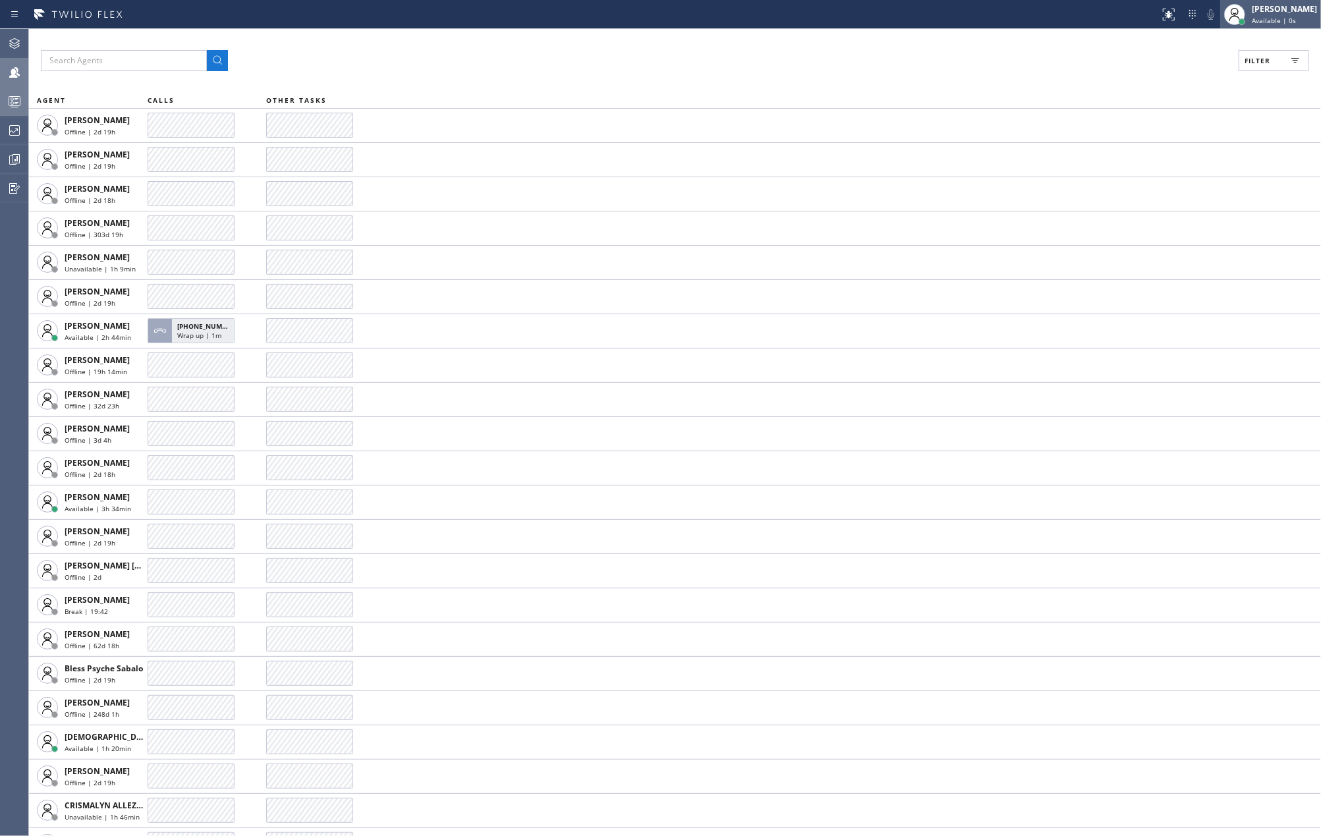
click at [1277, 17] on span "Available | 0s" at bounding box center [1274, 20] width 44 height 9
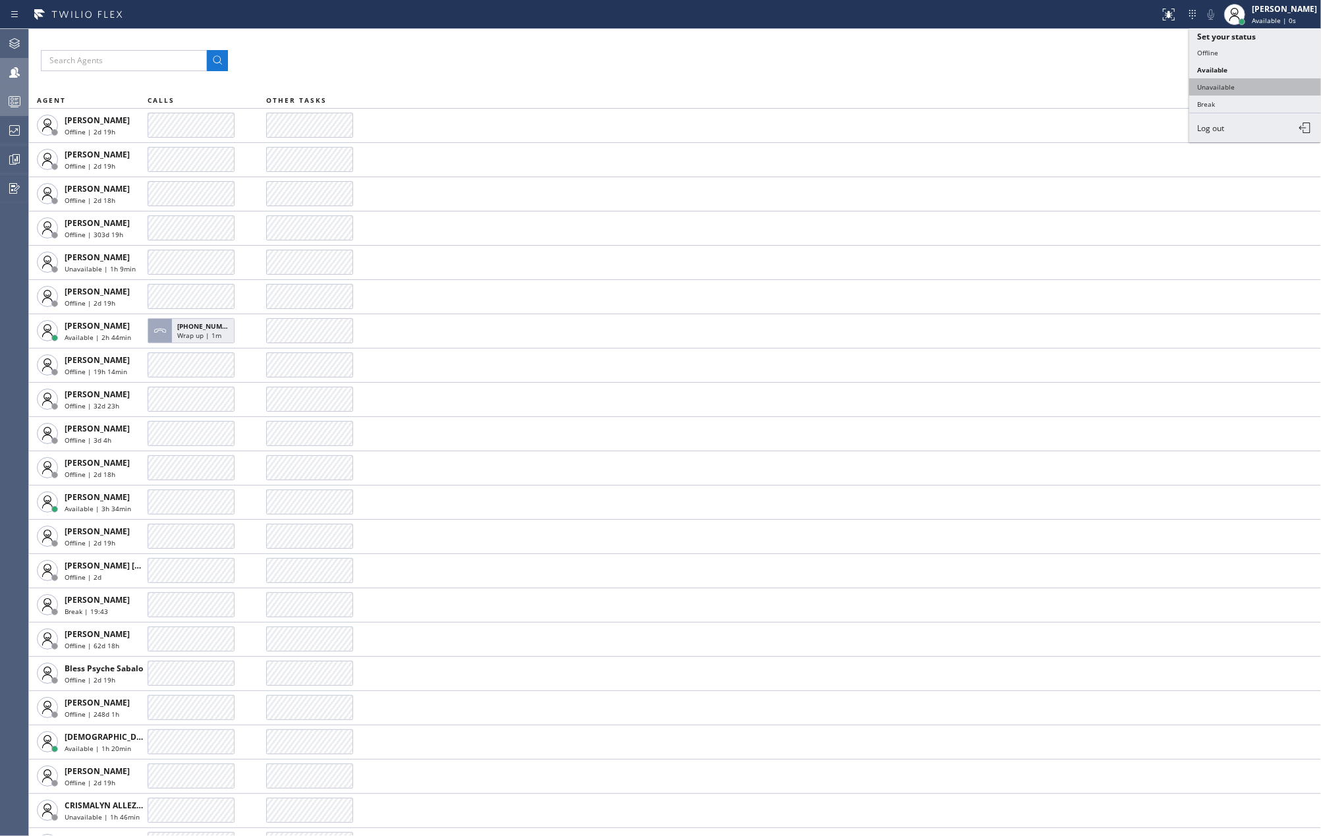
click at [1248, 86] on button "Unavailable" at bounding box center [1256, 86] width 132 height 17
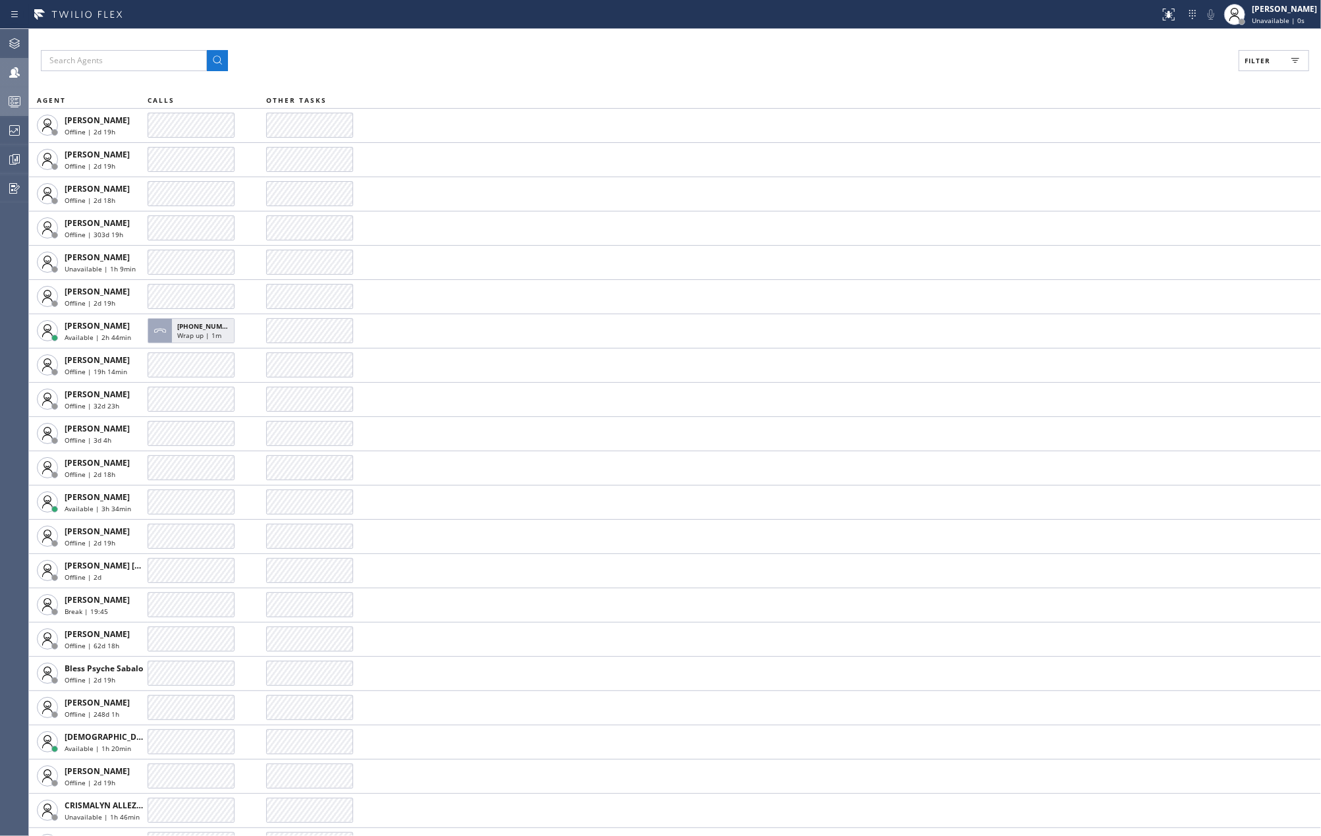
click at [16, 71] on icon at bounding box center [14, 72] width 11 height 11
click at [1245, 58] on button "Filter" at bounding box center [1274, 60] width 71 height 21
click at [1129, 159] on input "Available" at bounding box center [1130, 156] width 16 height 16
checkbox input "true"
click at [1127, 198] on input "Break" at bounding box center [1130, 198] width 16 height 16
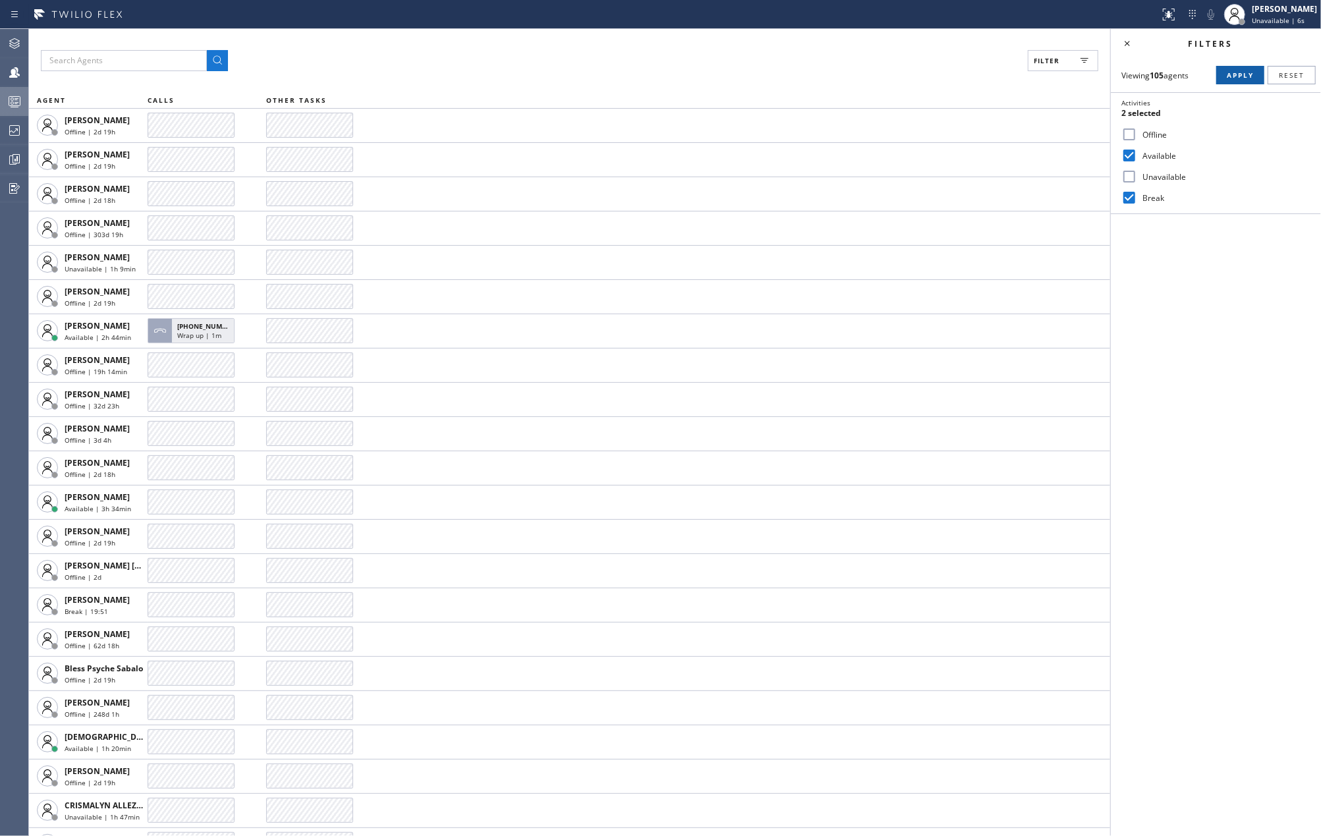
click at [1242, 80] on button "Apply" at bounding box center [1241, 75] width 48 height 18
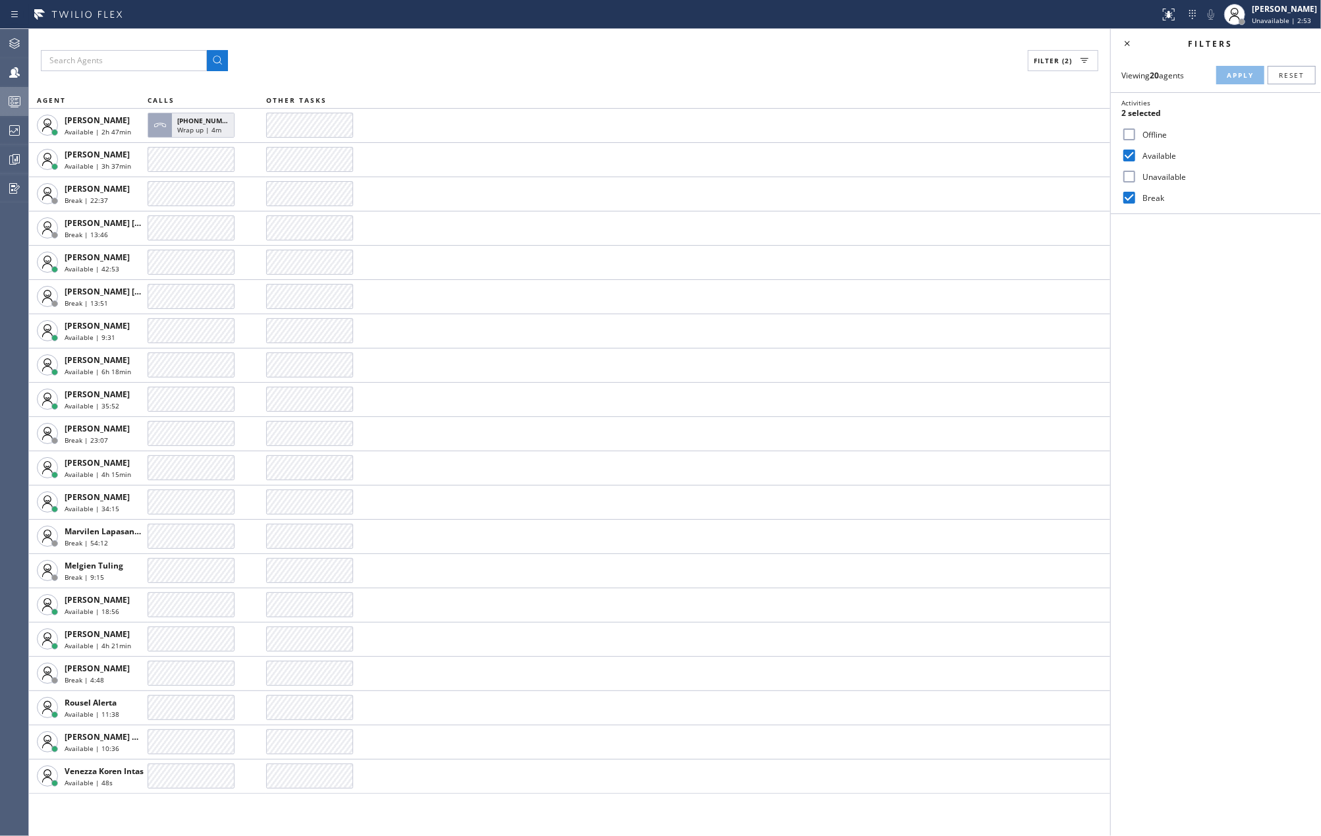
click at [12, 103] on icon at bounding box center [15, 102] width 16 height 16
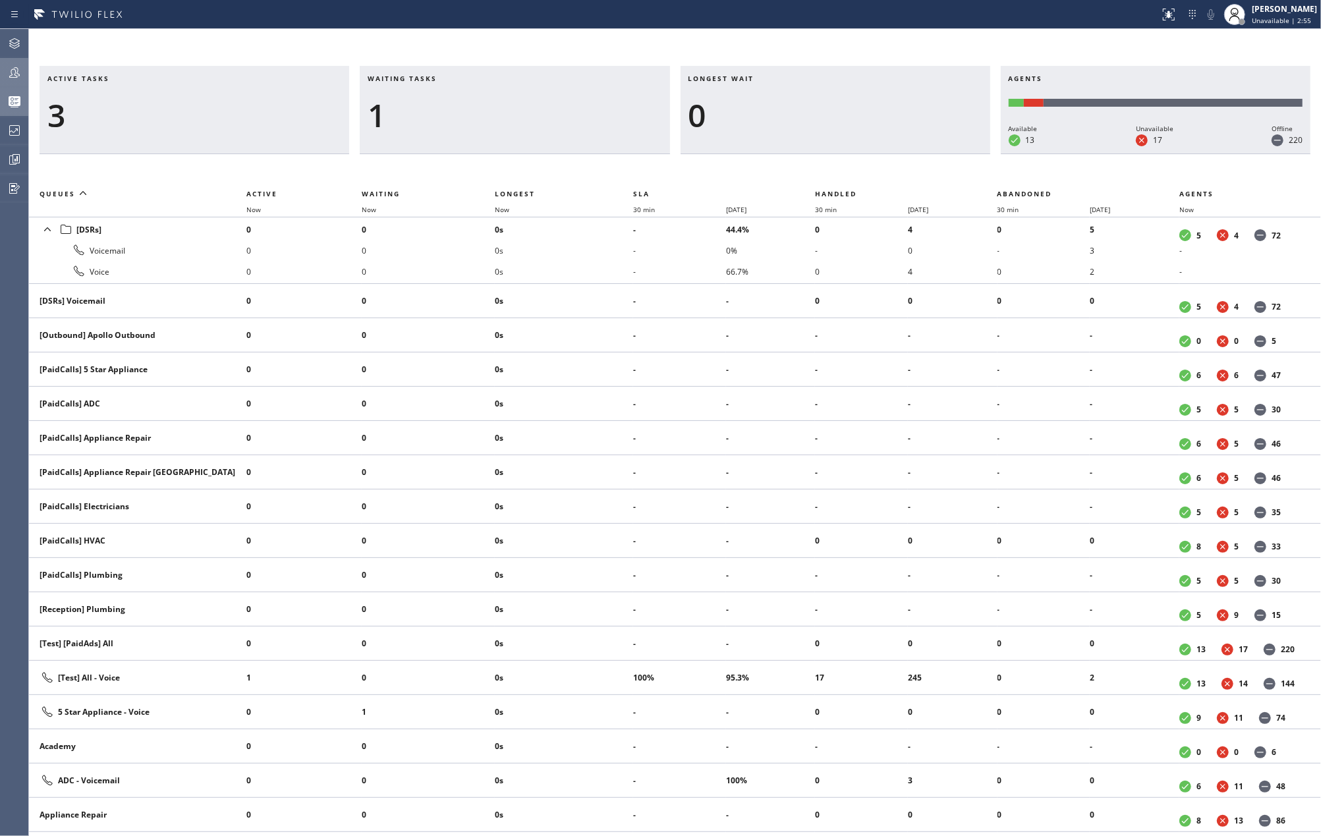
click at [16, 71] on icon at bounding box center [14, 72] width 11 height 11
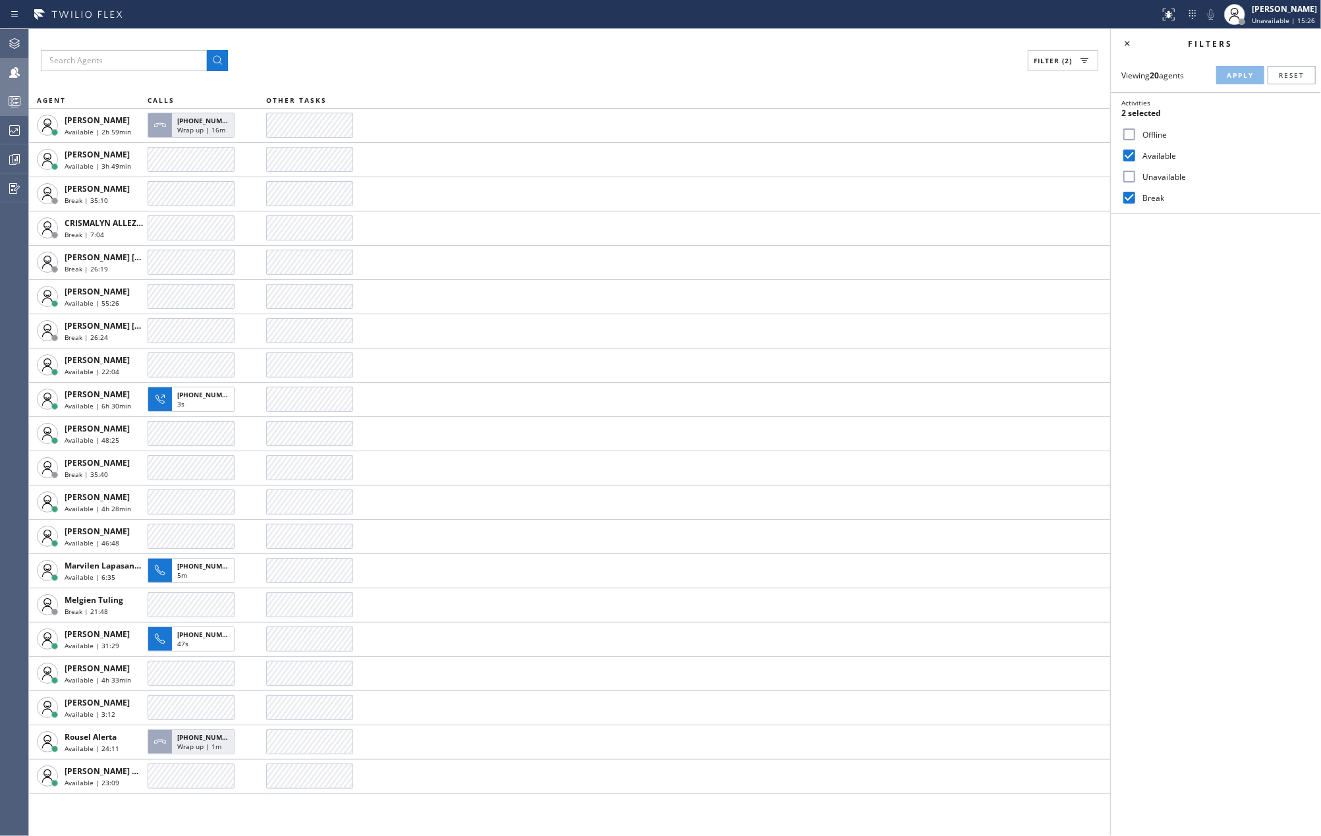
click at [410, 63] on div "Filter (2)" at bounding box center [570, 60] width 1058 height 21
click at [804, 78] on div "Filter (2) AGENT CALLS OTHER TASKS Amir Asamov Available | 3h +16508159238 Wrap…" at bounding box center [570, 432] width 1082 height 807
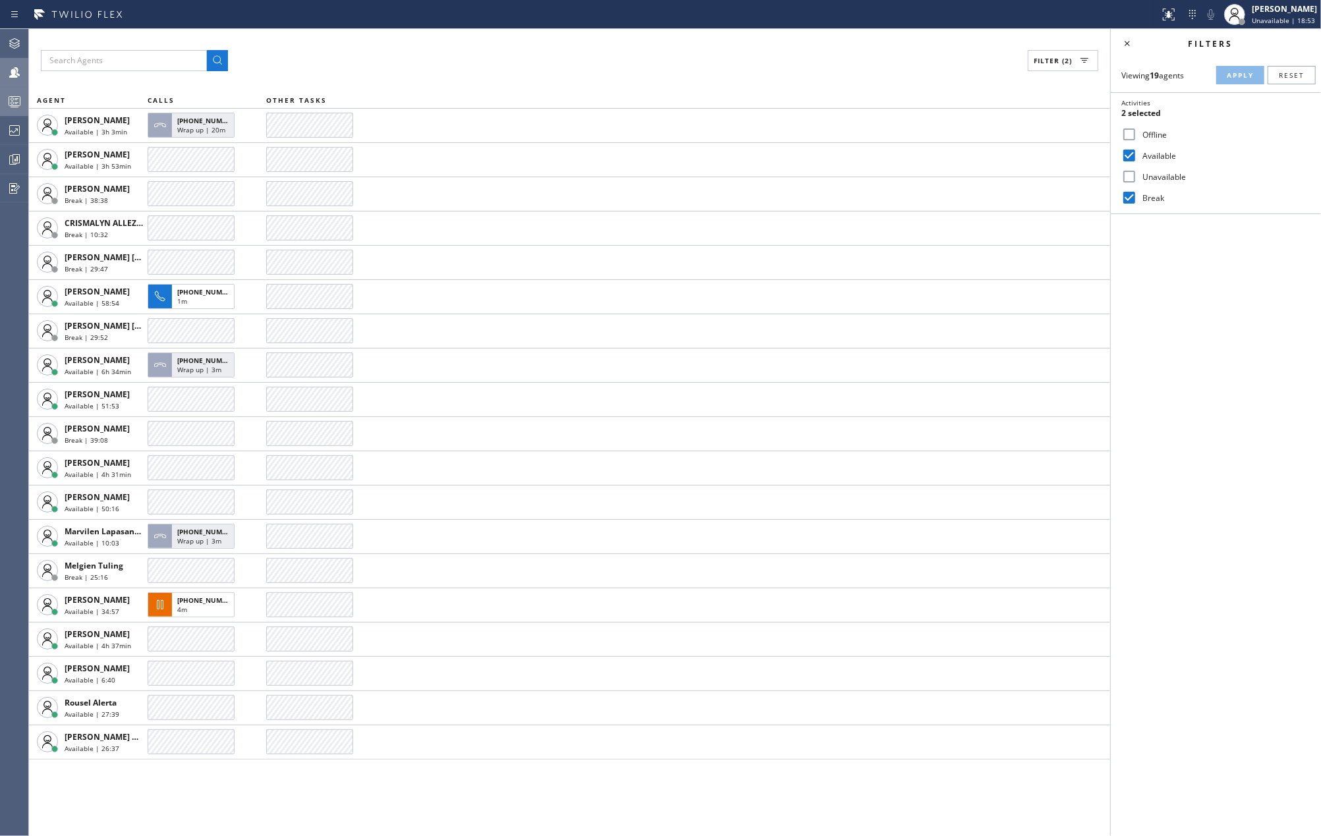
click at [364, 51] on div "Filter (2)" at bounding box center [570, 60] width 1058 height 21
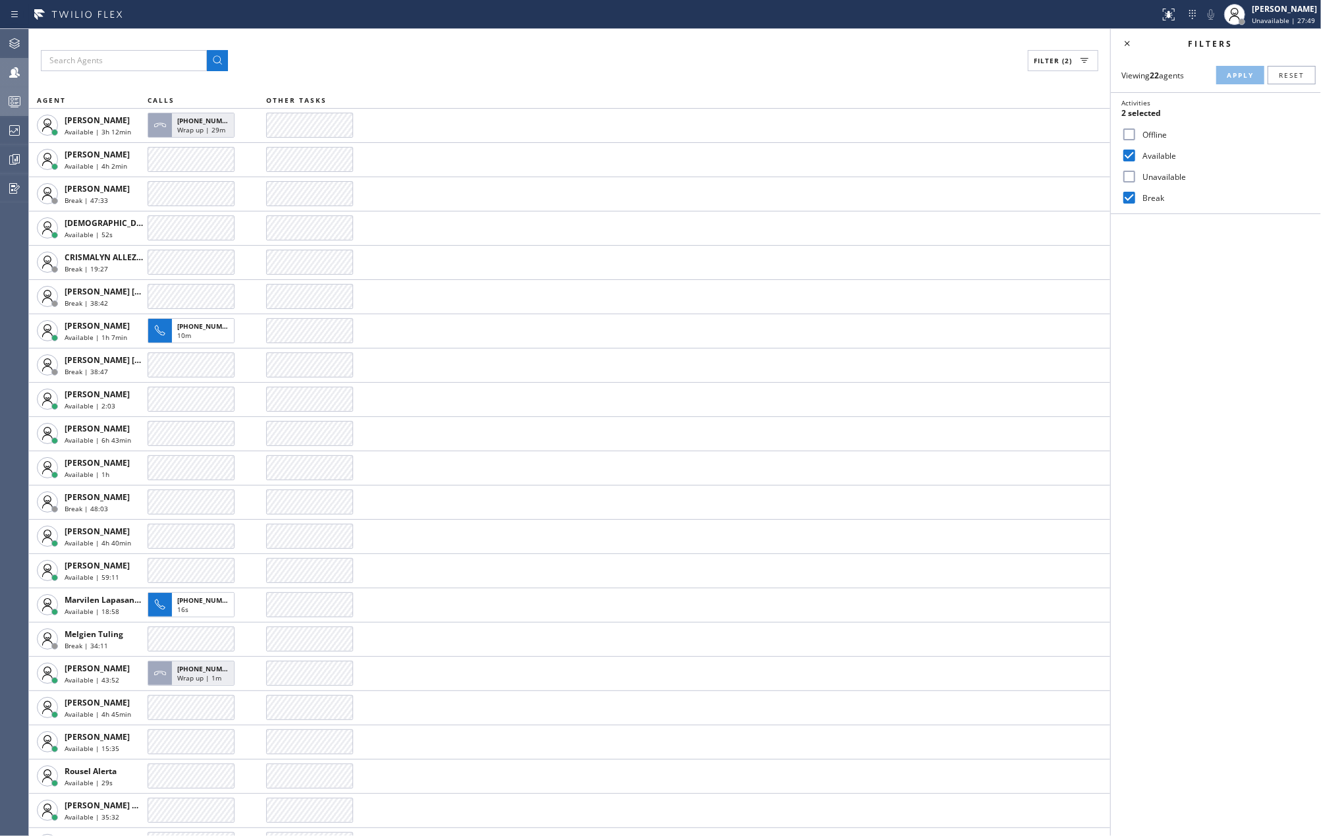
click at [1129, 192] on input "Break" at bounding box center [1130, 198] width 16 height 16
checkbox input "false"
click at [1230, 79] on span "Apply" at bounding box center [1240, 75] width 27 height 9
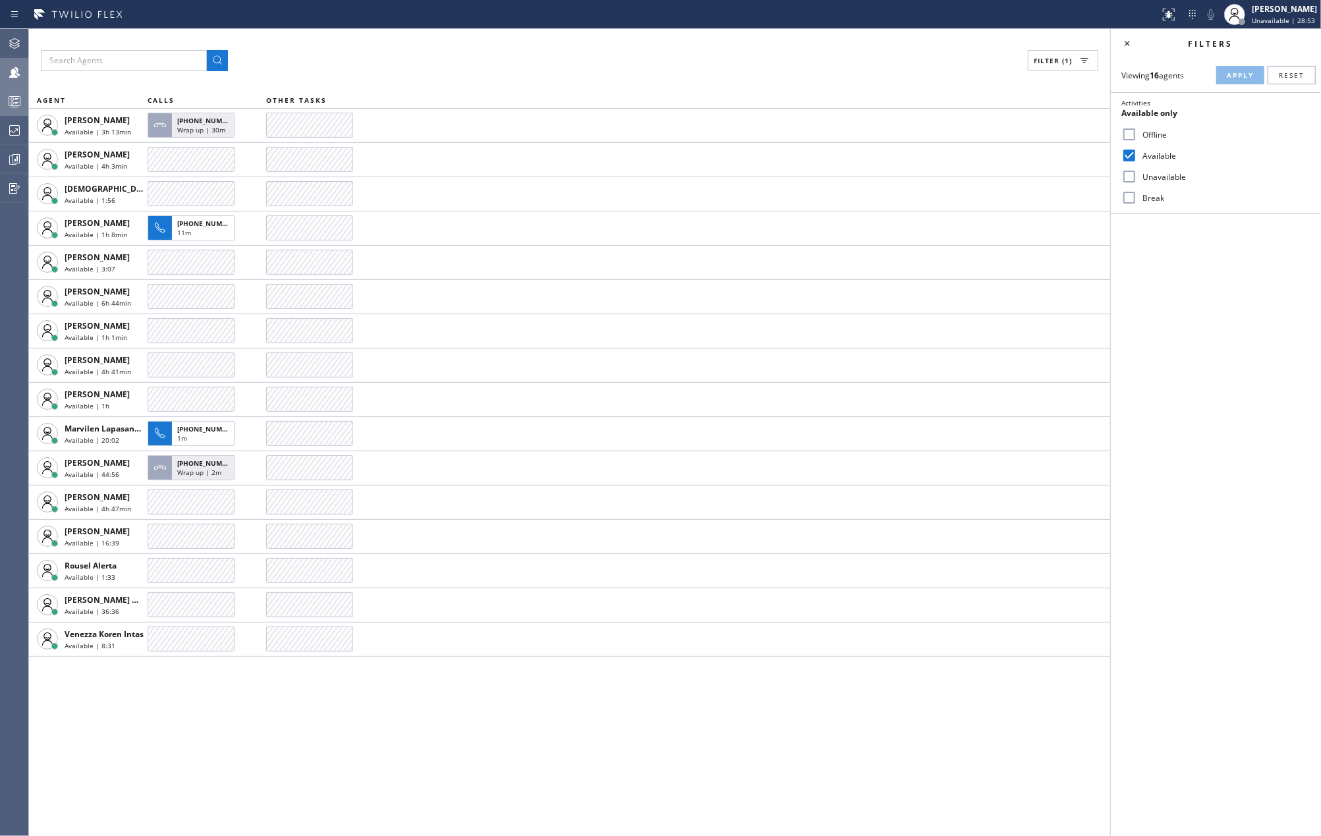
click at [9, 100] on icon at bounding box center [15, 102] width 16 height 16
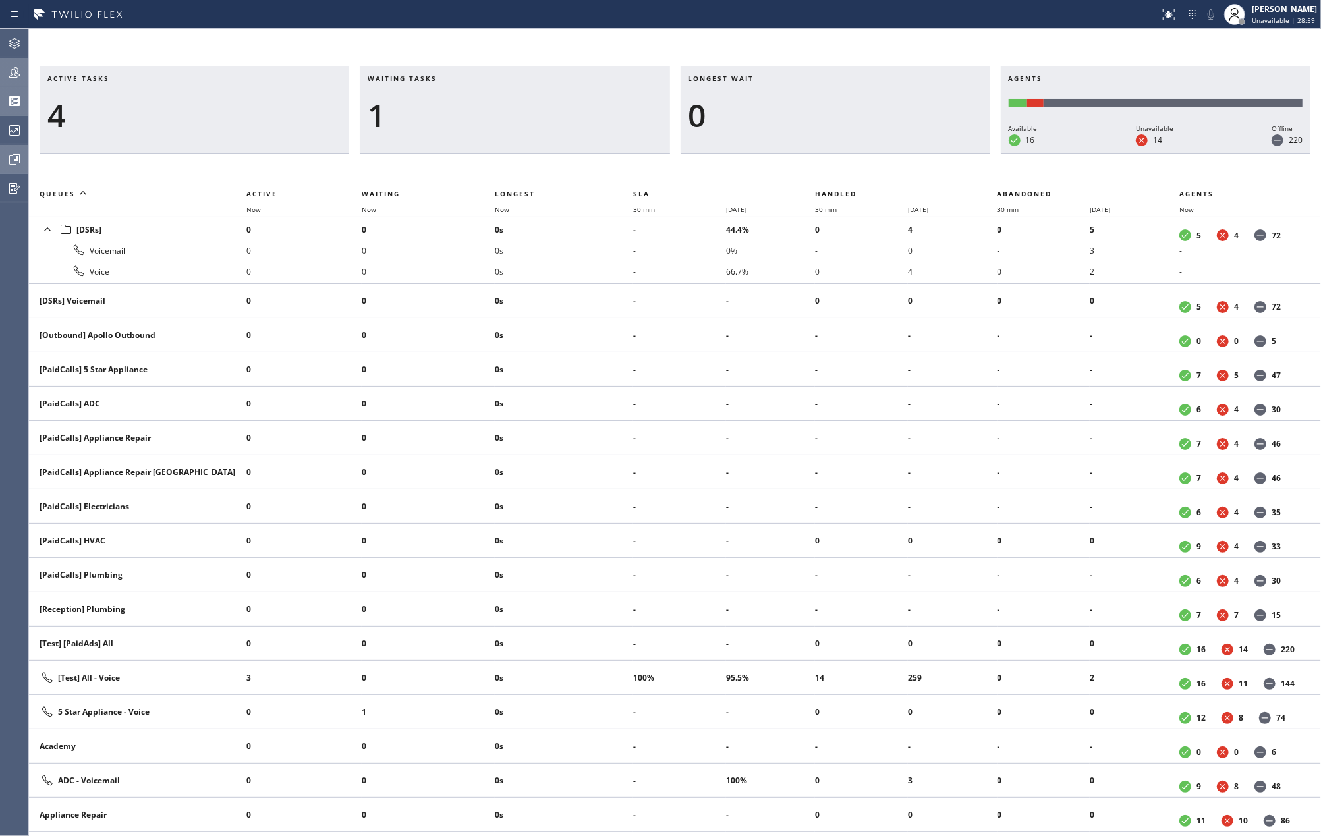
click at [12, 165] on icon at bounding box center [15, 160] width 16 height 16
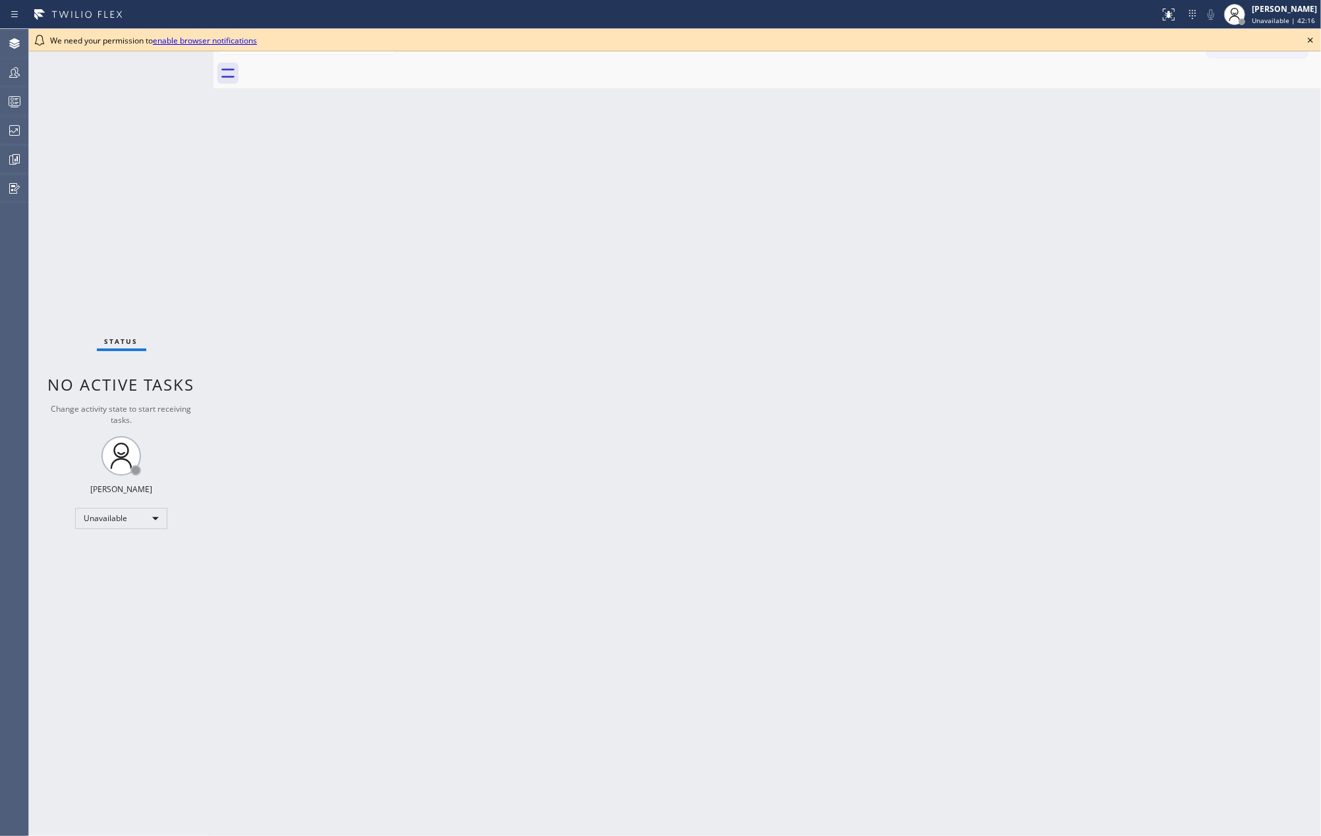
click at [1306, 40] on icon at bounding box center [1311, 40] width 16 height 16
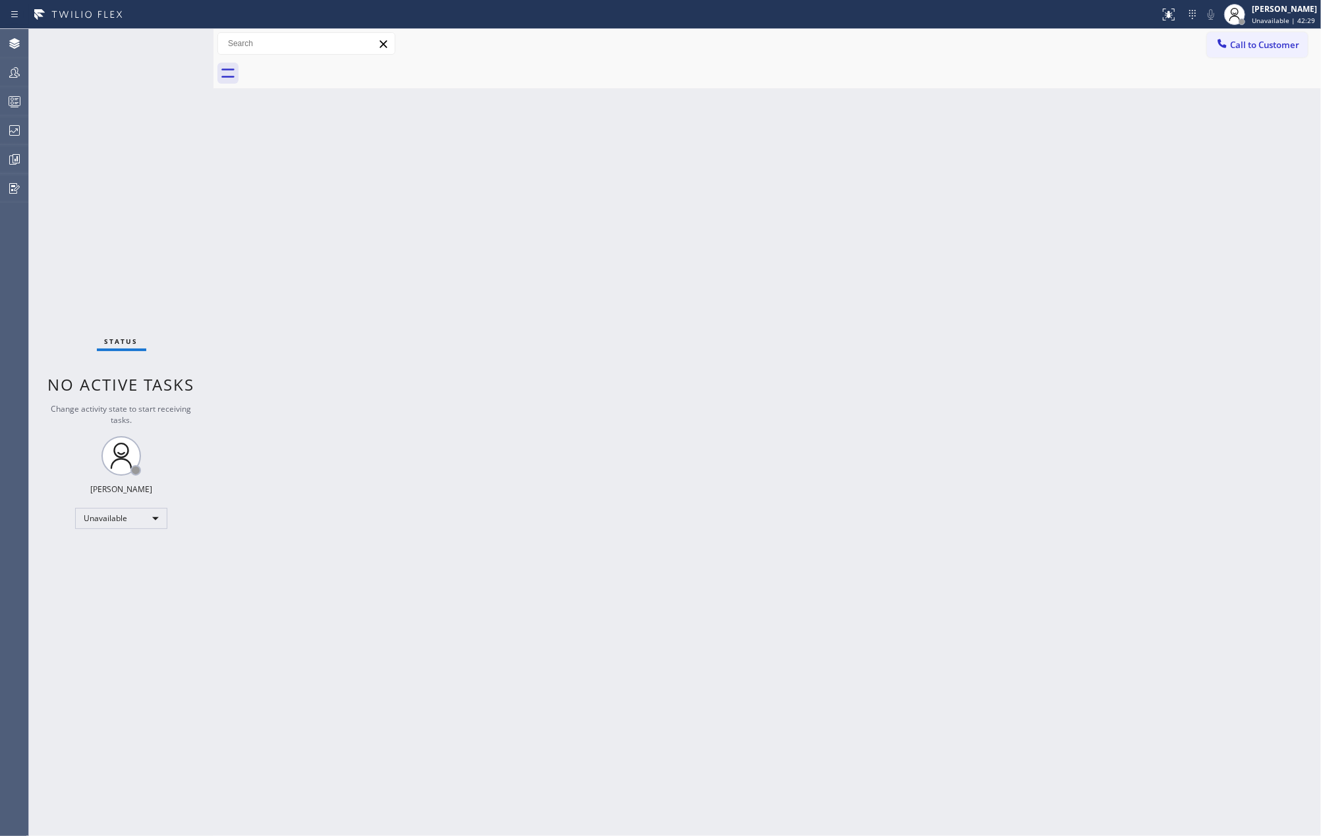
click at [304, 211] on div "Back to Dashboard Change Sender ID Customers Technicians Select a contact Outbo…" at bounding box center [768, 432] width 1108 height 807
click at [20, 107] on icon at bounding box center [15, 102] width 16 height 16
